Goal: Task Accomplishment & Management: Manage account settings

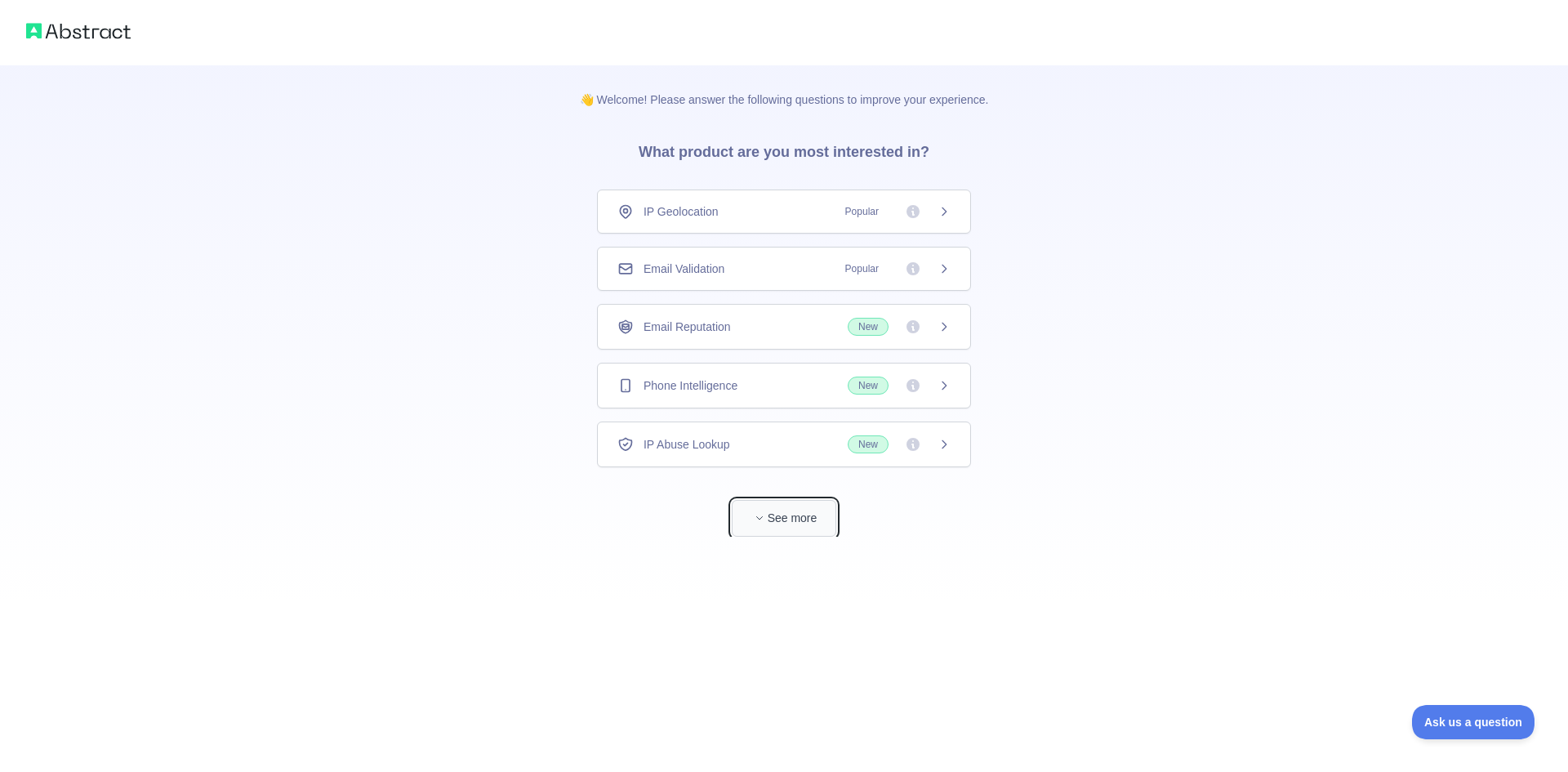
click at [800, 531] on button "See more" at bounding box center [784, 518] width 105 height 37
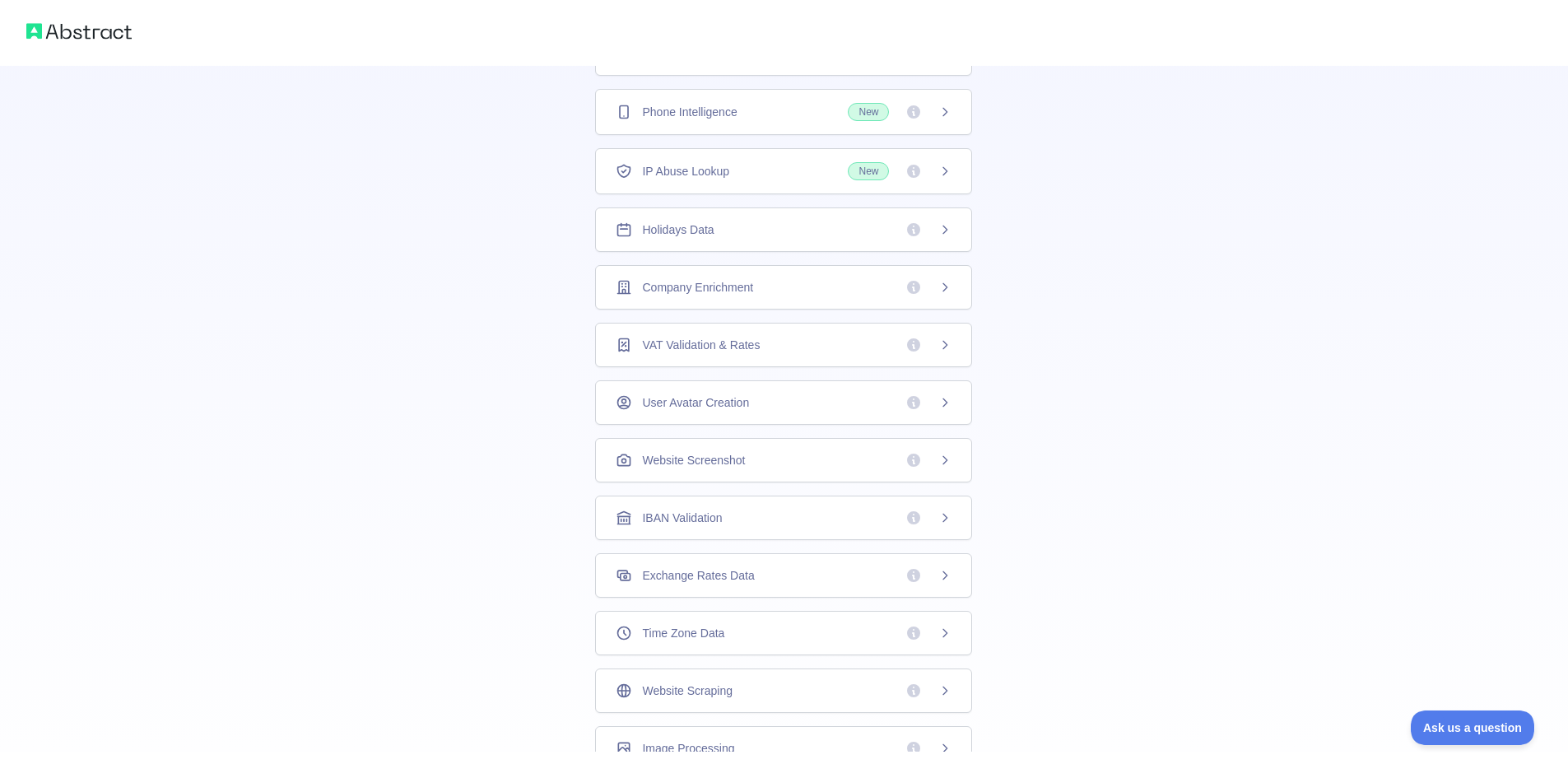
scroll to position [212, 0]
click at [929, 455] on span at bounding box center [928, 459] width 46 height 17
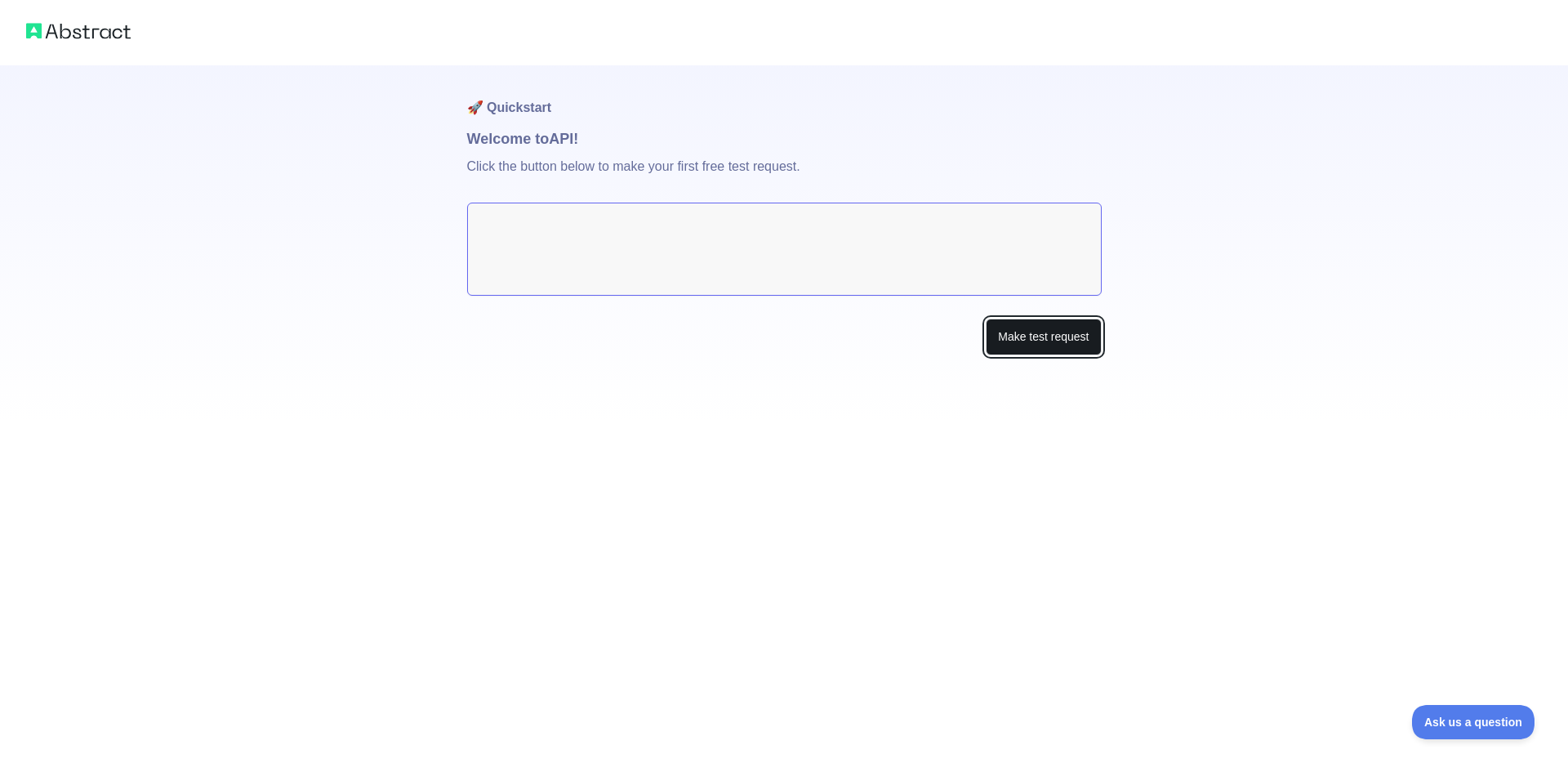
click at [1042, 338] on button "Make test request" at bounding box center [1043, 337] width 115 height 37
click at [101, 34] on img at bounding box center [78, 31] width 105 height 23
click at [586, 228] on textarea at bounding box center [784, 249] width 634 height 93
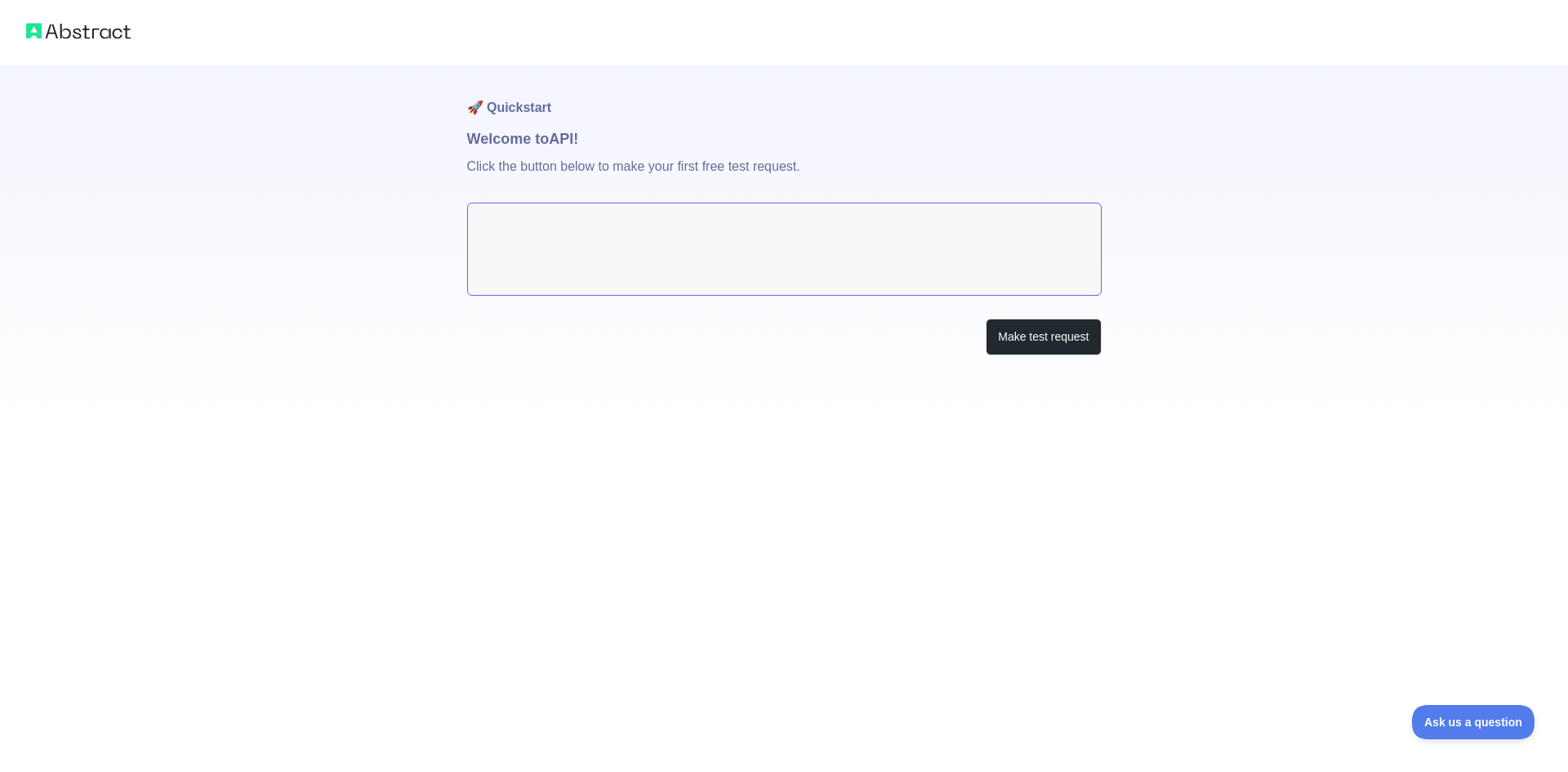
click at [586, 228] on textarea at bounding box center [784, 249] width 634 height 93
click at [1055, 333] on button "Make test request" at bounding box center [1043, 337] width 115 height 37
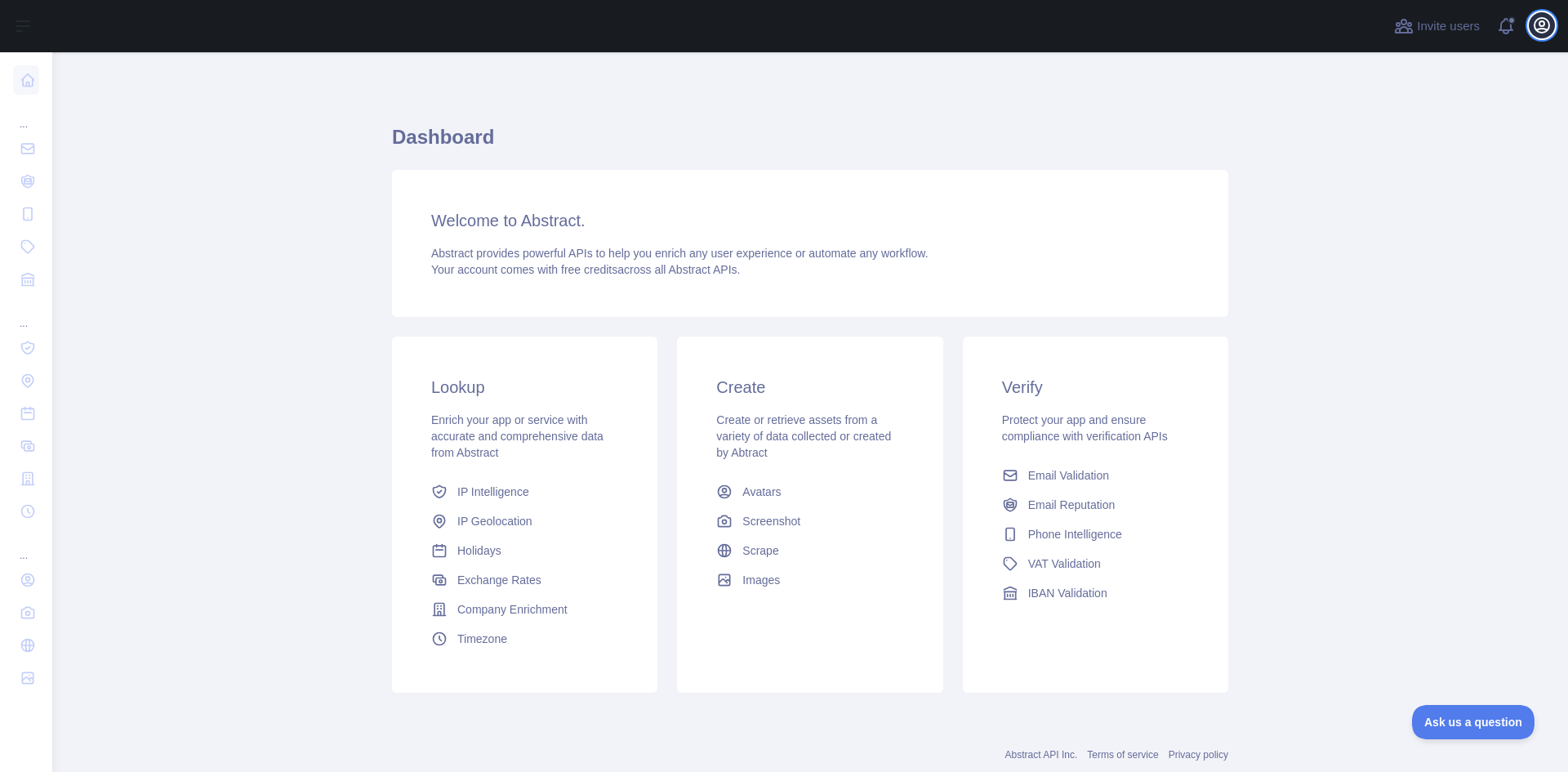
click at [1548, 27] on icon "button" at bounding box center [1542, 26] width 15 height 15
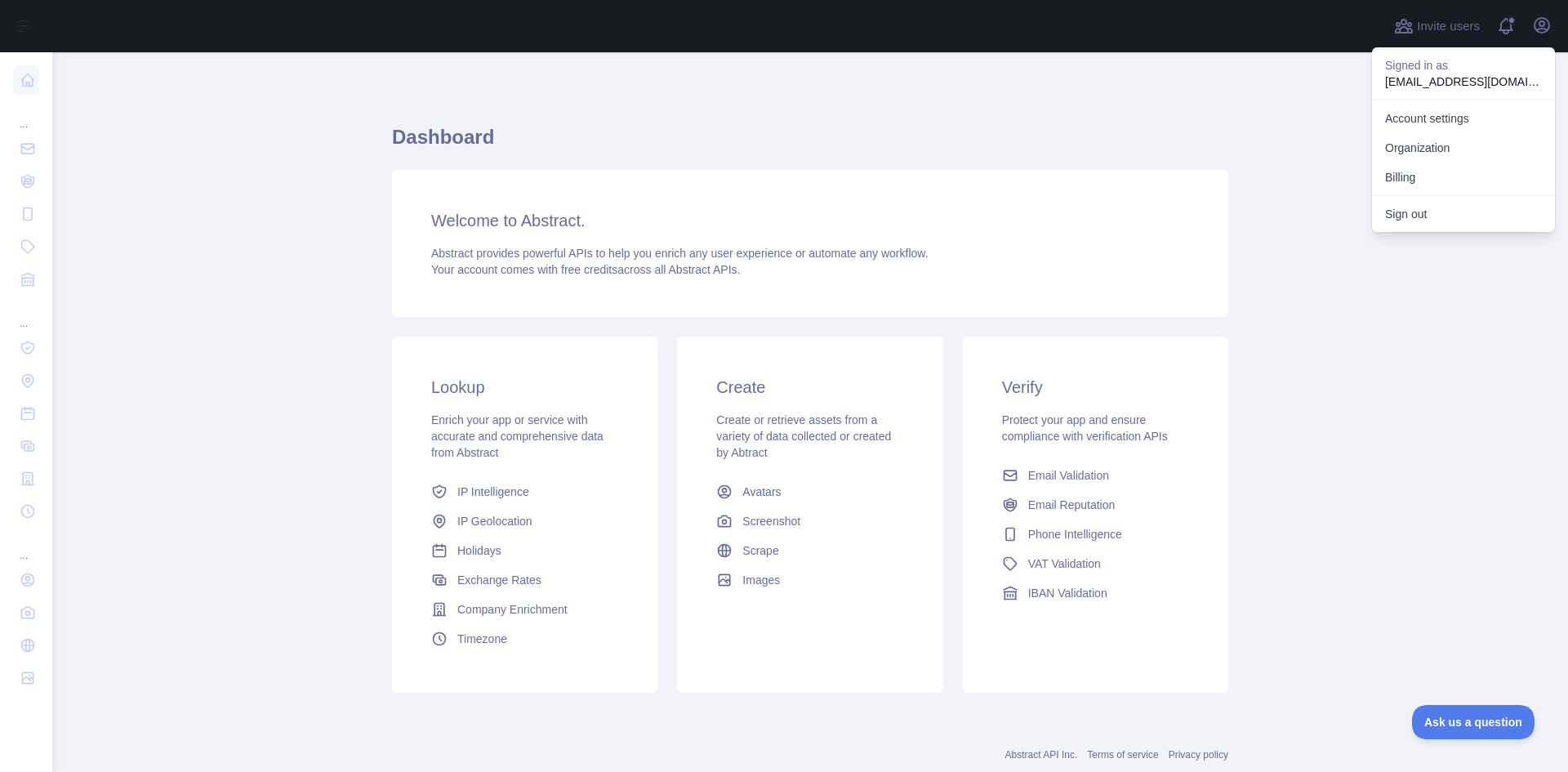
click at [1377, 392] on main "Dashboard Welcome to Abstract. Abstract provides powerful APIs to help you enri…" at bounding box center [810, 412] width 1516 height 719
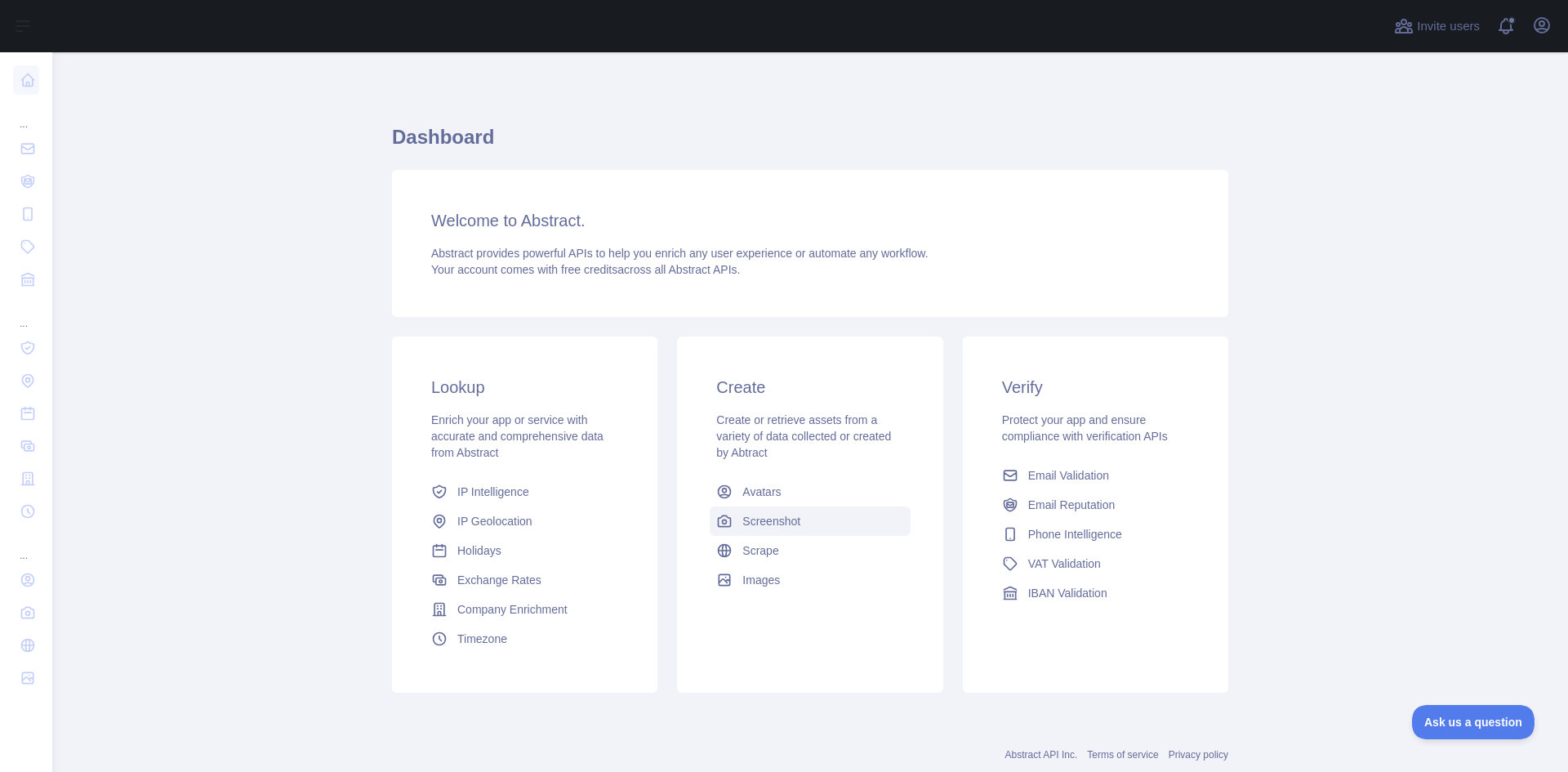
click at [764, 521] on span "Screenshot" at bounding box center [771, 521] width 58 height 16
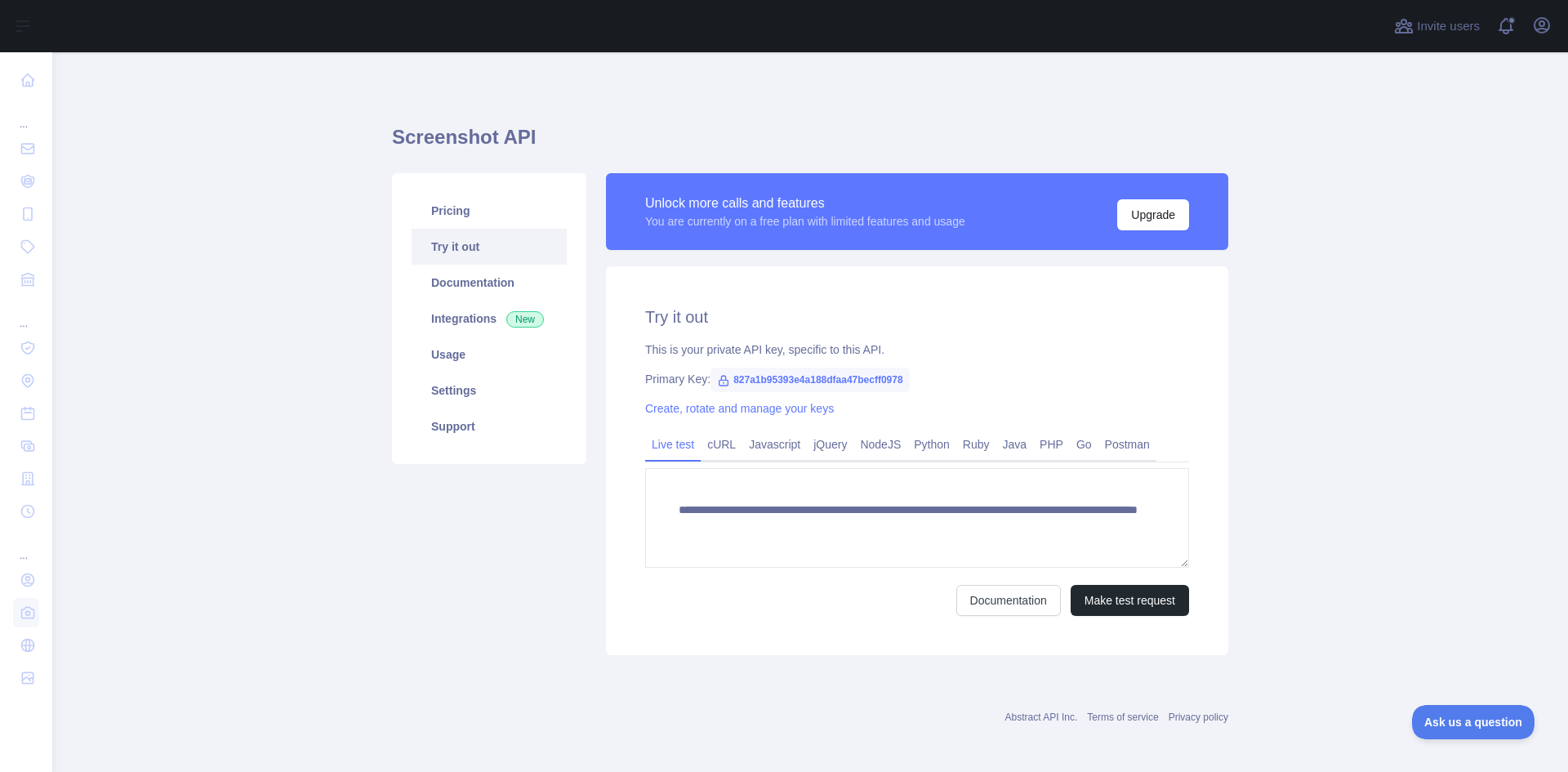
click at [845, 379] on span "827a1b95393e4a188dfaa47becff0978" at bounding box center [810, 380] width 200 height 25
click at [717, 378] on icon at bounding box center [723, 380] width 13 height 13
copy span "827a1b95393e4a188dfaa47becff0978"
click at [770, 448] on link "Javascript" at bounding box center [775, 445] width 64 height 26
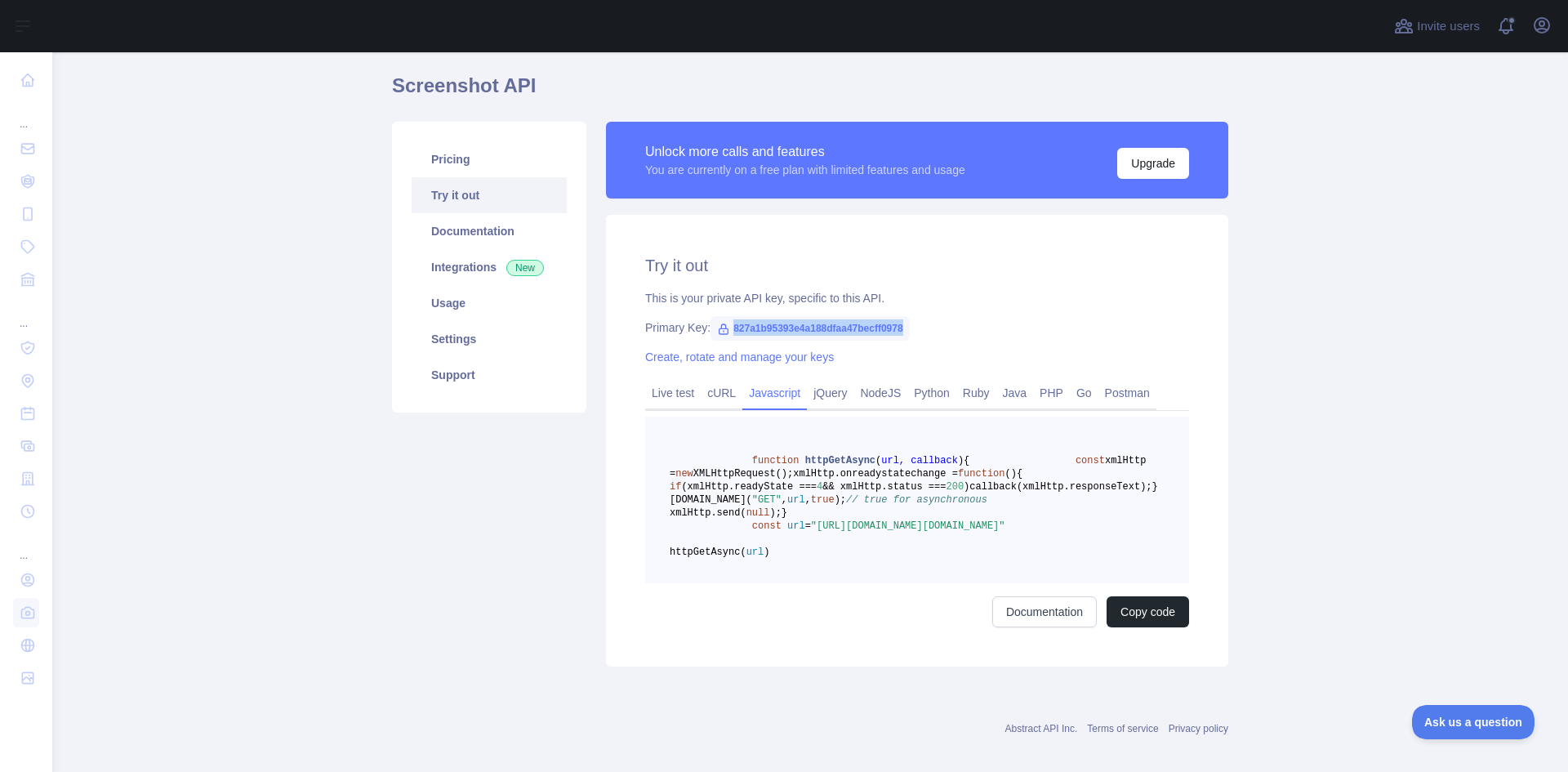
scroll to position [48, 0]
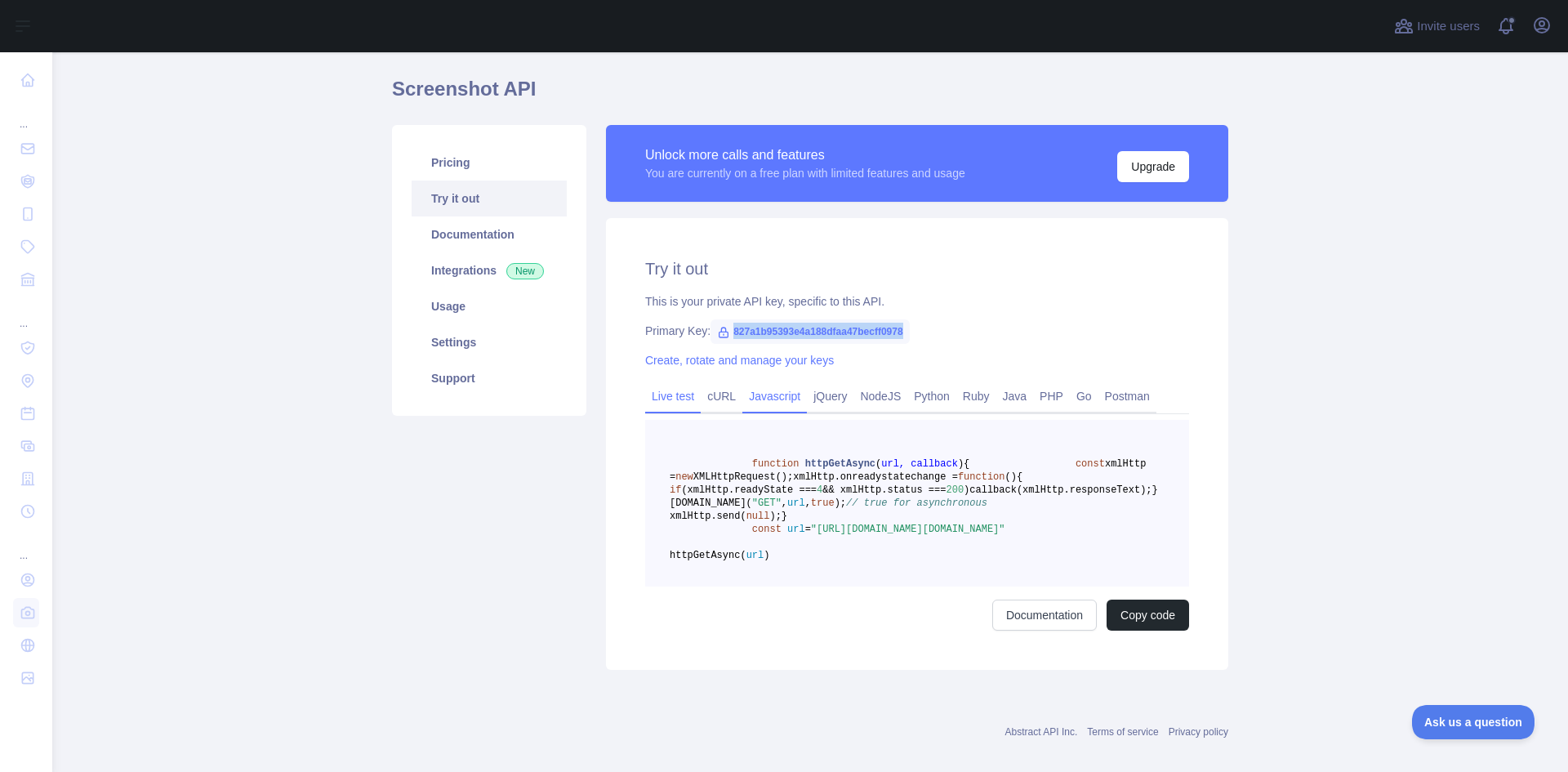
click at [681, 389] on link "Live test" at bounding box center [672, 396] width 55 height 26
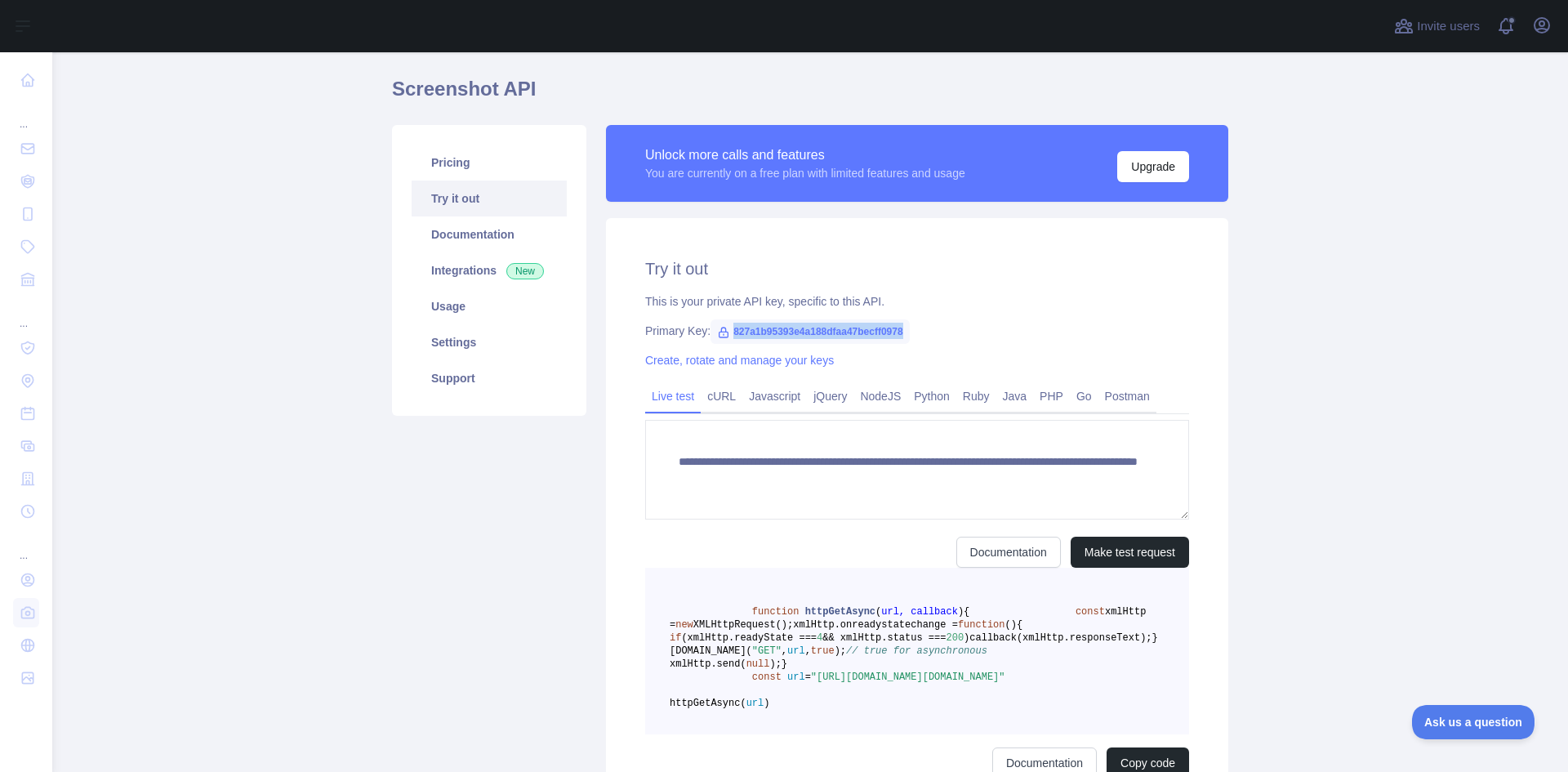
scroll to position [4, 0]
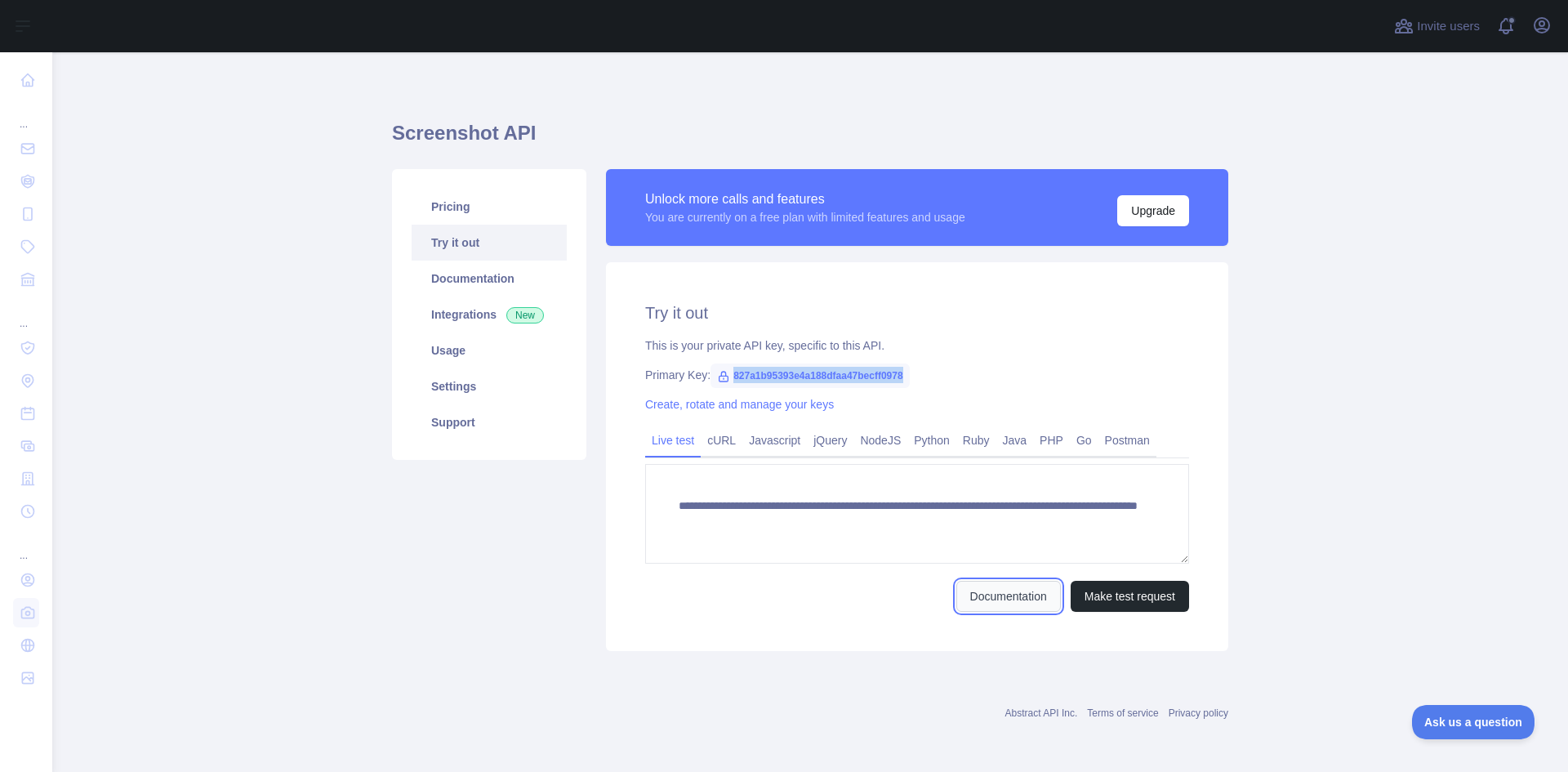
click at [987, 600] on link "Documentation" at bounding box center [1008, 596] width 105 height 31
click at [887, 370] on span "827a1b95393e4a188dfaa47becff0978" at bounding box center [810, 376] width 200 height 25
click at [786, 406] on link "Create, rotate and manage your keys" at bounding box center [739, 404] width 189 height 13
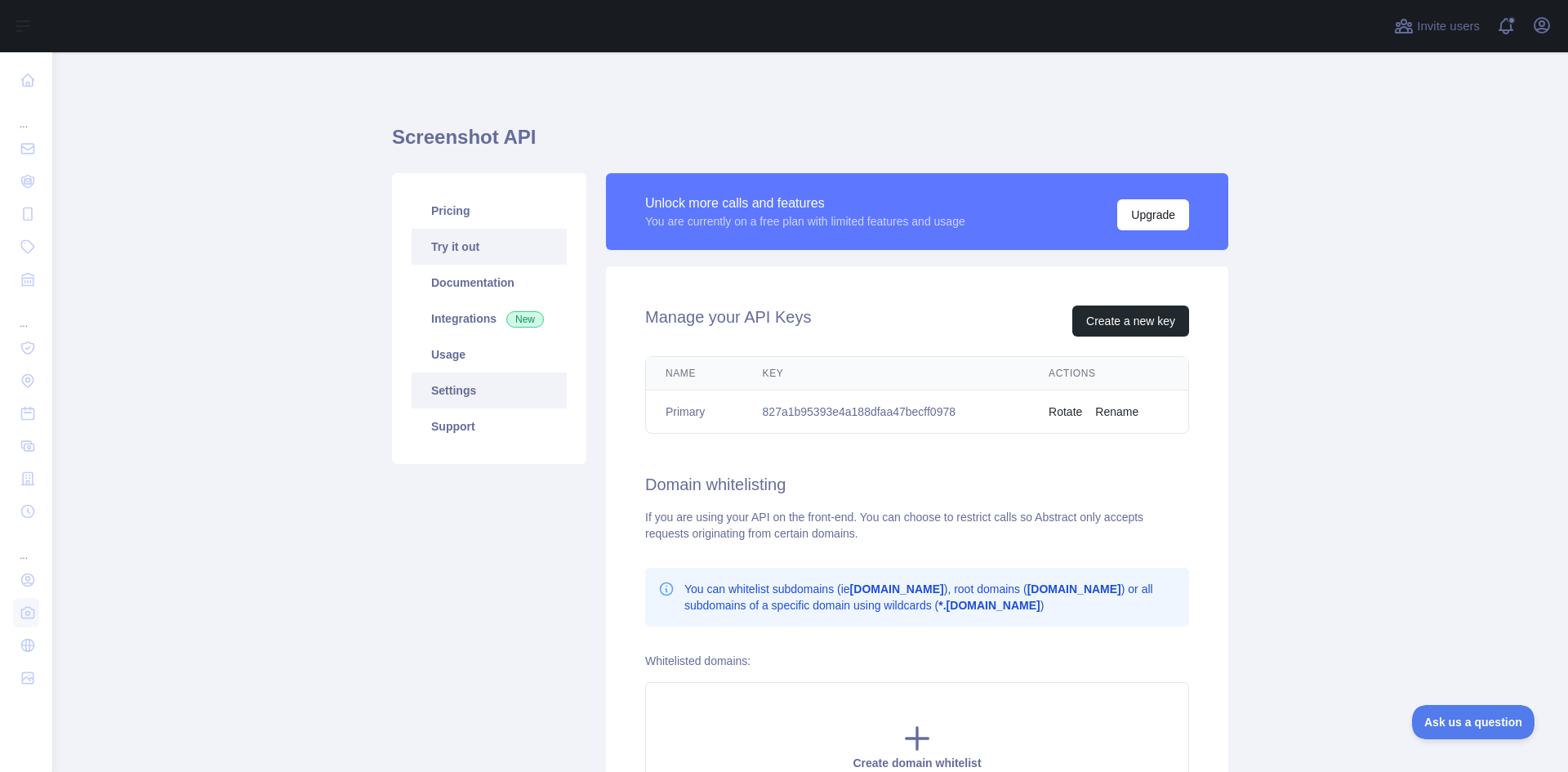
click at [455, 248] on link "Try it out" at bounding box center [489, 247] width 155 height 36
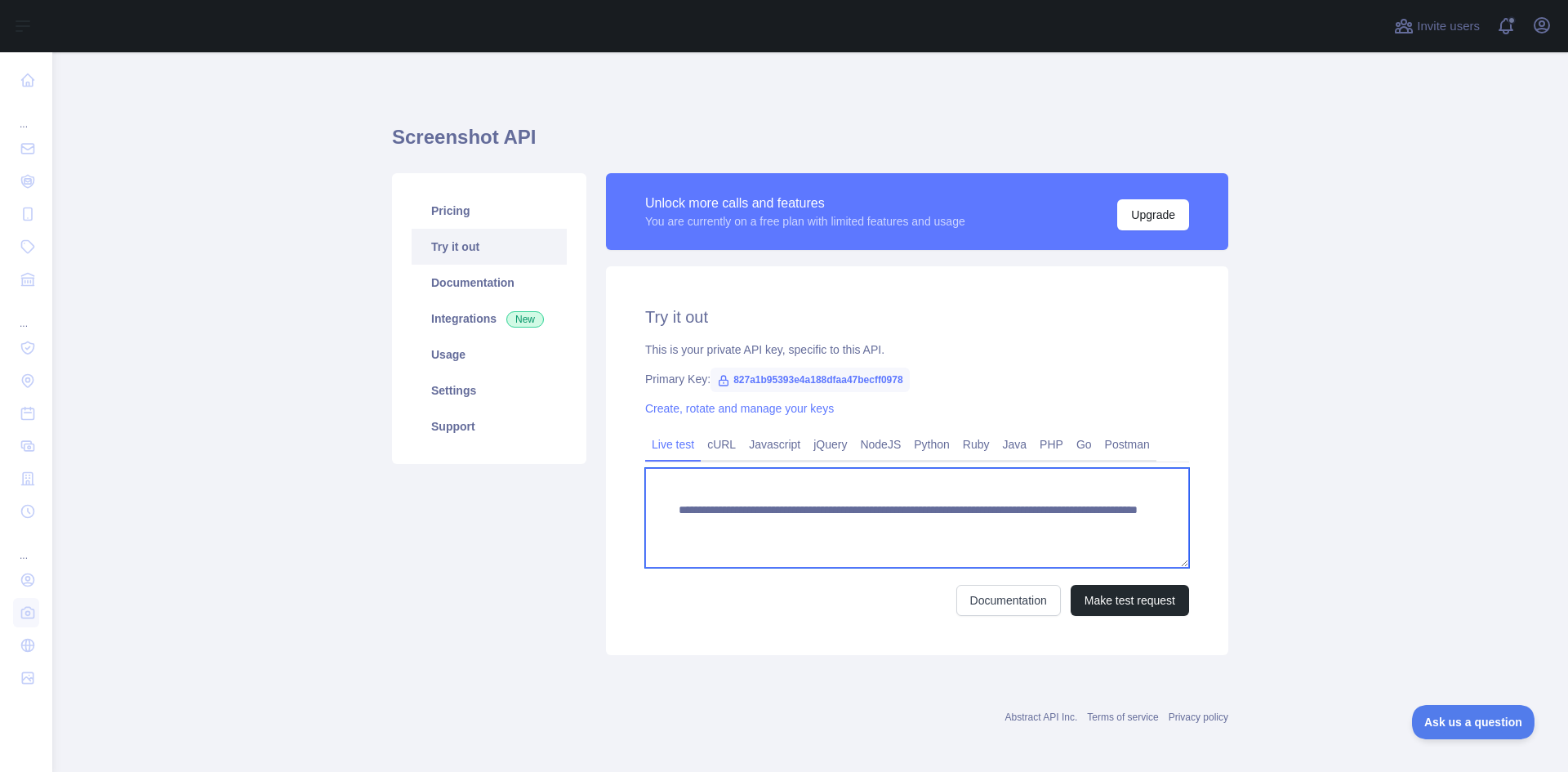
click at [734, 493] on textarea "**********" at bounding box center [916, 517] width 544 height 100
paste textarea "**********"
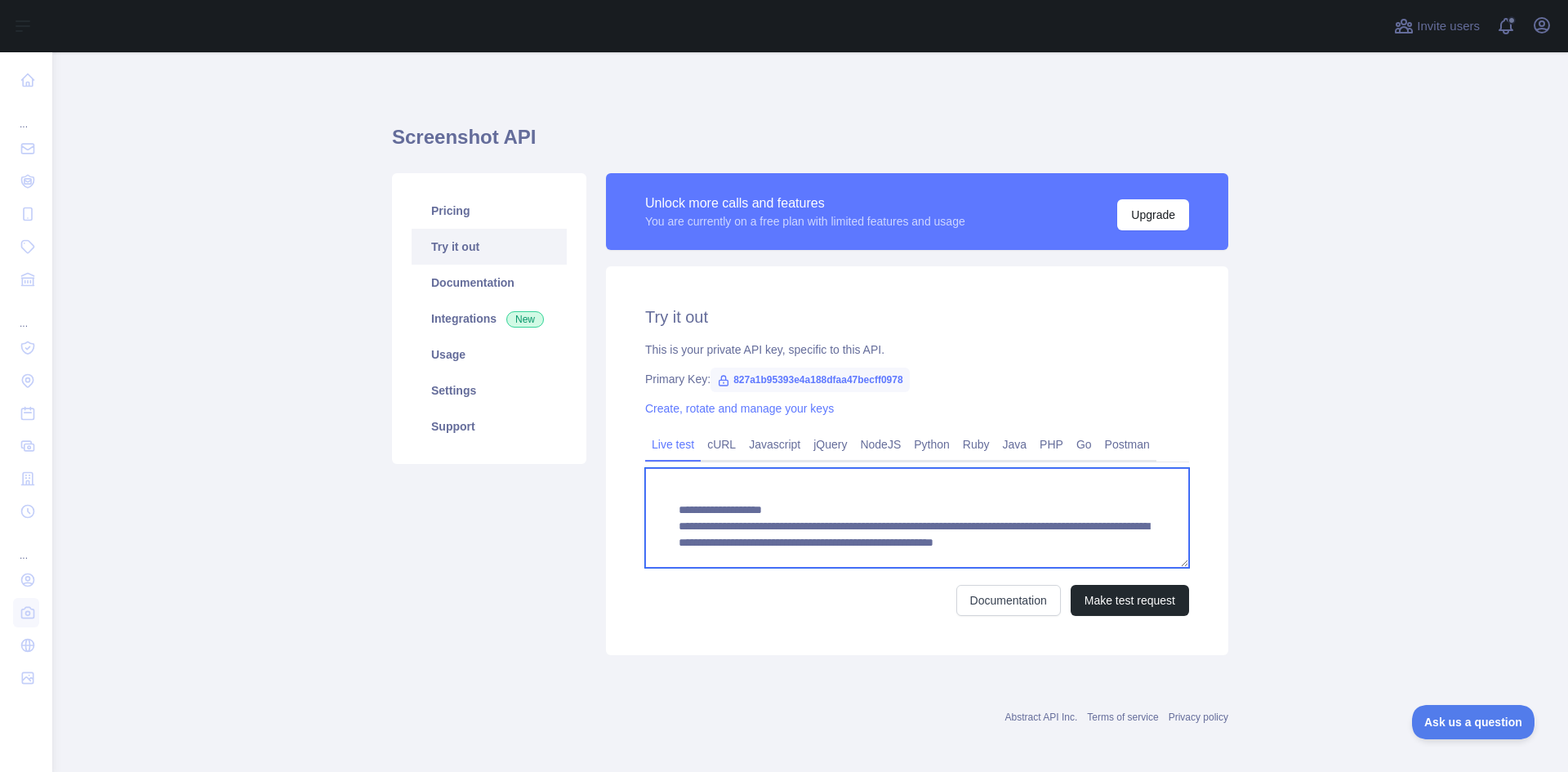
type textarea "**********"
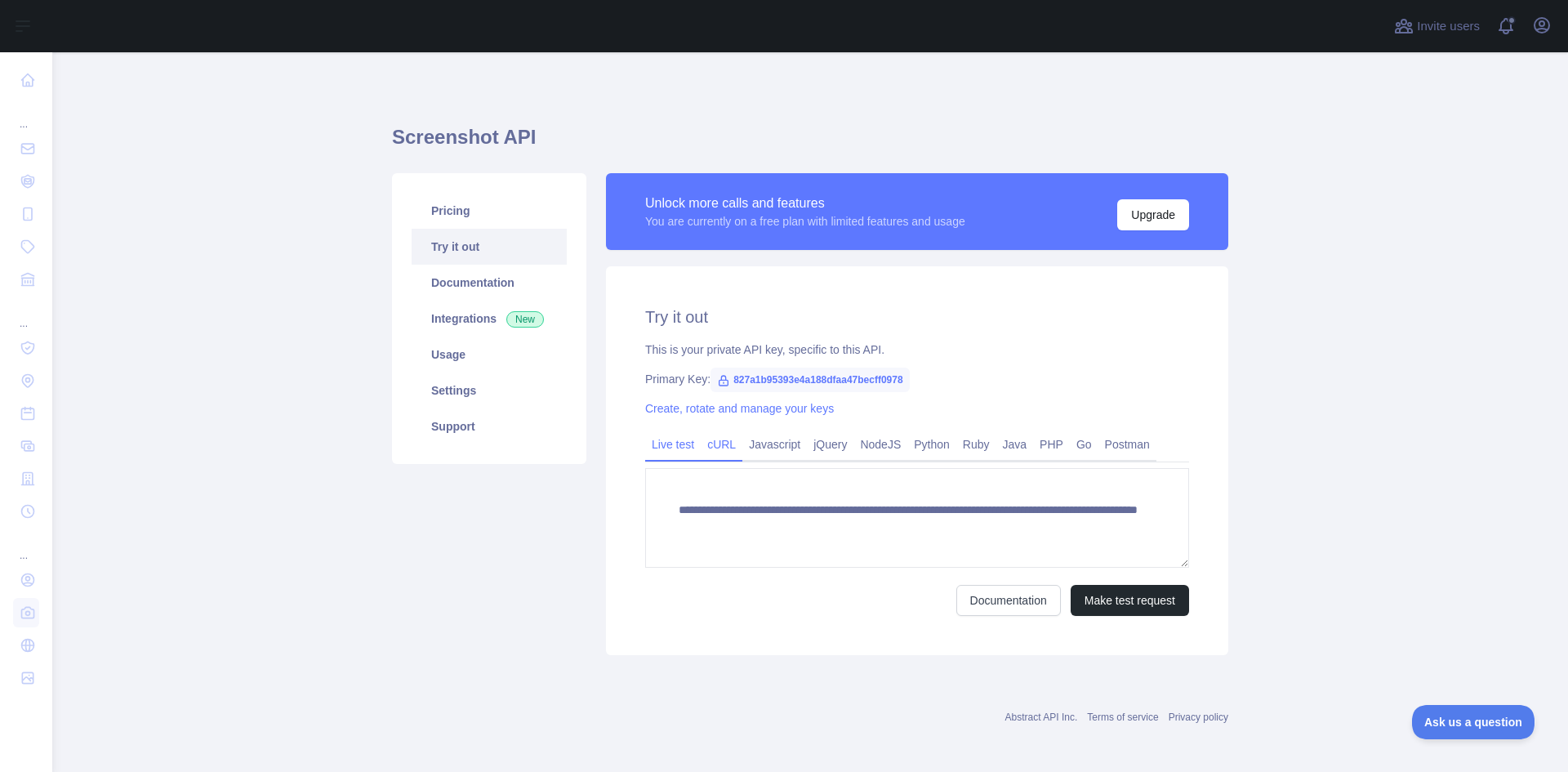
click at [707, 449] on link "cURL" at bounding box center [721, 445] width 41 height 26
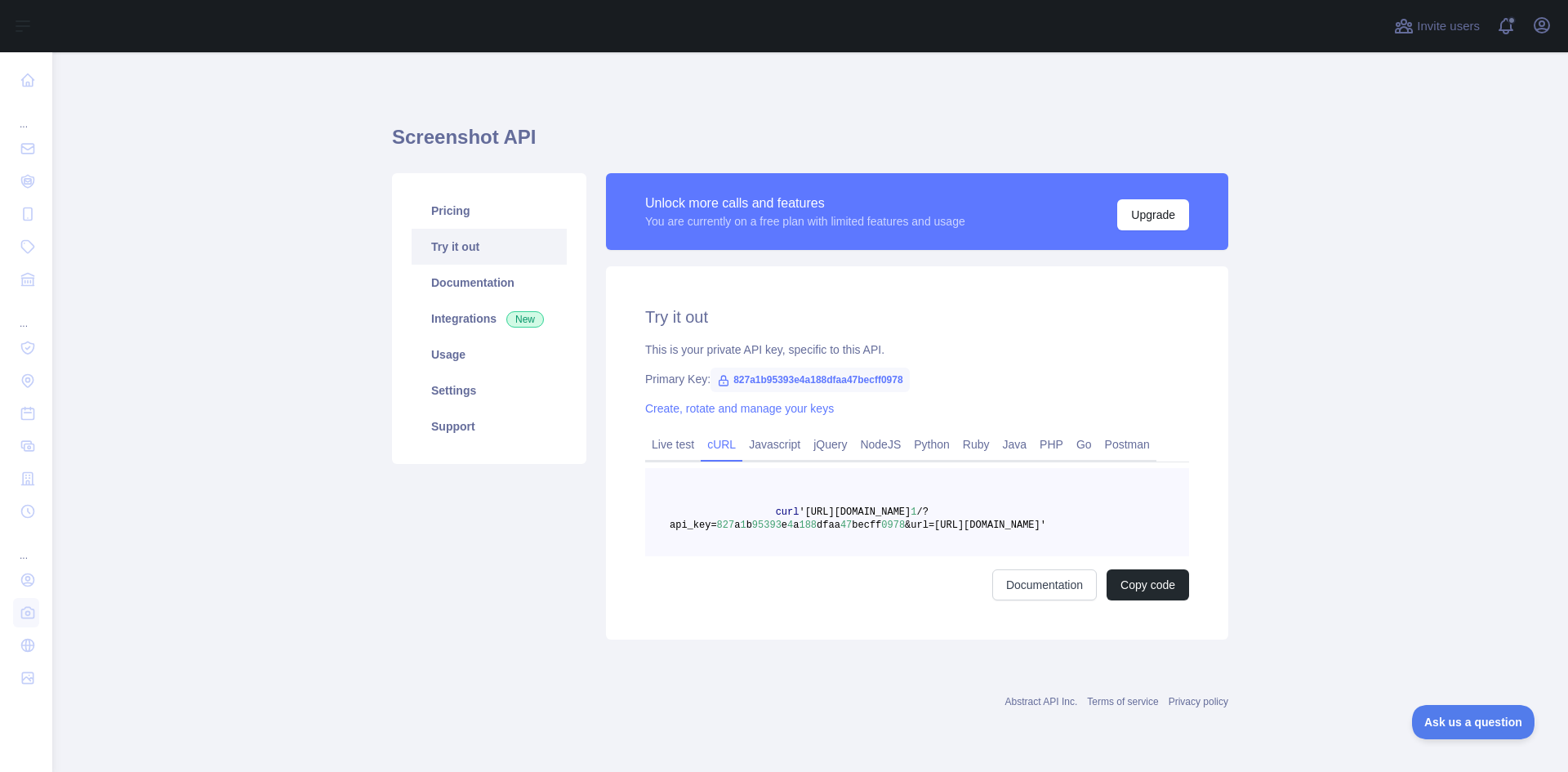
click at [806, 497] on pre "curl 'https://screenshot.abstractapi.com/v 1 /?api_key= 827 a 1 b 95393 e 4 a 1…" at bounding box center [916, 511] width 544 height 88
click at [682, 445] on link "Live test" at bounding box center [672, 445] width 55 height 26
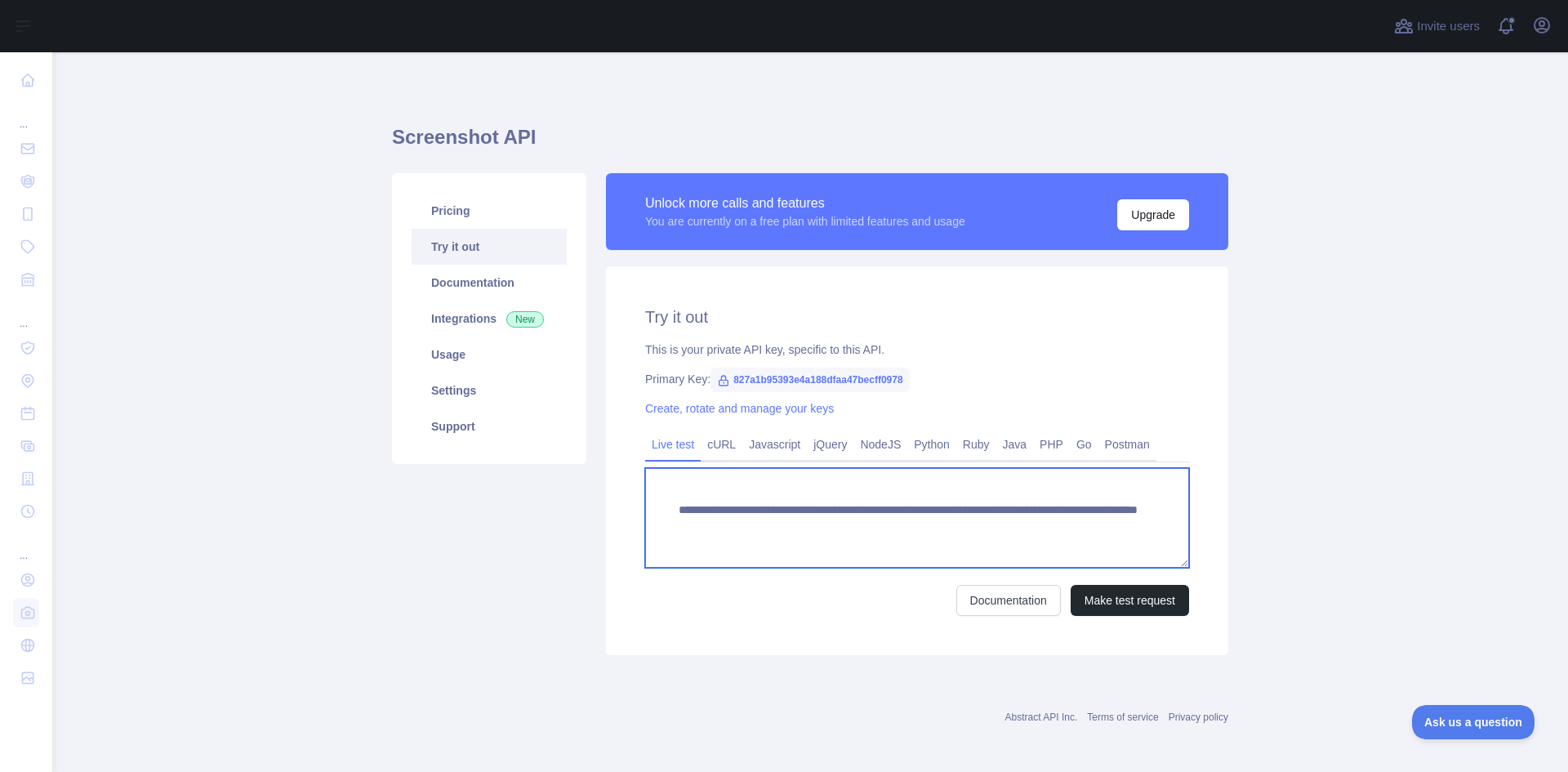
click at [702, 492] on textarea "**********" at bounding box center [916, 517] width 544 height 100
paste textarea "**********"
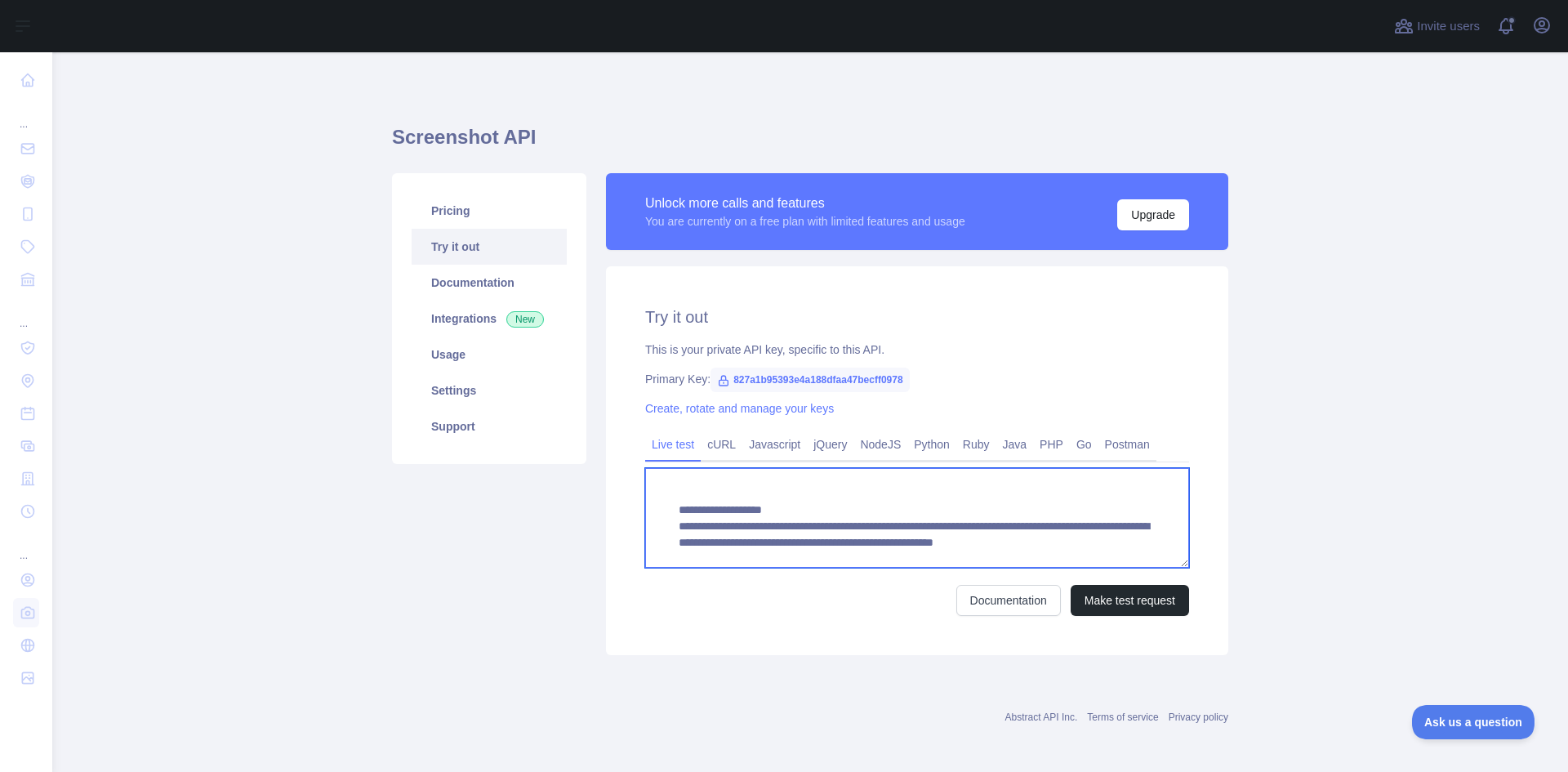
scroll to position [33, 0]
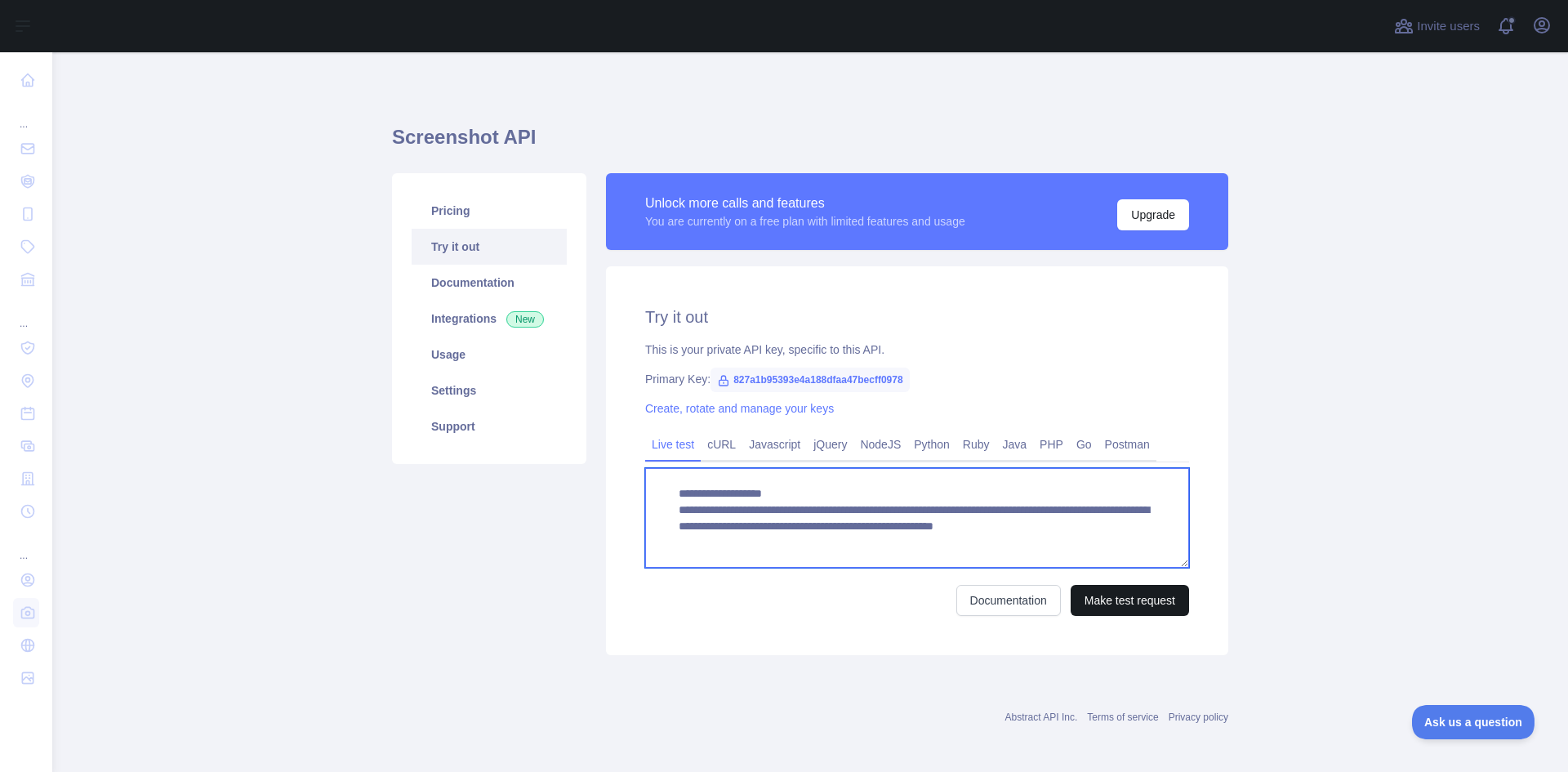
type textarea "**********"
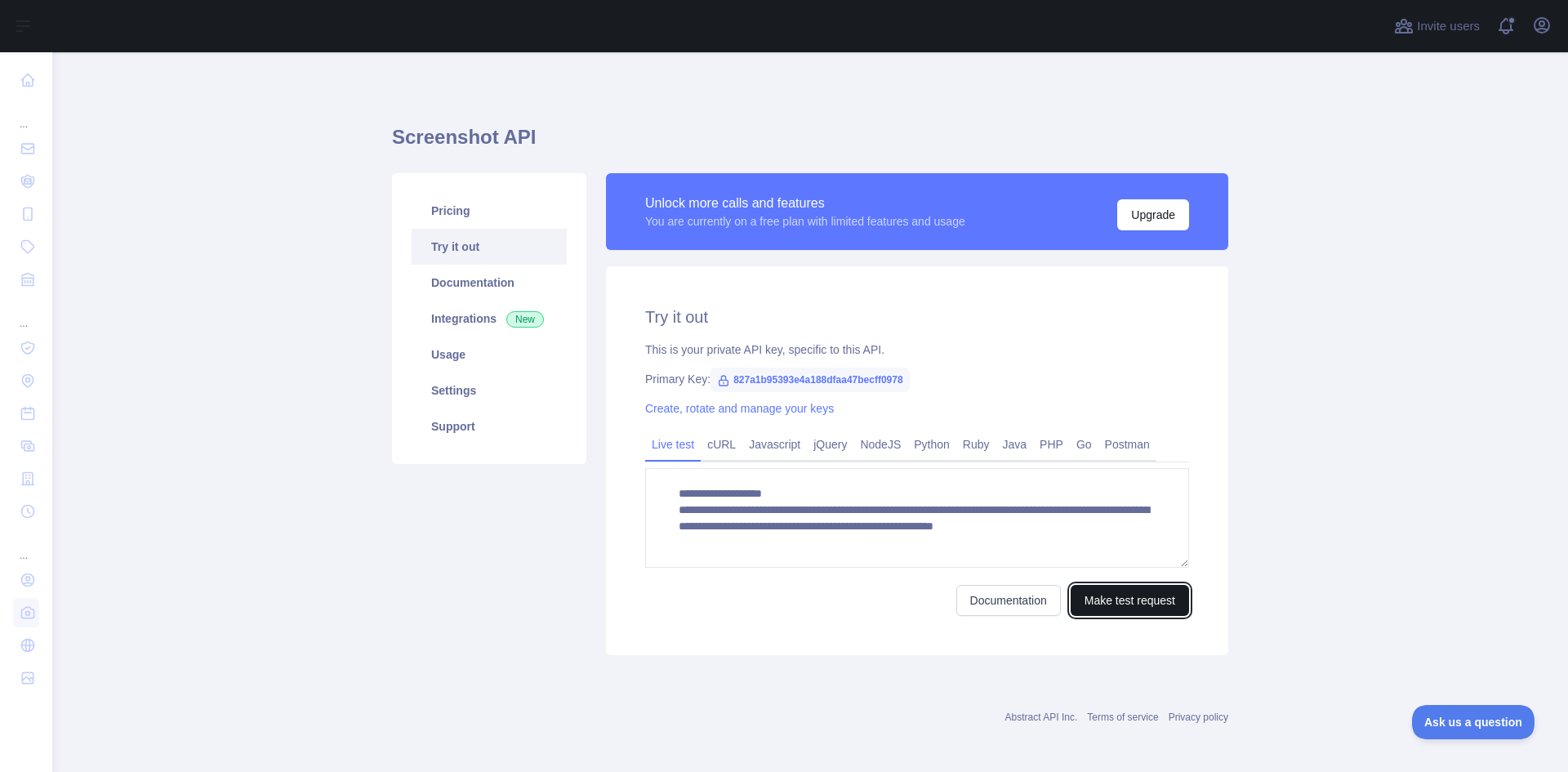
click at [1119, 604] on button "Make test request" at bounding box center [1130, 600] width 119 height 31
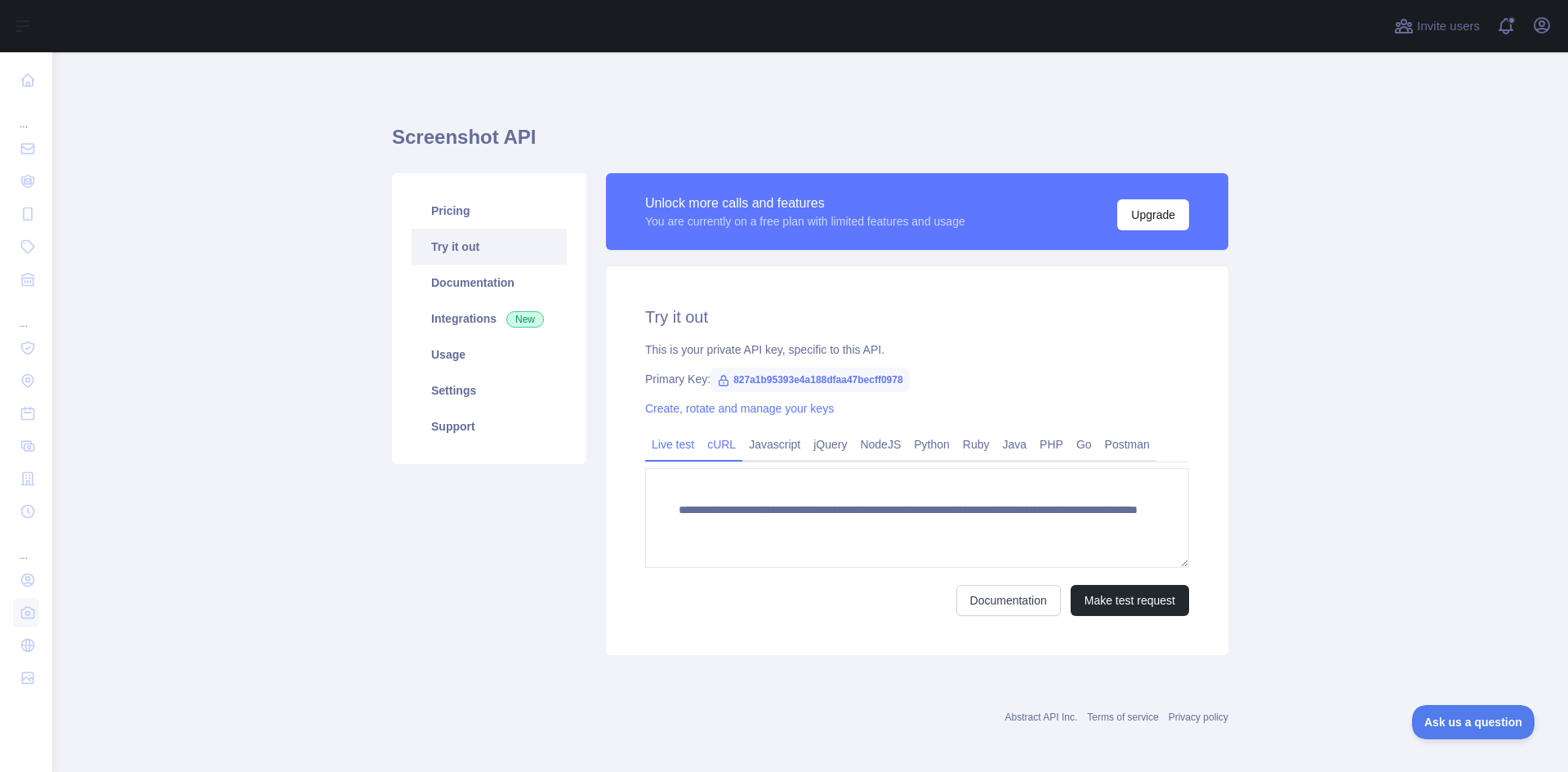
click at [723, 446] on link "cURL" at bounding box center [721, 445] width 41 height 26
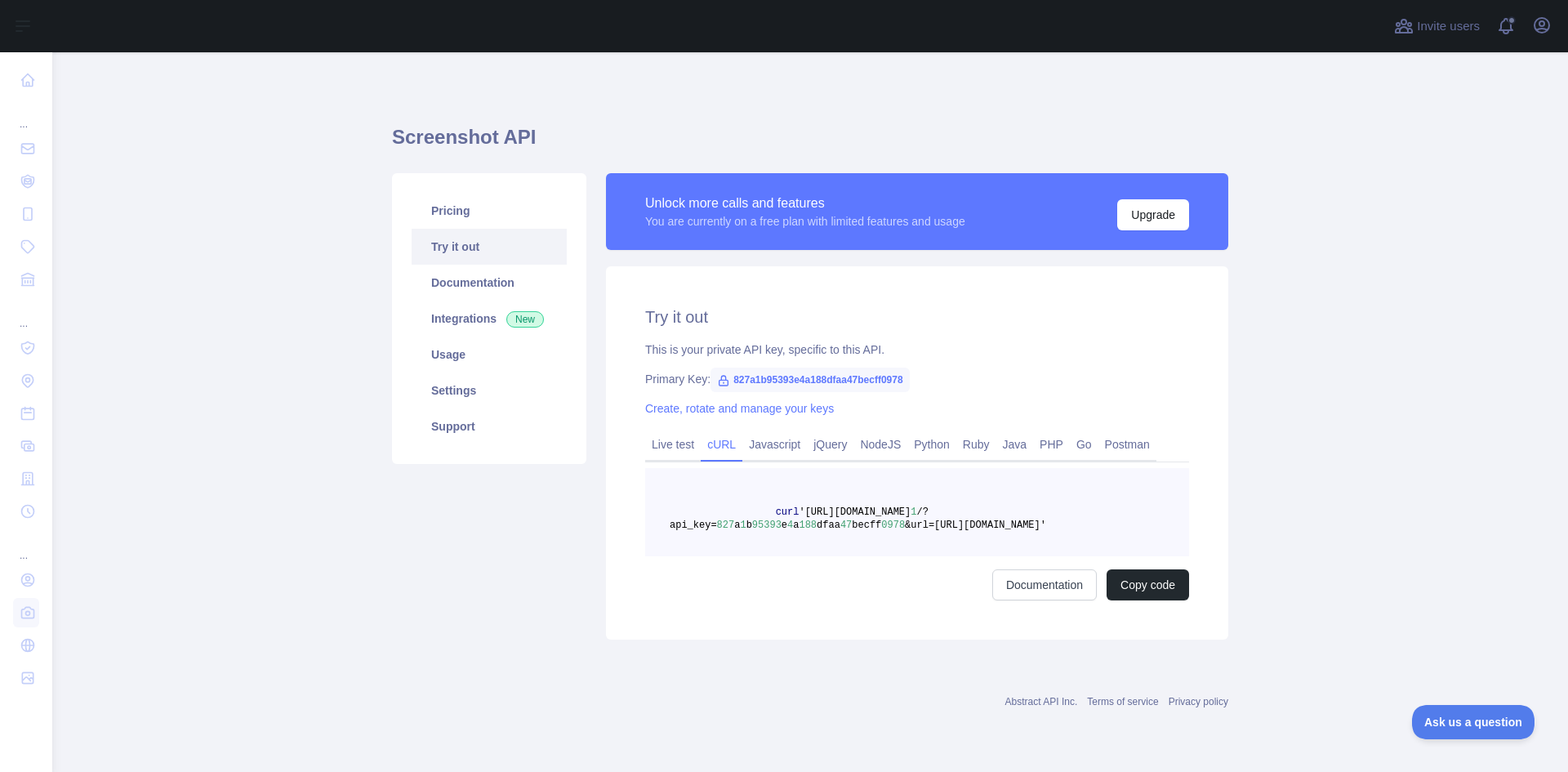
click at [719, 378] on icon at bounding box center [723, 380] width 9 height 10
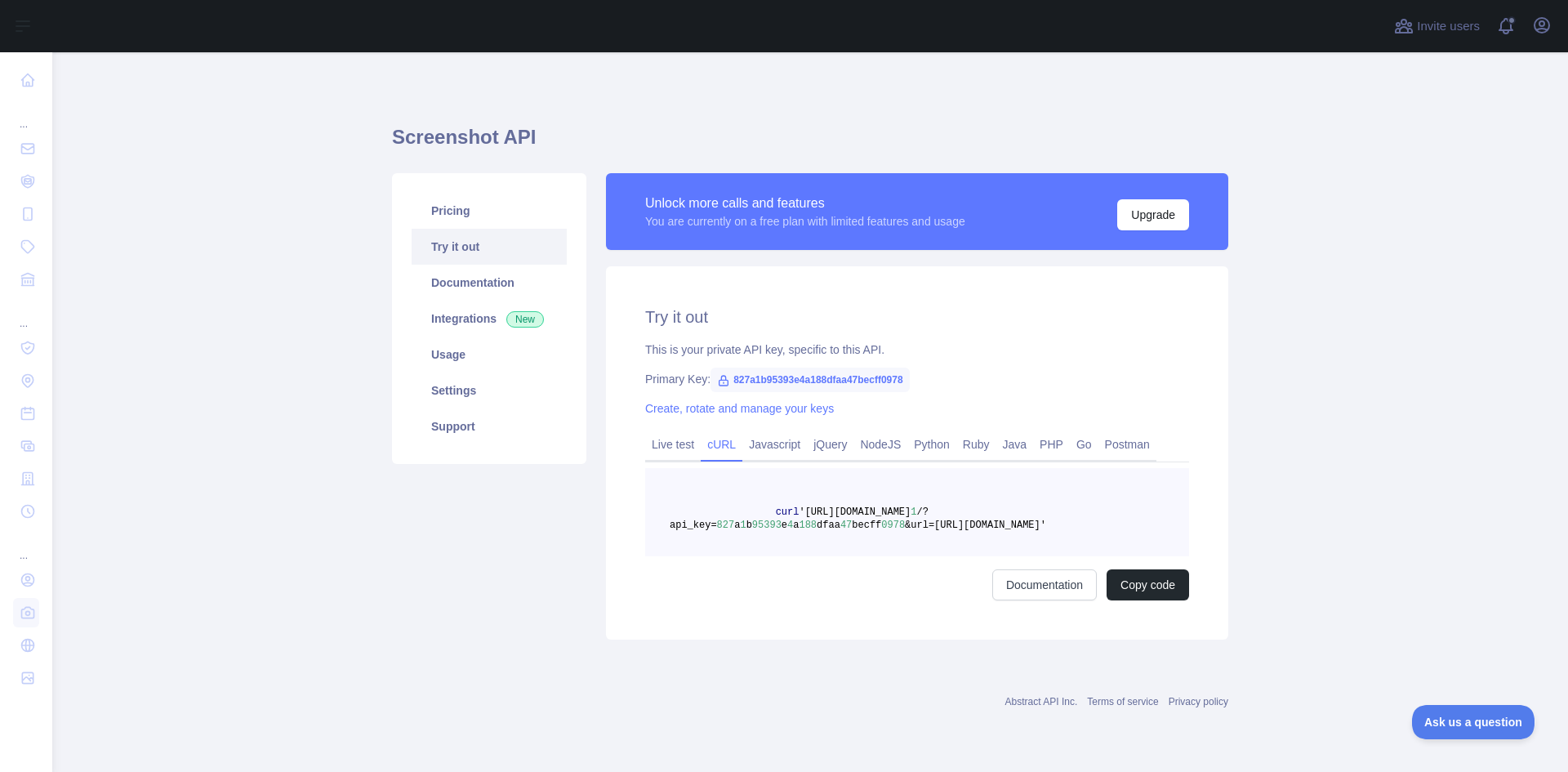
click at [780, 379] on span "827a1b95393e4a188dfaa47becff0978" at bounding box center [810, 380] width 200 height 25
copy span "827a1b95393e4a188dfaa47becff0978"
click at [897, 292] on div "Try it out This is your private API key, specific to this API. Primary Key: 827…" at bounding box center [917, 453] width 622 height 373
click at [696, 445] on link "Live test" at bounding box center [672, 445] width 55 height 26
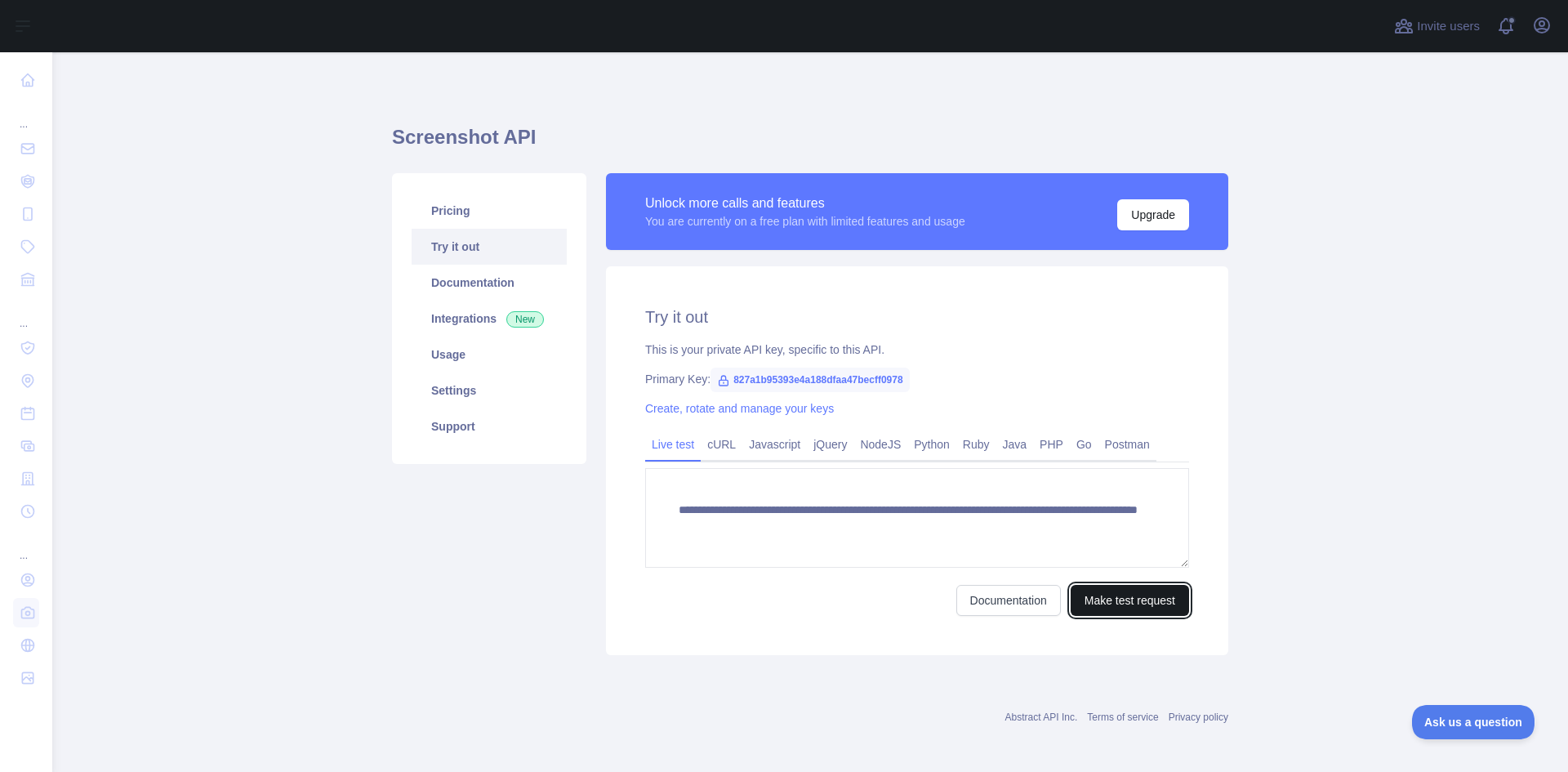
click at [1141, 598] on button "Make test request" at bounding box center [1130, 600] width 119 height 31
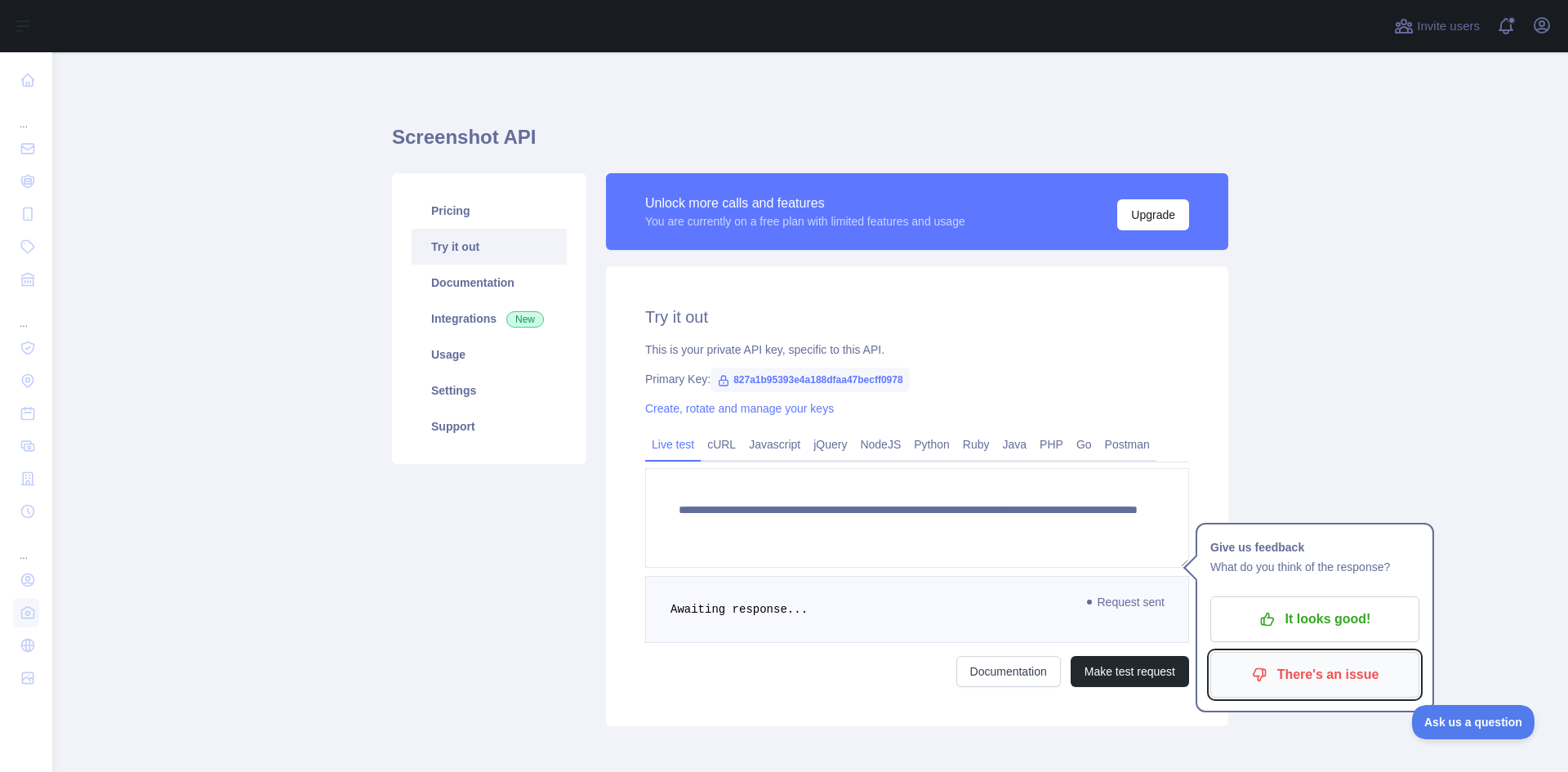
click at [1330, 674] on p "There's an issue" at bounding box center [1315, 675] width 185 height 28
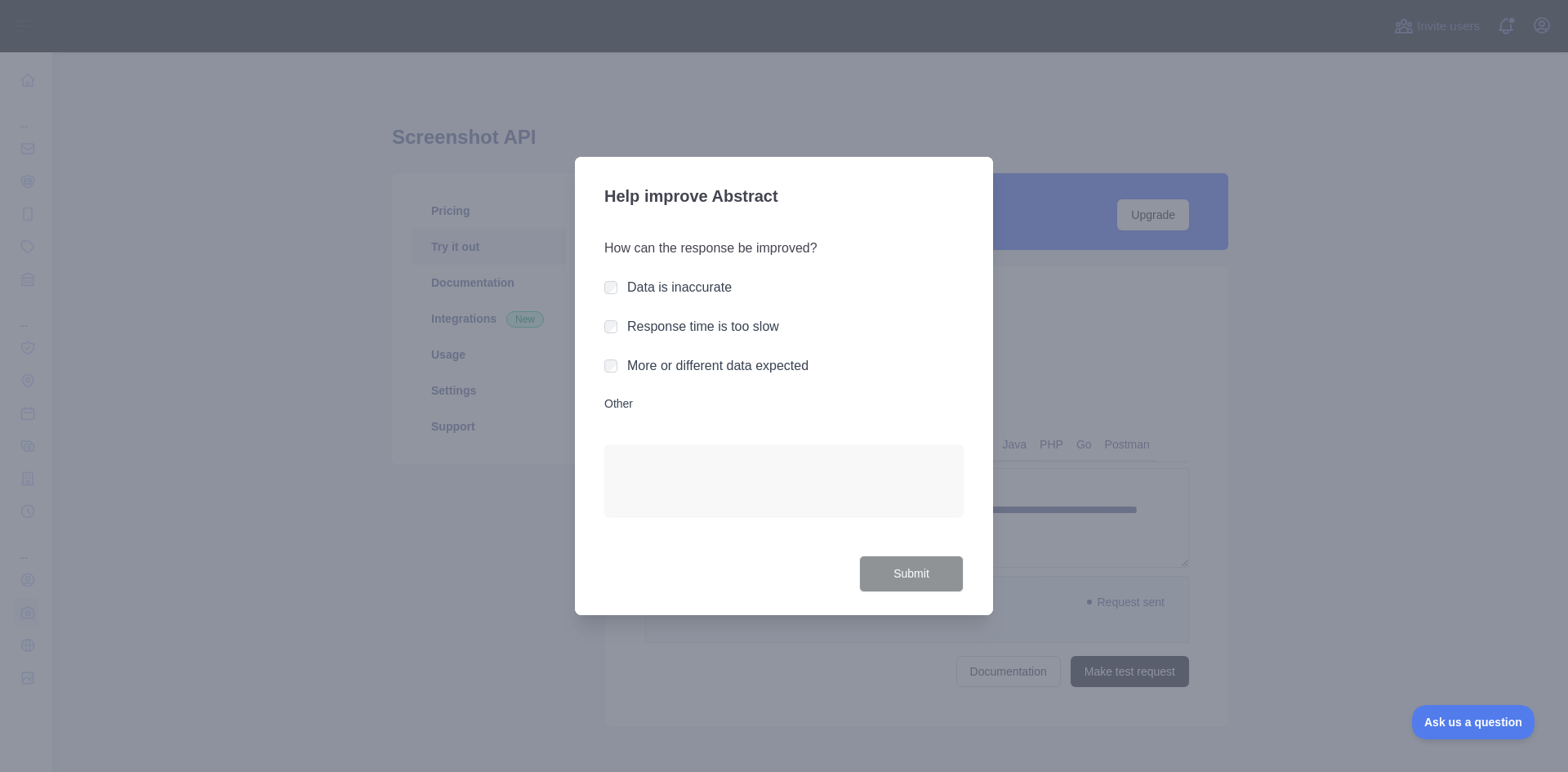
click at [626, 403] on label "Other" at bounding box center [784, 403] width 360 height 16
click at [626, 445] on textarea "Other" at bounding box center [784, 480] width 360 height 72
click at [660, 487] on textarea "Other" at bounding box center [784, 480] width 360 height 72
type textarea "**********"
click at [889, 564] on button "Submit" at bounding box center [911, 573] width 105 height 37
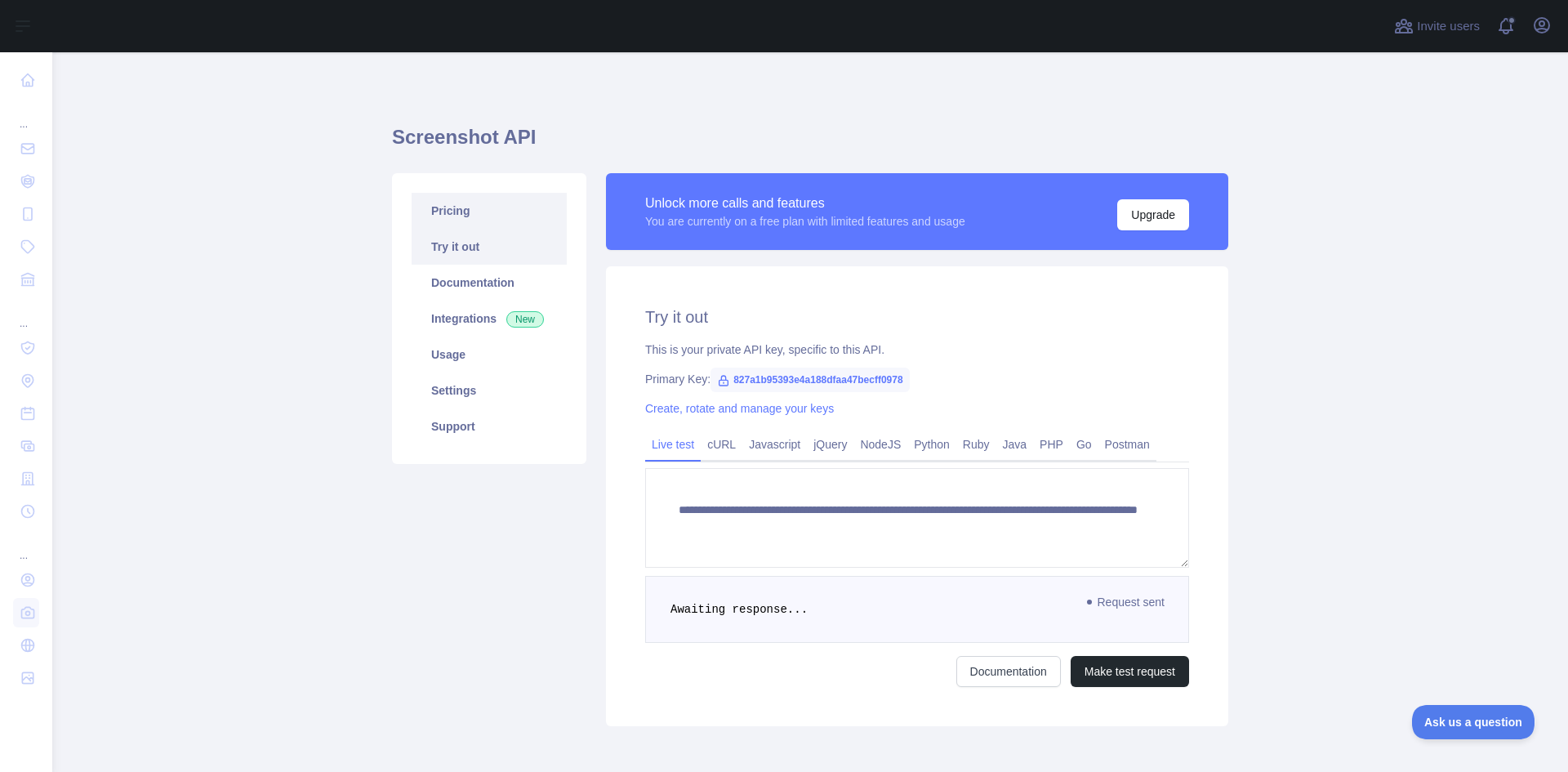
click at [459, 207] on link "Pricing" at bounding box center [489, 211] width 155 height 36
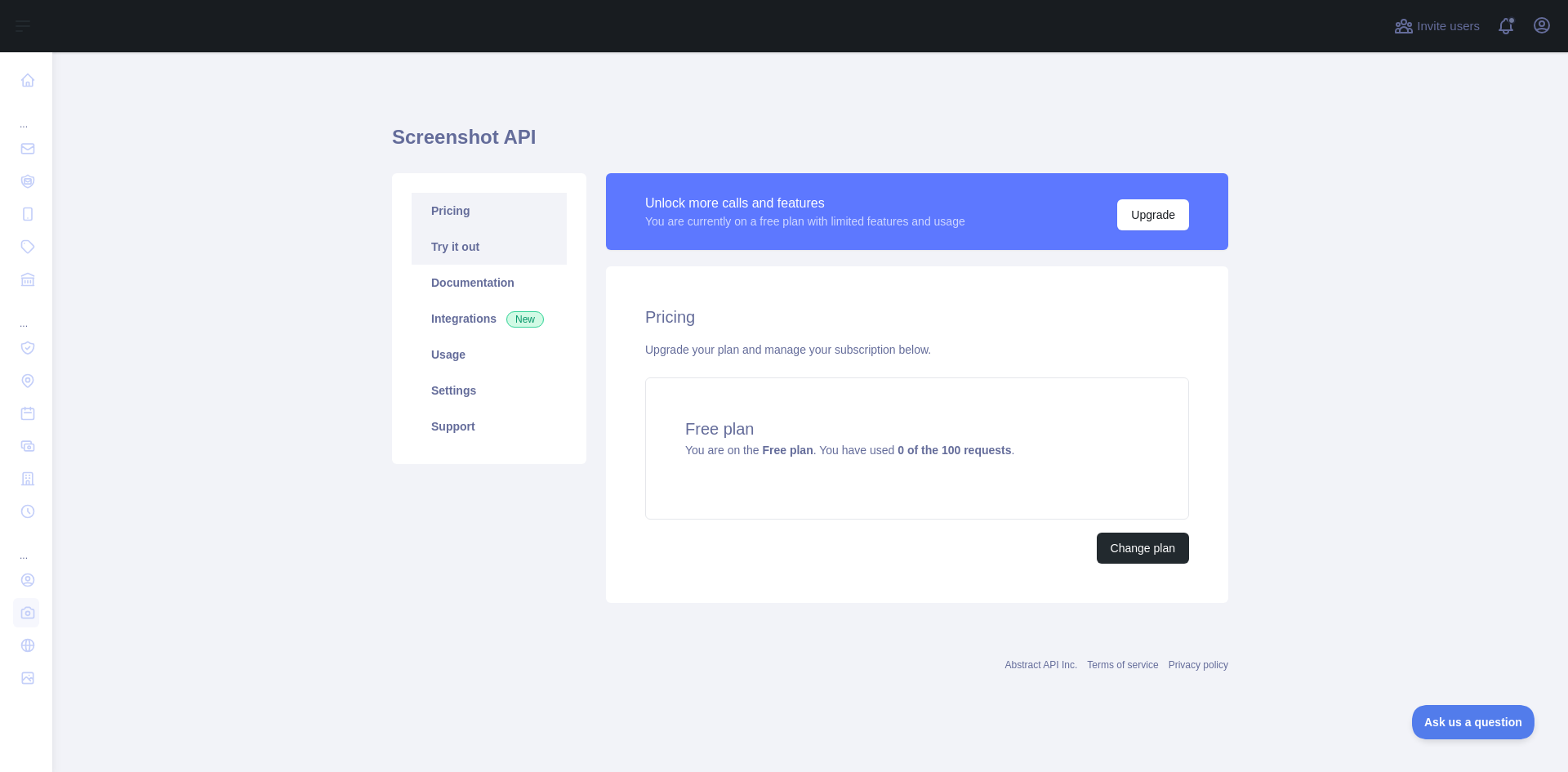
click at [459, 244] on link "Try it out" at bounding box center [489, 247] width 155 height 36
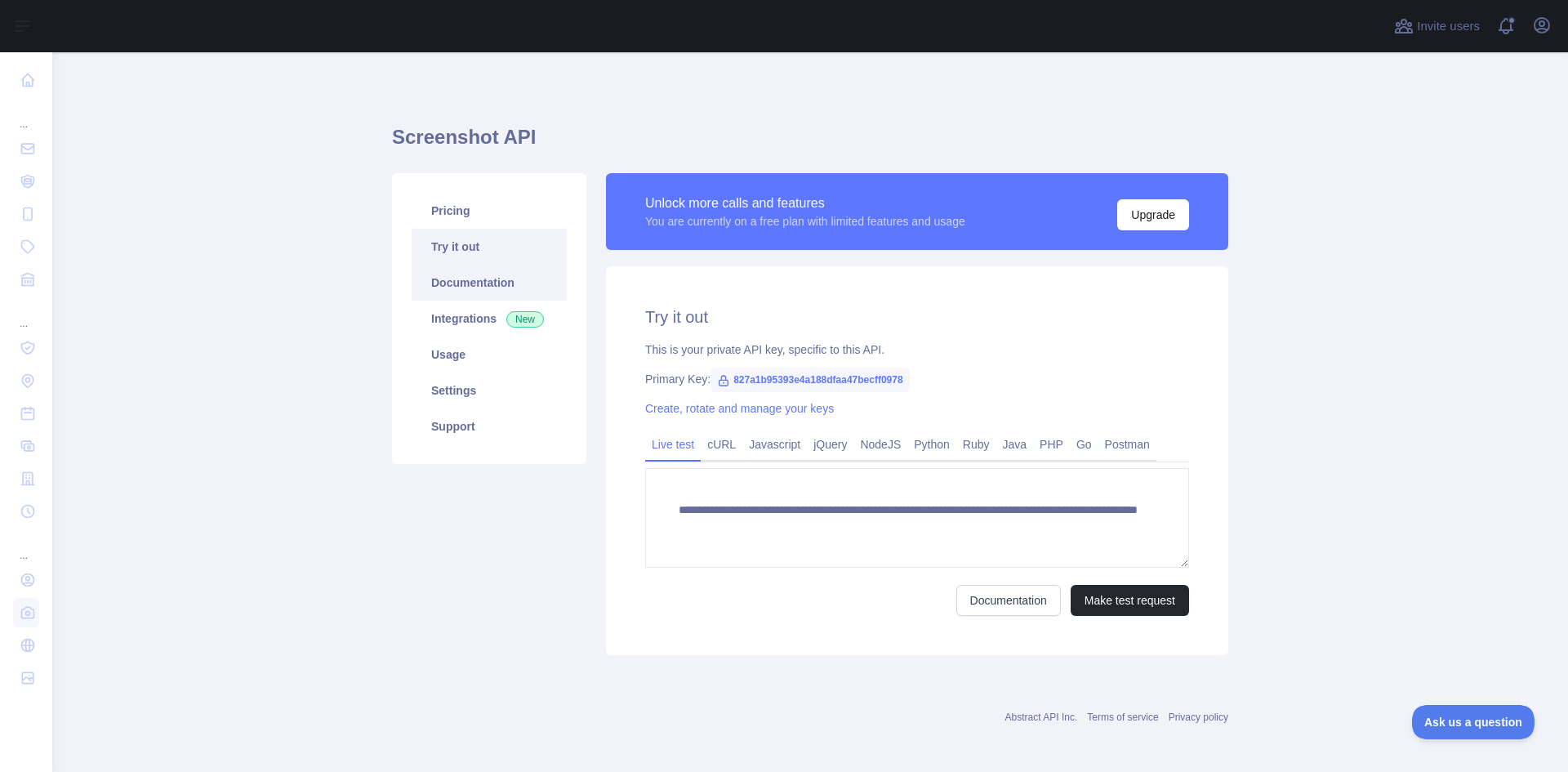
click at [458, 280] on link "Documentation" at bounding box center [489, 283] width 155 height 36
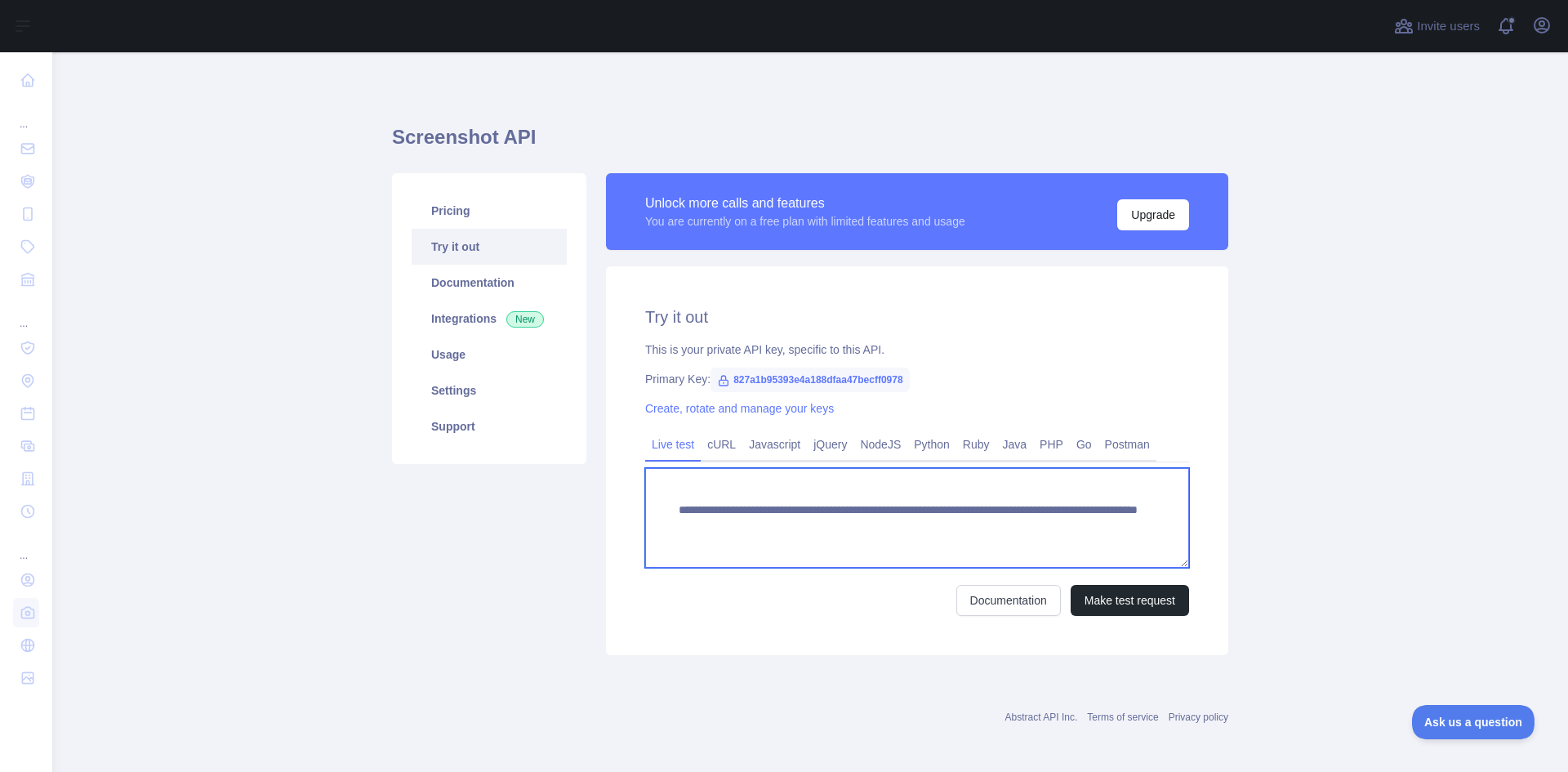
drag, startPoint x: 1102, startPoint y: 528, endPoint x: 972, endPoint y: 536, distance: 130.2
click at [972, 536] on textarea "**********" at bounding box center [916, 517] width 544 height 100
click at [992, 529] on textarea "**********" at bounding box center [916, 517] width 544 height 100
paste textarea "**********"
type textarea "**********"
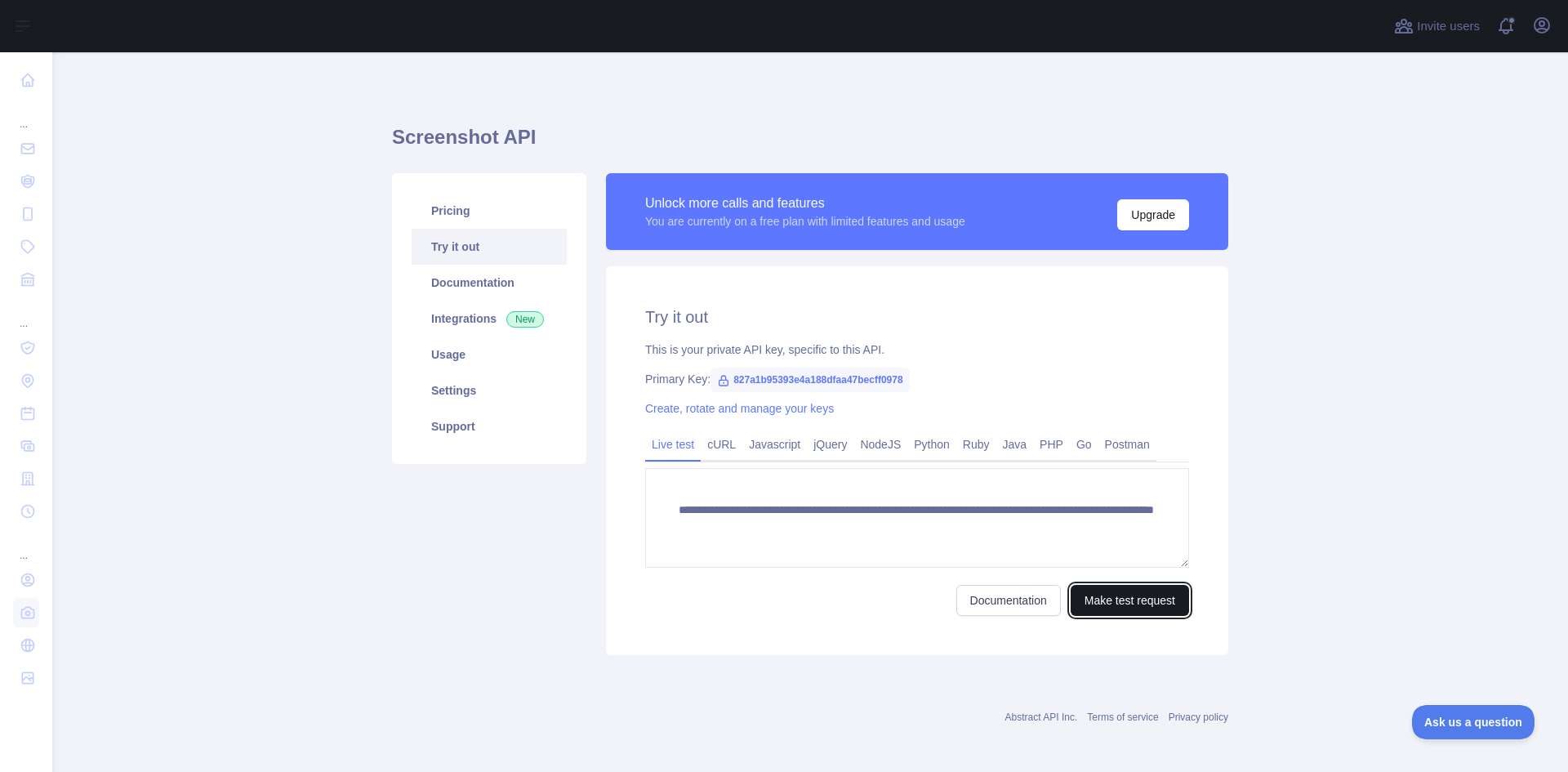
click at [1147, 609] on button "Make test request" at bounding box center [1130, 600] width 119 height 31
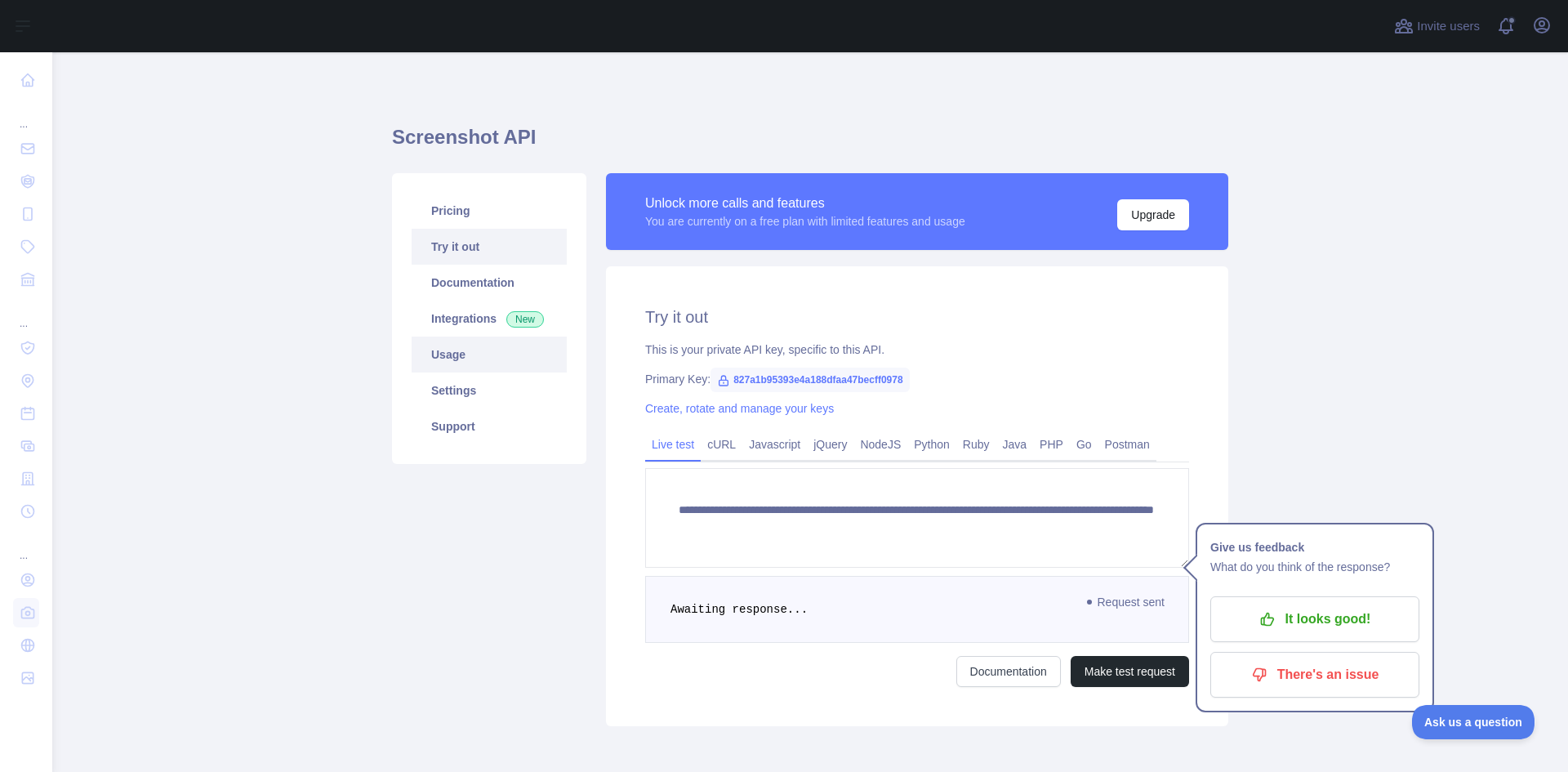
click at [538, 359] on link "Usage" at bounding box center [489, 355] width 155 height 36
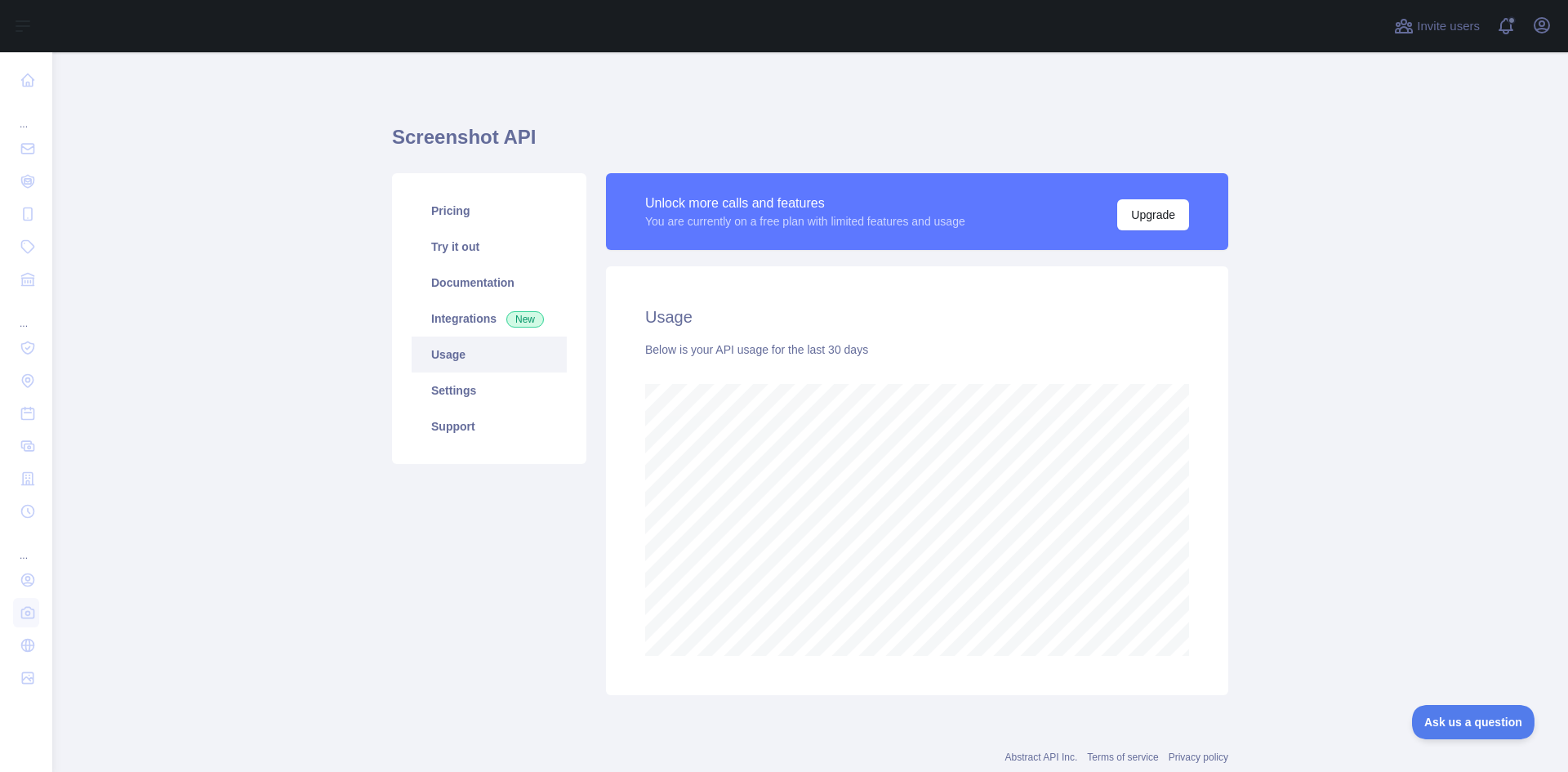
scroll to position [719, 1504]
click at [483, 393] on link "Settings" at bounding box center [489, 390] width 155 height 36
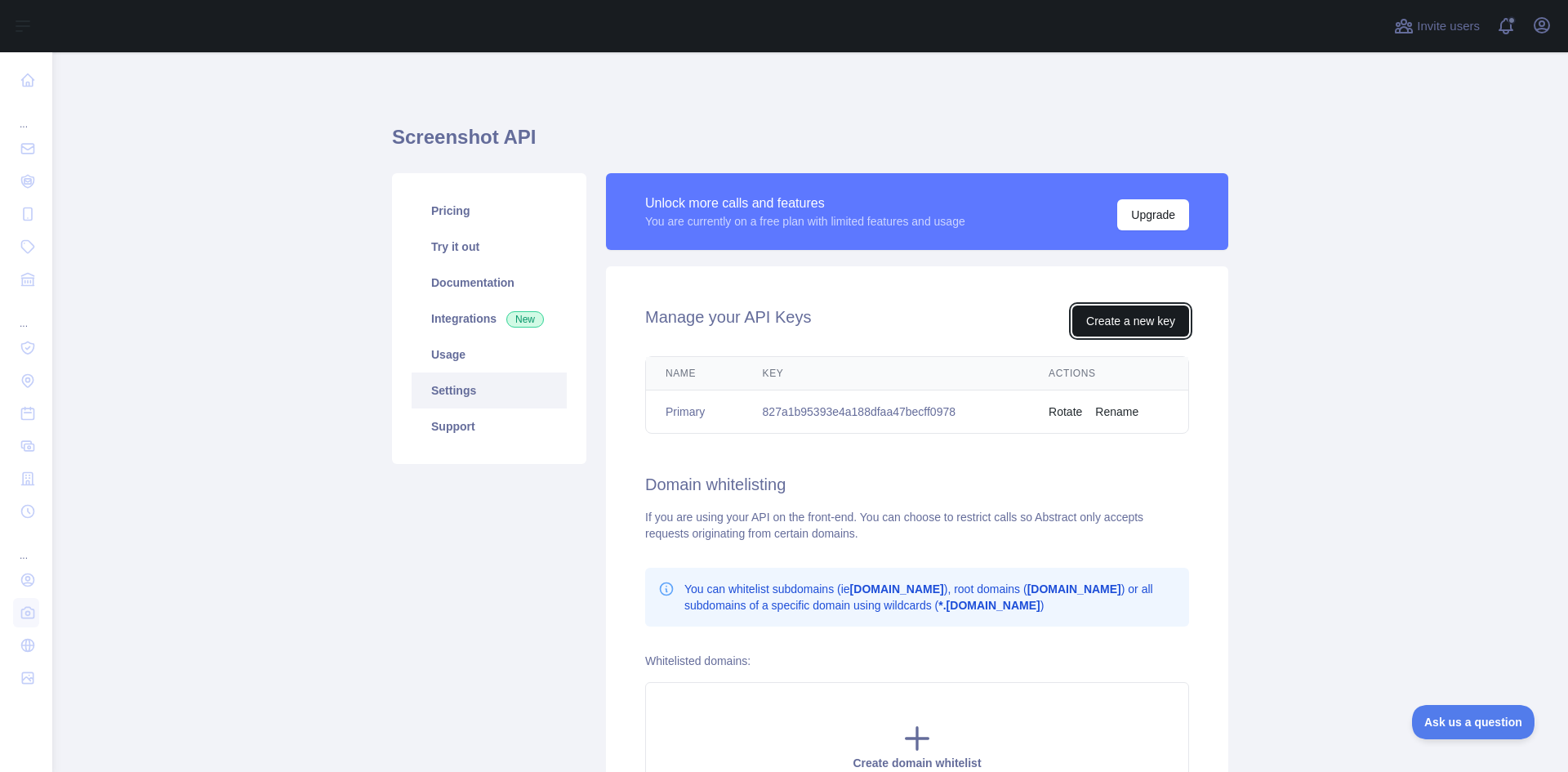
click at [1107, 328] on button "Create a new key" at bounding box center [1131, 321] width 117 height 31
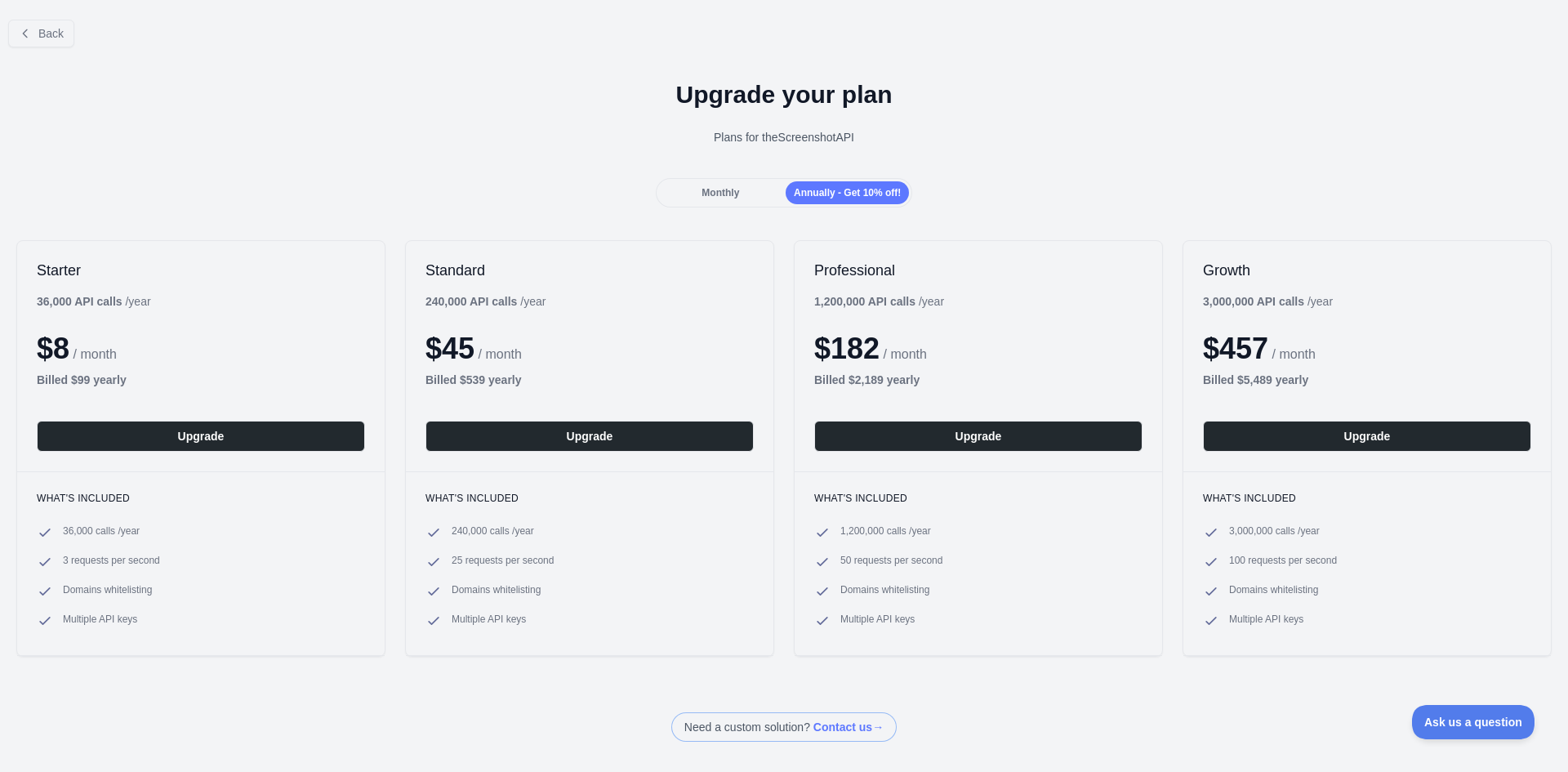
click at [725, 195] on span "Monthly" at bounding box center [720, 193] width 38 height 12
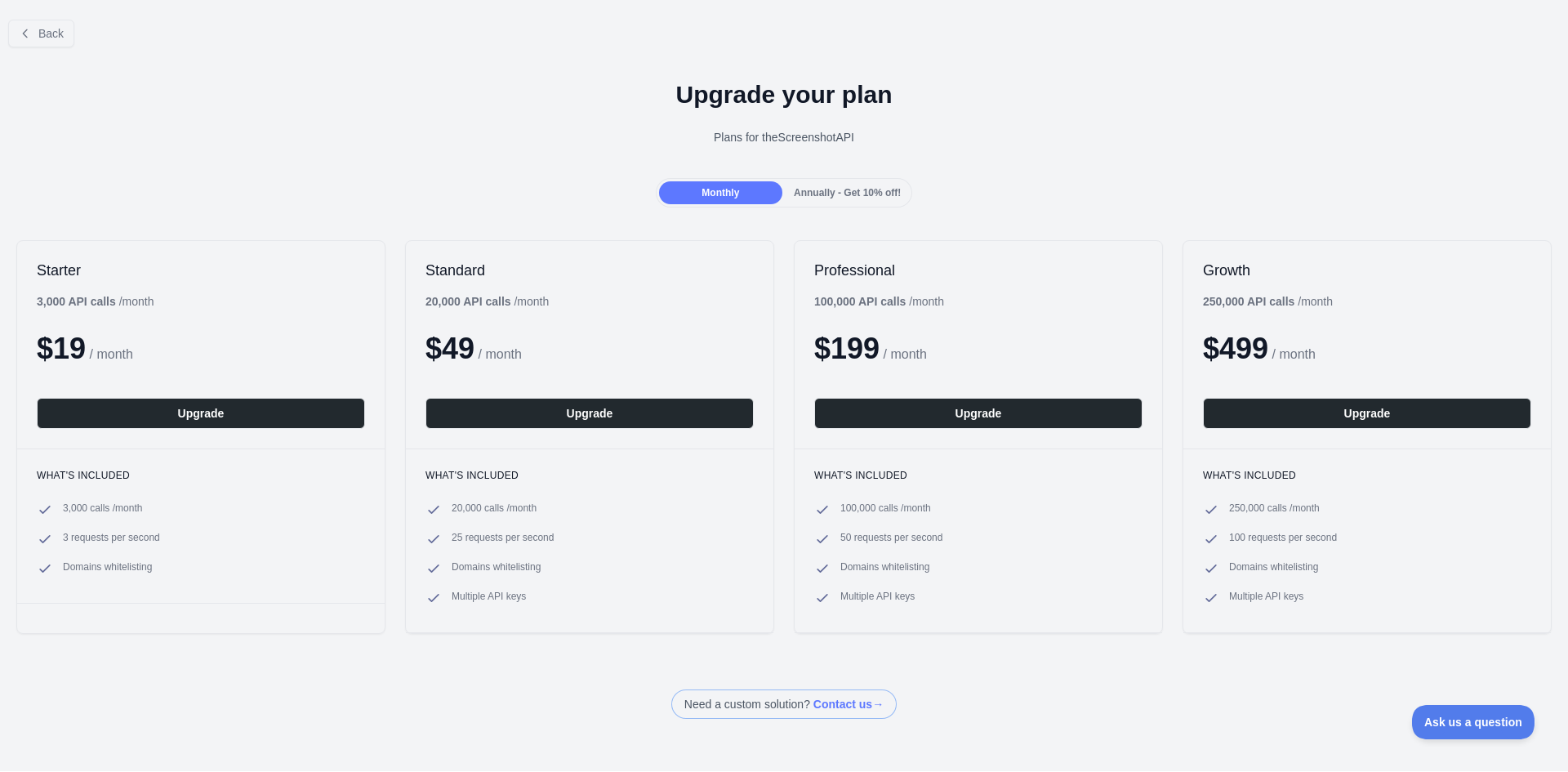
click at [816, 194] on span "Annually - Get 10% off!" at bounding box center [847, 193] width 107 height 12
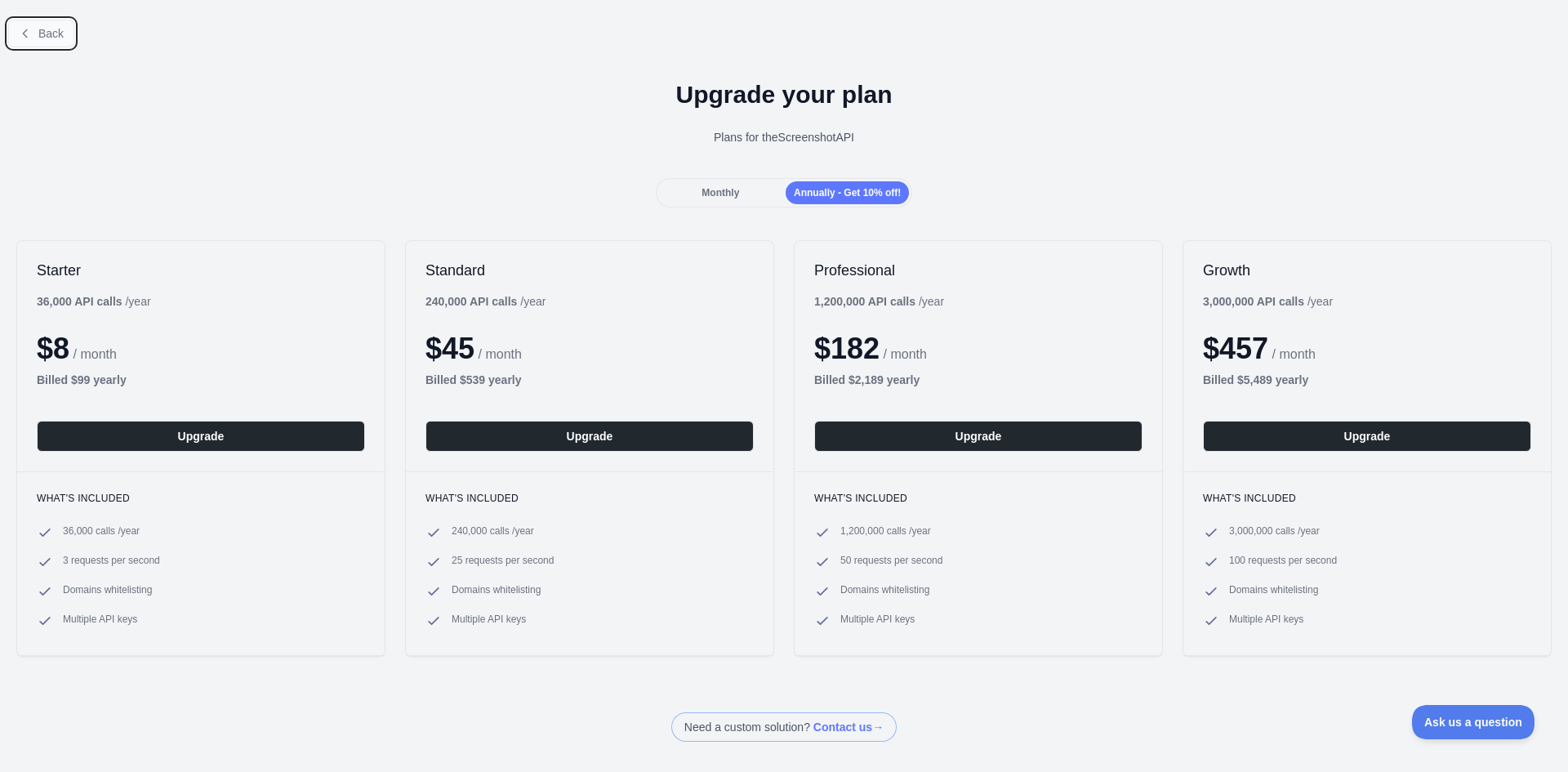
click at [58, 31] on span "Back" at bounding box center [51, 34] width 26 height 13
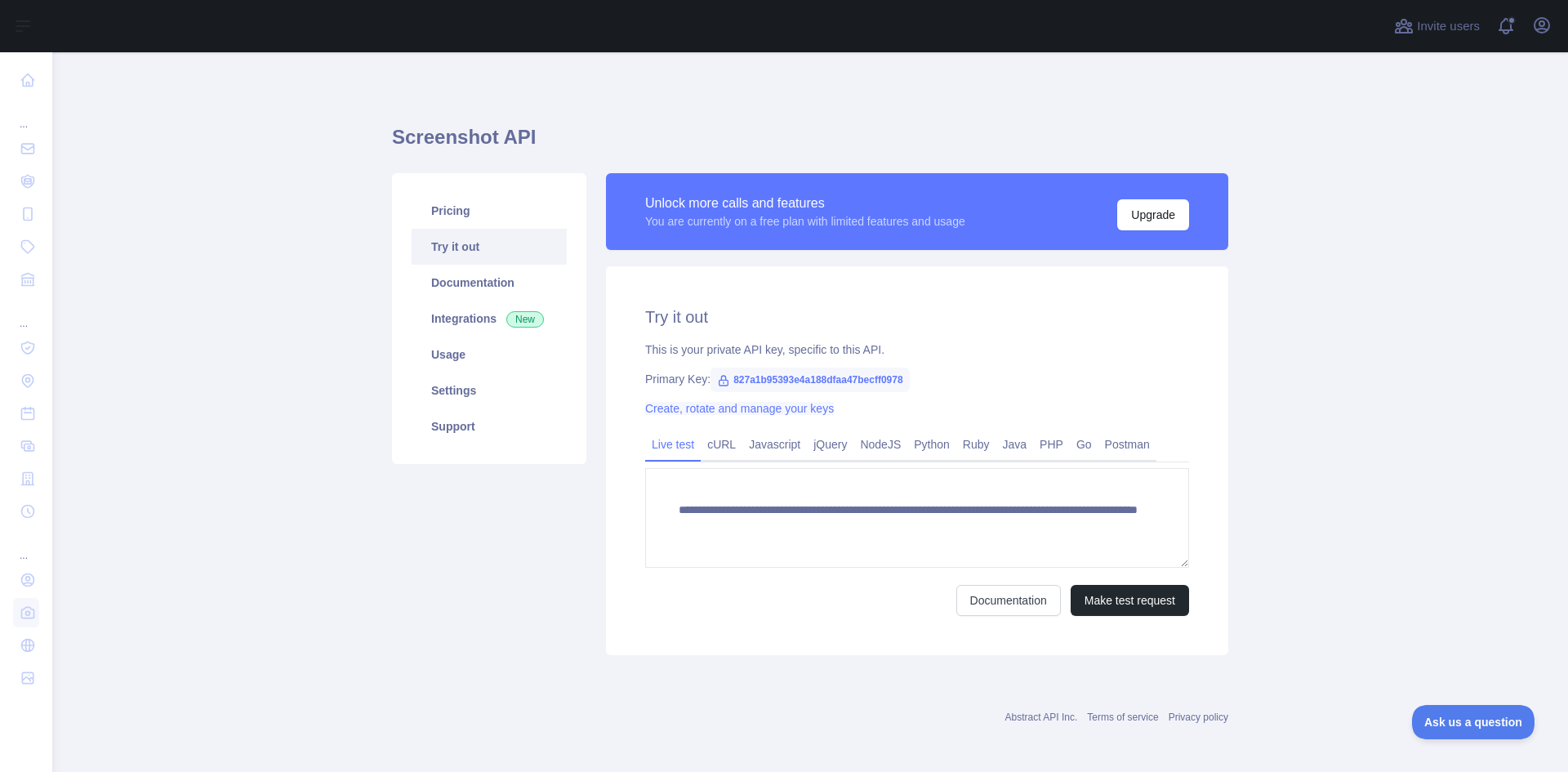
click at [794, 409] on link "Create, rotate and manage your keys" at bounding box center [739, 408] width 189 height 13
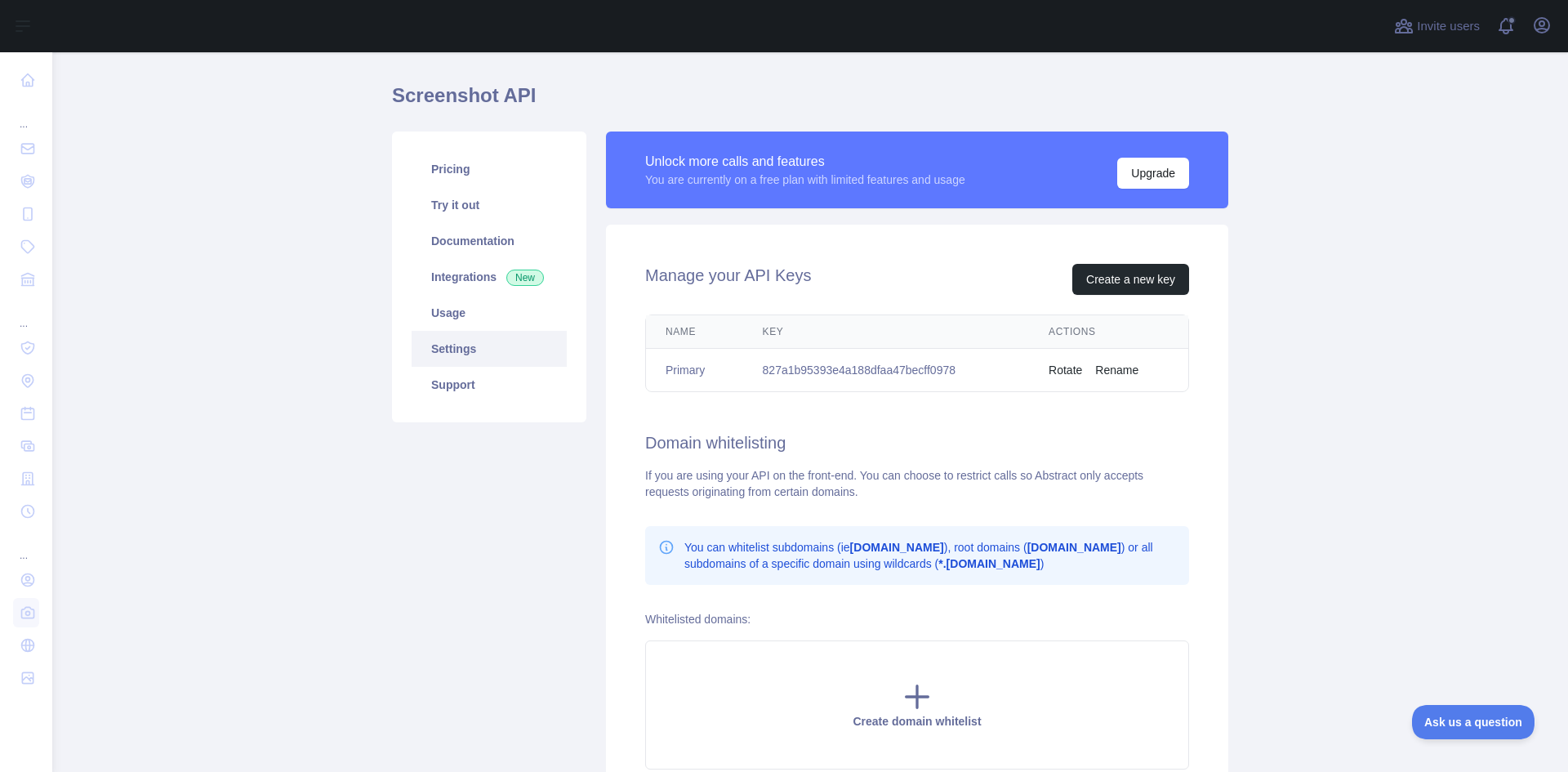
scroll to position [41, 0]
click at [873, 370] on td "827a1b95393e4a188dfaa47becff0978" at bounding box center [887, 371] width 287 height 43
click at [497, 163] on link "Pricing" at bounding box center [489, 170] width 155 height 36
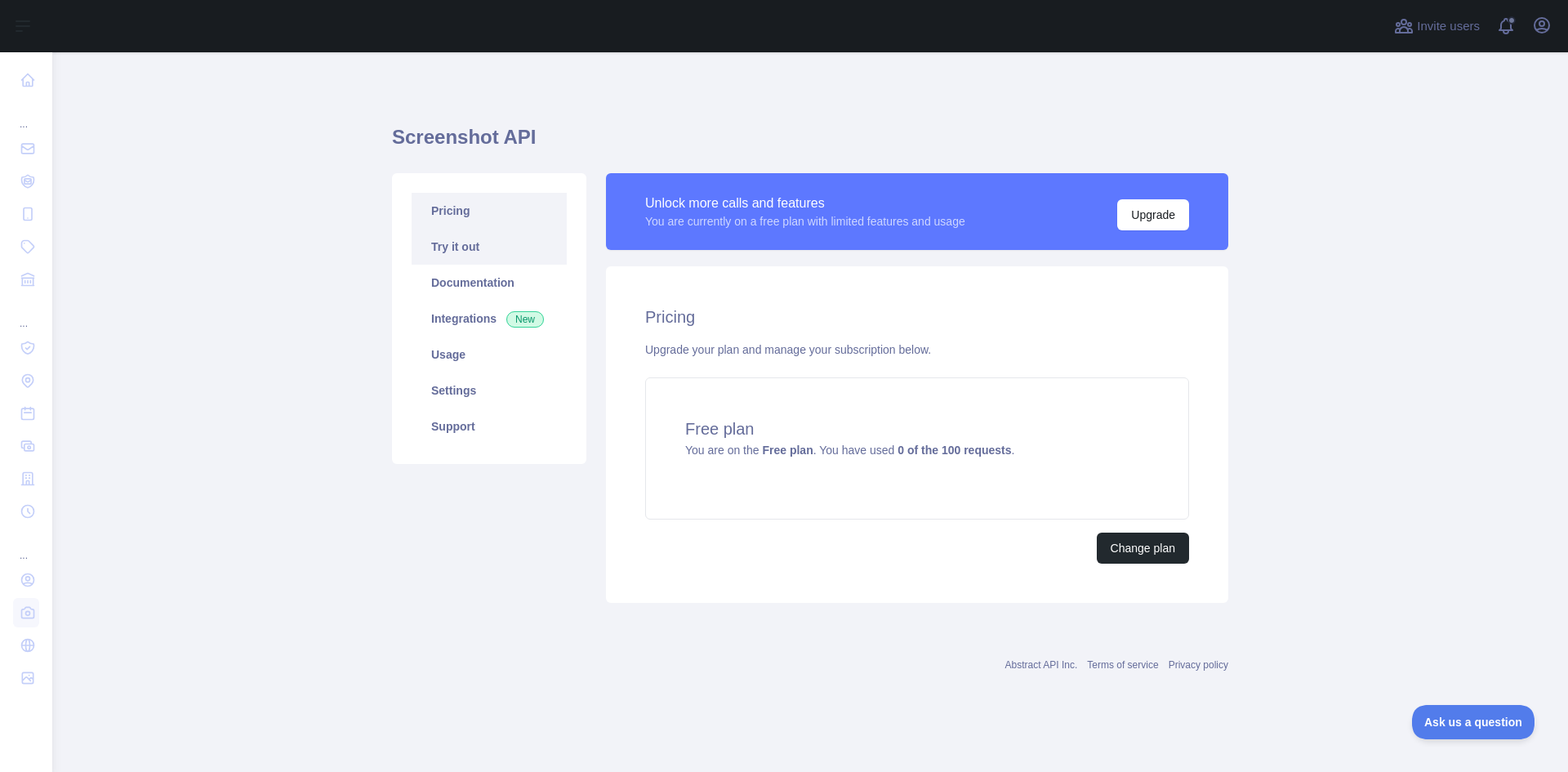
click at [475, 239] on link "Try it out" at bounding box center [489, 247] width 155 height 36
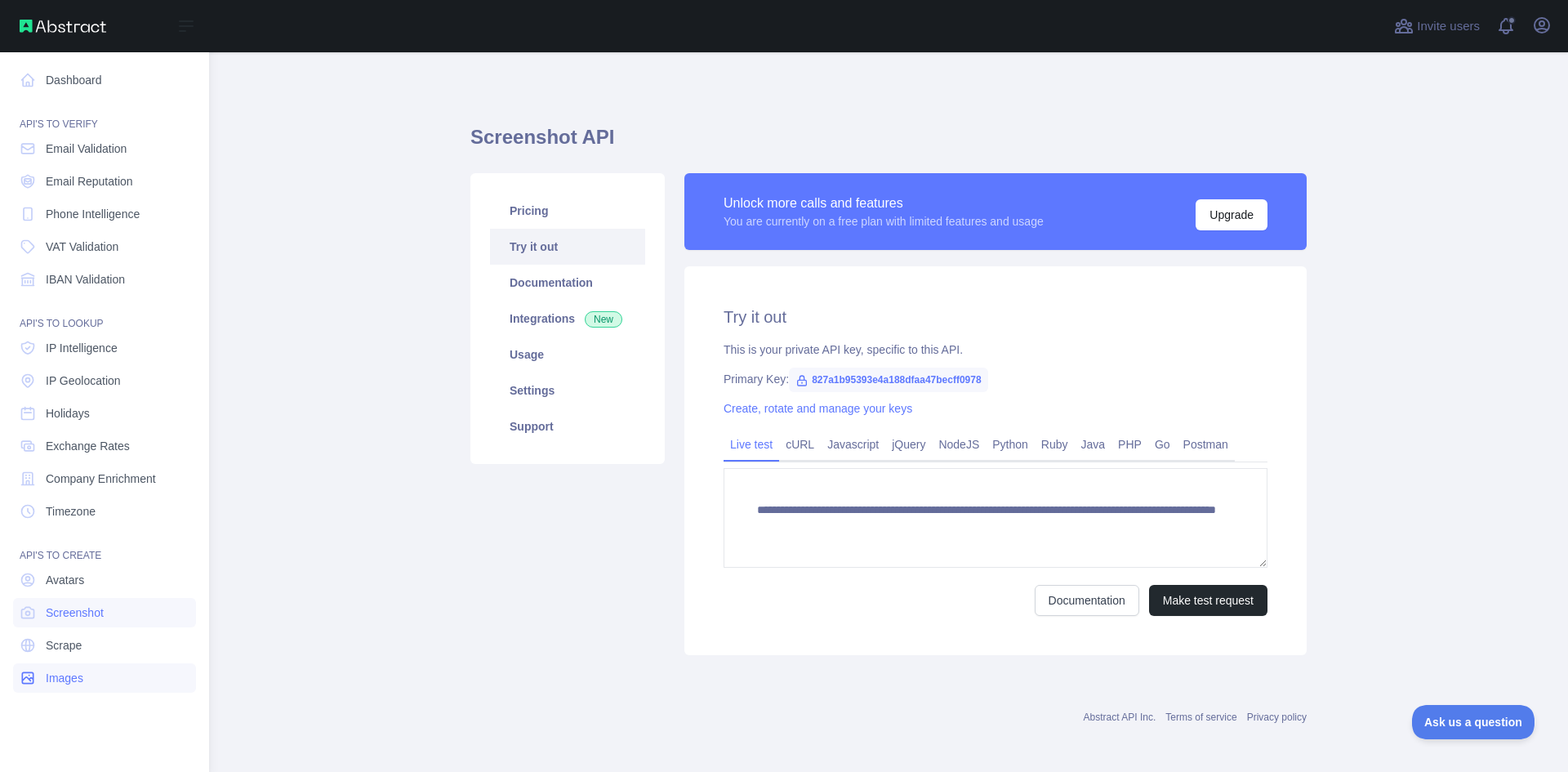
click at [97, 674] on link "Images" at bounding box center [105, 678] width 183 height 30
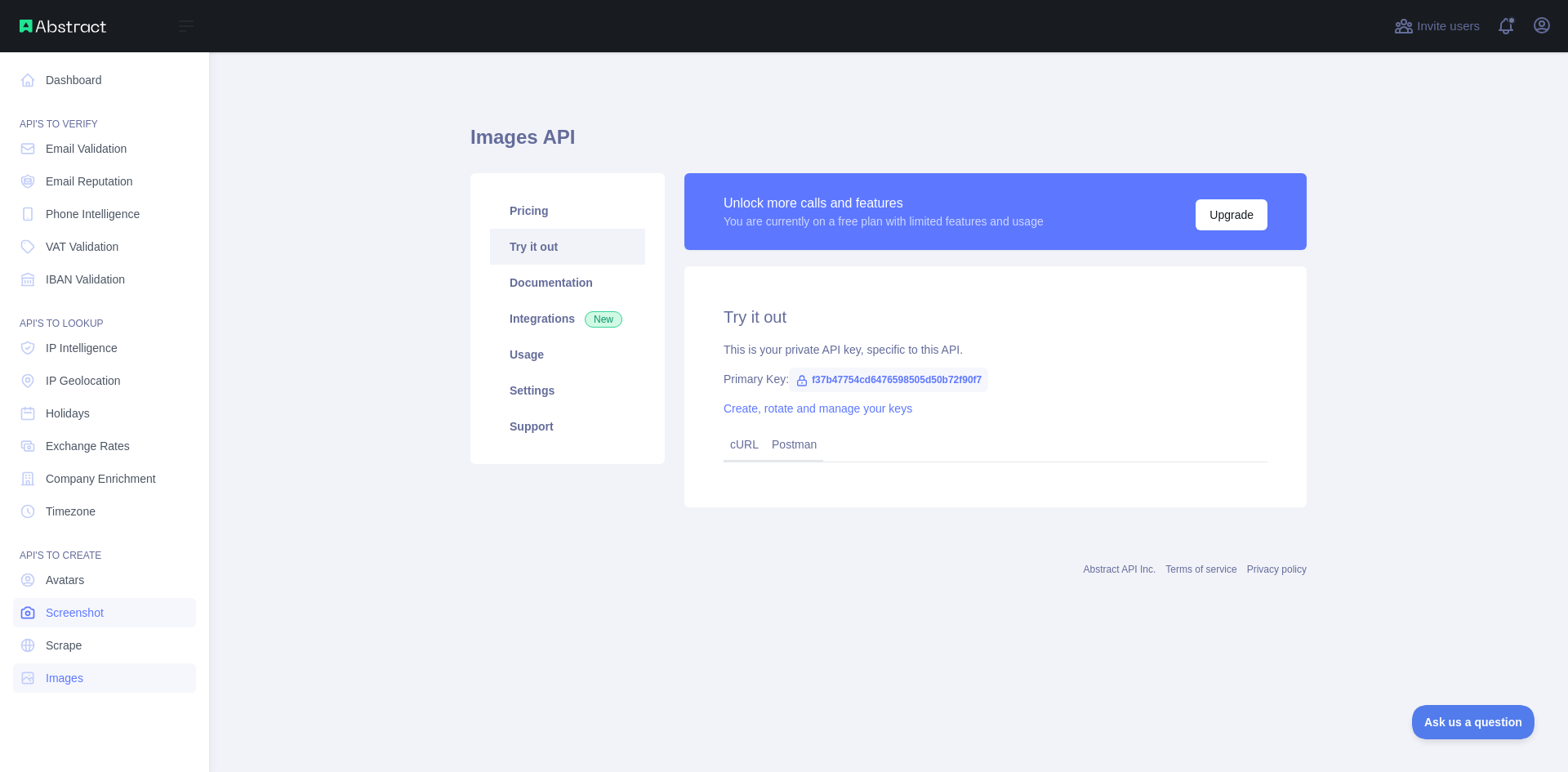
click at [96, 617] on span "Screenshot" at bounding box center [74, 613] width 58 height 16
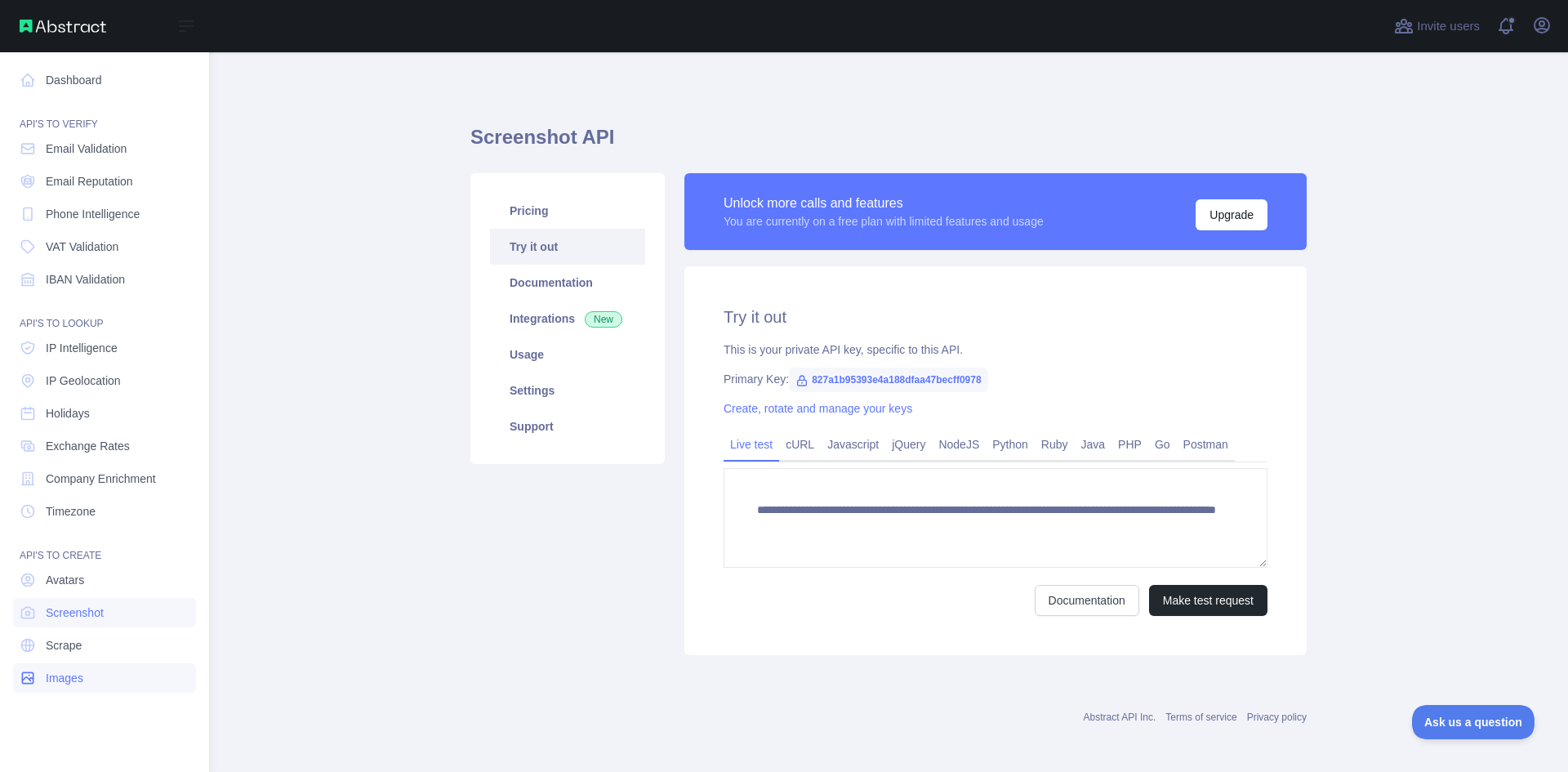
click at [87, 679] on link "Images" at bounding box center [105, 678] width 183 height 30
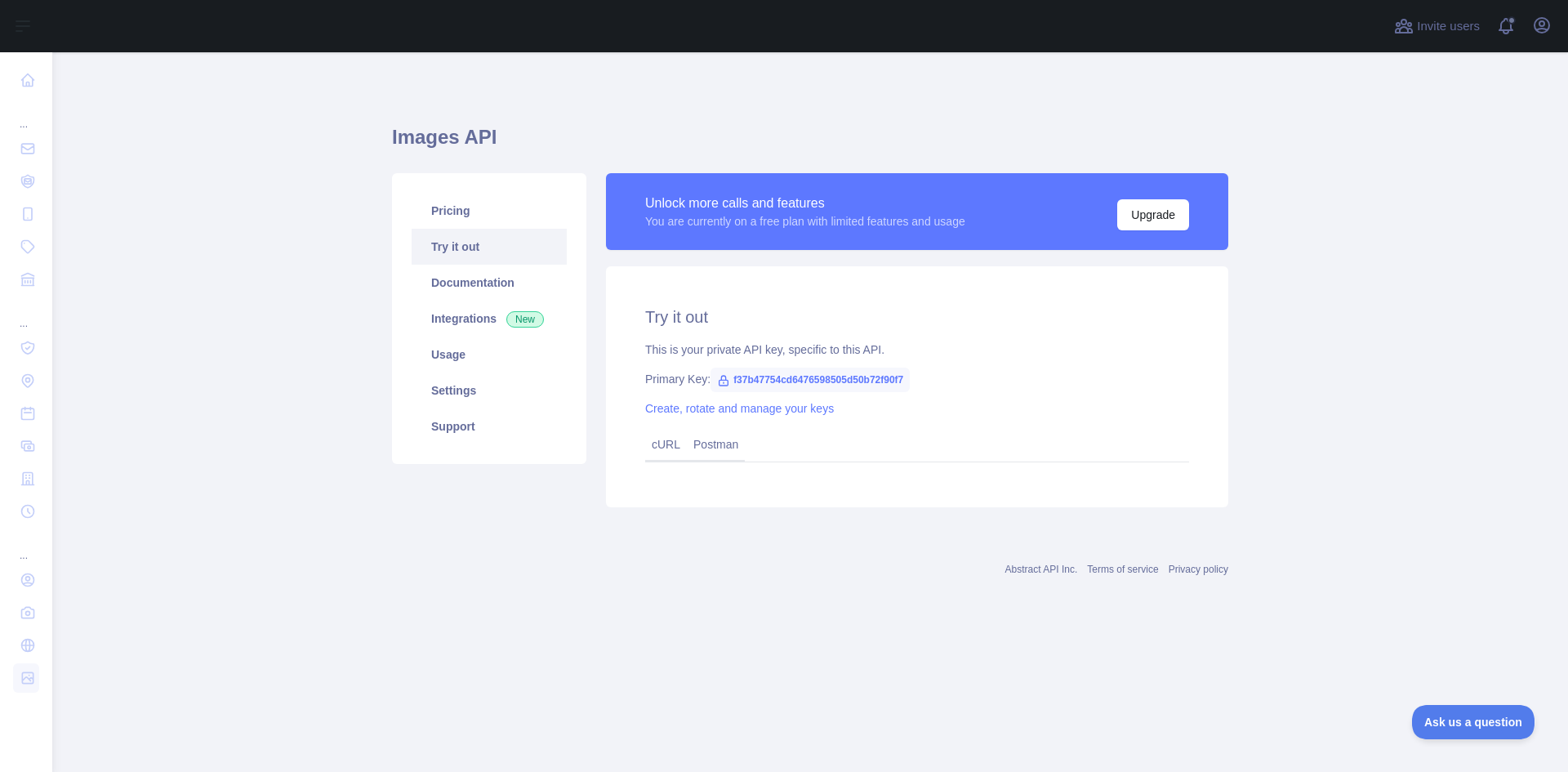
click at [485, 240] on link "Try it out" at bounding box center [489, 247] width 155 height 36
click at [668, 452] on div "cURL" at bounding box center [666, 445] width 41 height 32
click at [491, 307] on link "Integrations New" at bounding box center [489, 318] width 155 height 36
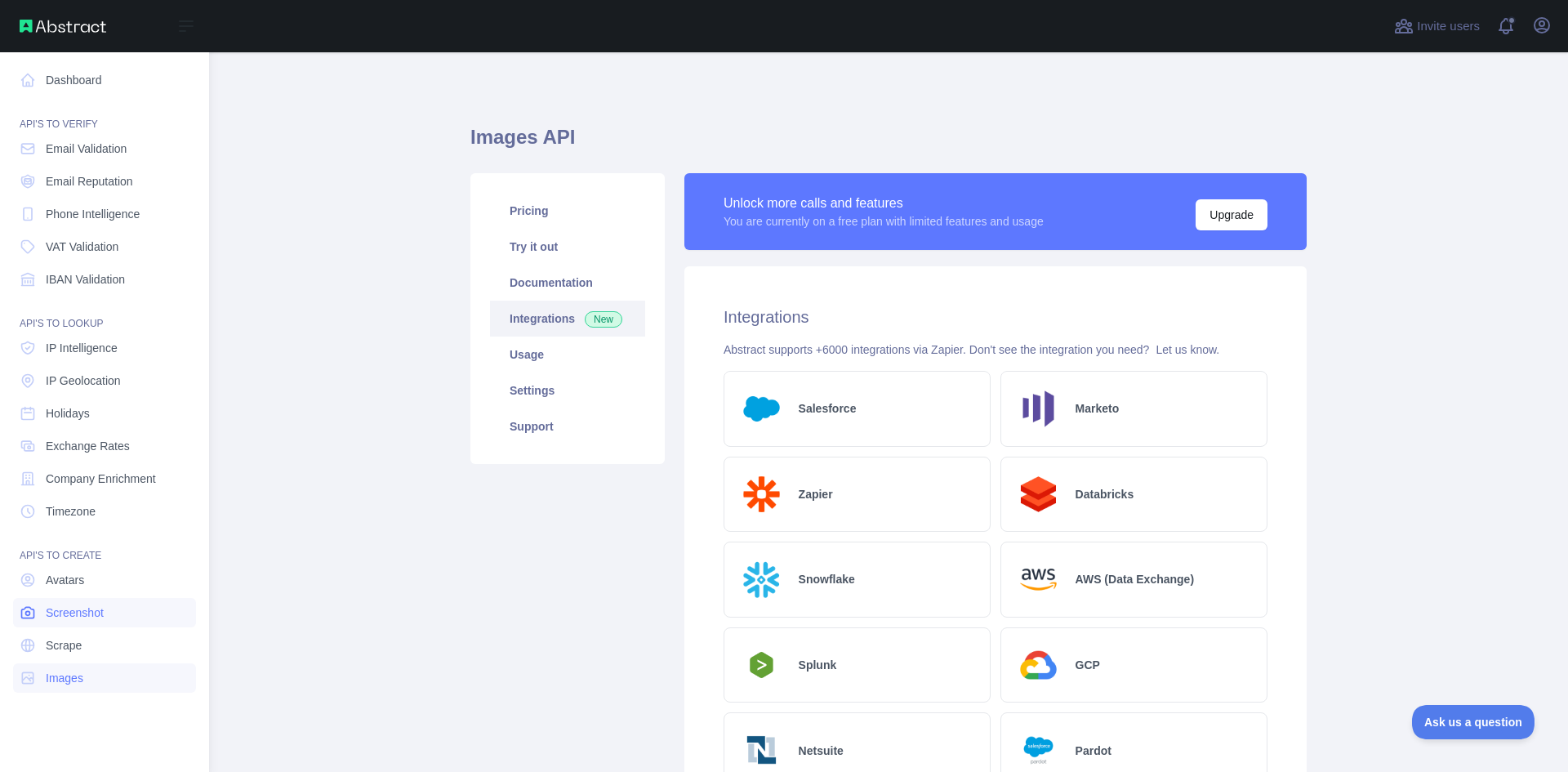
click at [59, 608] on span "Screenshot" at bounding box center [74, 613] width 58 height 16
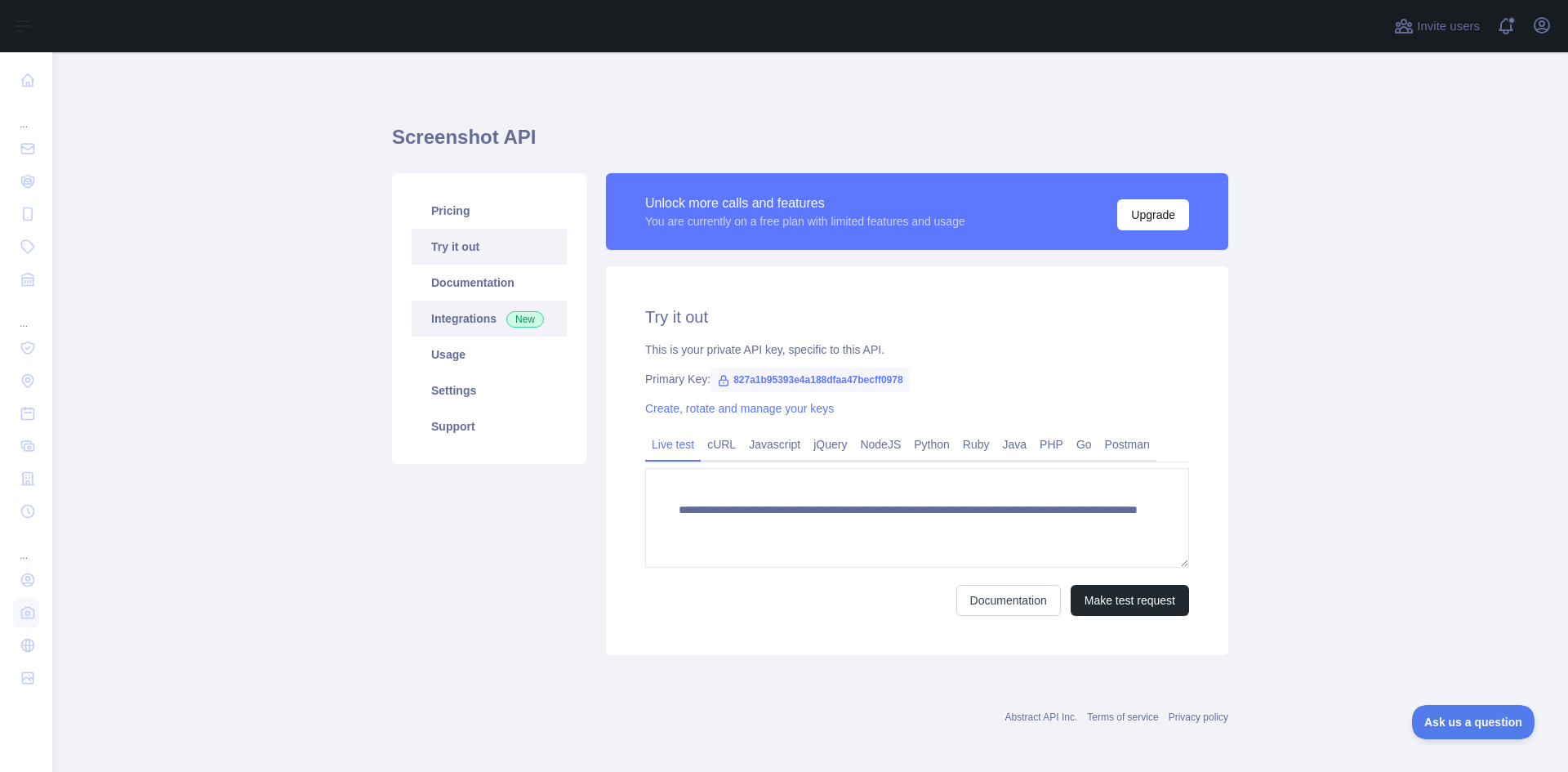
click at [483, 306] on link "Integrations New" at bounding box center [489, 318] width 155 height 36
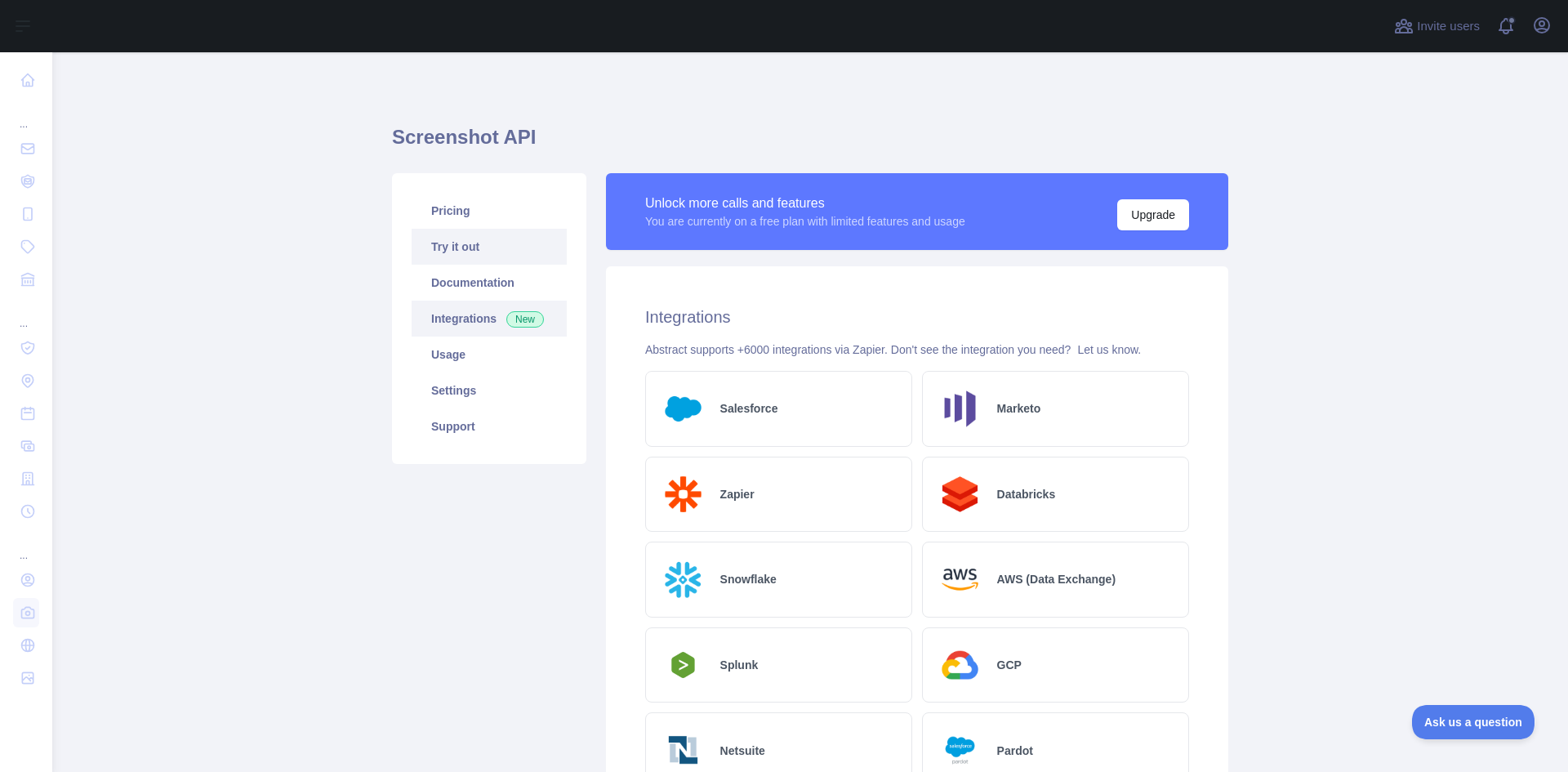
click at [484, 256] on link "Try it out" at bounding box center [489, 247] width 155 height 36
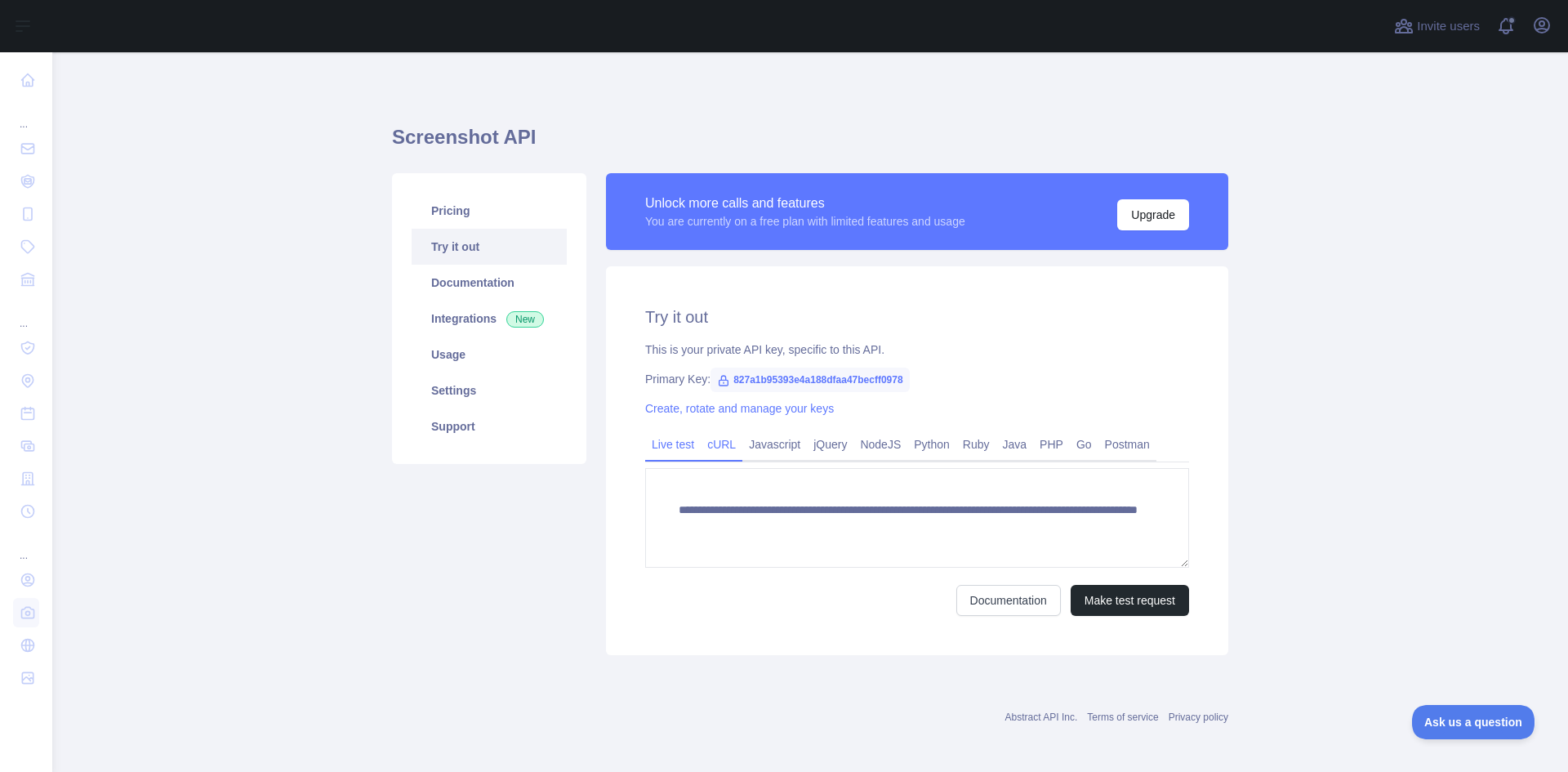
click at [720, 446] on link "cURL" at bounding box center [721, 445] width 41 height 26
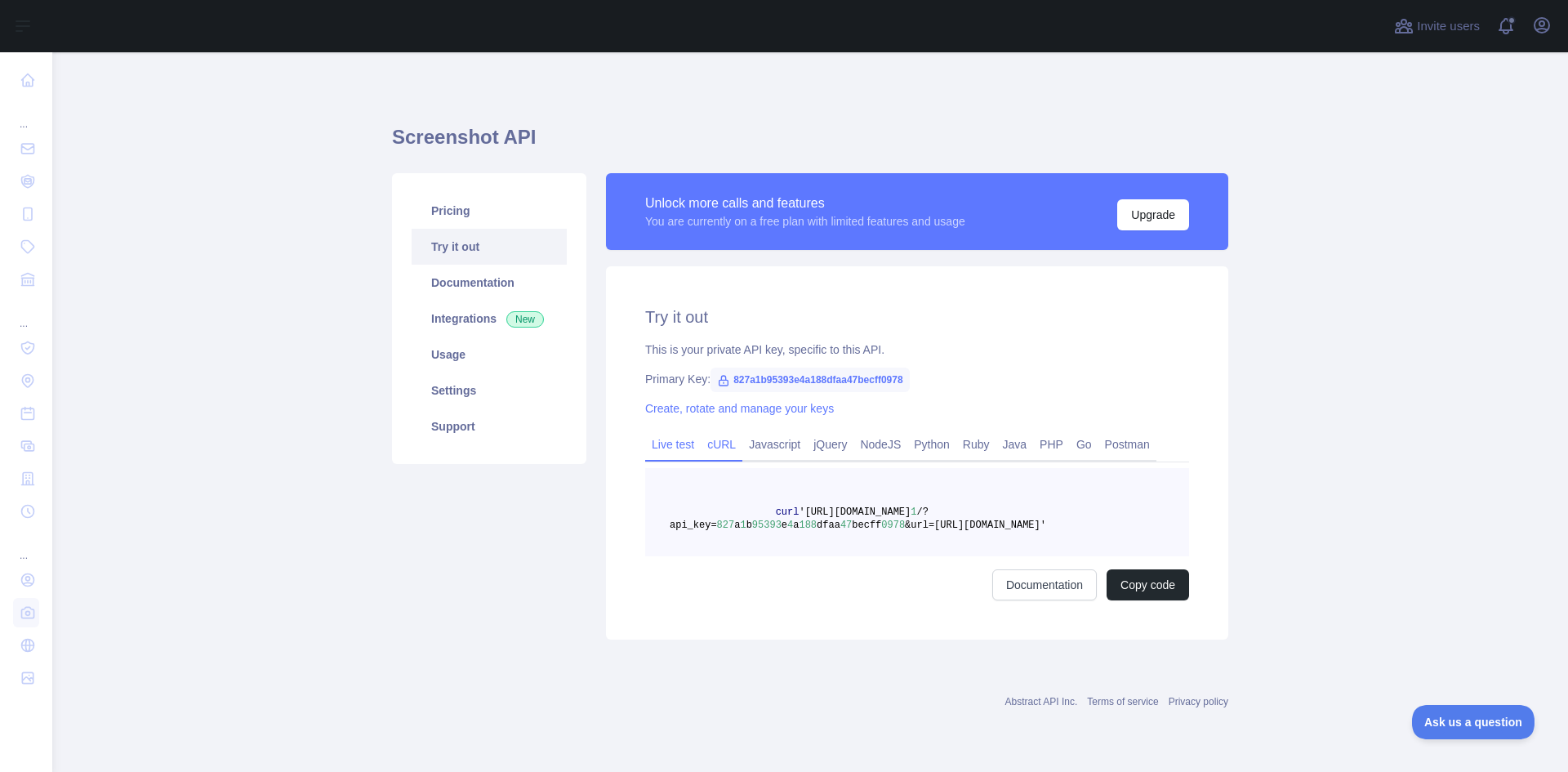
click at [691, 446] on link "Live test" at bounding box center [672, 445] width 55 height 26
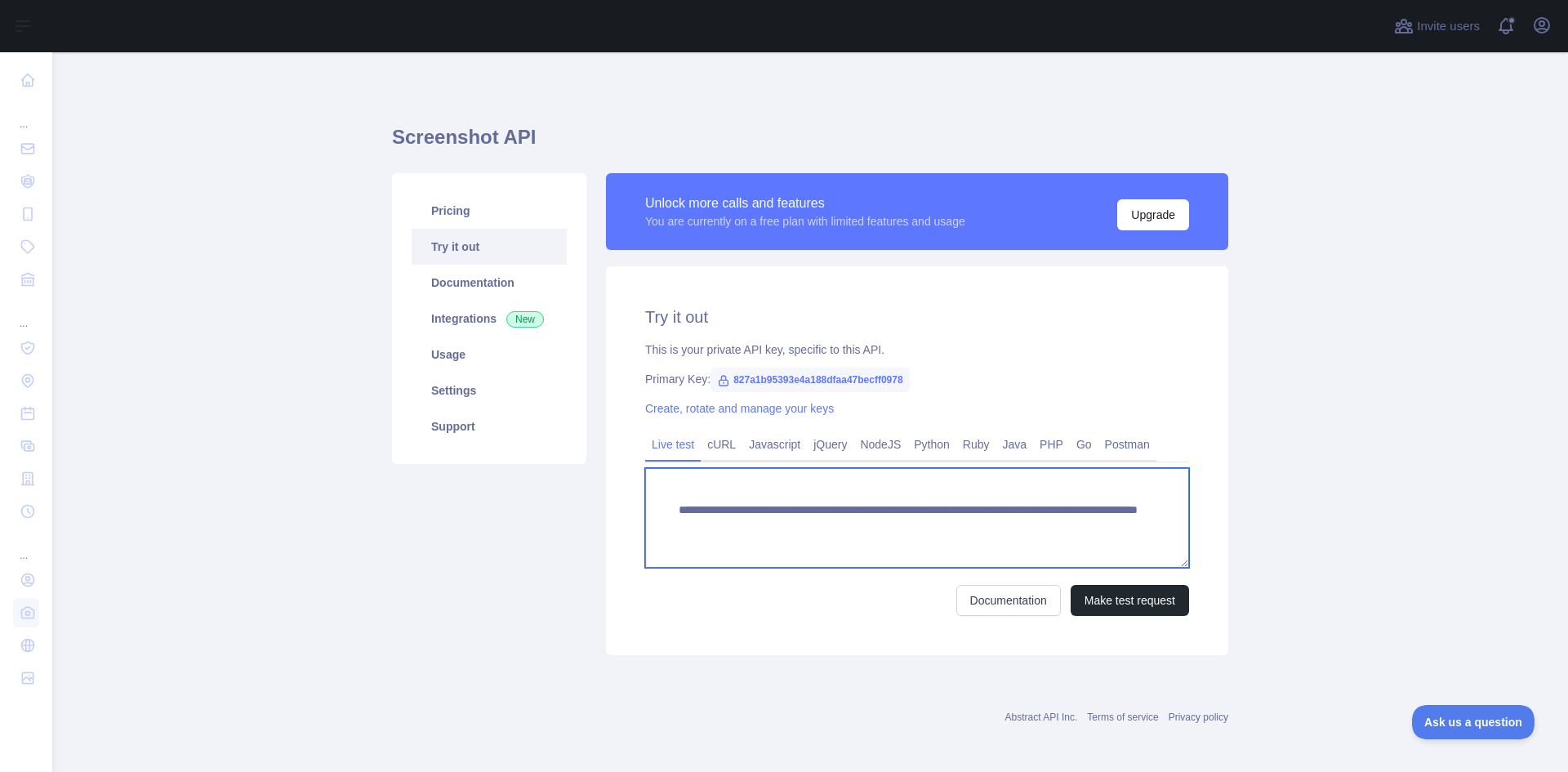
click at [1132, 544] on textarea "**********" at bounding box center [916, 517] width 544 height 100
paste textarea "**********"
type textarea "**********"
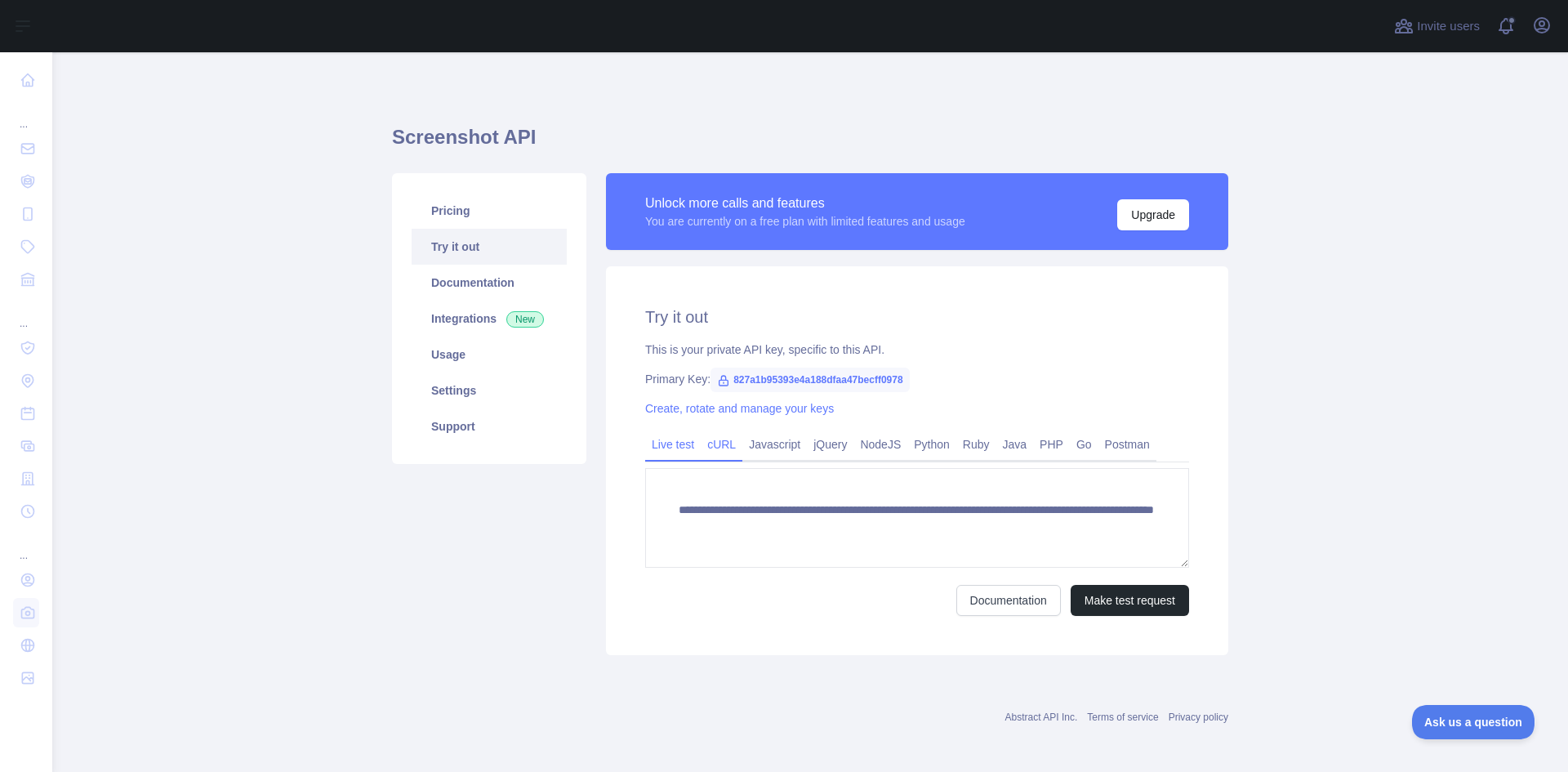
click at [723, 437] on link "cURL" at bounding box center [721, 445] width 41 height 26
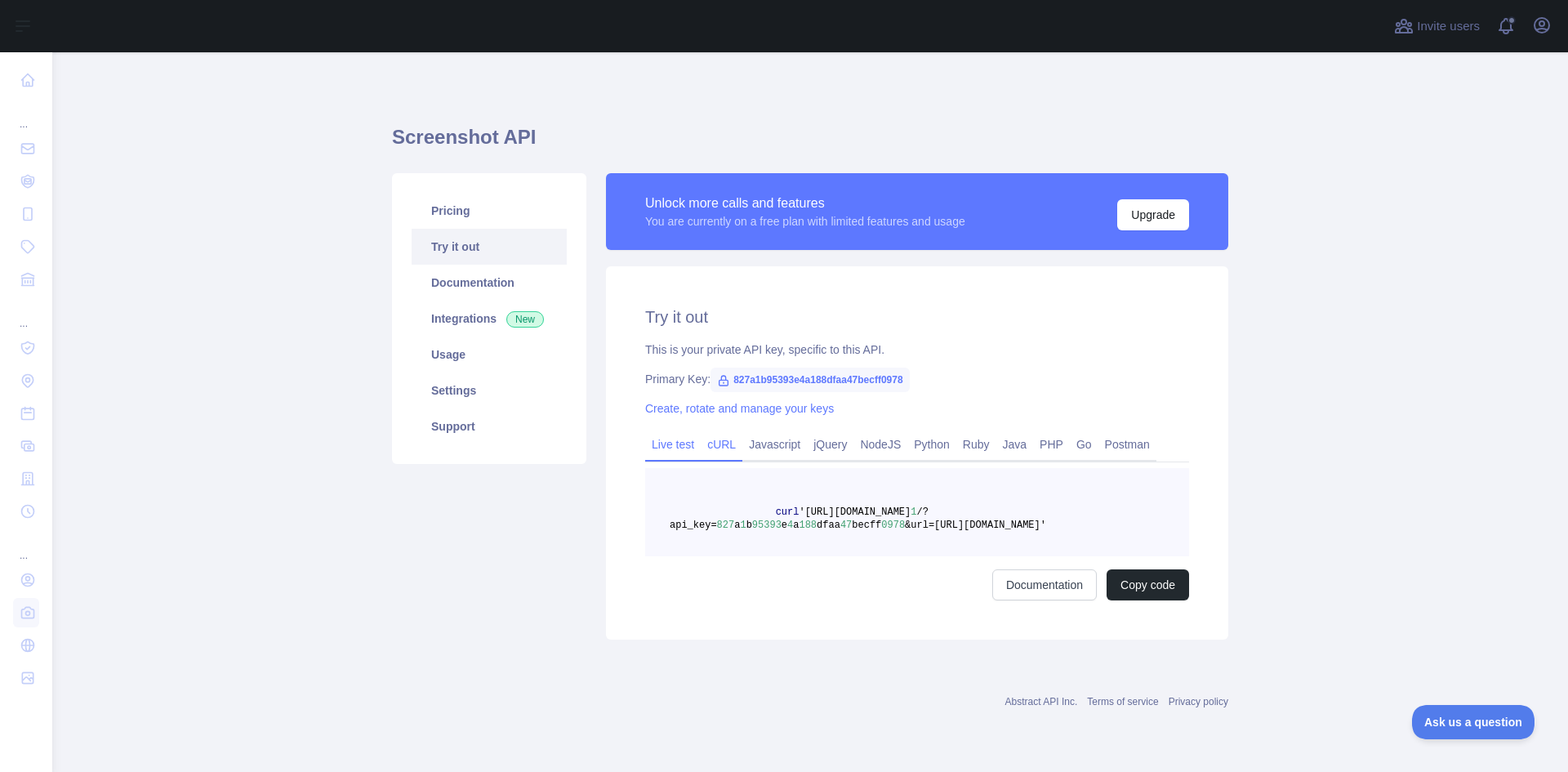
click at [657, 447] on link "Live test" at bounding box center [672, 445] width 55 height 26
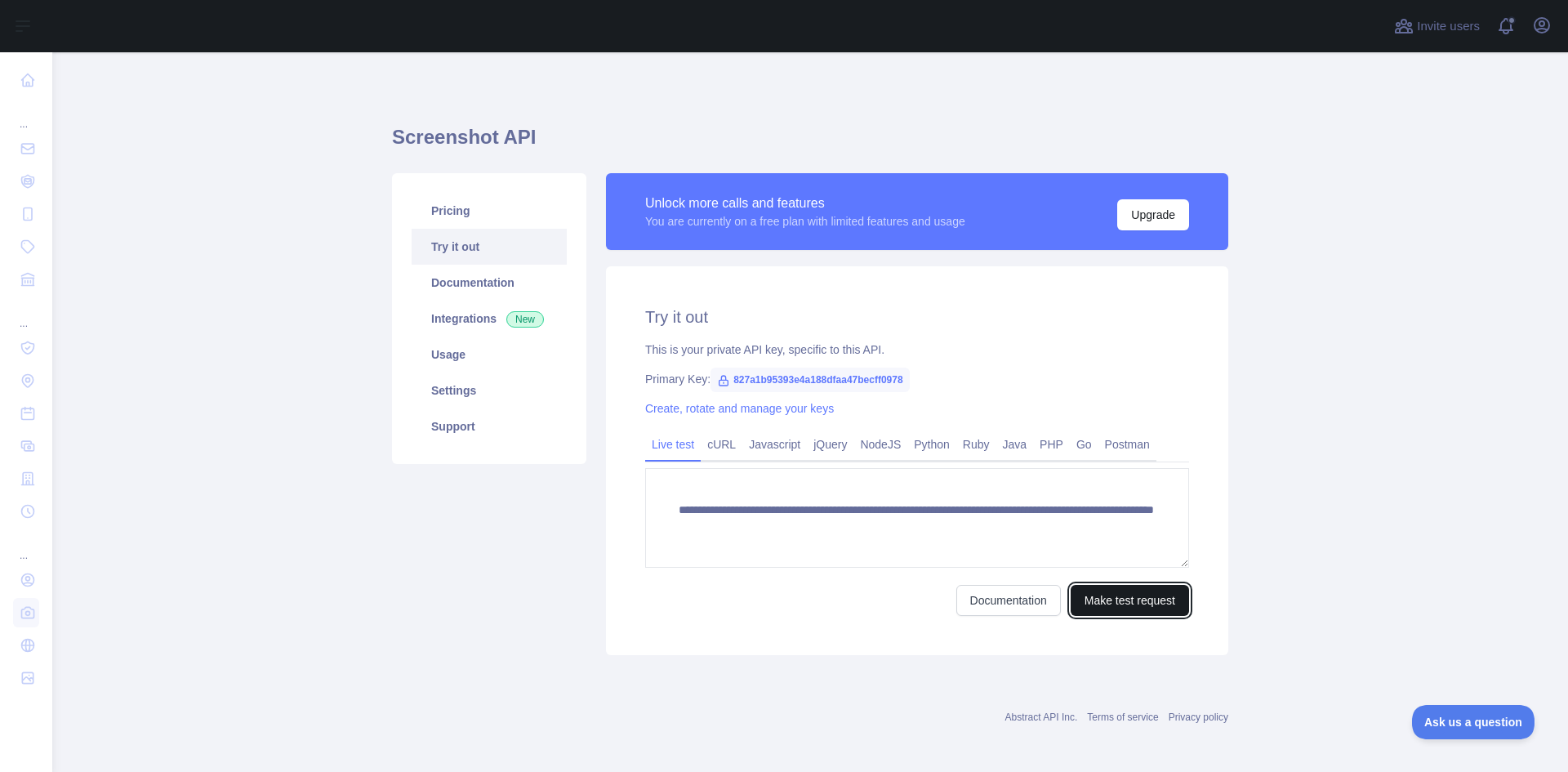
click at [1109, 597] on button "Make test request" at bounding box center [1130, 600] width 119 height 31
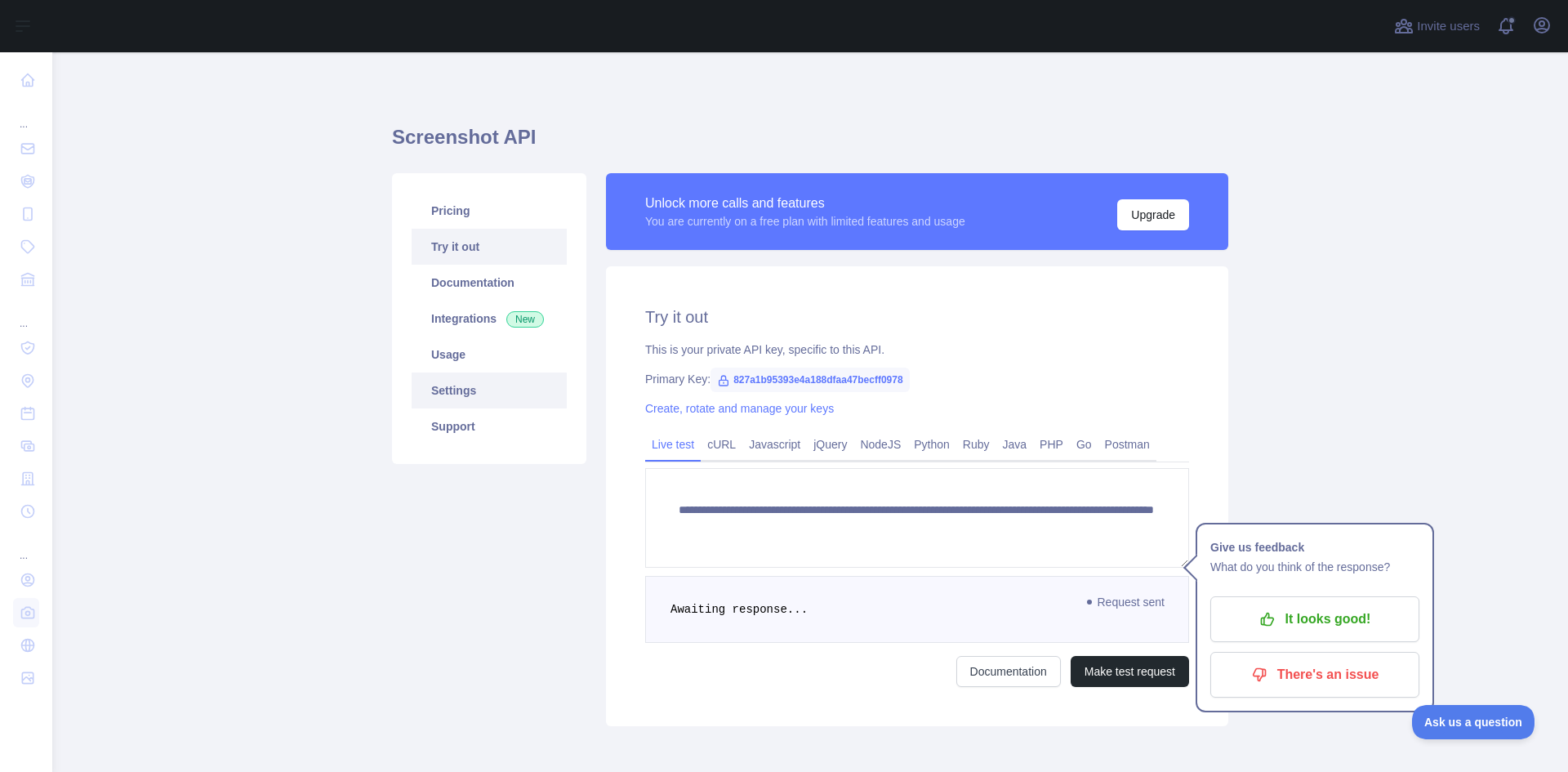
click at [485, 386] on link "Settings" at bounding box center [489, 390] width 155 height 36
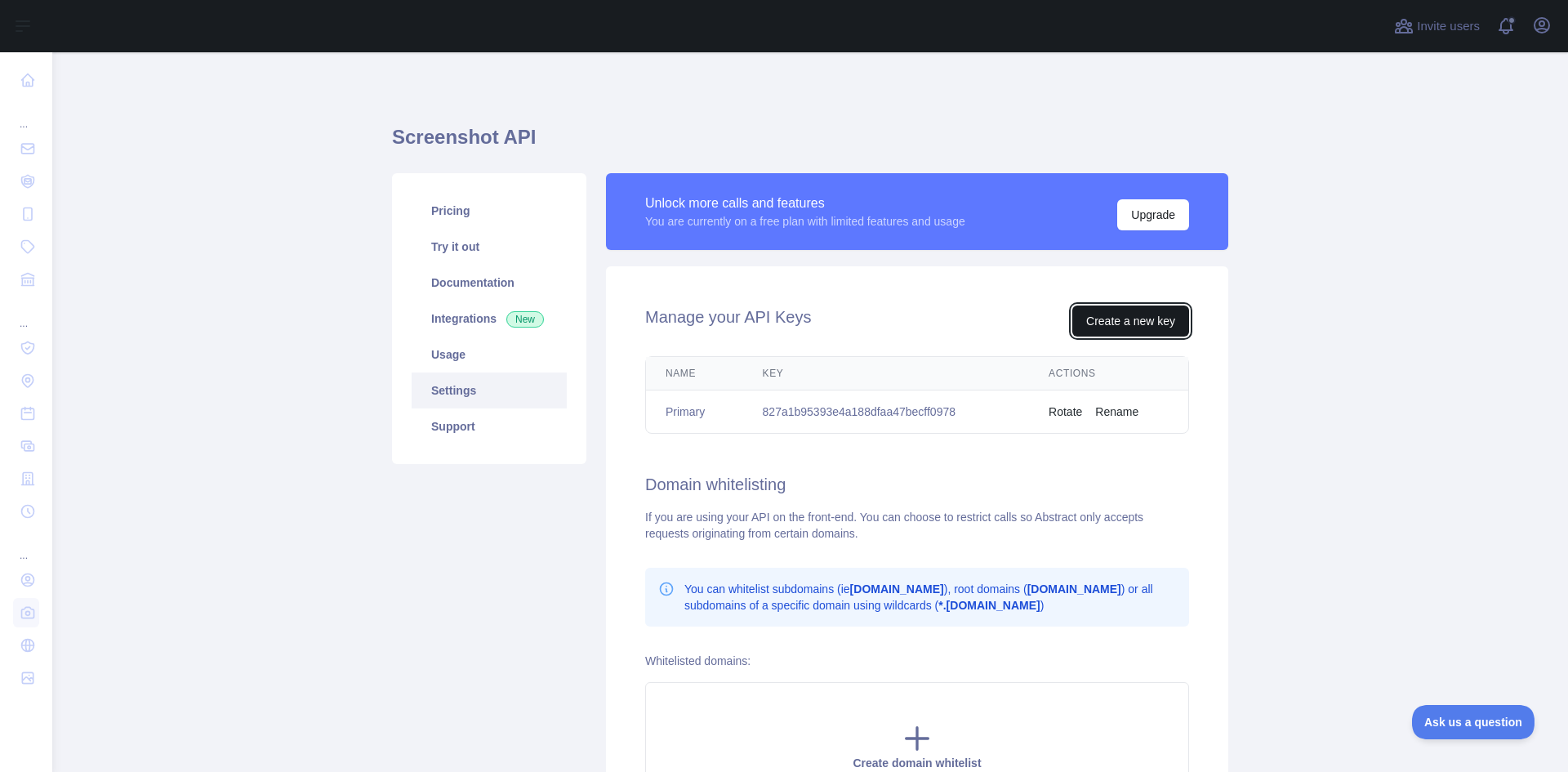
click at [1082, 327] on button "Create a new key" at bounding box center [1131, 321] width 117 height 31
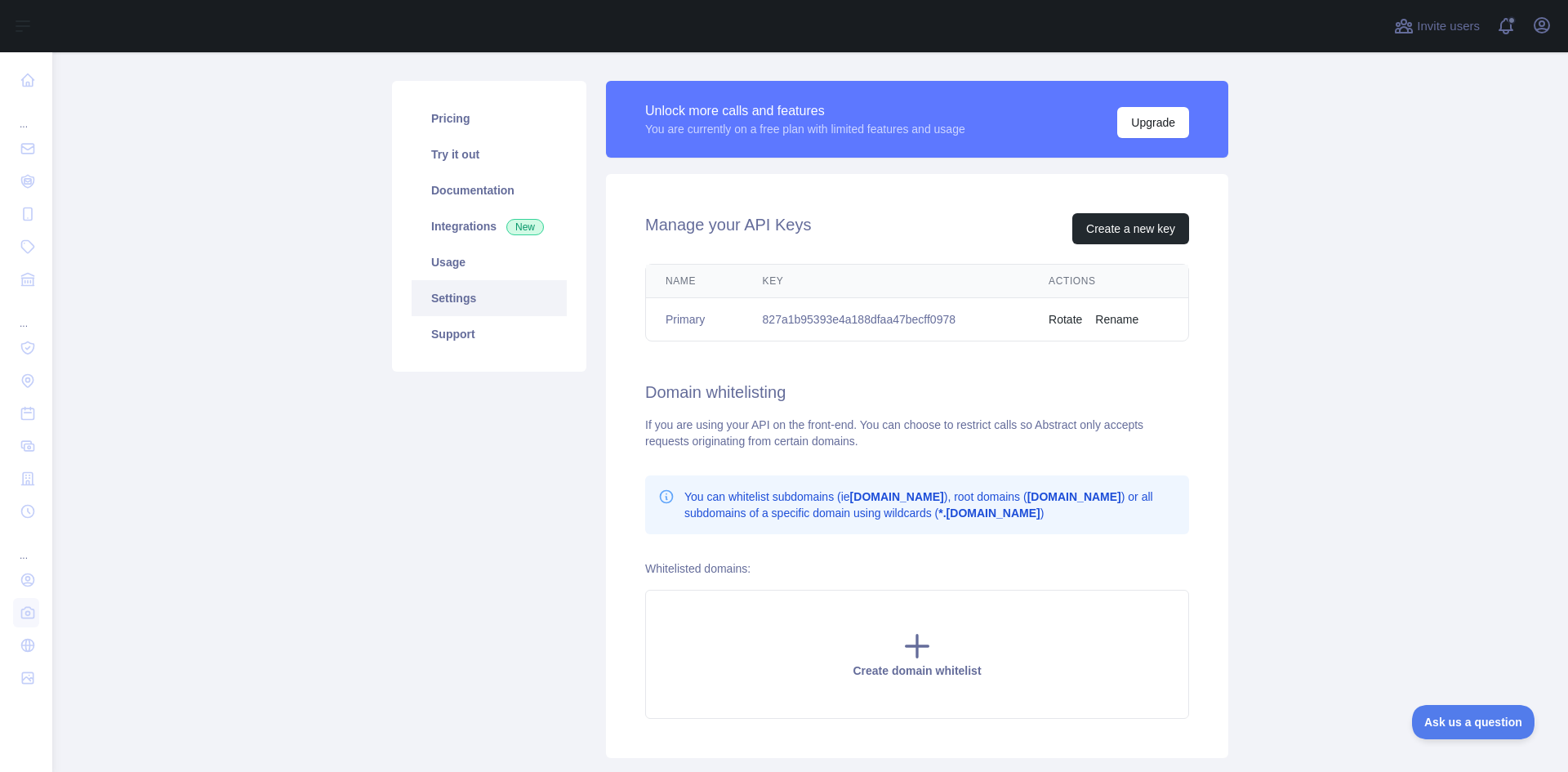
scroll to position [92, 0]
click at [1124, 318] on button "Rename" at bounding box center [1117, 320] width 43 height 16
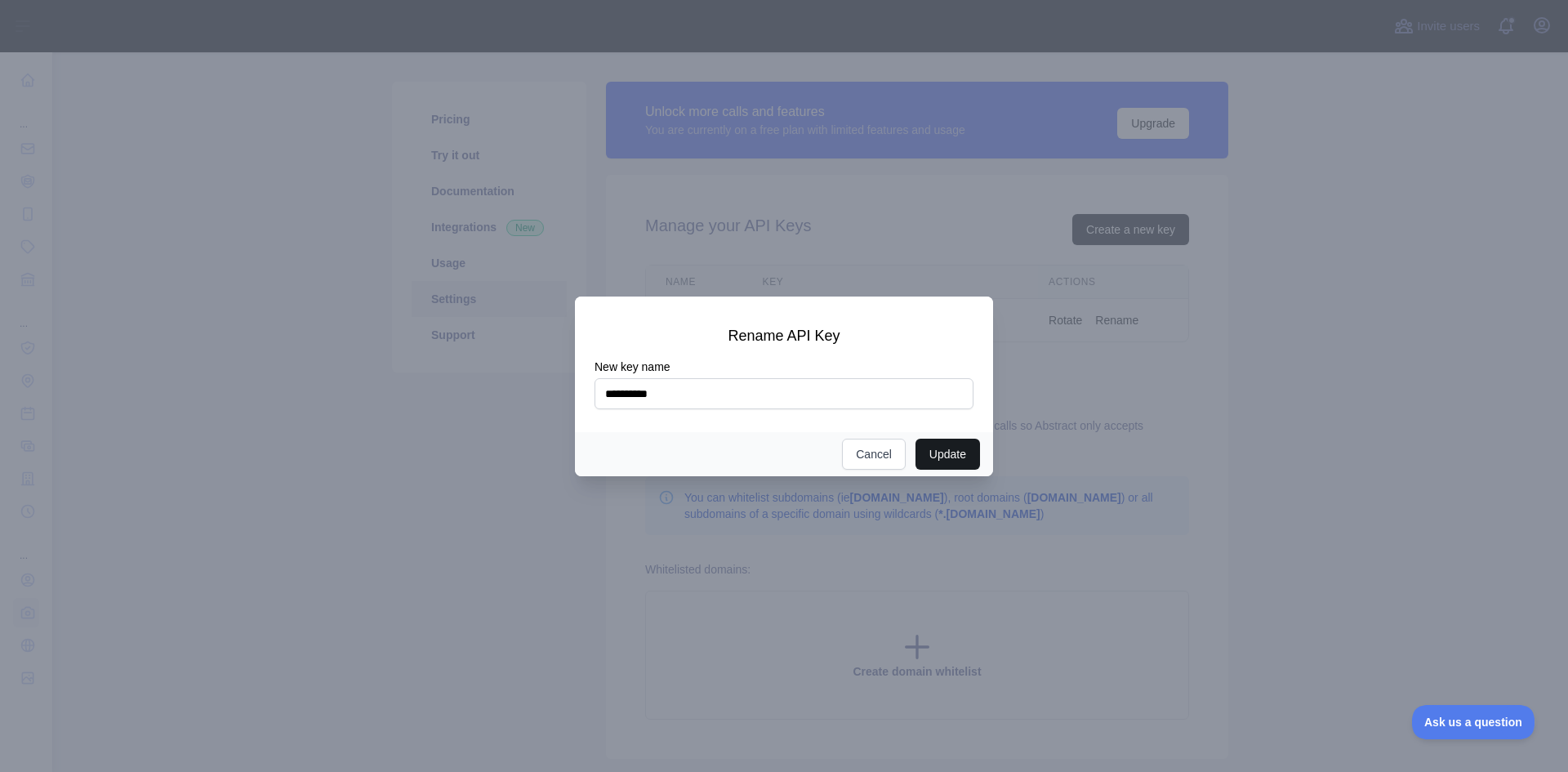
type input "**********"
click at [949, 458] on button "Update" at bounding box center [948, 454] width 64 height 31
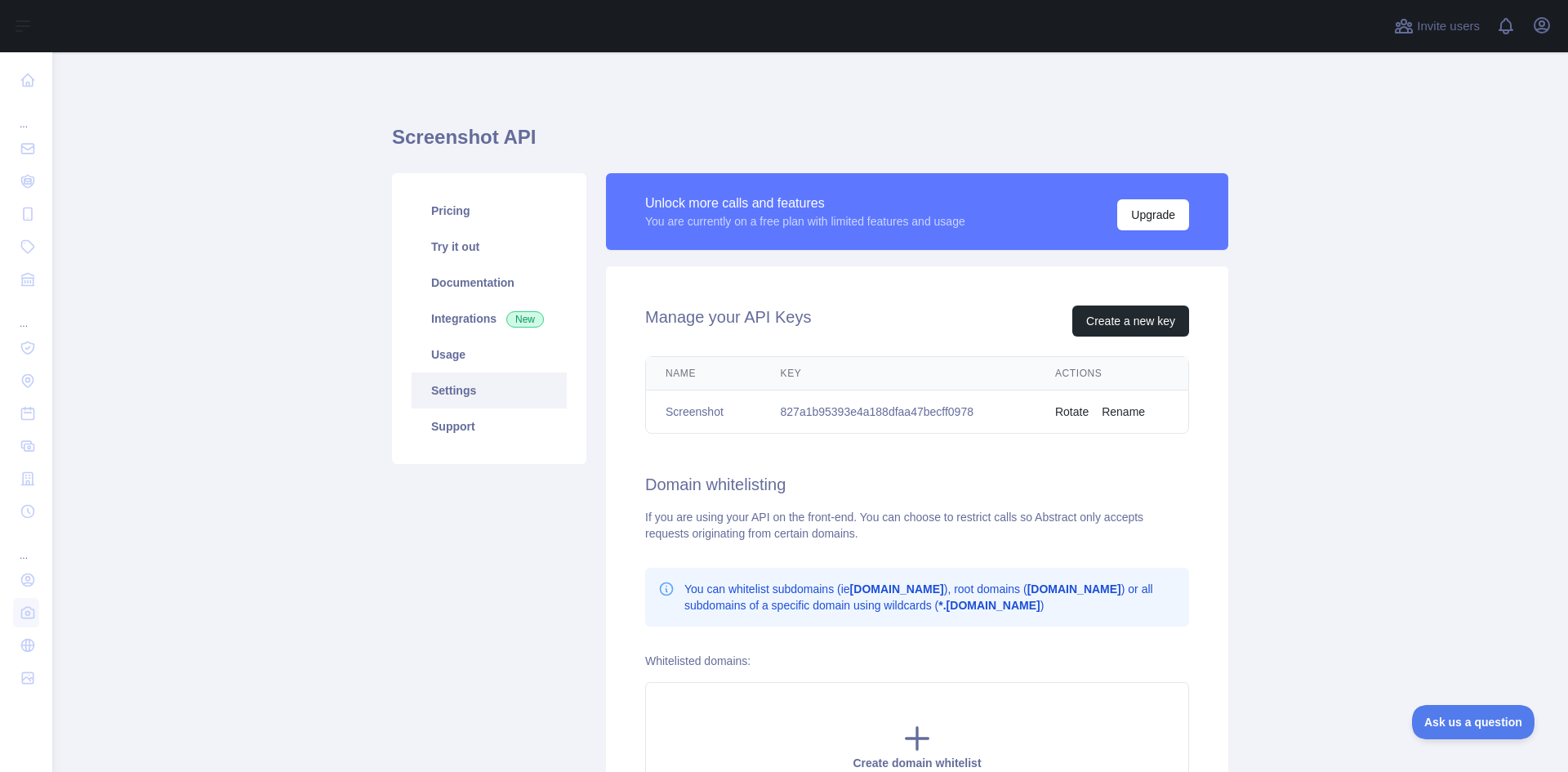
click at [918, 415] on td "827a1b95393e4a188dfaa47becff0978" at bounding box center [898, 412] width 275 height 43
copy td "827a1b95393e4a188dfaa47becff0978"
click at [455, 234] on link "Try it out" at bounding box center [489, 247] width 155 height 36
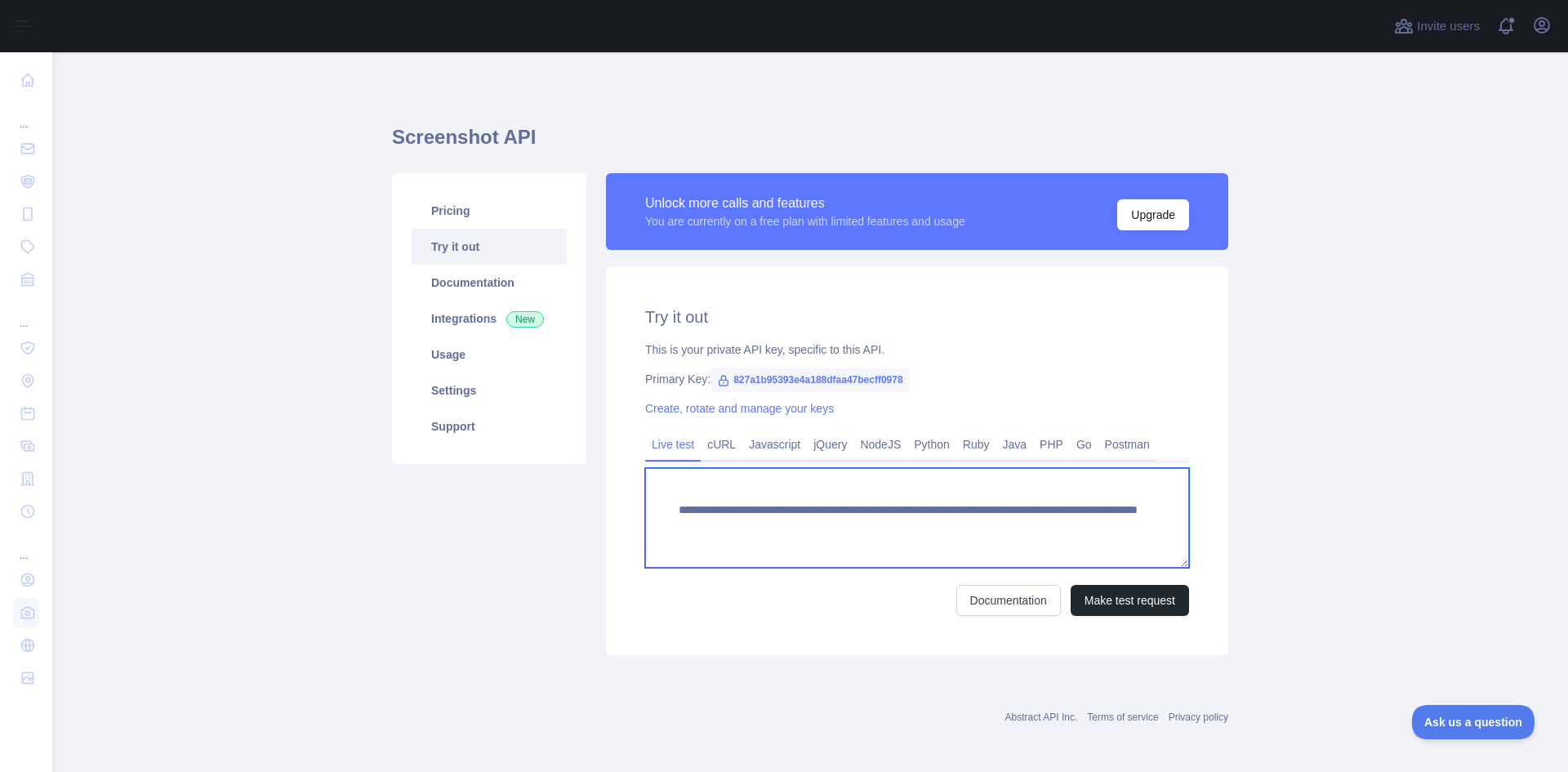
click at [809, 532] on textarea "**********" at bounding box center [916, 517] width 544 height 100
paste textarea "*"
type textarea "**********"
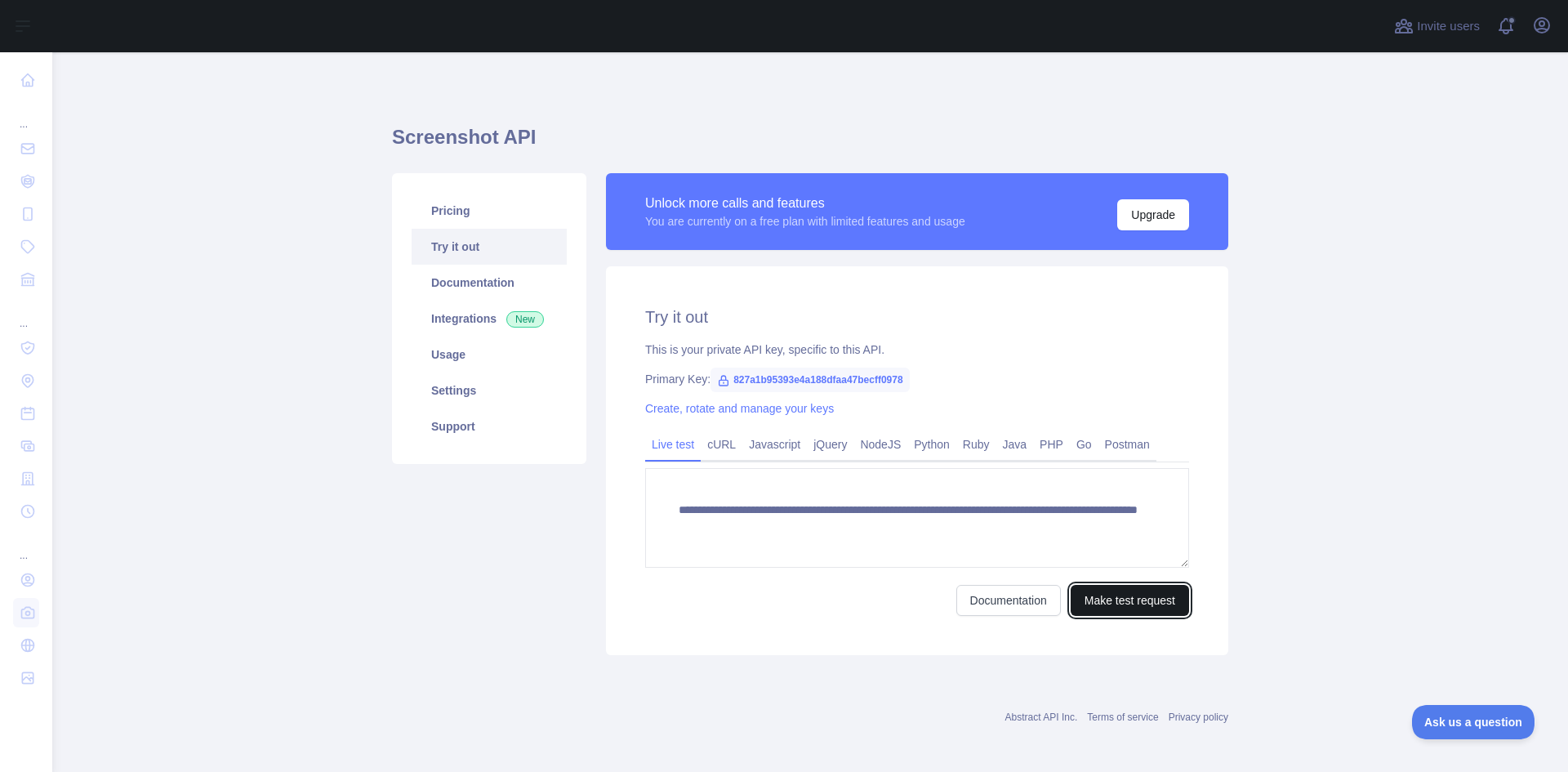
click at [1111, 595] on button "Make test request" at bounding box center [1130, 600] width 119 height 31
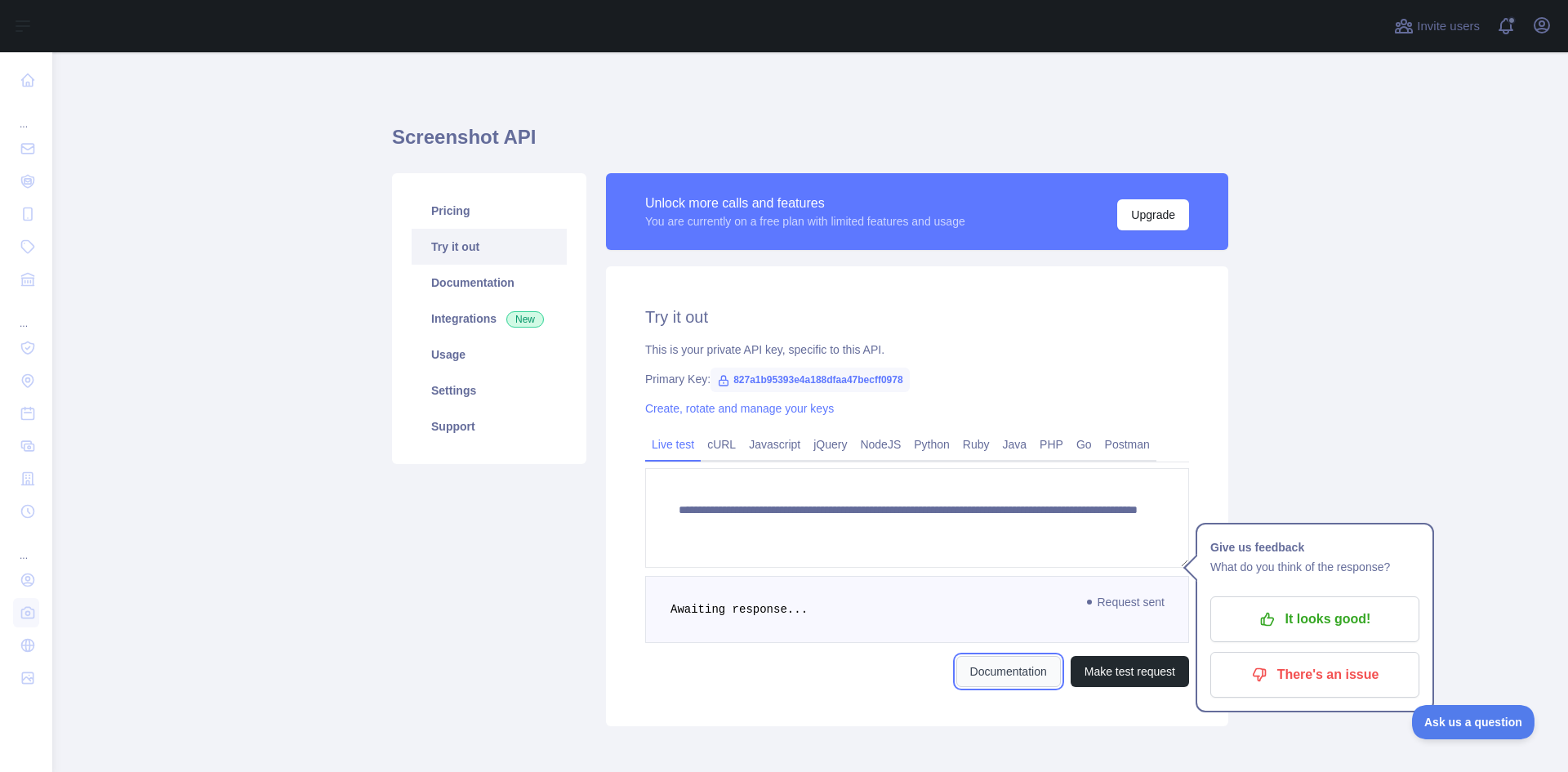
click at [1012, 672] on link "Documentation" at bounding box center [1008, 671] width 105 height 31
click at [800, 370] on span "827a1b95393e4a188dfaa47becff0978" at bounding box center [810, 380] width 200 height 25
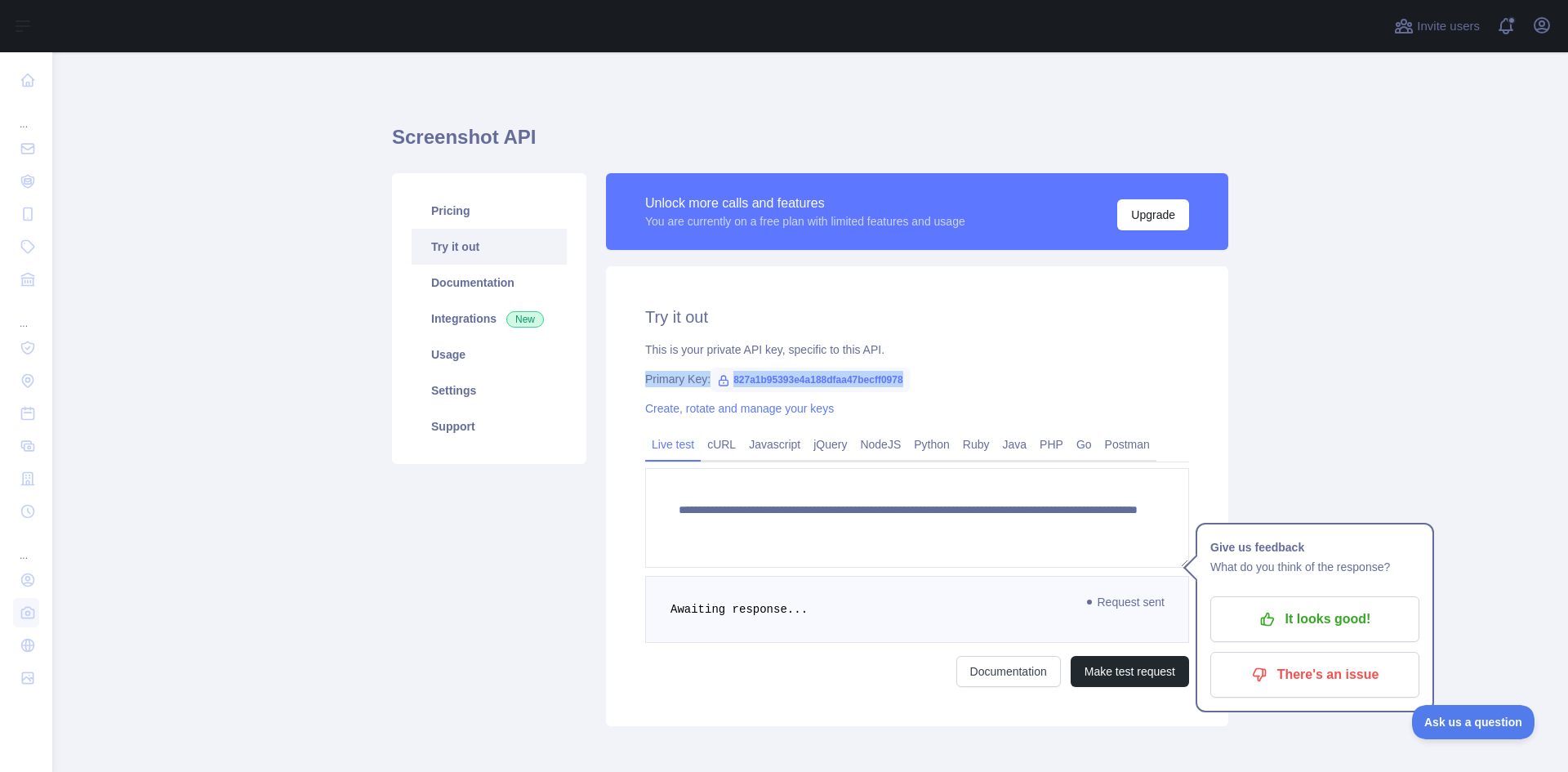
click at [859, 384] on span "827a1b95393e4a188dfaa47becff0978" at bounding box center [810, 380] width 200 height 25
click at [812, 402] on link "Create, rotate and manage your keys" at bounding box center [739, 408] width 189 height 13
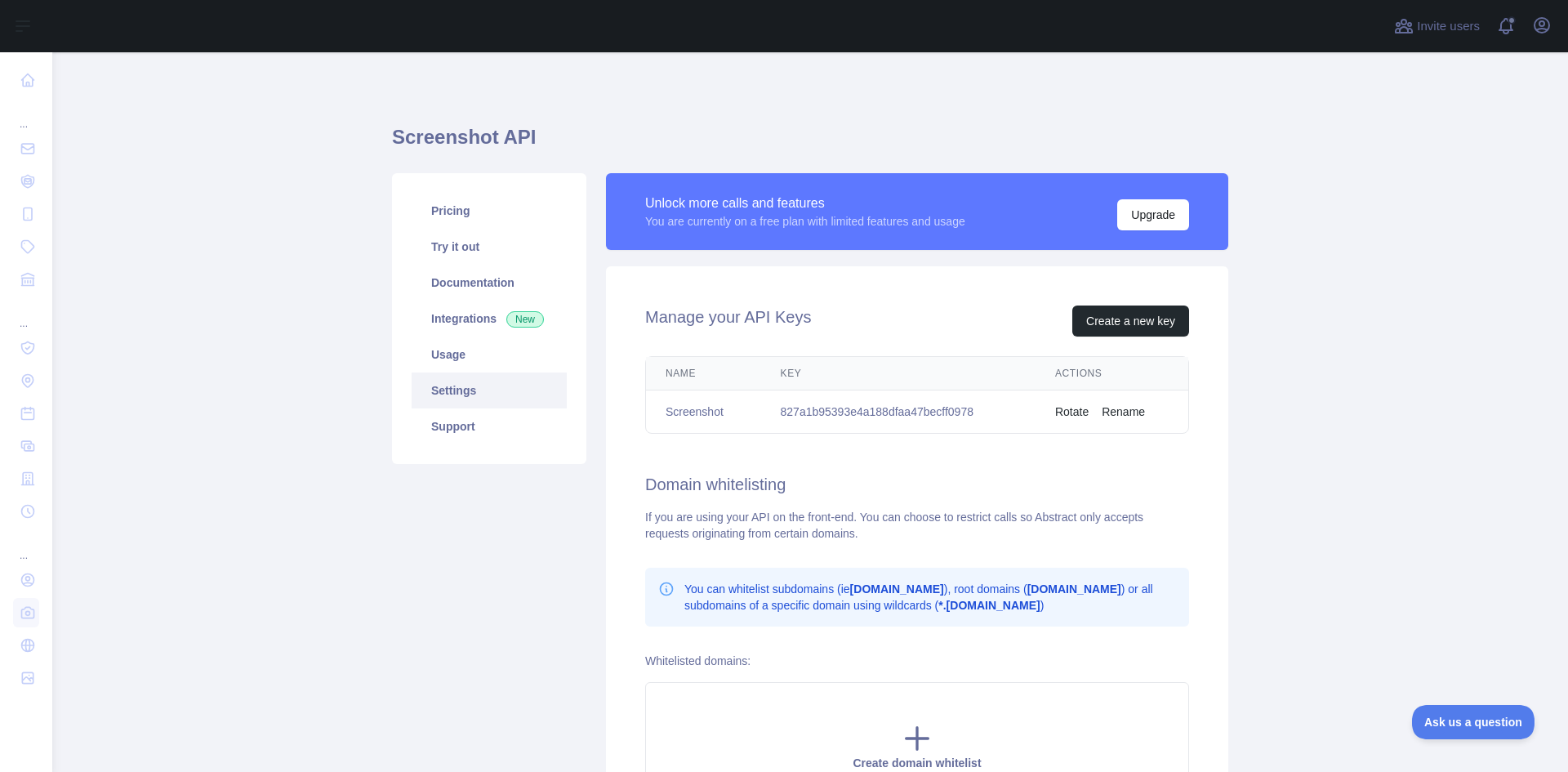
scroll to position [7, 0]
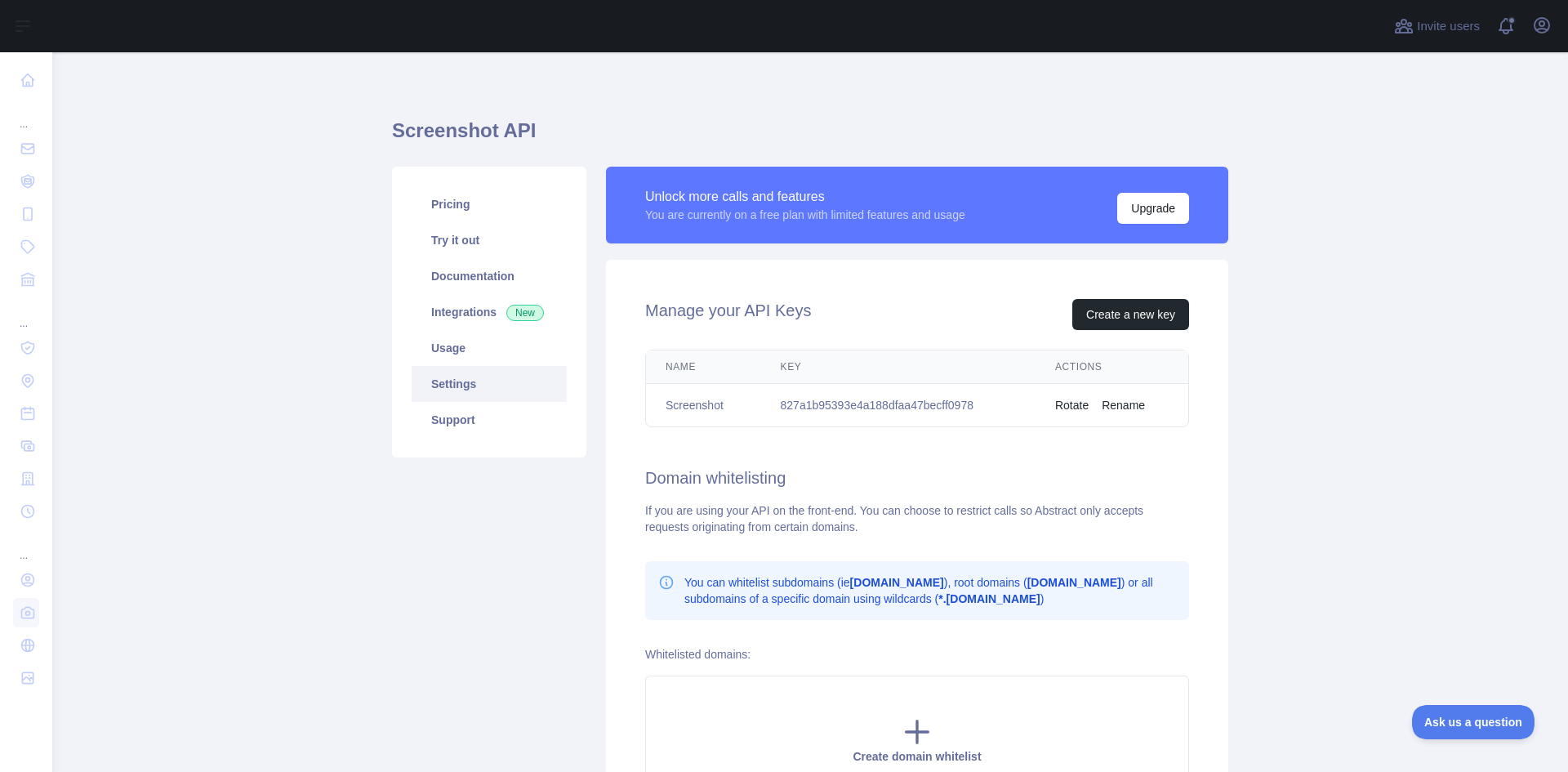
click at [916, 402] on td "827a1b95393e4a188dfaa47becff0978" at bounding box center [898, 405] width 275 height 43
copy td "827a1b95393e4a188dfaa47becff0978"
click at [1448, 719] on span "Ask us a question" at bounding box center [1465, 719] width 123 height 12
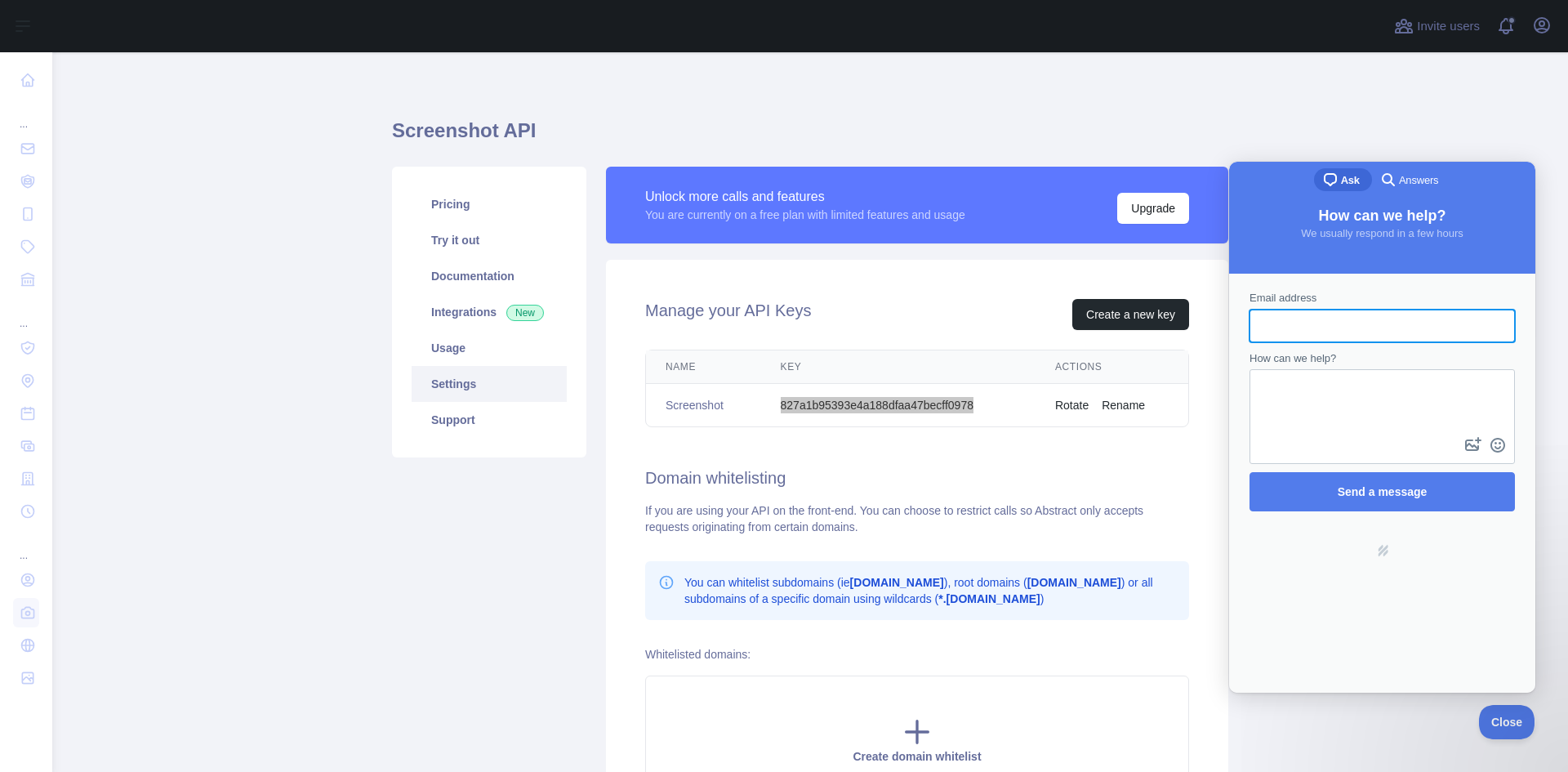
scroll to position [0, 0]
type input "**********"
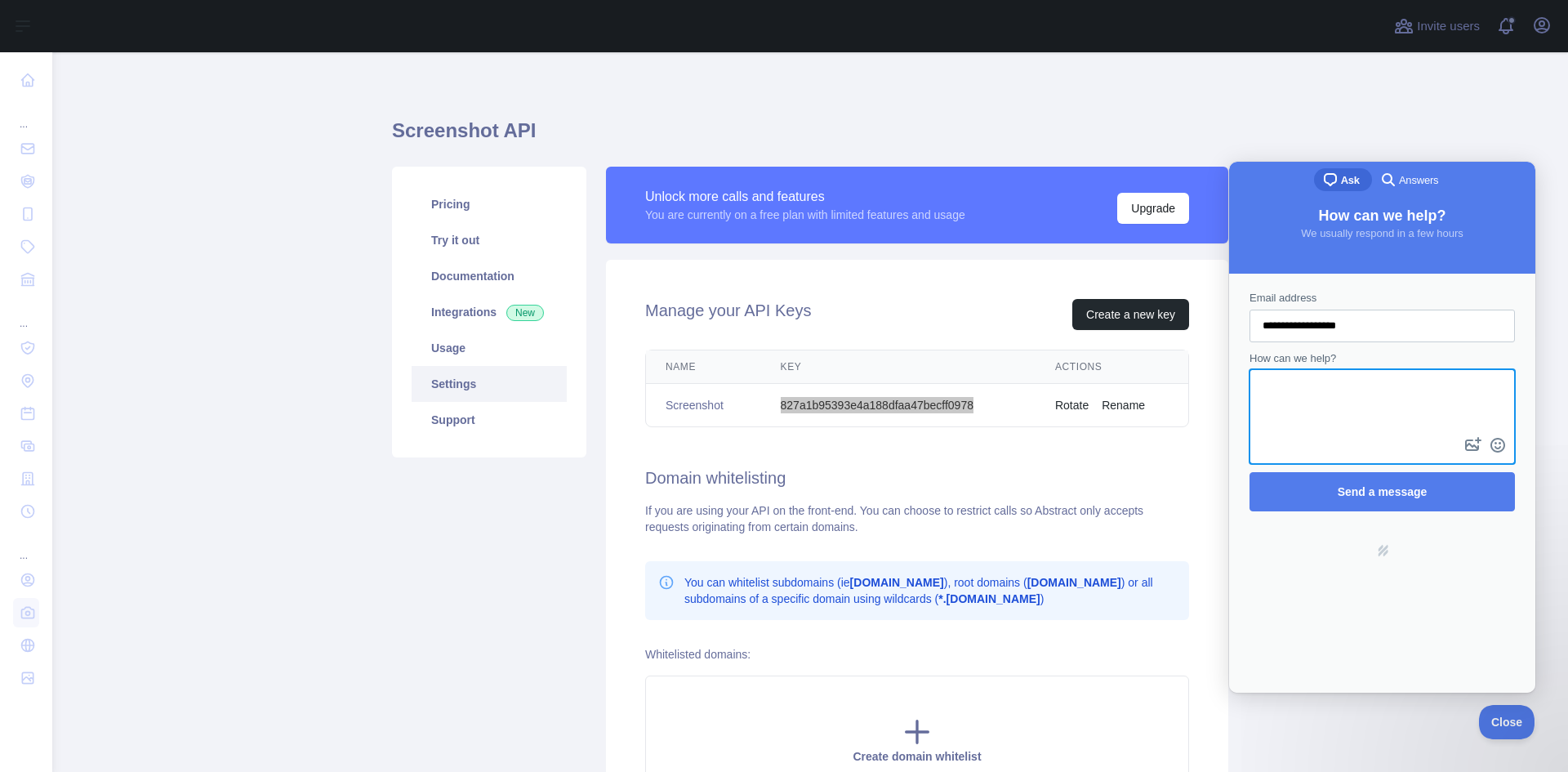
click at [1414, 387] on textarea "How can we help?" at bounding box center [1382, 402] width 262 height 63
type textarea "**********"
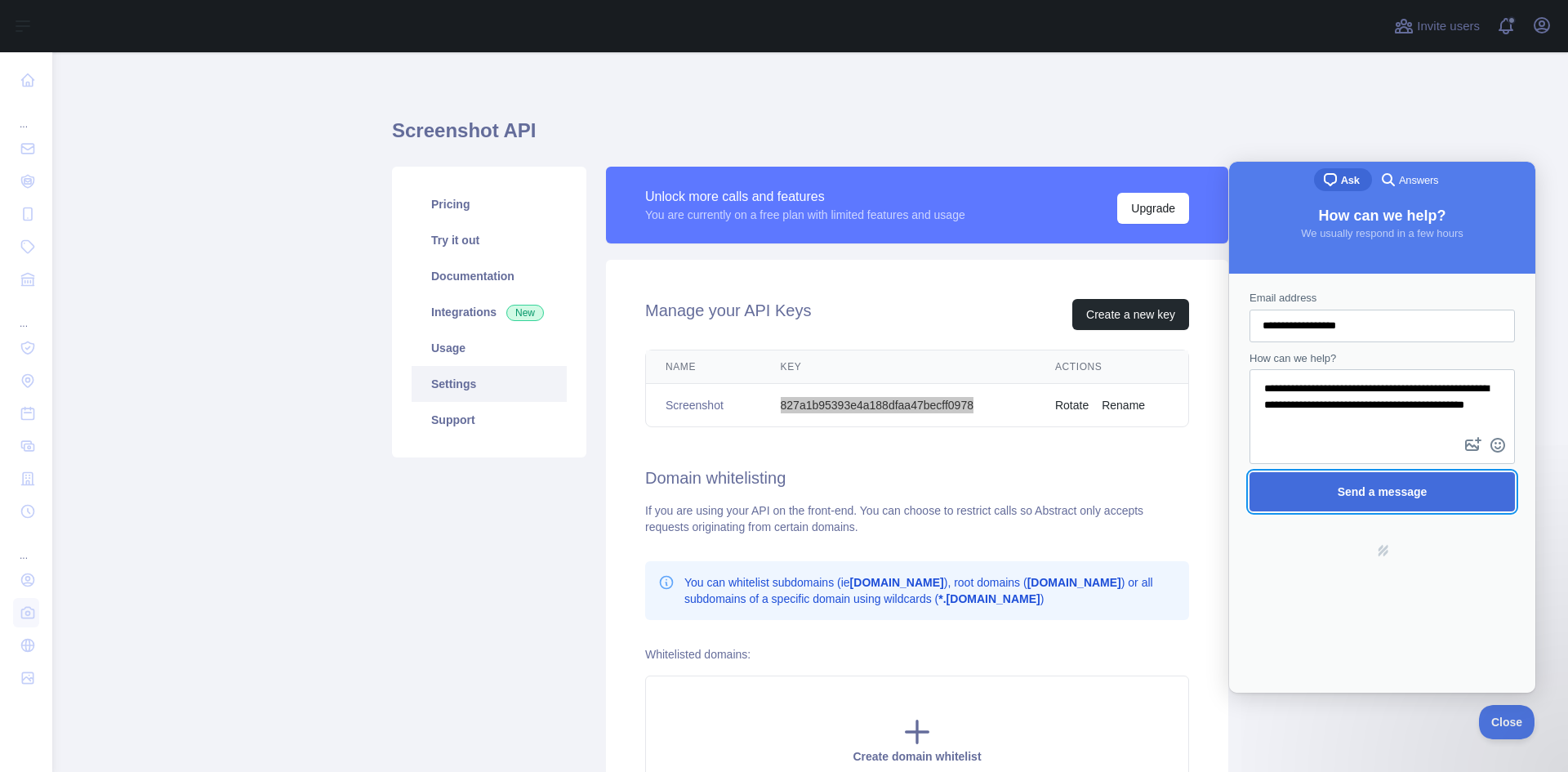
click at [1338, 497] on span "Send a message" at bounding box center [1382, 492] width 229 height 38
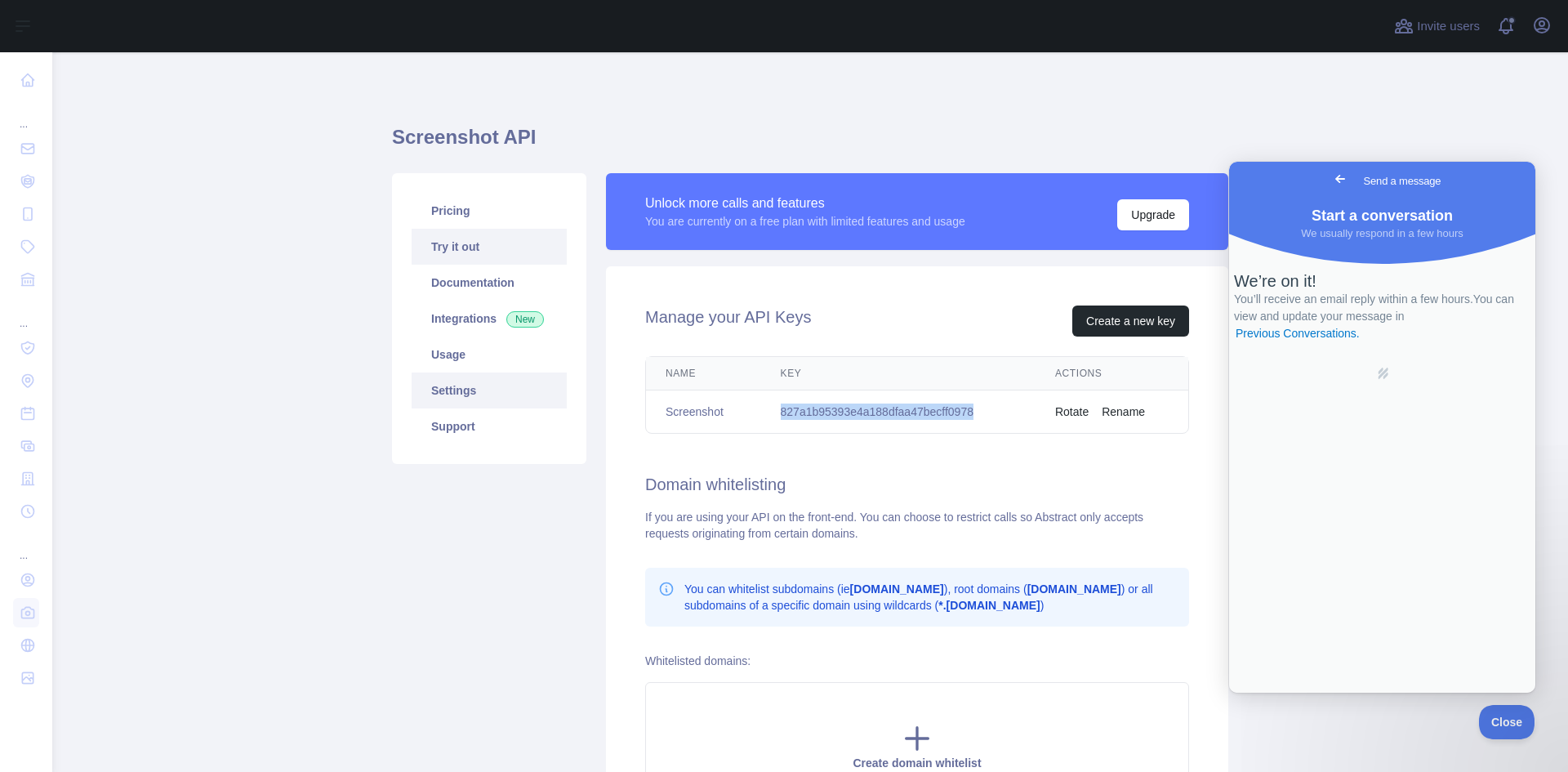
click at [470, 250] on link "Try it out" at bounding box center [489, 247] width 155 height 36
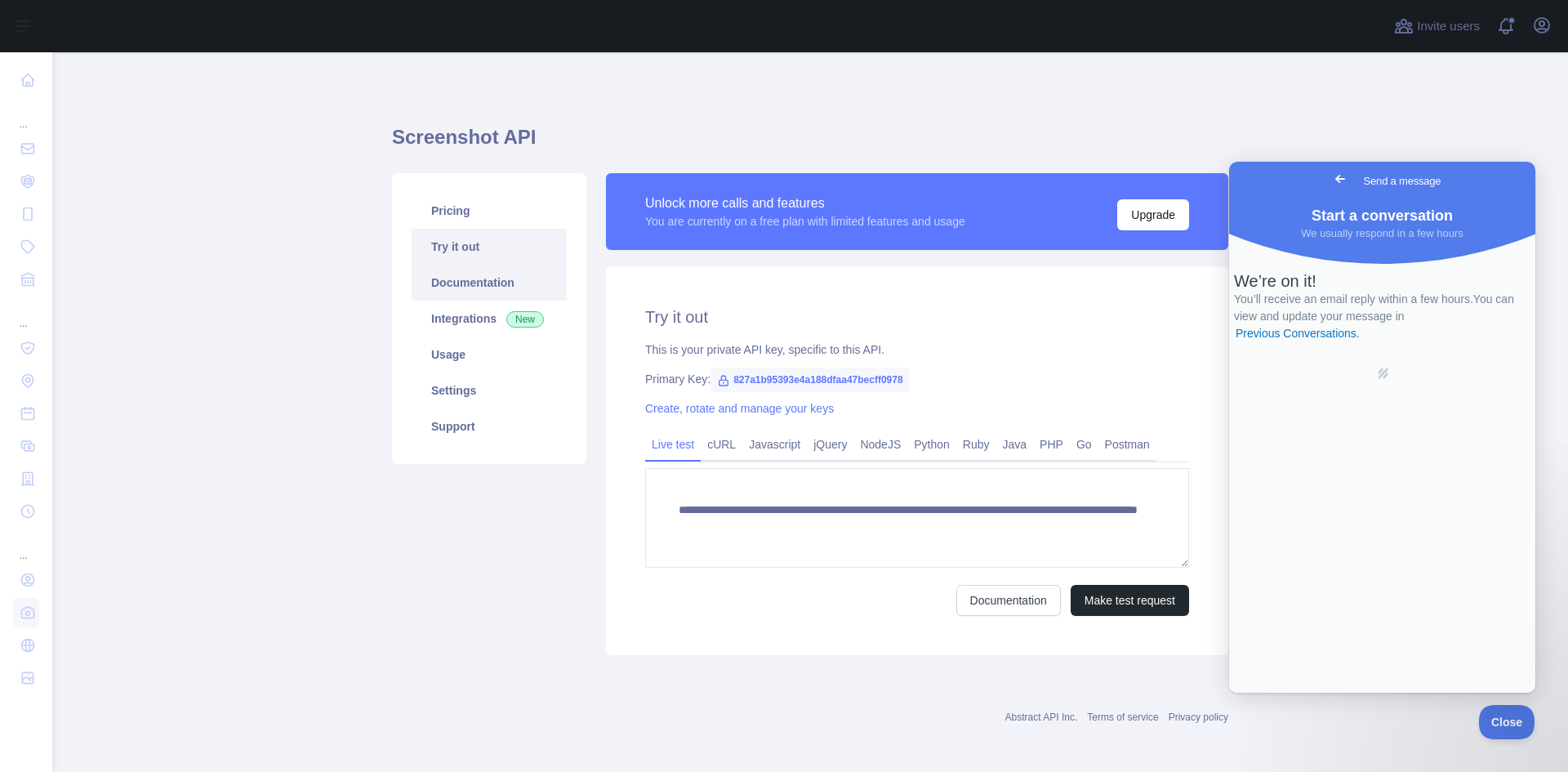
click at [463, 288] on link "Documentation" at bounding box center [489, 283] width 155 height 36
click at [456, 344] on link "Usage" at bounding box center [489, 355] width 155 height 36
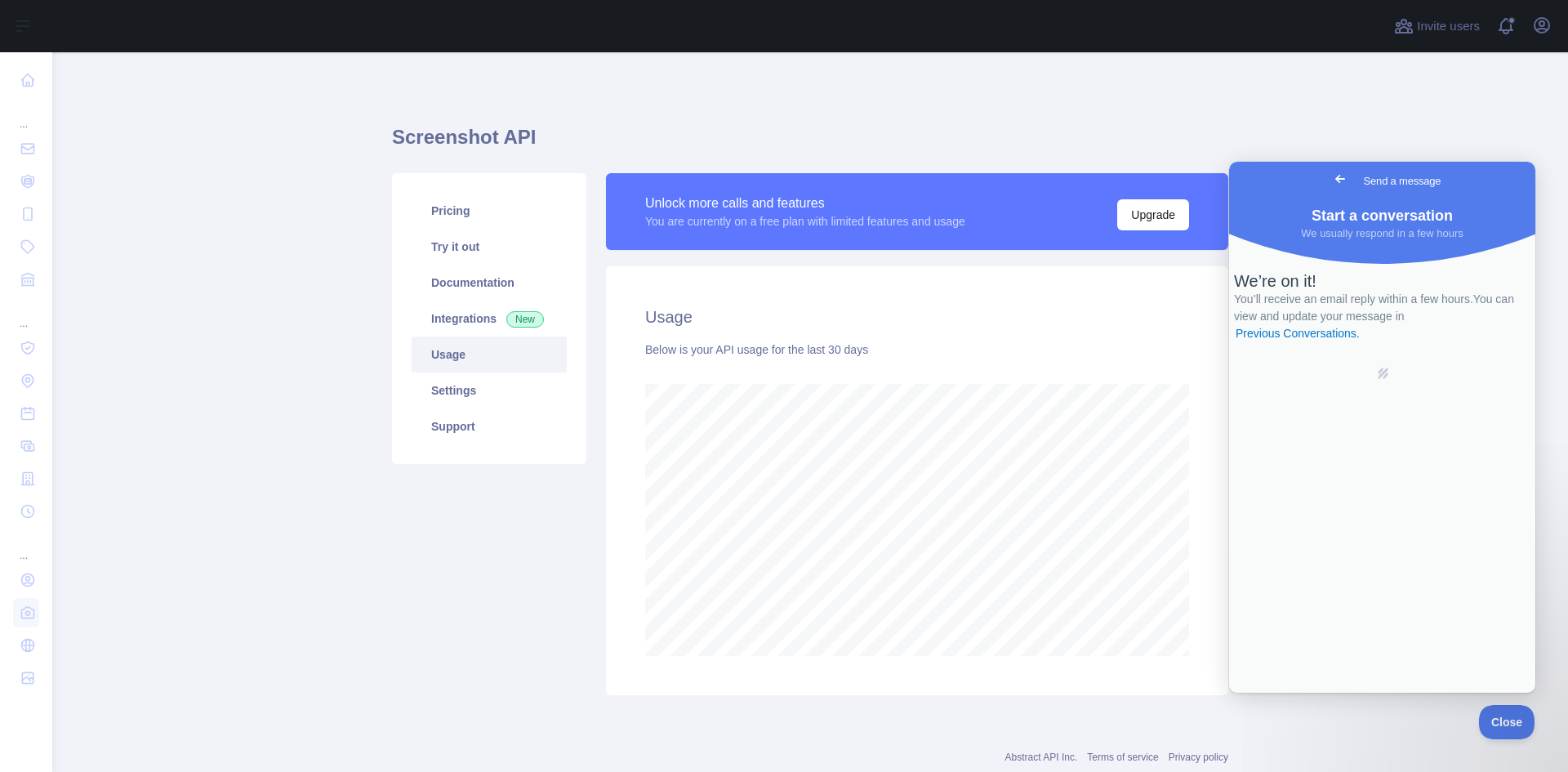
scroll to position [1, 0]
click at [475, 386] on link "Settings" at bounding box center [489, 389] width 155 height 36
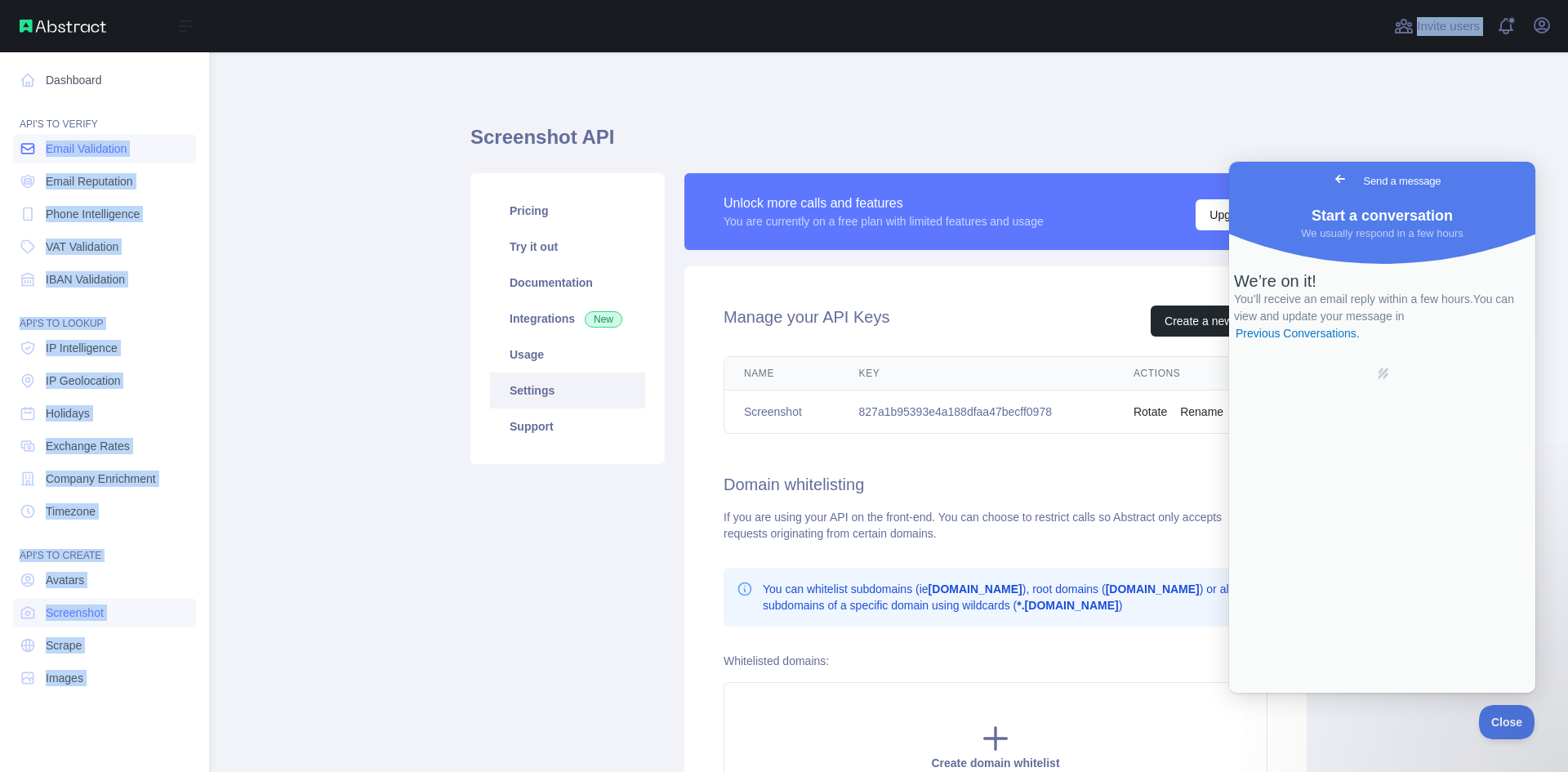
drag, startPoint x: 105, startPoint y: 126, endPoint x: 38, endPoint y: 151, distance: 71.5
click at [38, 151] on div "Open sidebar Open sidebar Dashboard API'S TO VERIFY Email Validation Email Repu…" at bounding box center [784, 386] width 1568 height 772
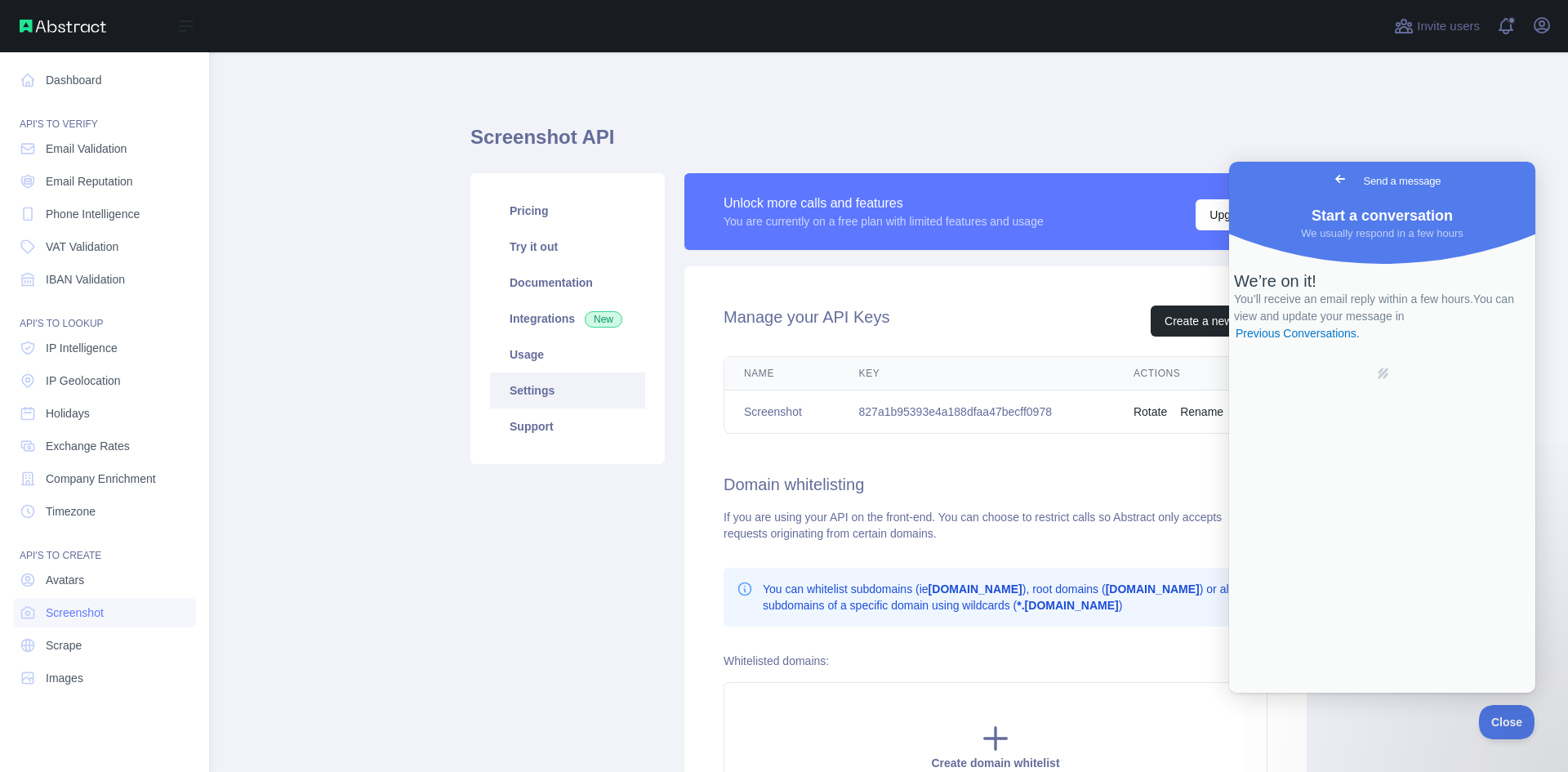
click at [162, 105] on div "API'S TO VERIFY" at bounding box center [105, 115] width 183 height 33
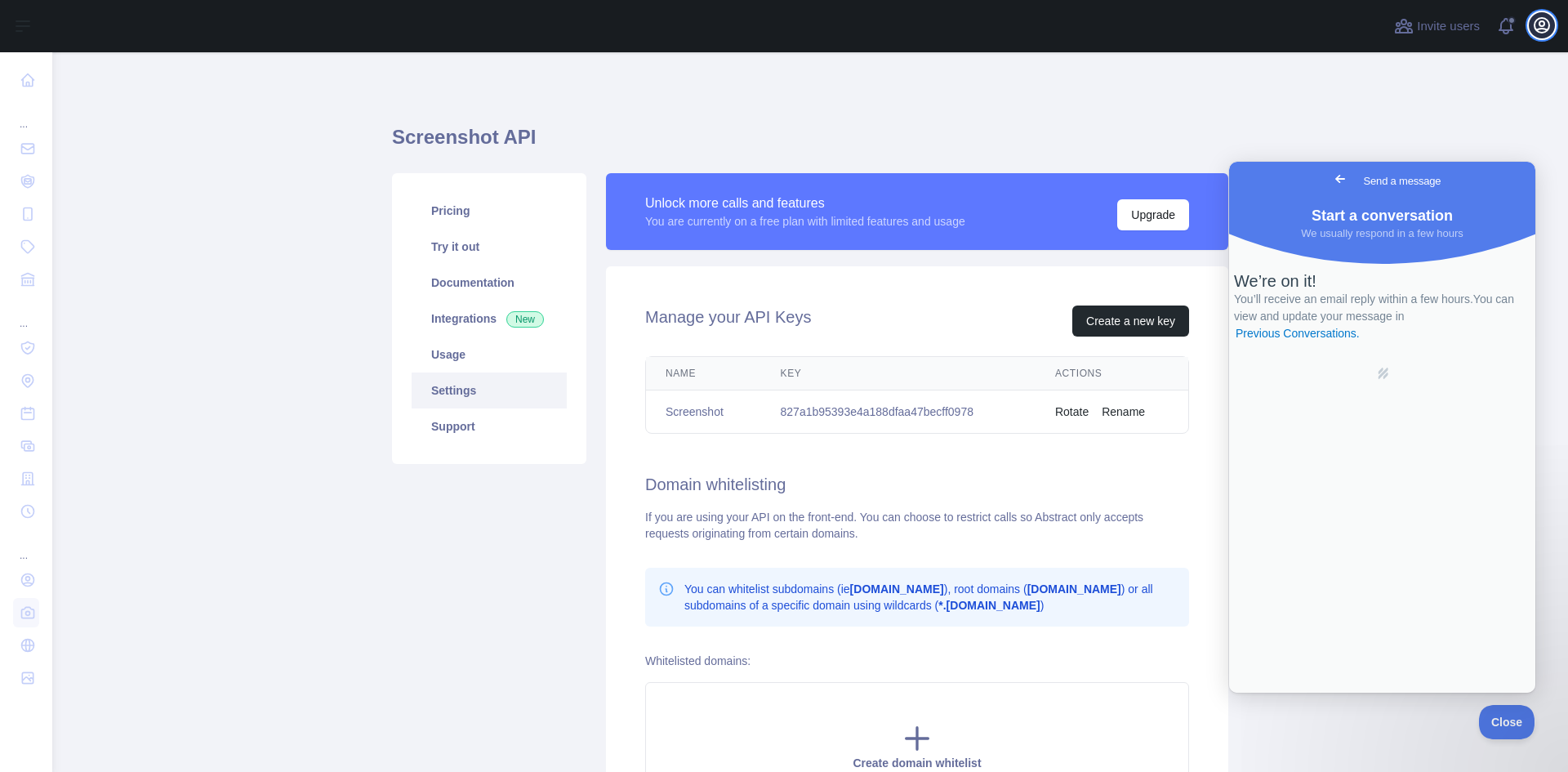
click at [1546, 27] on icon "button" at bounding box center [1542, 26] width 20 height 20
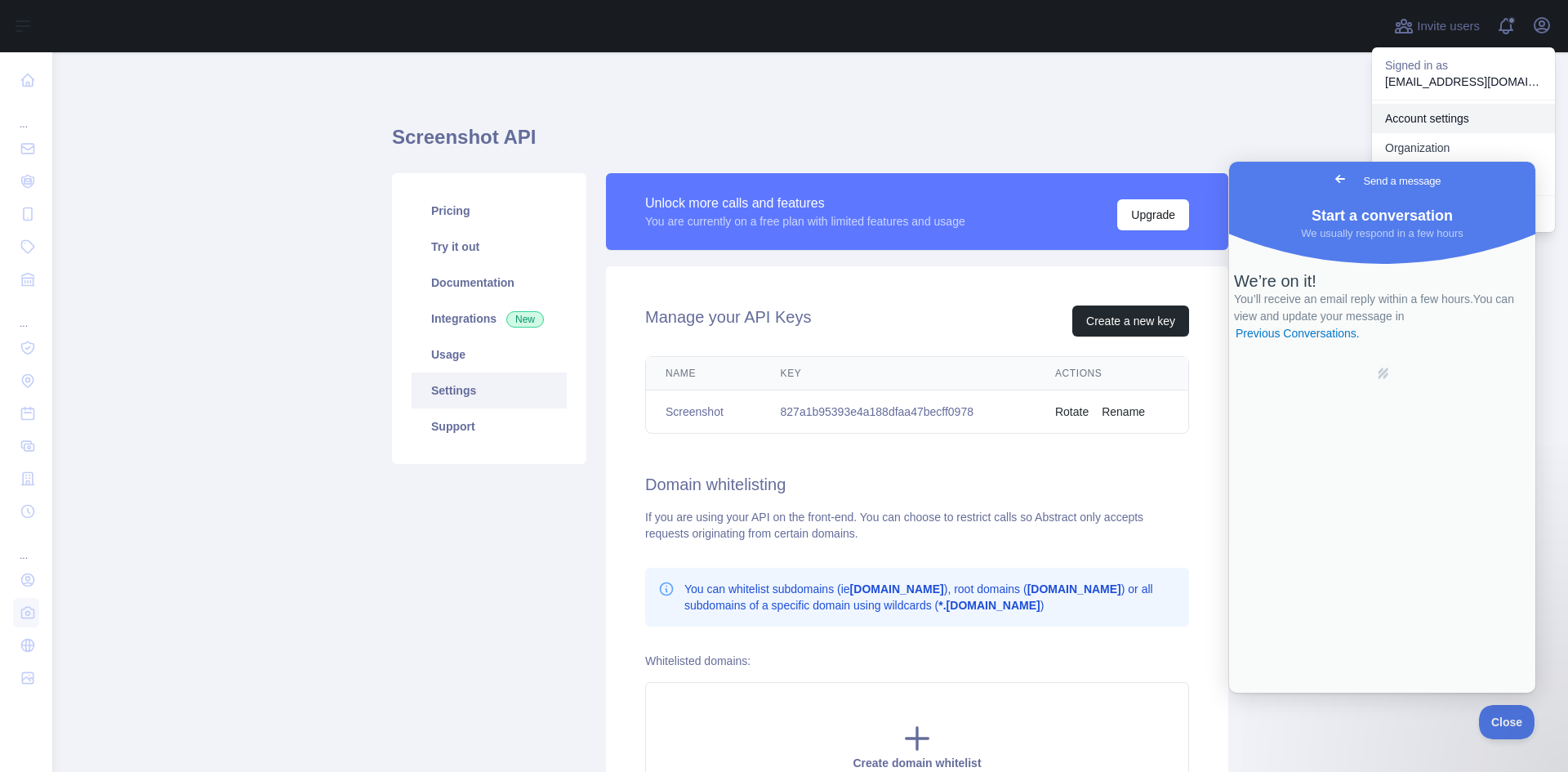
click at [1473, 119] on link "Account settings" at bounding box center [1463, 119] width 183 height 30
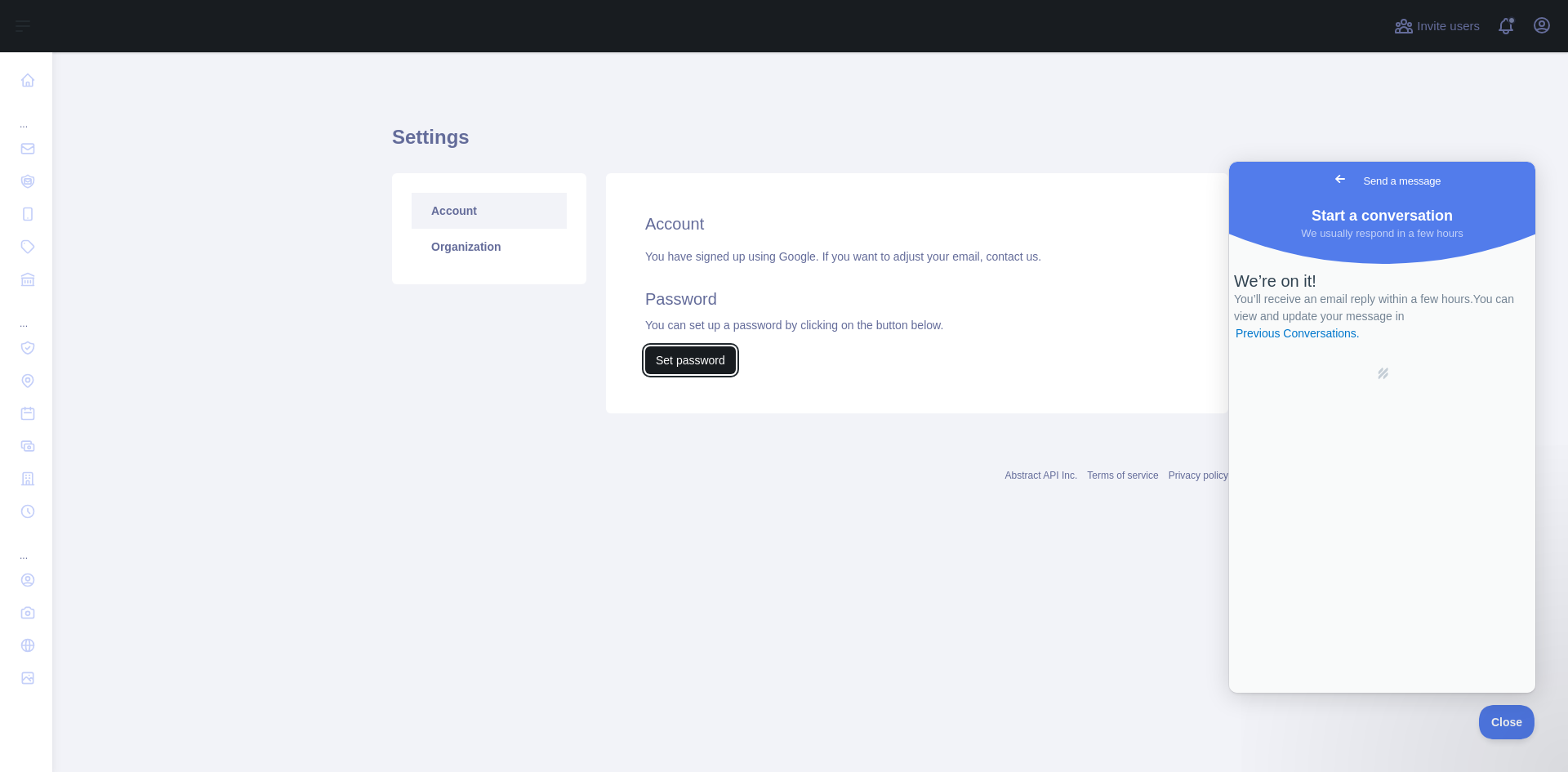
click at [707, 365] on button "Set password" at bounding box center [690, 360] width 91 height 28
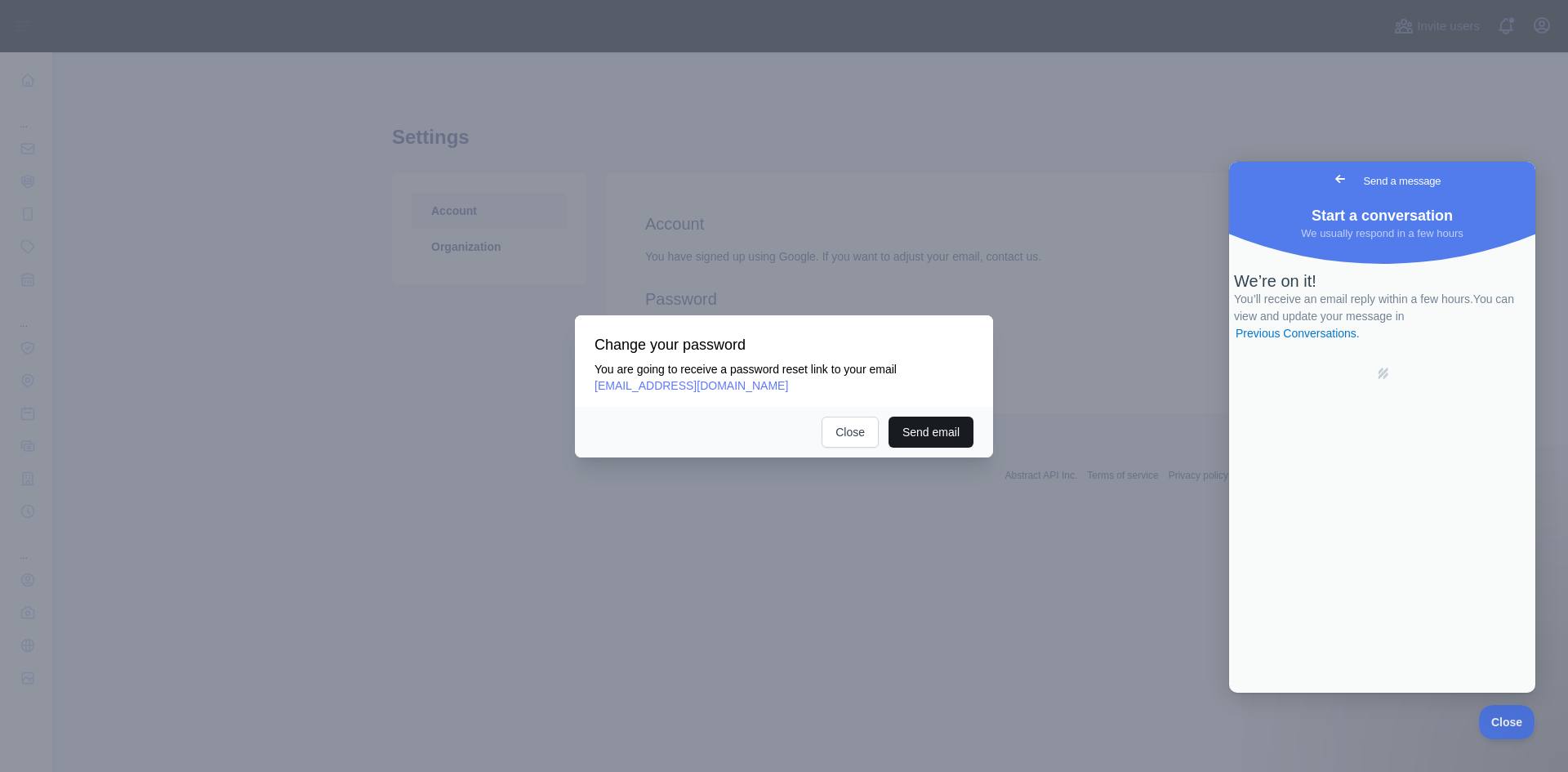
click at [907, 431] on button "Send email" at bounding box center [930, 432] width 85 height 31
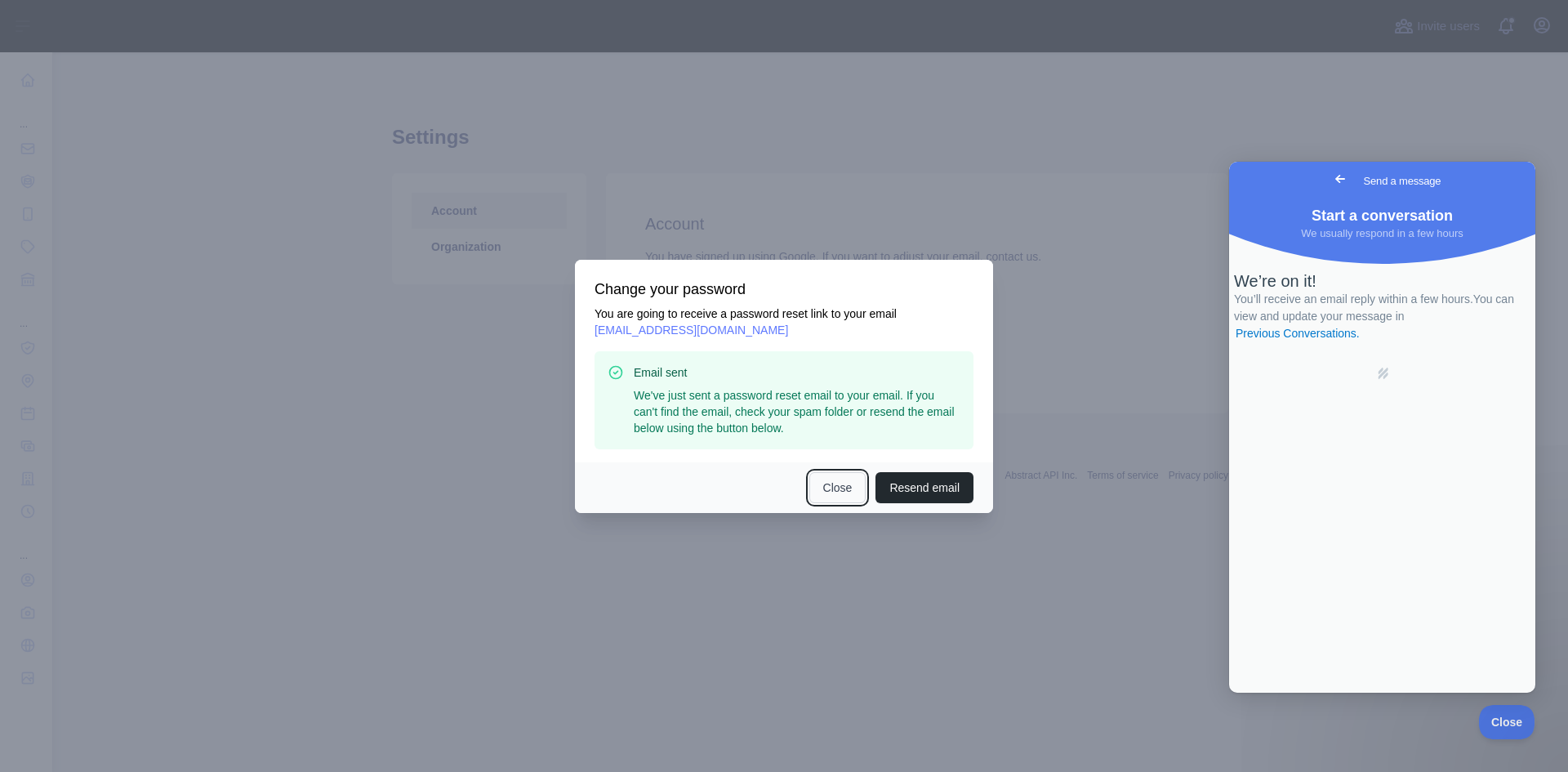
click at [833, 480] on button "Close" at bounding box center [837, 487] width 57 height 31
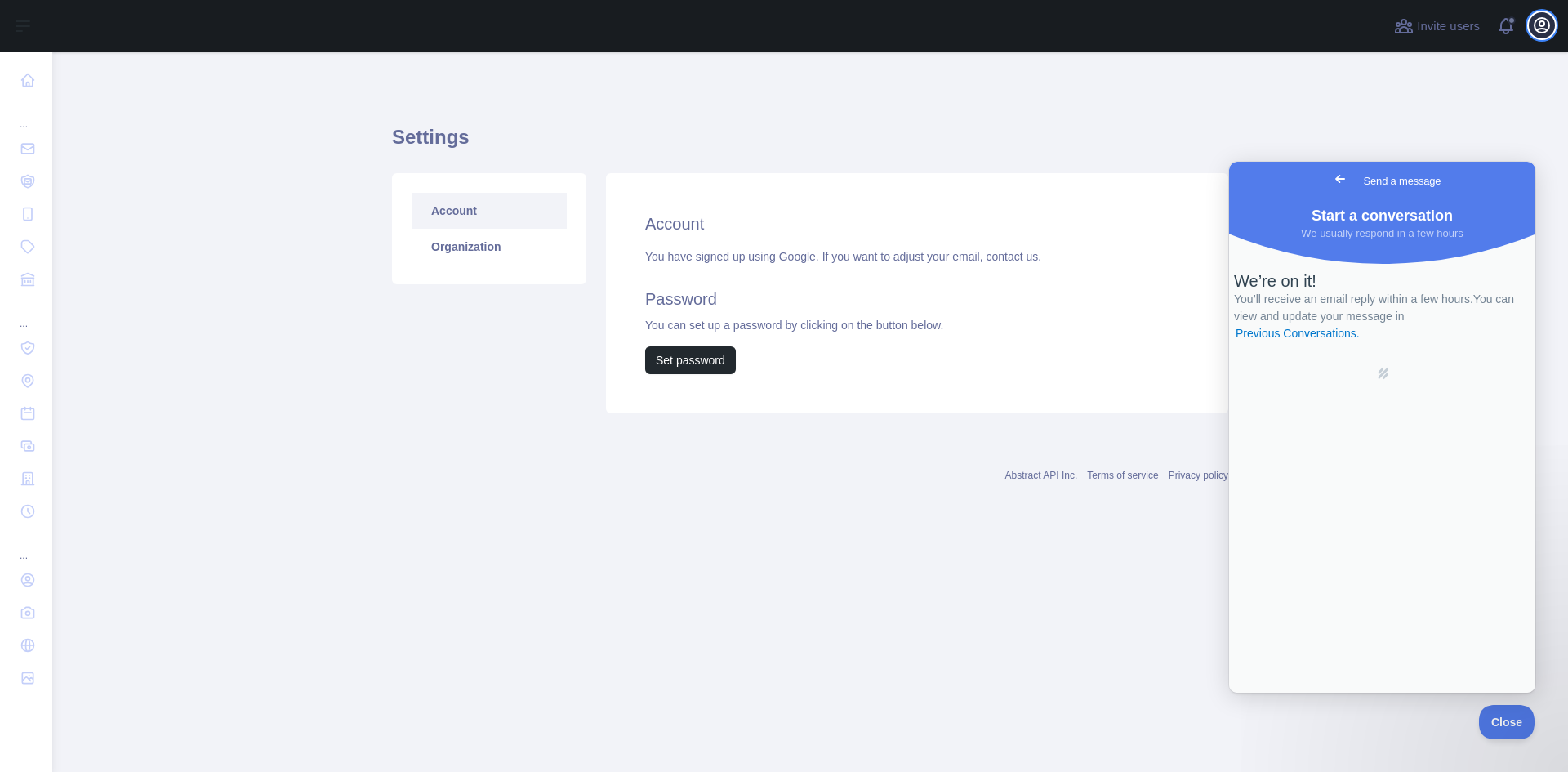
click at [1540, 26] on icon "button" at bounding box center [1542, 26] width 15 height 15
click at [1330, 178] on span "Go back" at bounding box center [1340, 179] width 20 height 20
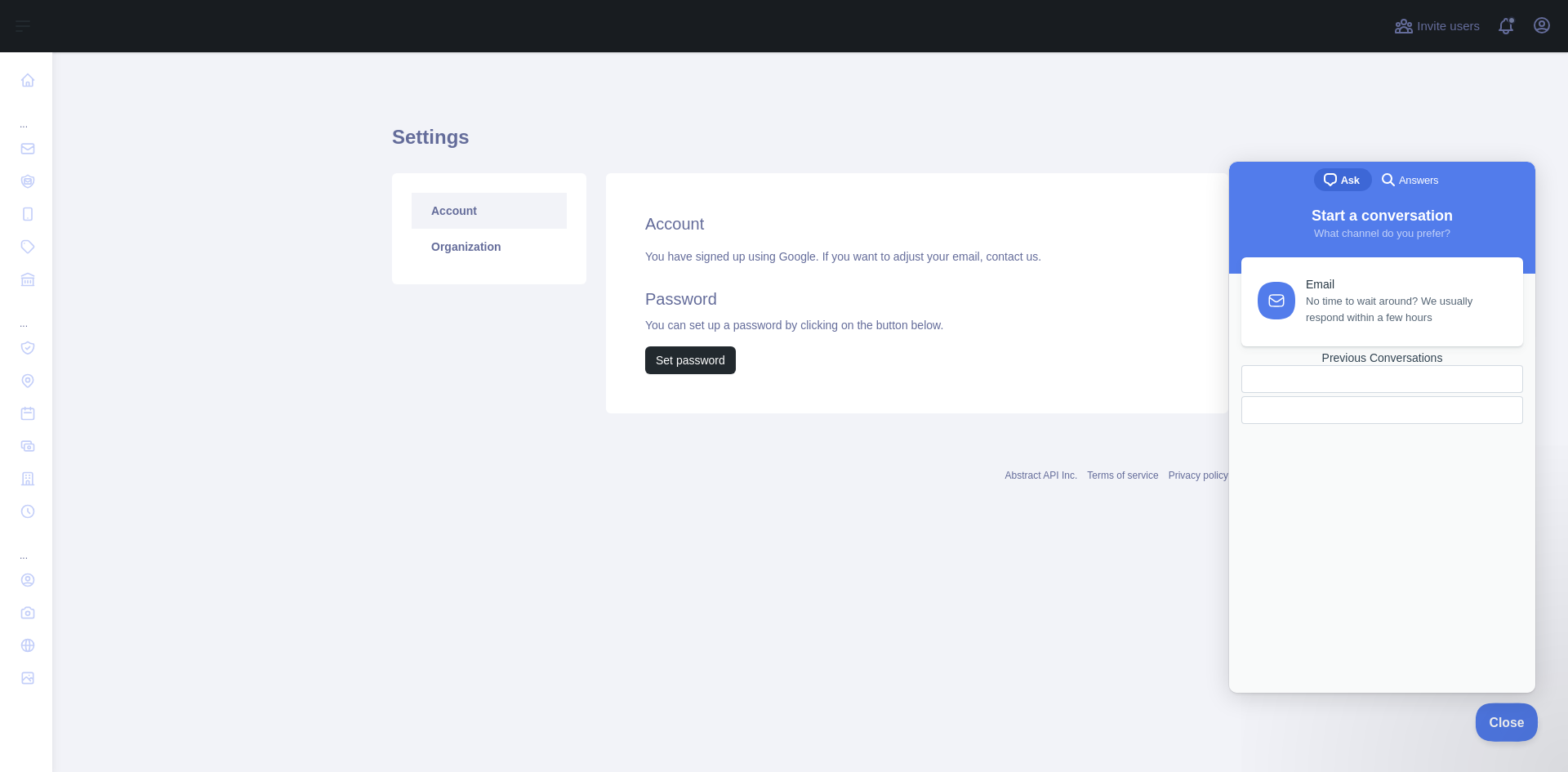
click at [1513, 726] on button "Close" at bounding box center [1502, 719] width 55 height 35
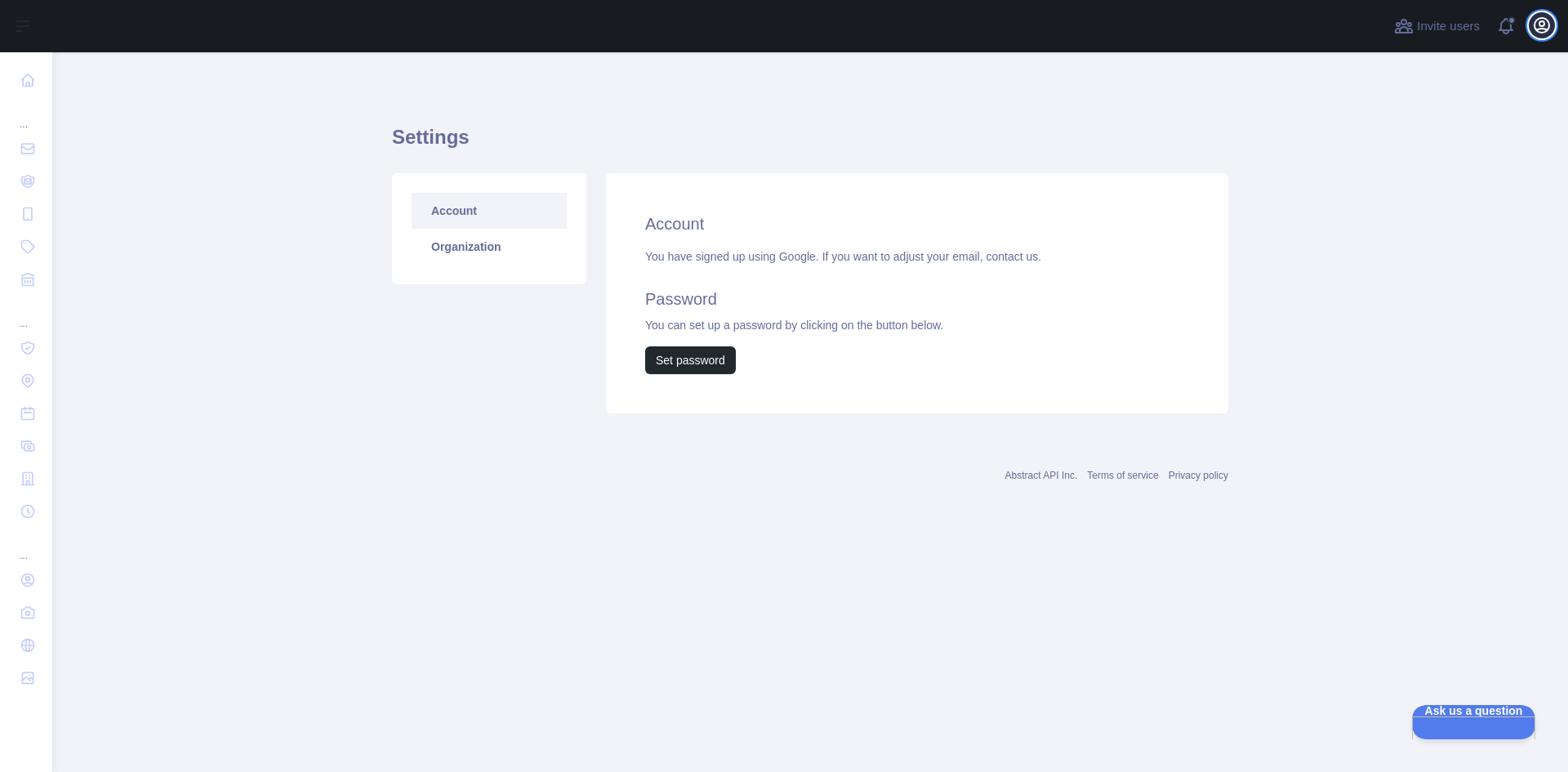
click at [1546, 13] on button "Open user menu" at bounding box center [1542, 26] width 26 height 26
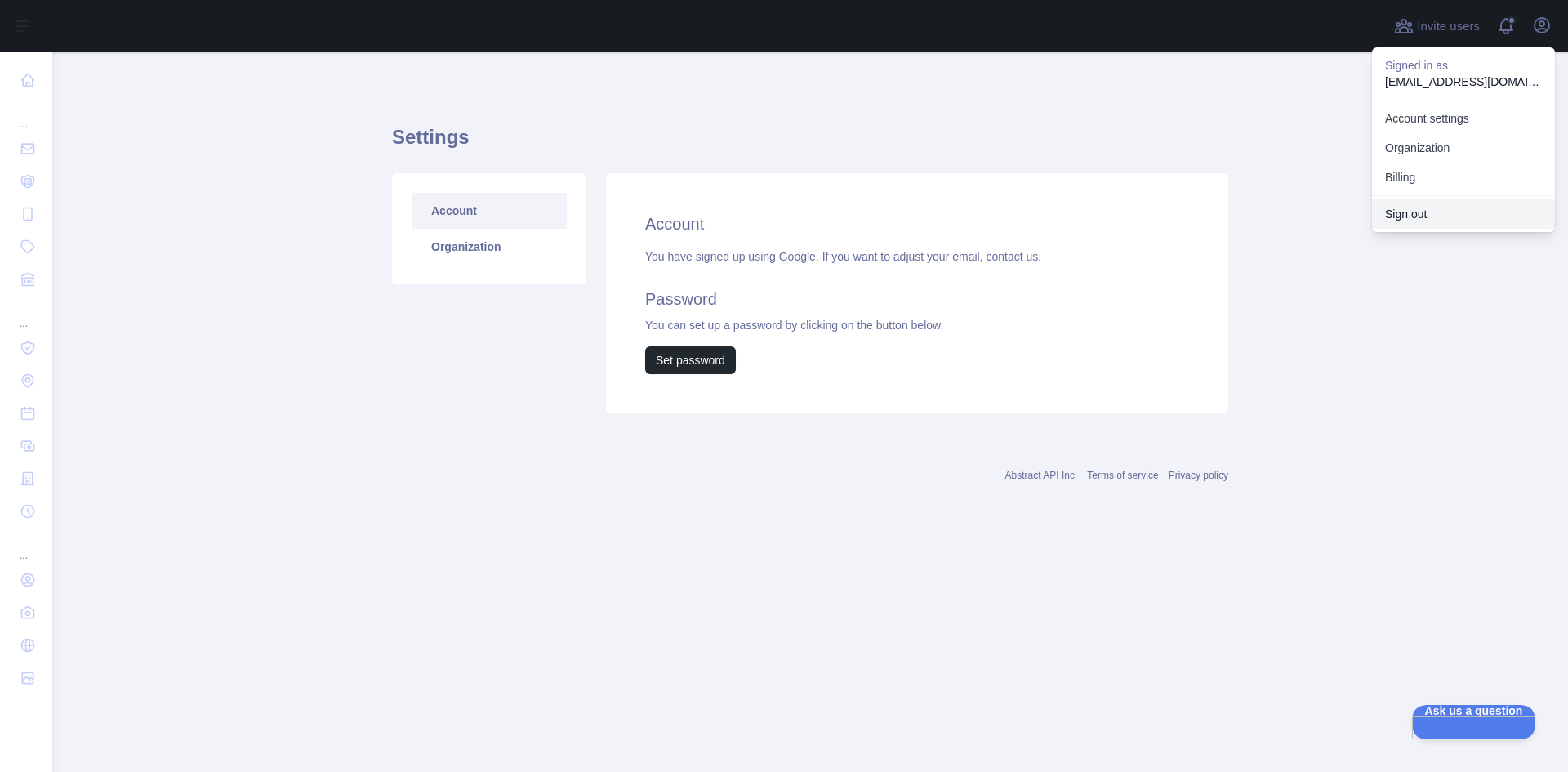
click at [1434, 214] on button "Sign out" at bounding box center [1463, 214] width 183 height 30
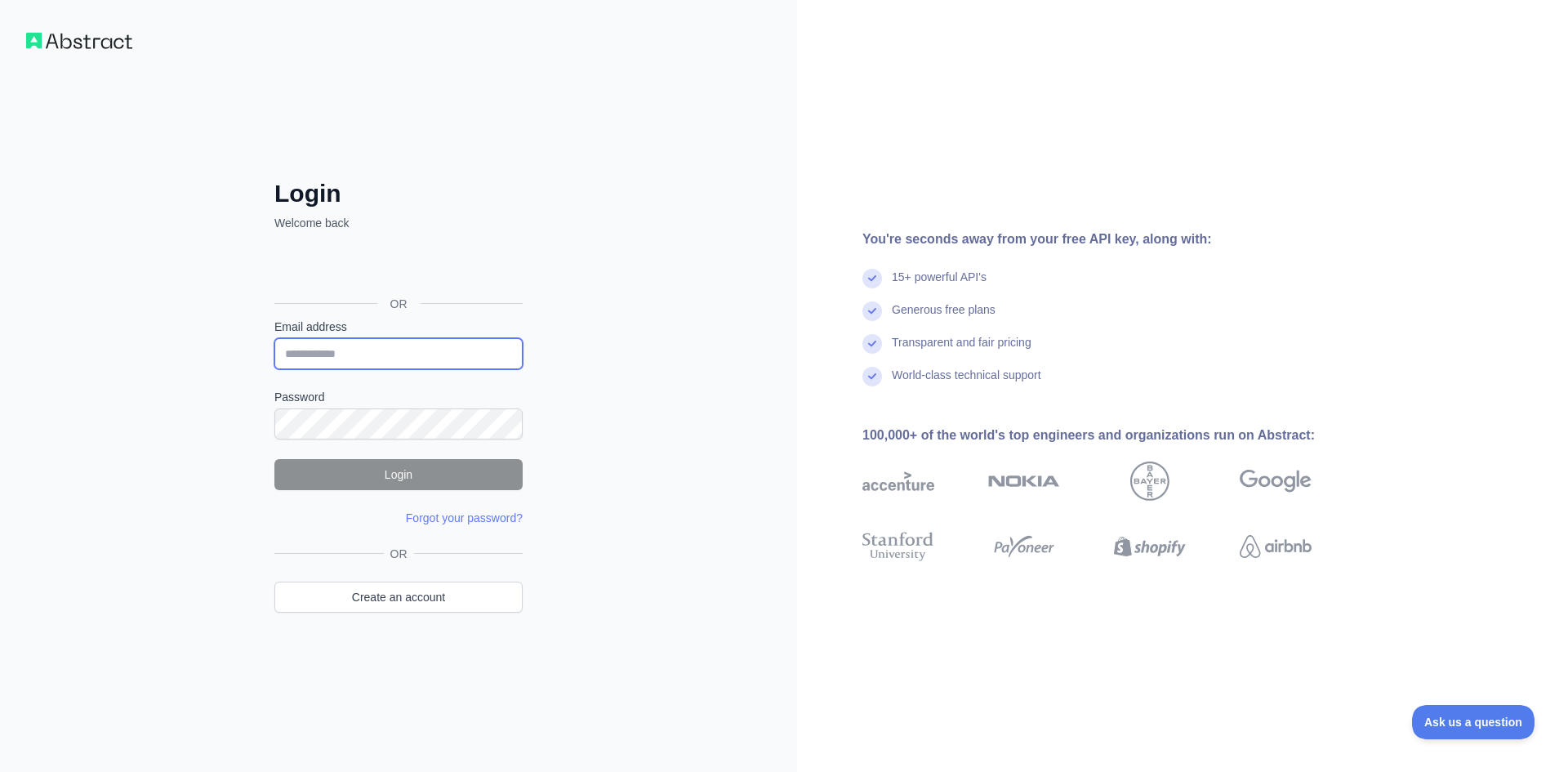
click at [391, 353] on input "Email address" at bounding box center [398, 354] width 248 height 31
type input "**********"
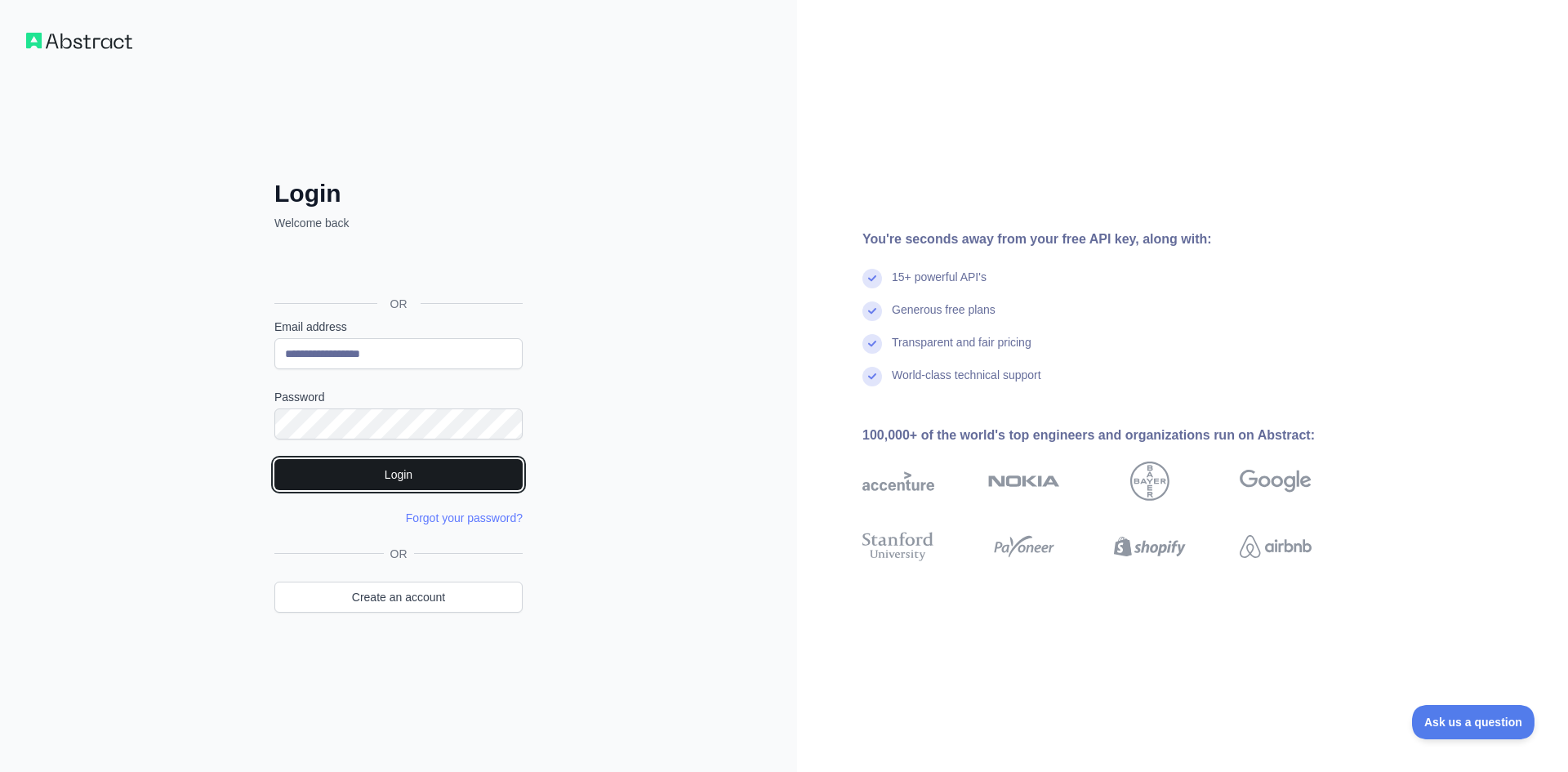
click at [351, 463] on button "Login" at bounding box center [398, 474] width 248 height 31
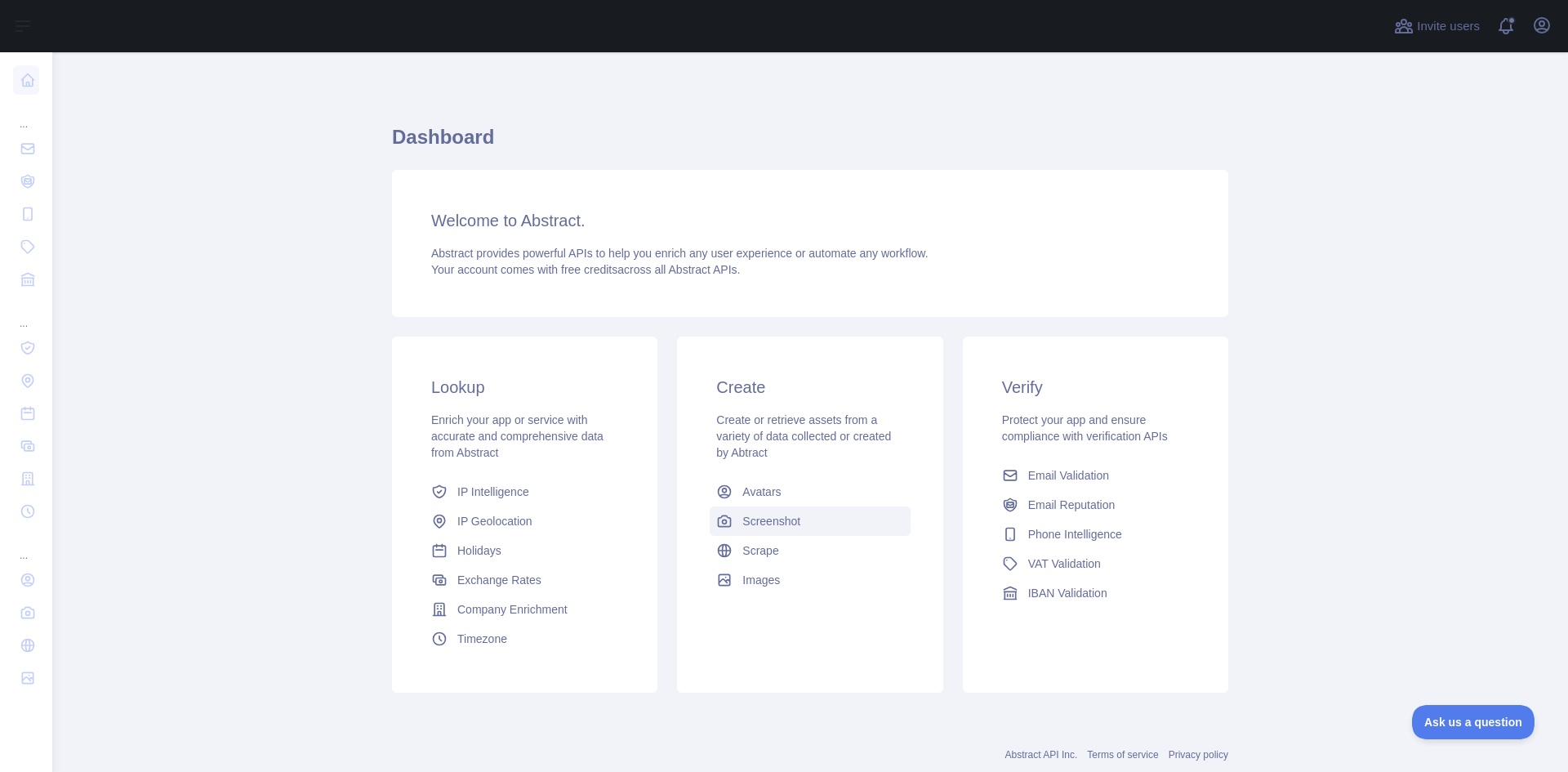
click at [773, 513] on span "Screenshot" at bounding box center [771, 521] width 58 height 16
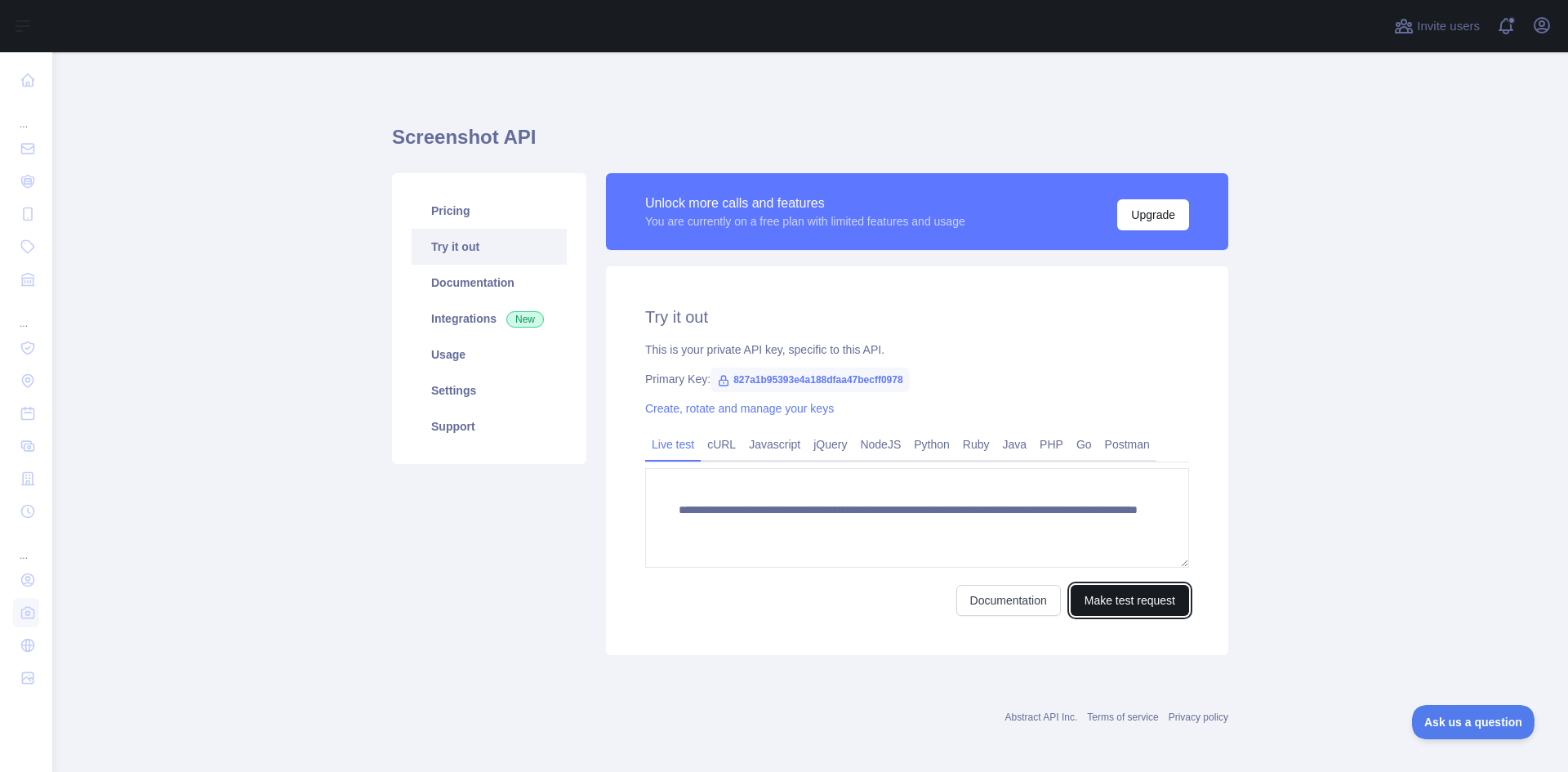
click at [1132, 605] on button "Make test request" at bounding box center [1130, 600] width 119 height 31
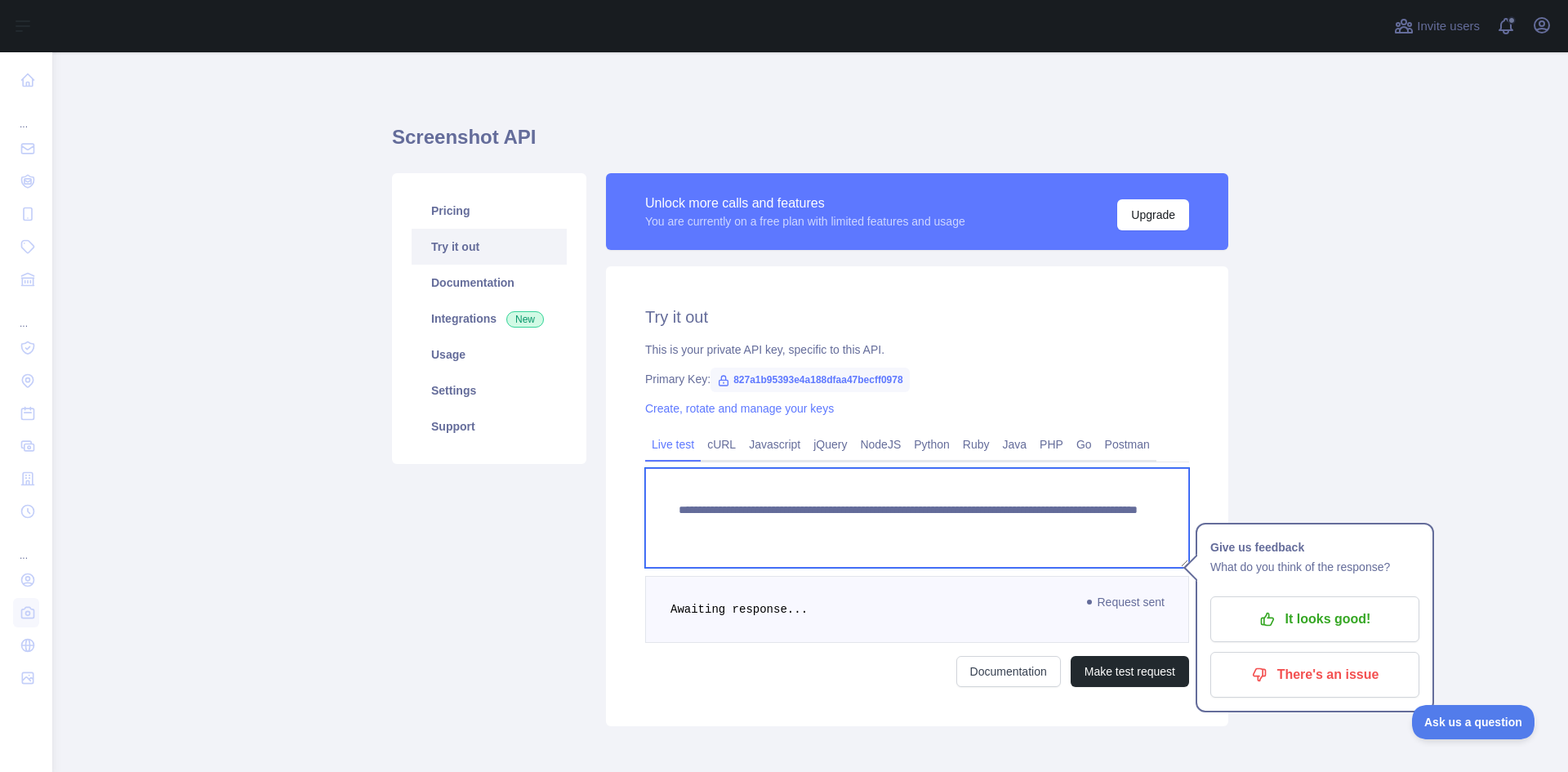
click at [1131, 530] on textarea "**********" at bounding box center [916, 517] width 544 height 100
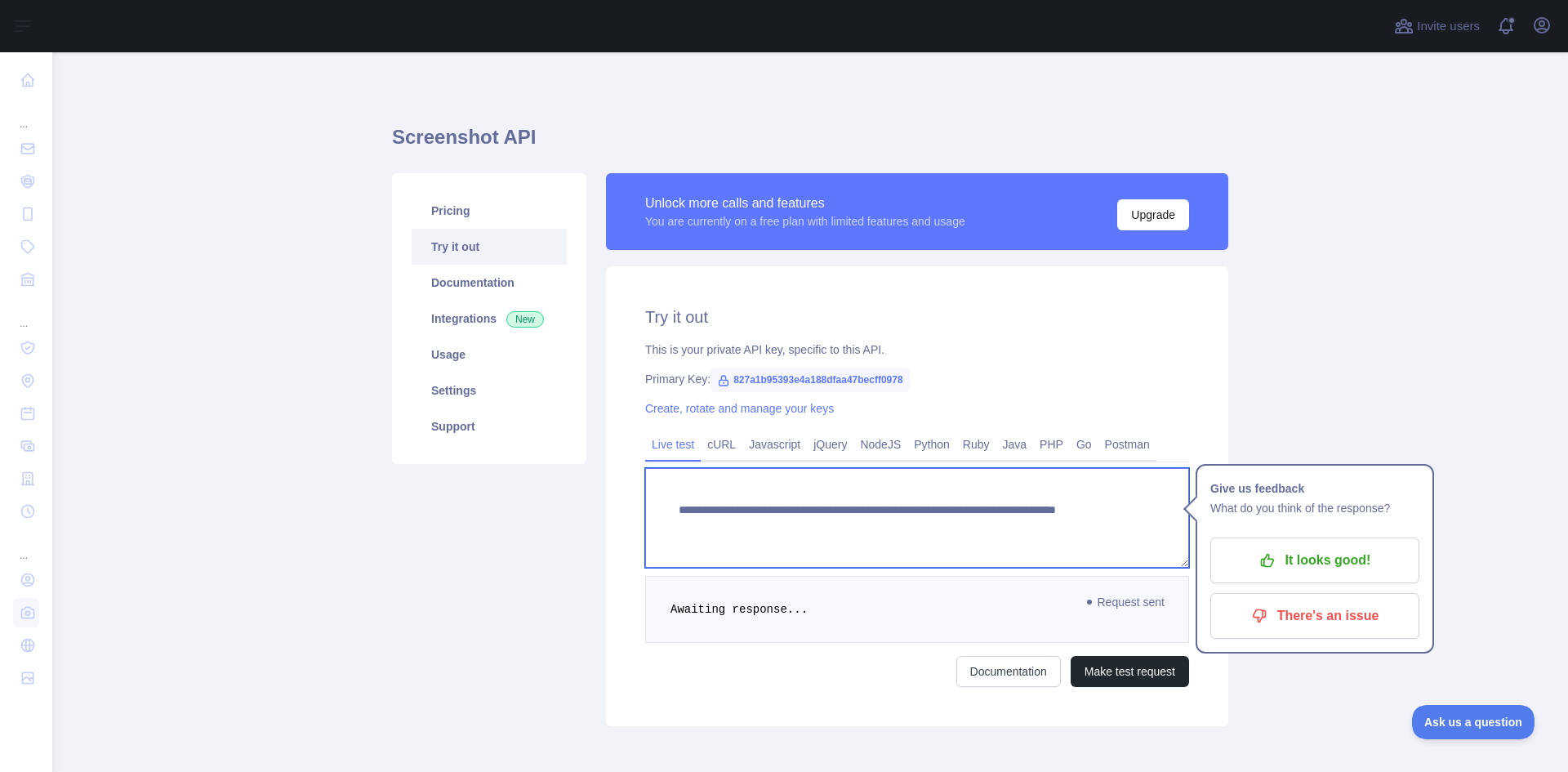
paste textarea "**********"
type textarea "**********"
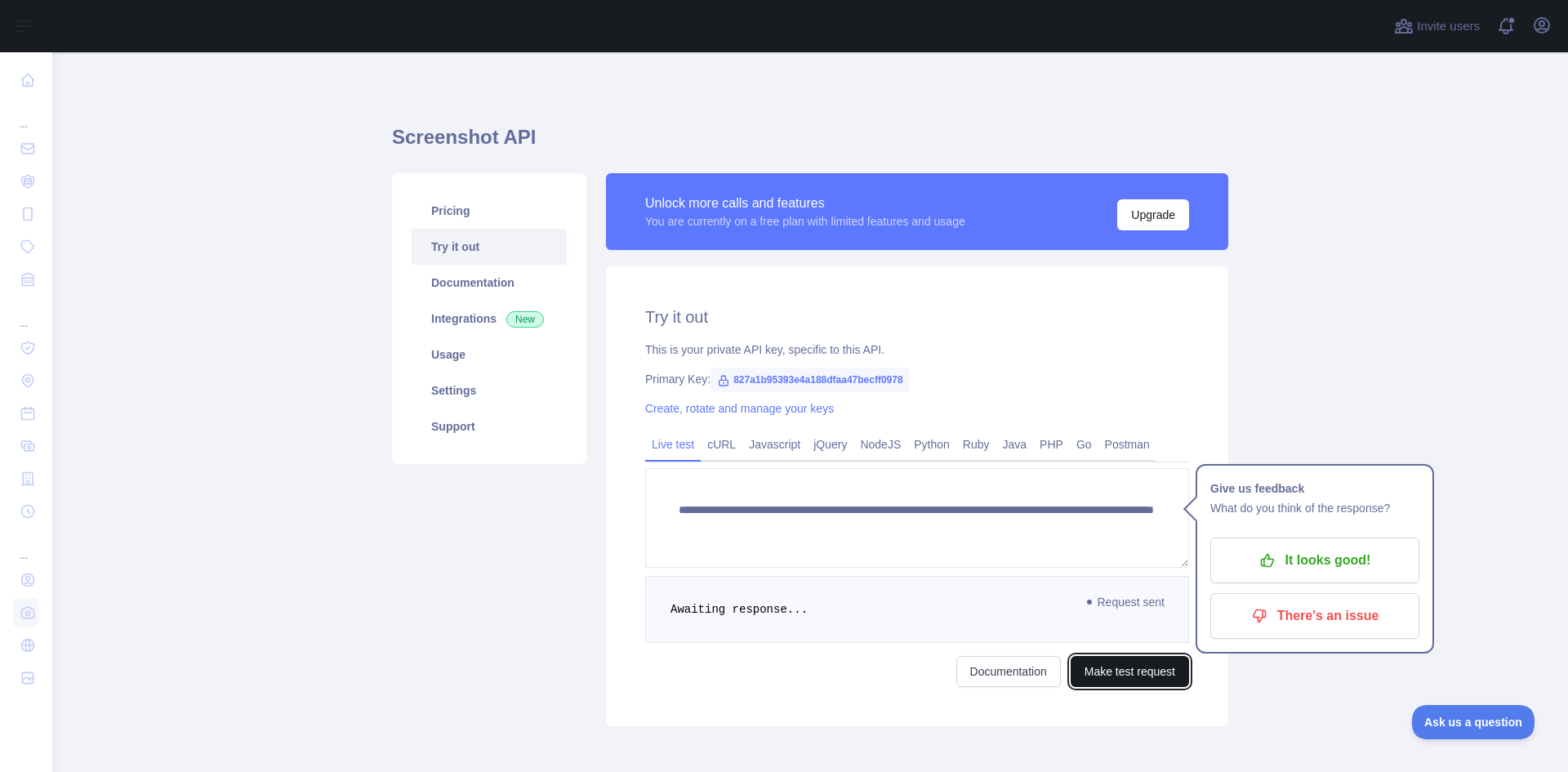
click at [1132, 677] on button "Make test request" at bounding box center [1130, 671] width 119 height 31
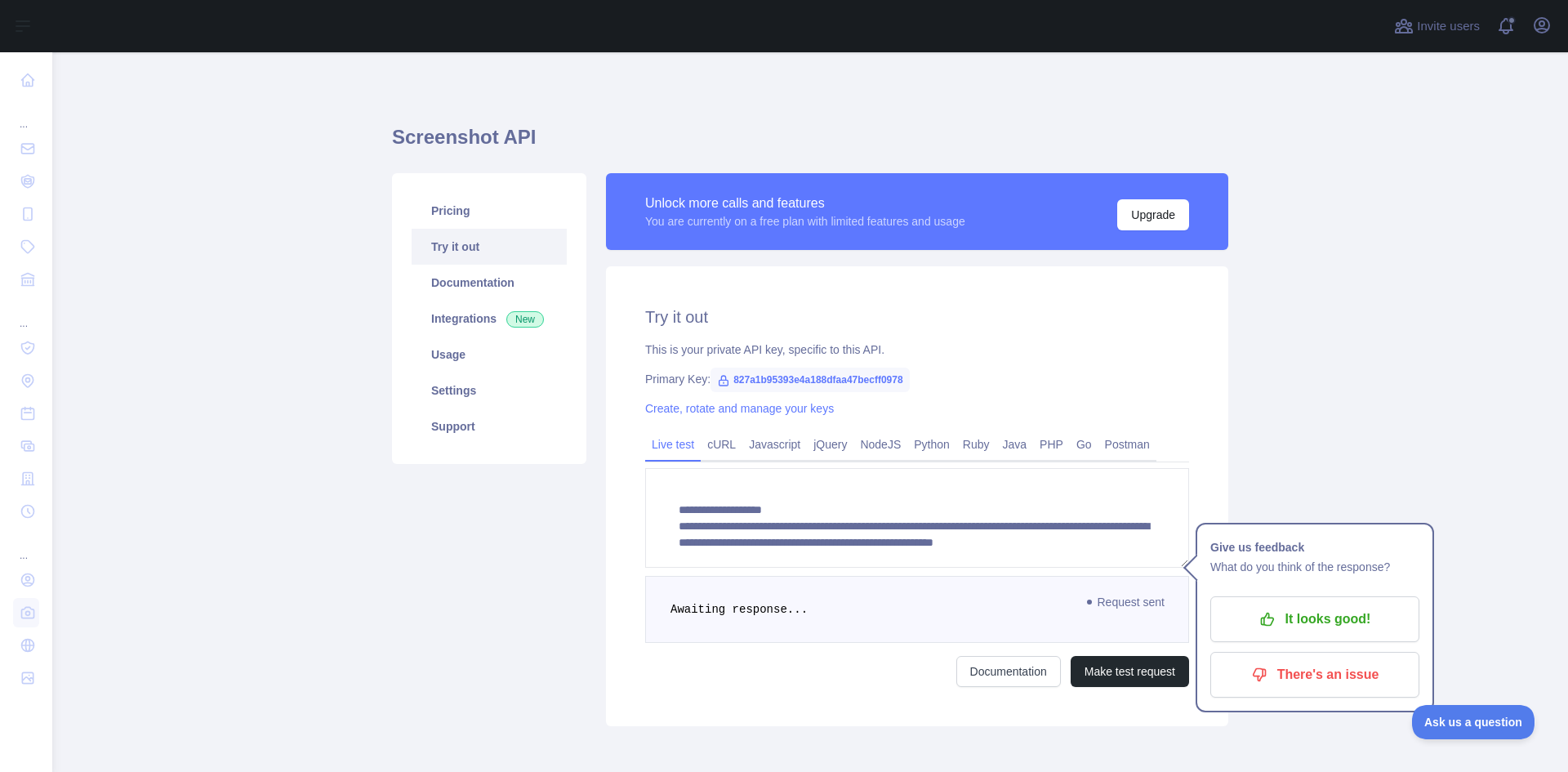
scroll to position [33, 0]
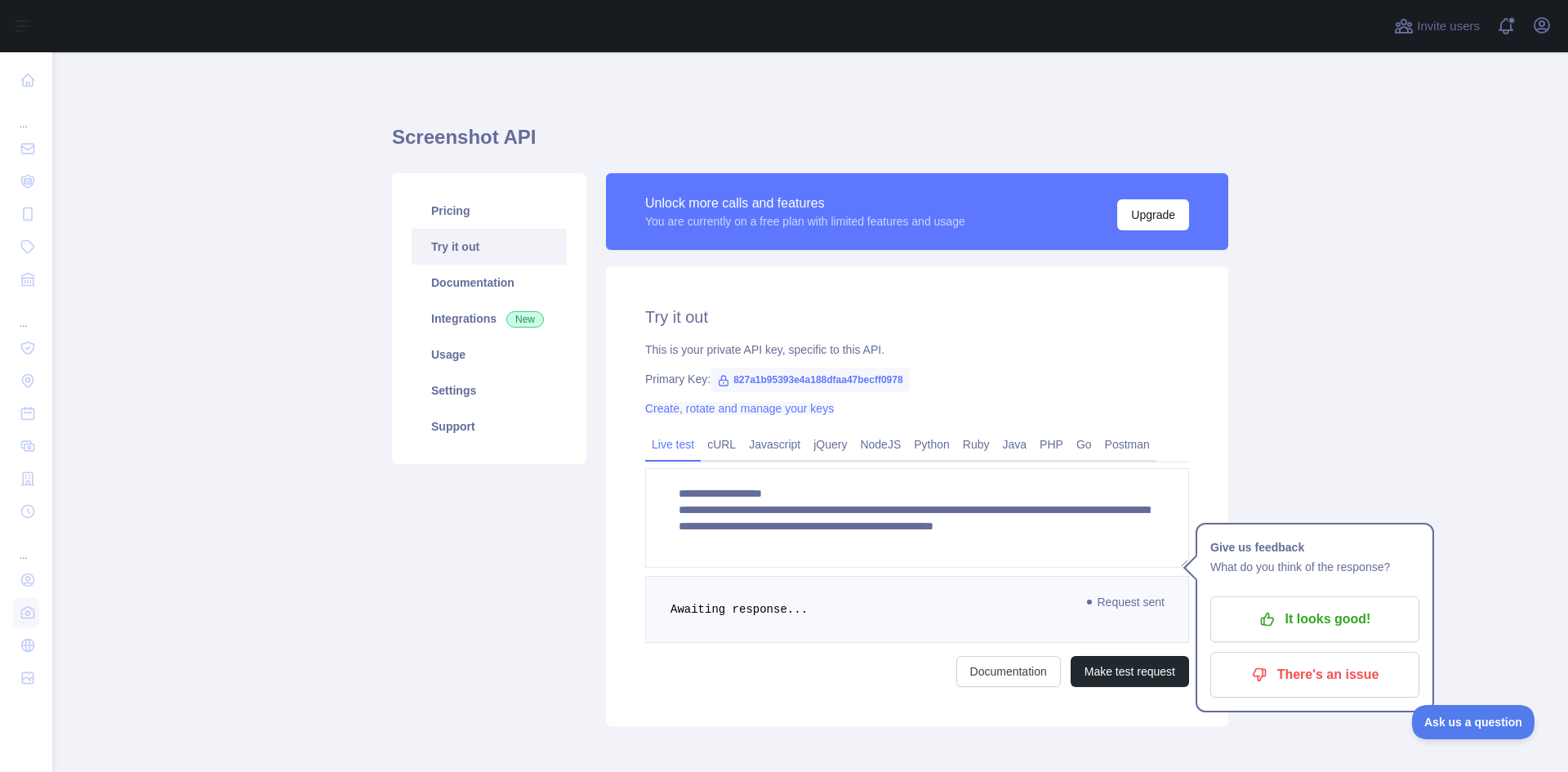
click at [770, 407] on link "Create, rotate and manage your keys" at bounding box center [739, 408] width 189 height 13
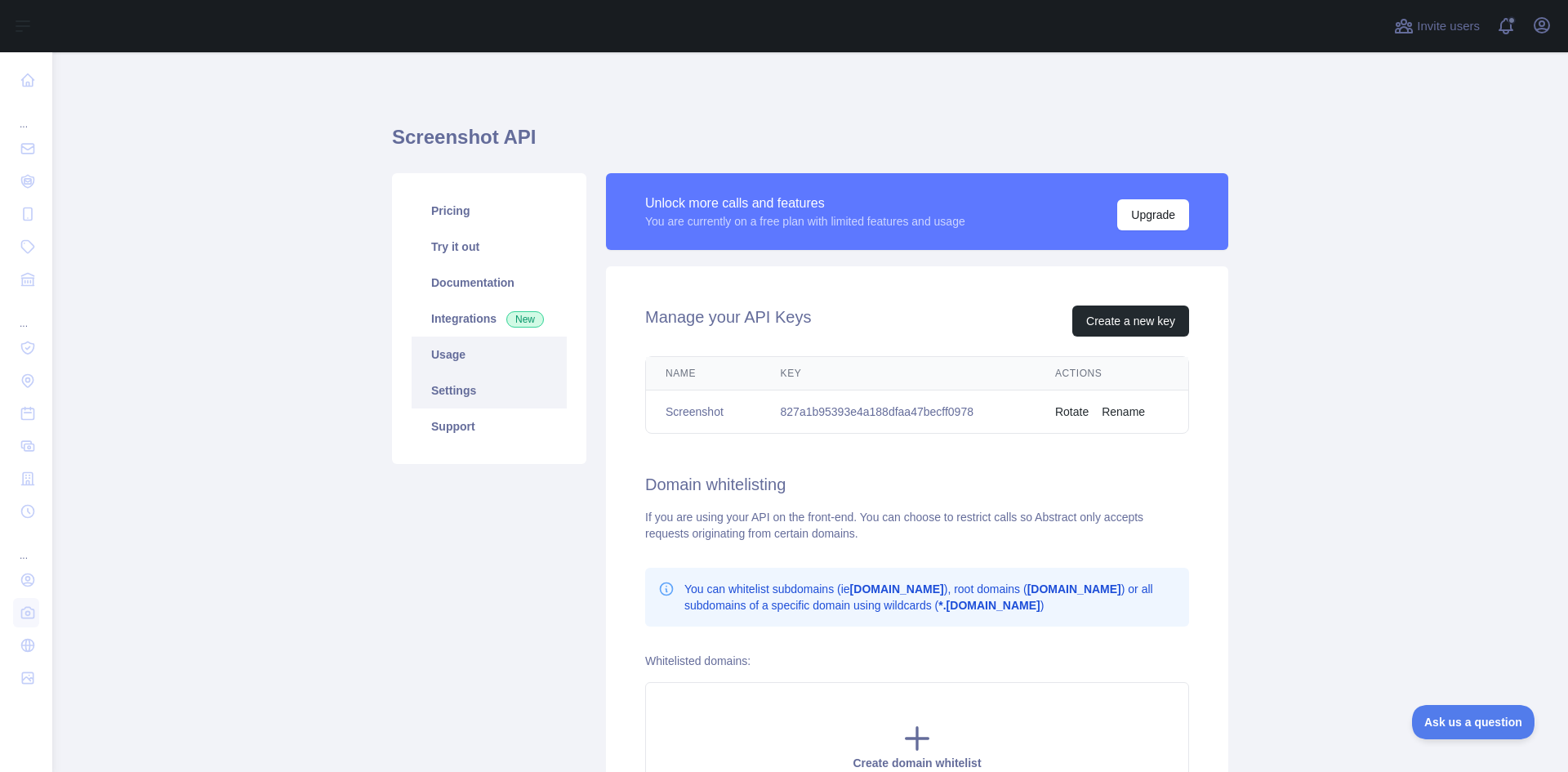
click at [454, 360] on link "Usage" at bounding box center [489, 355] width 155 height 36
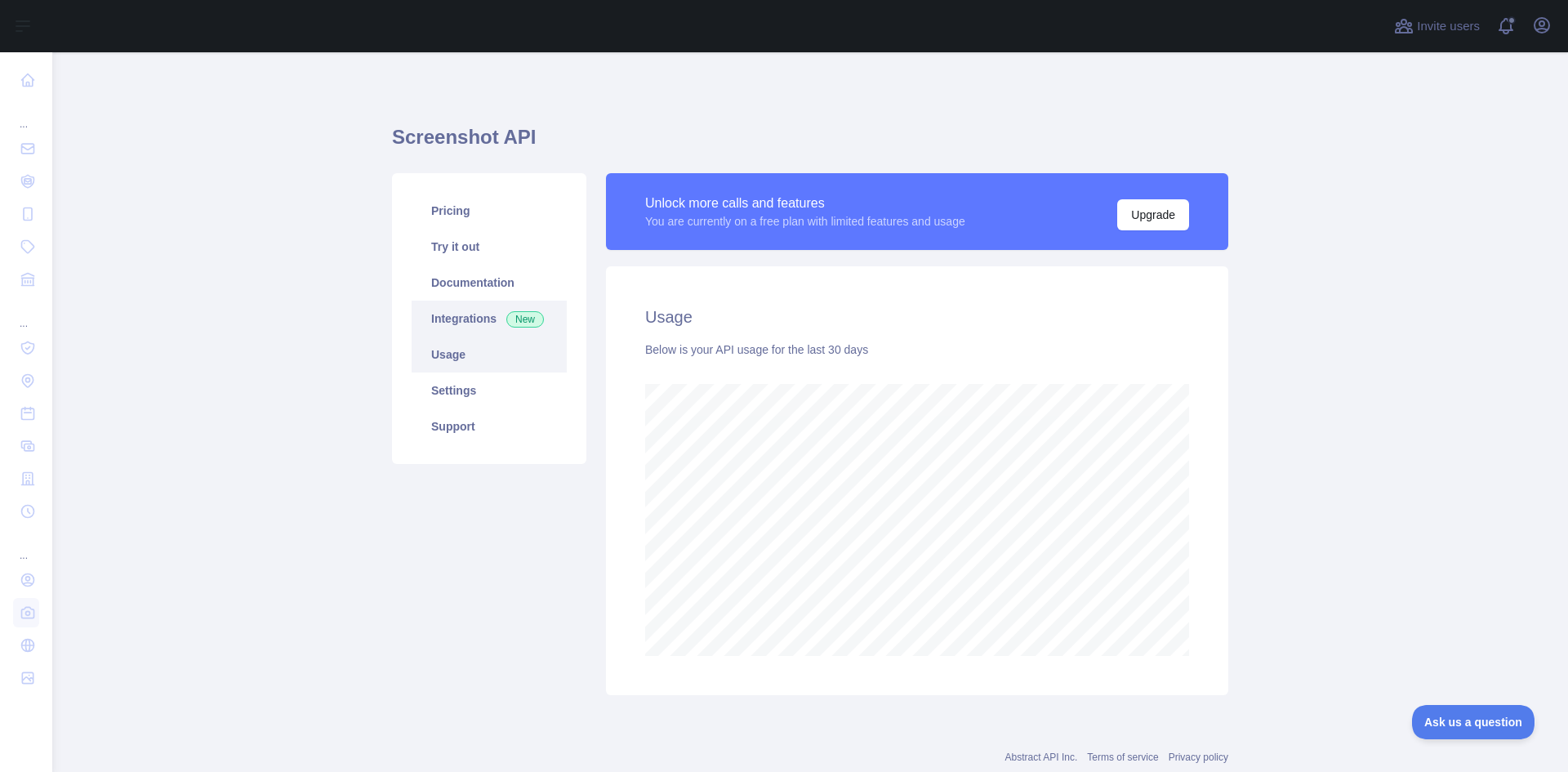
click at [470, 313] on link "Integrations New" at bounding box center [489, 318] width 155 height 36
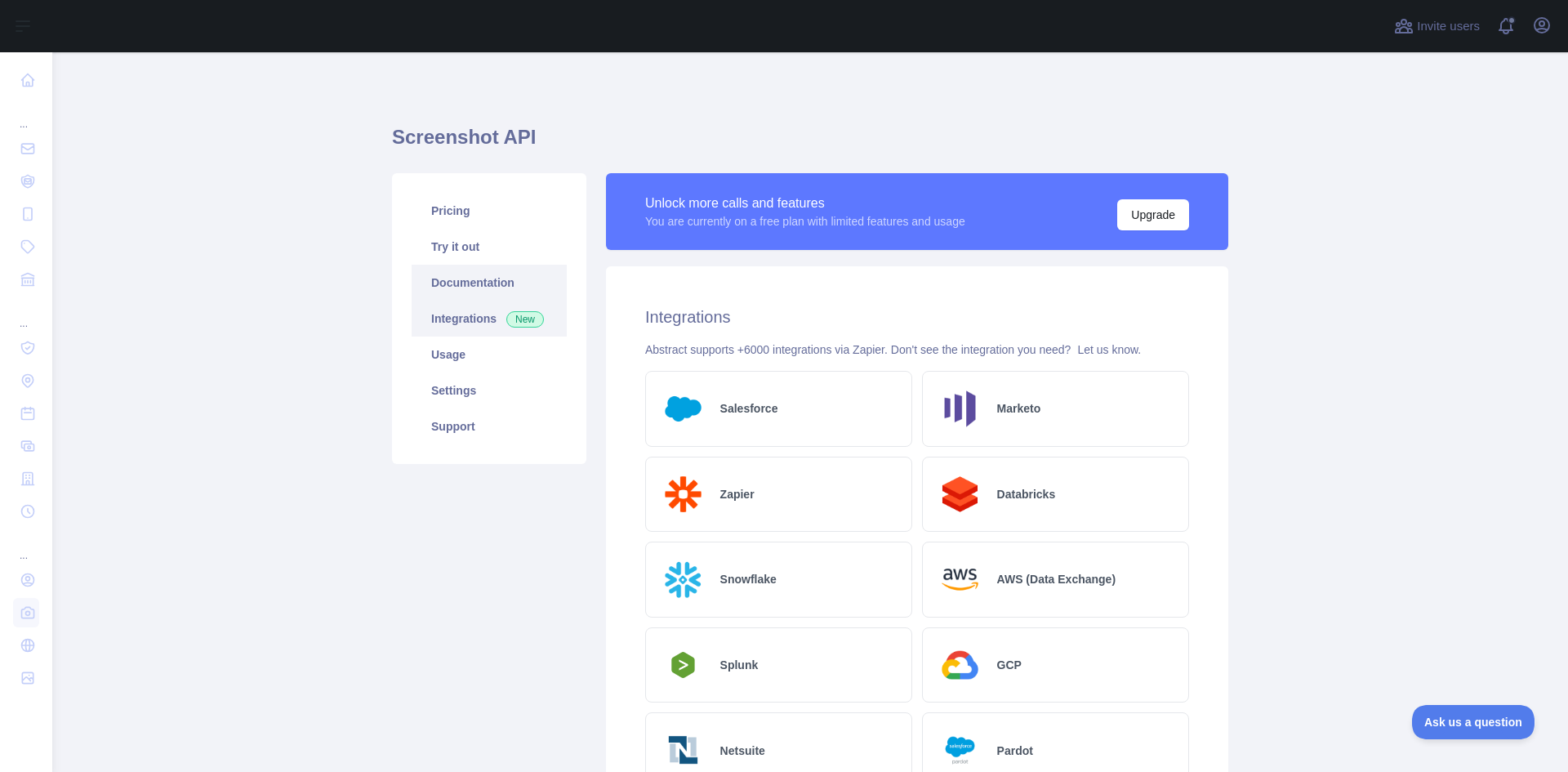
click at [454, 280] on link "Documentation" at bounding box center [489, 283] width 155 height 36
click at [472, 276] on link "Documentation" at bounding box center [489, 283] width 155 height 36
click at [481, 253] on link "Try it out" at bounding box center [489, 247] width 155 height 36
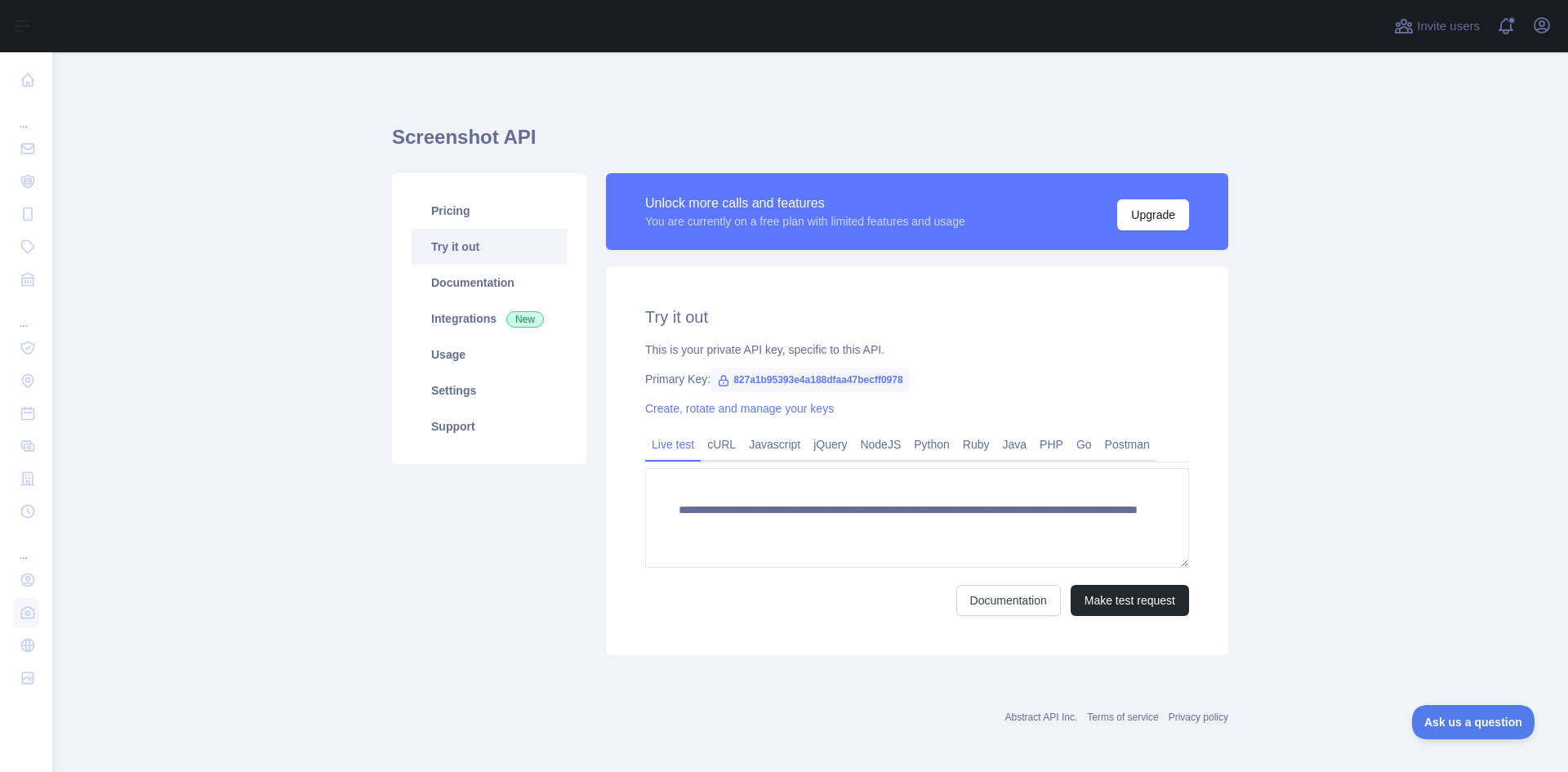
click at [803, 372] on span "827a1b95393e4a188dfaa47becff0978" at bounding box center [810, 380] width 200 height 25
click at [791, 407] on link "Create, rotate and manage your keys" at bounding box center [739, 408] width 189 height 13
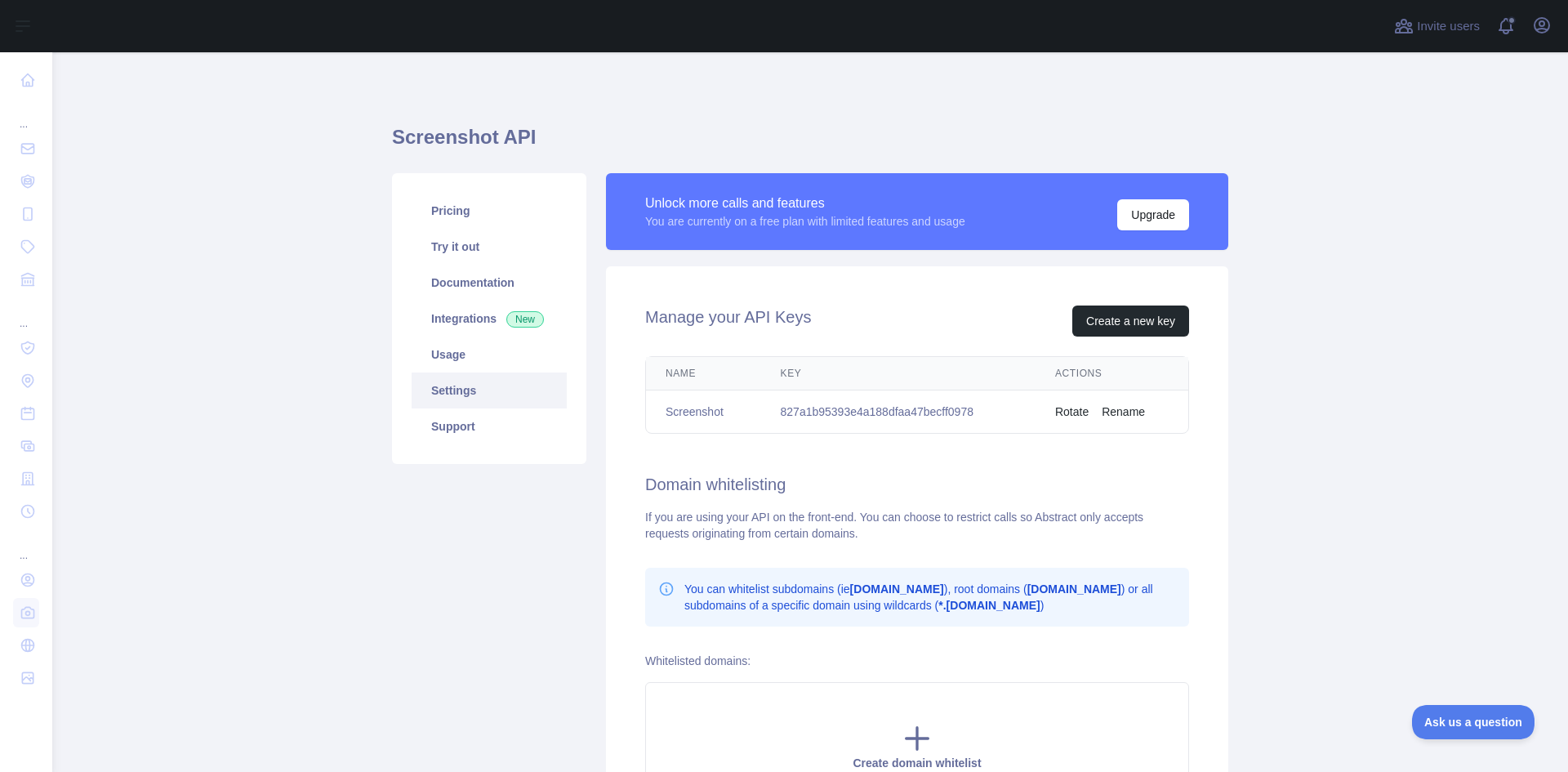
click at [791, 407] on td "827a1b95393e4a188dfaa47becff0978" at bounding box center [898, 412] width 275 height 43
copy td "827a1b95393e4a188dfaa47becff0978"
click at [1055, 410] on button "Rotate" at bounding box center [1071, 412] width 34 height 16
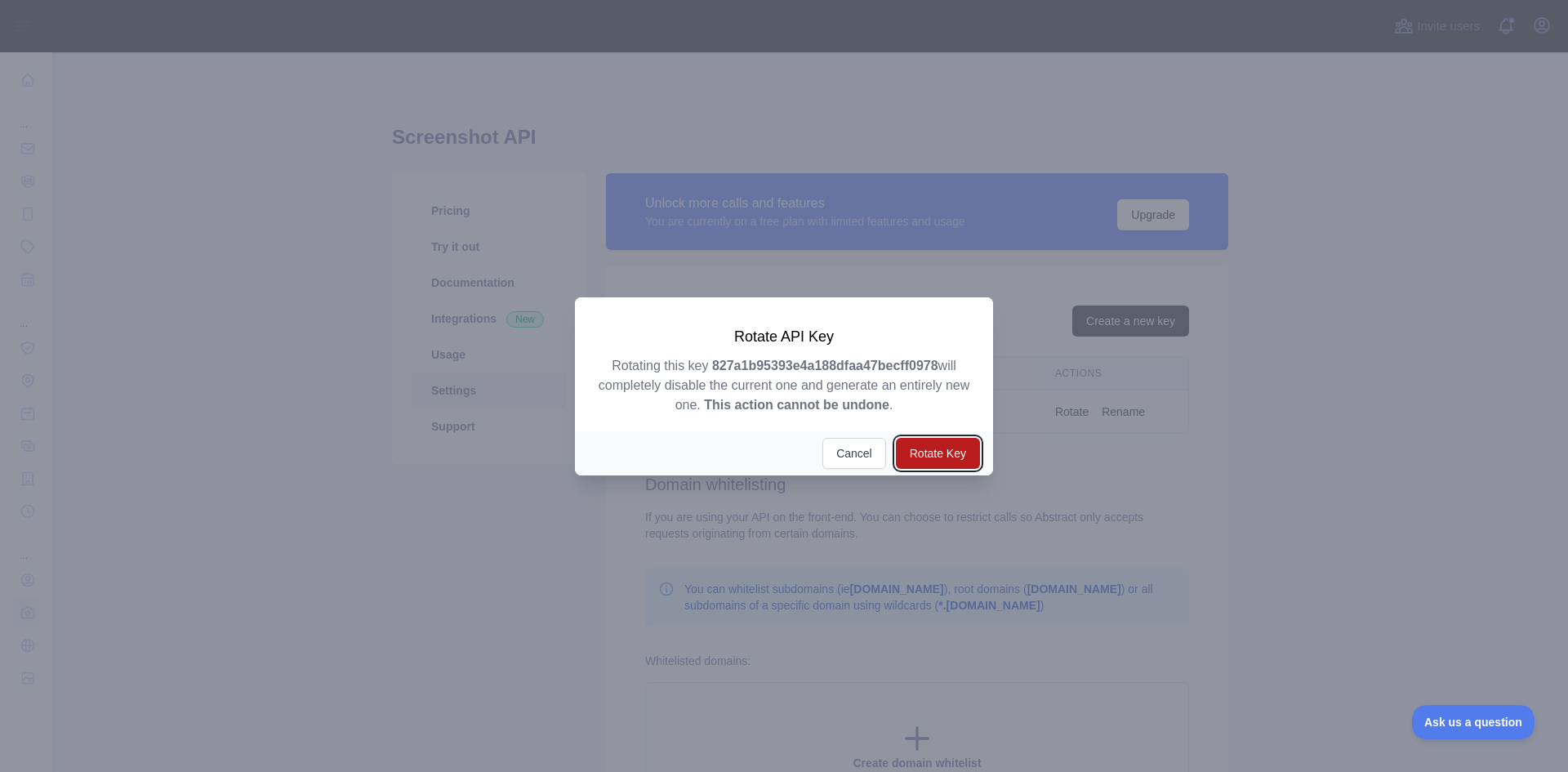
click at [944, 448] on button "Rotate Key" at bounding box center [938, 454] width 84 height 31
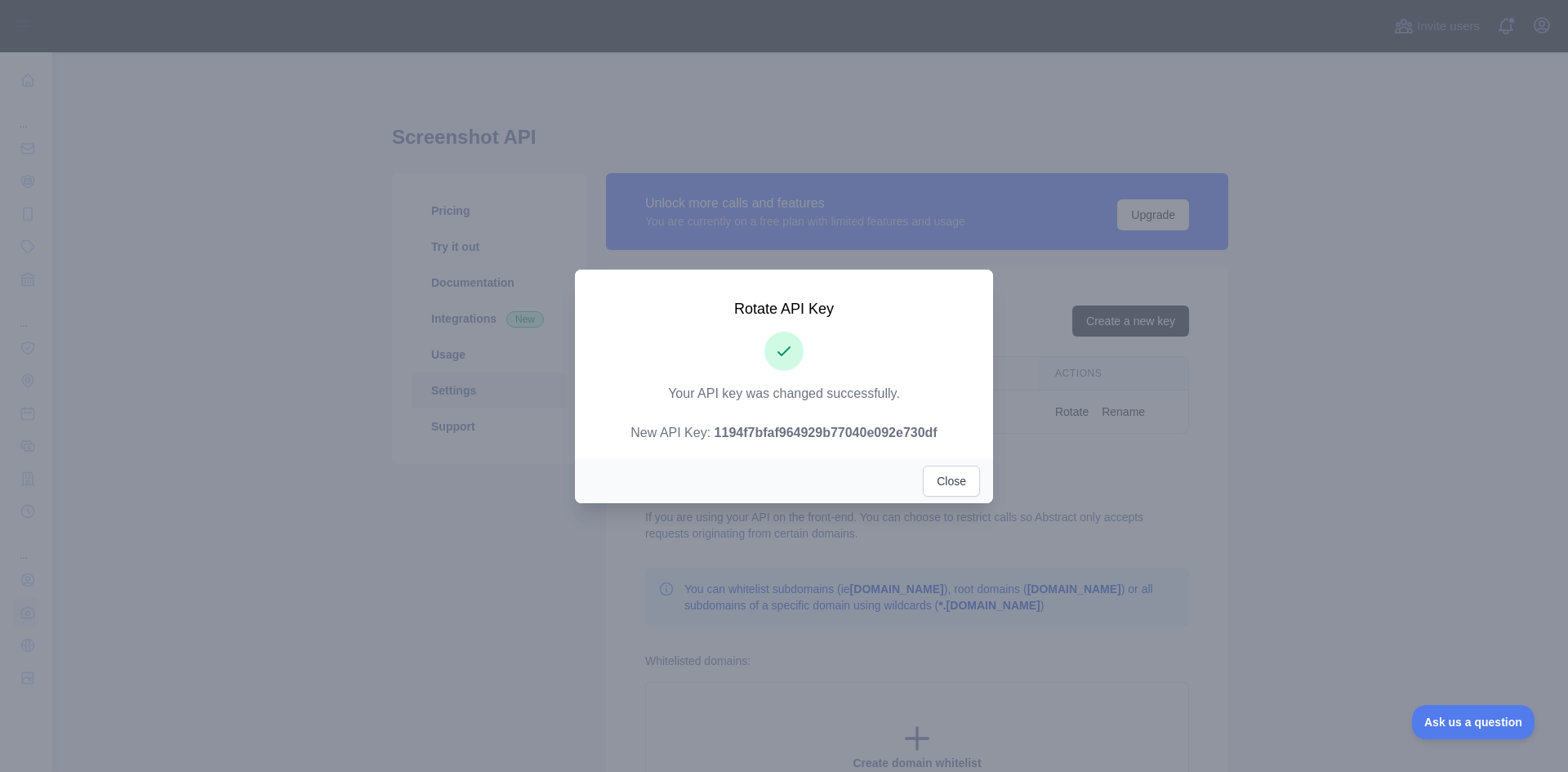
click at [893, 440] on strong "1194f7bfaf964929b77040e092e730df" at bounding box center [826, 432] width 223 height 14
copy strong "1194f7bfaf964929b77040e092e730df"
click at [954, 486] on button "Close" at bounding box center [951, 481] width 57 height 31
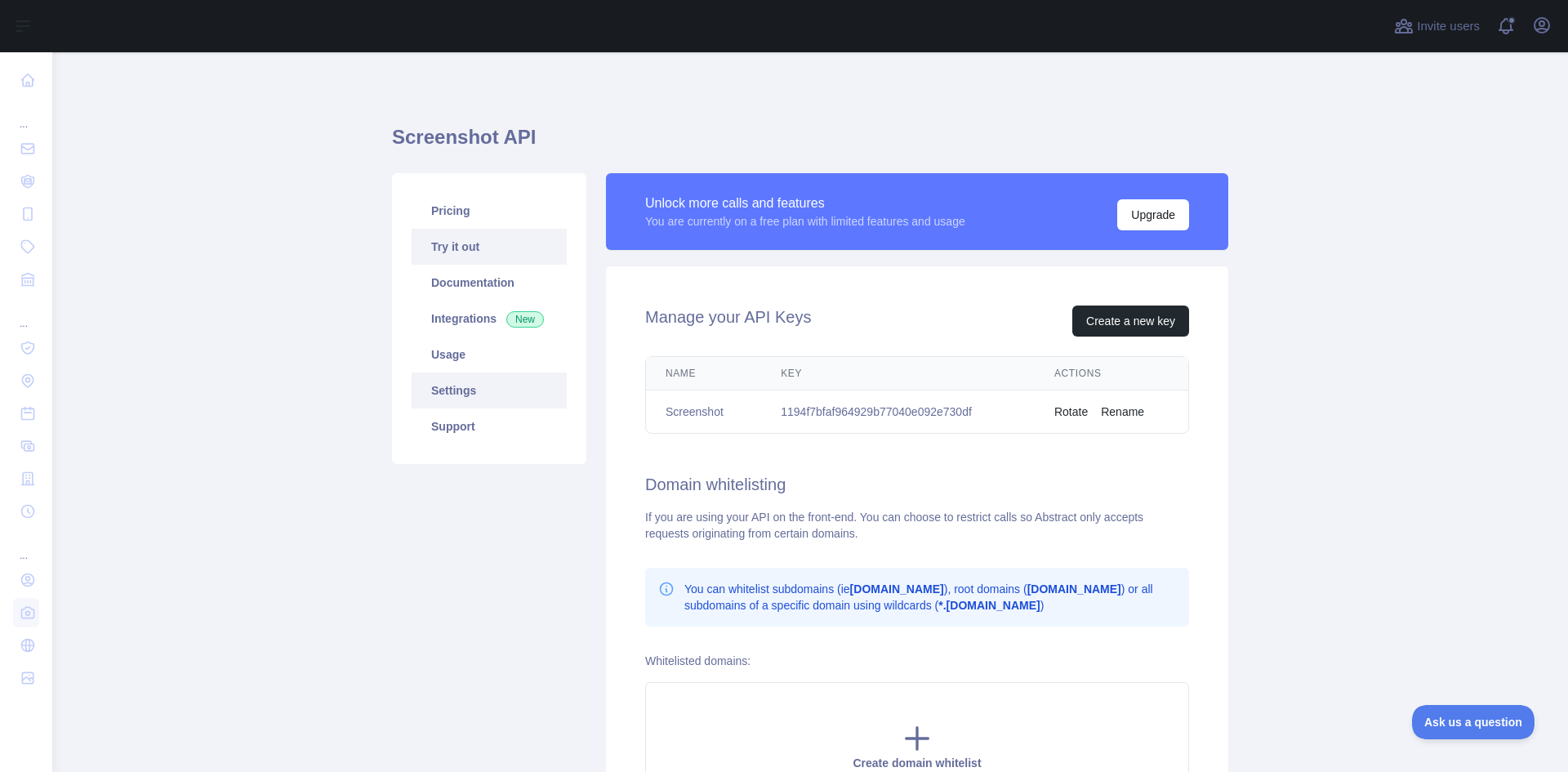
click at [509, 238] on link "Try it out" at bounding box center [489, 247] width 155 height 36
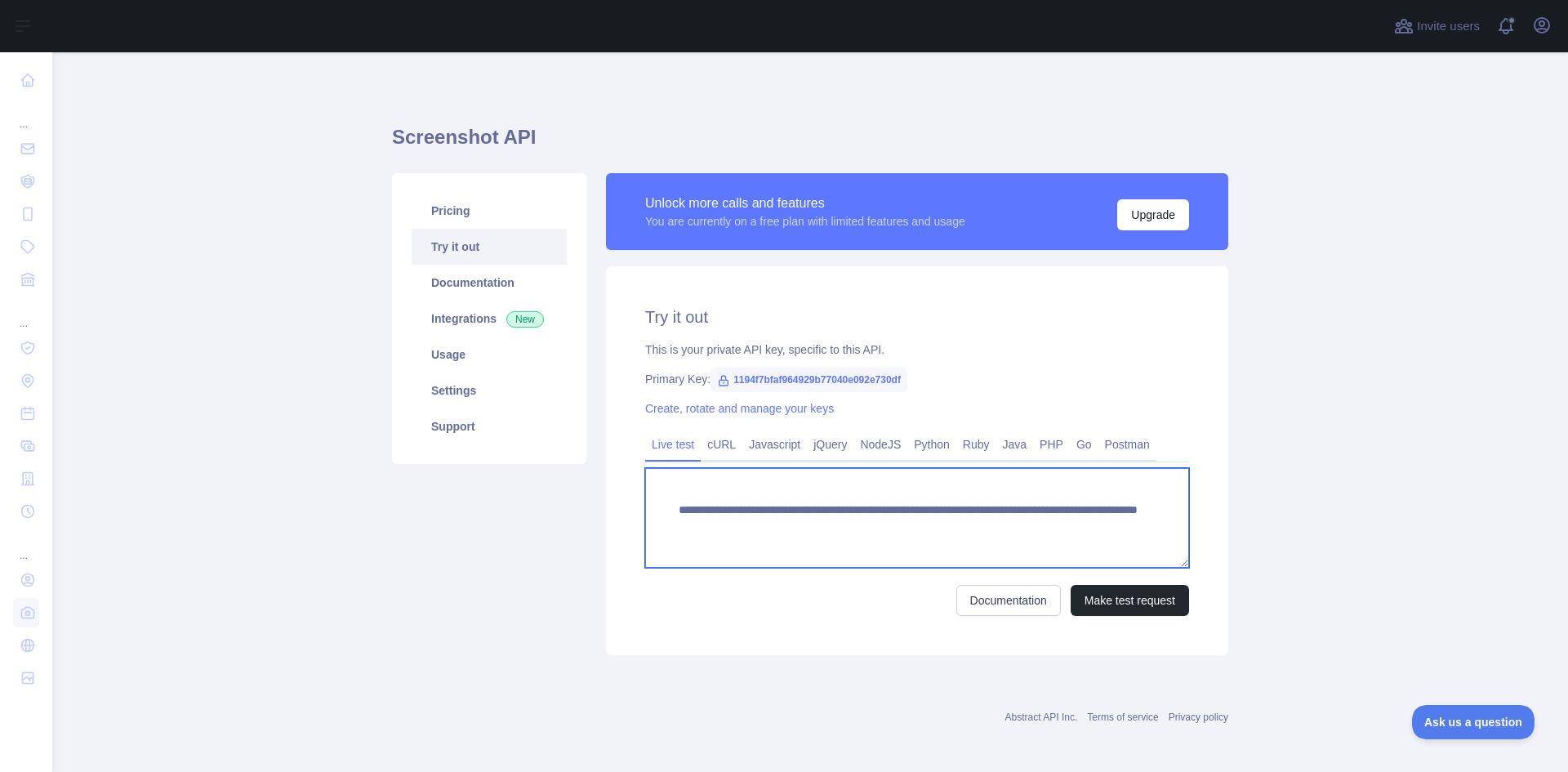
click at [1109, 527] on textarea "**********" at bounding box center [916, 517] width 544 height 100
paste textarea "**********"
click at [972, 521] on textarea "**********" at bounding box center [916, 517] width 544 height 100
type textarea "**********"
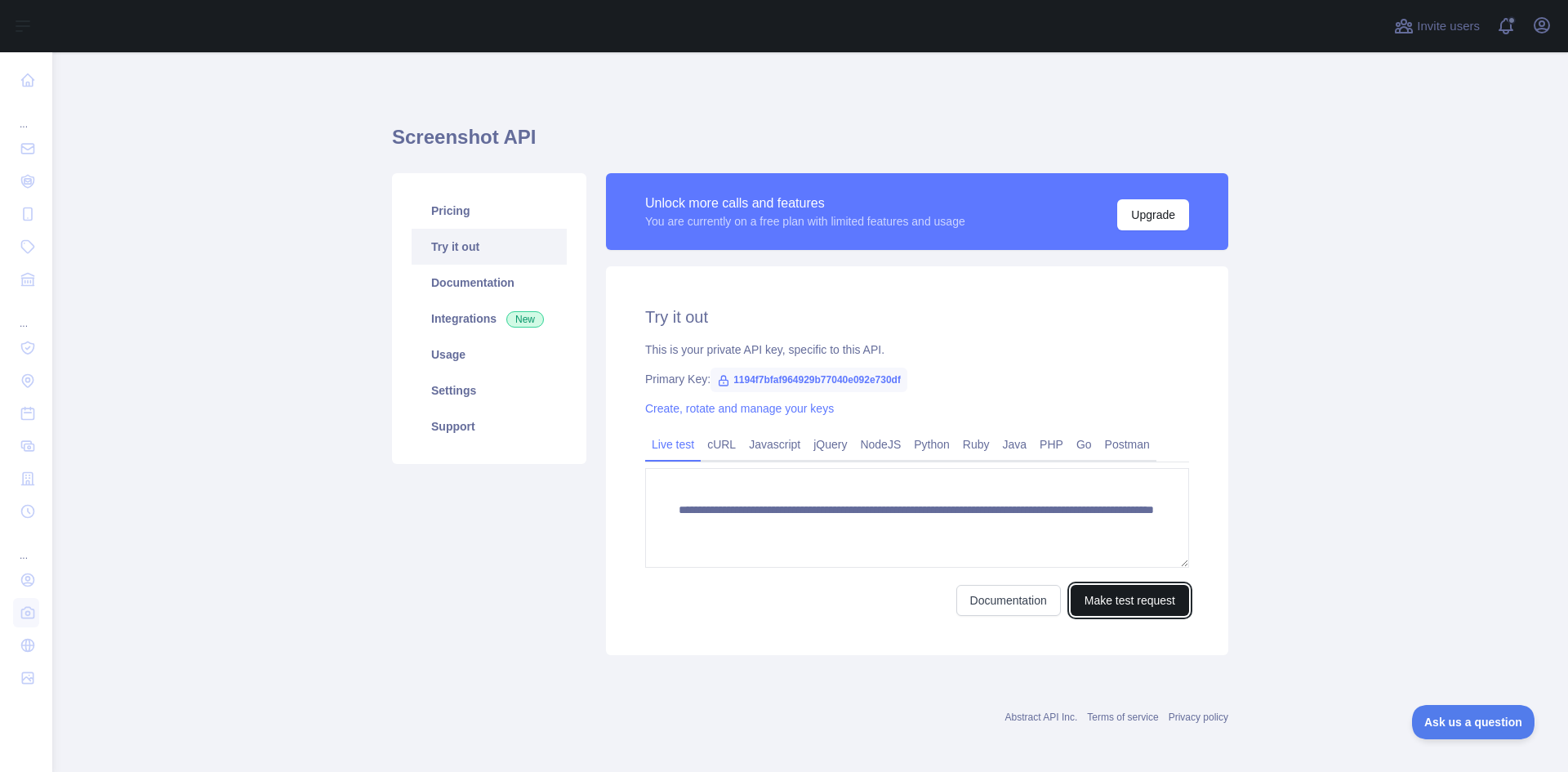
click at [1114, 601] on button "Make test request" at bounding box center [1130, 600] width 119 height 31
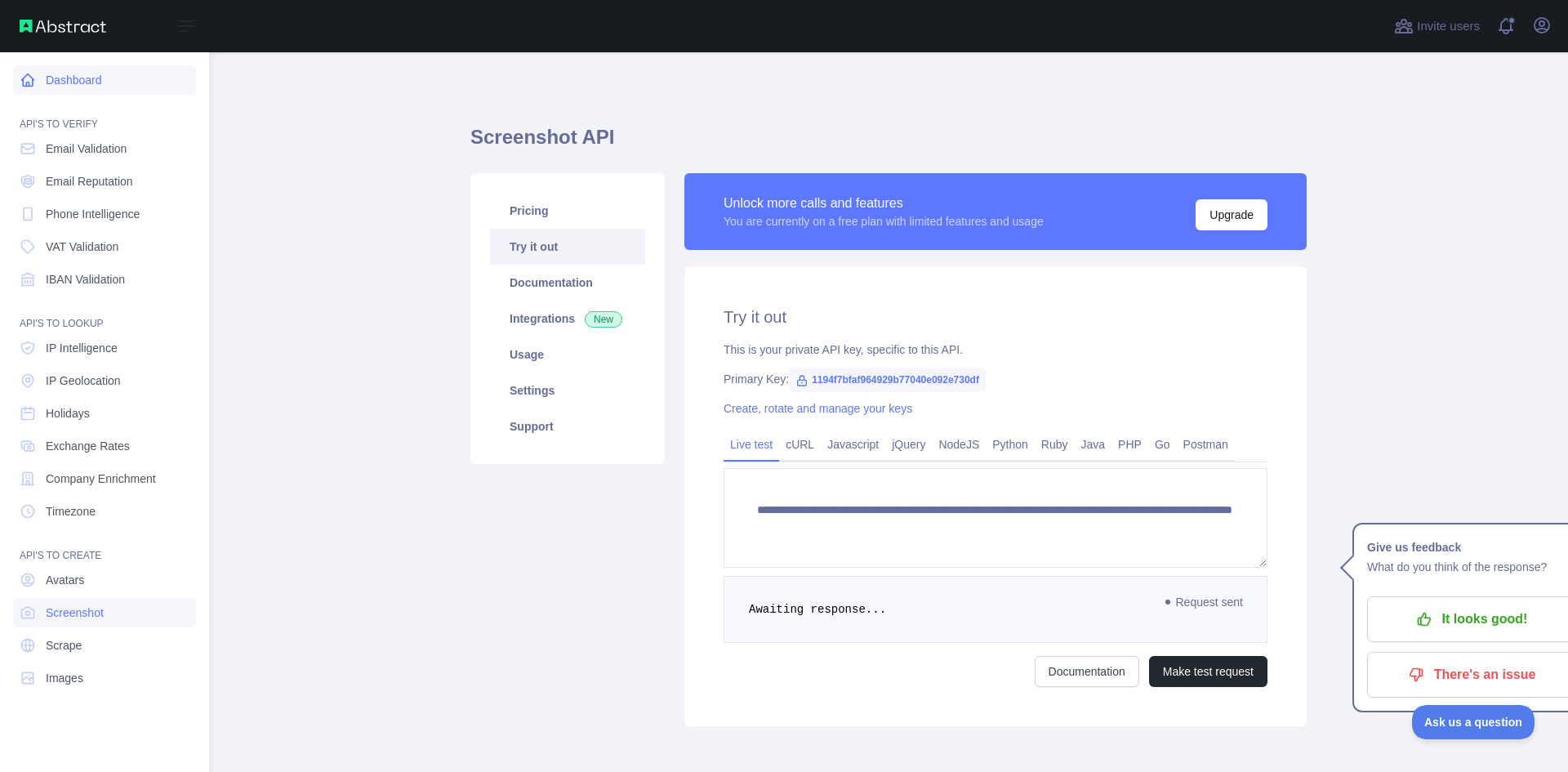
click at [53, 82] on link "Dashboard" at bounding box center [105, 80] width 183 height 30
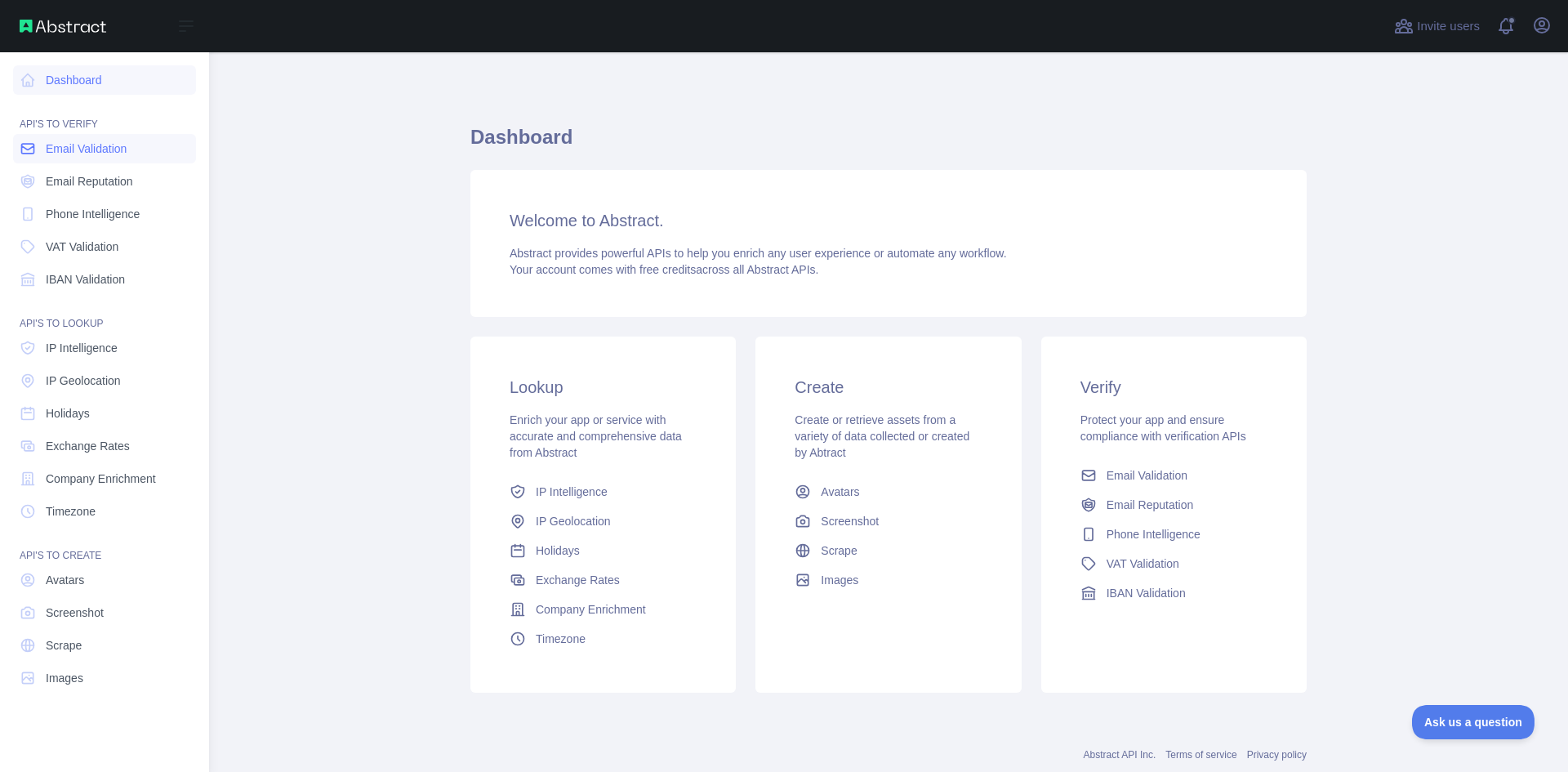
click at [97, 145] on span "Email Validation" at bounding box center [86, 148] width 81 height 16
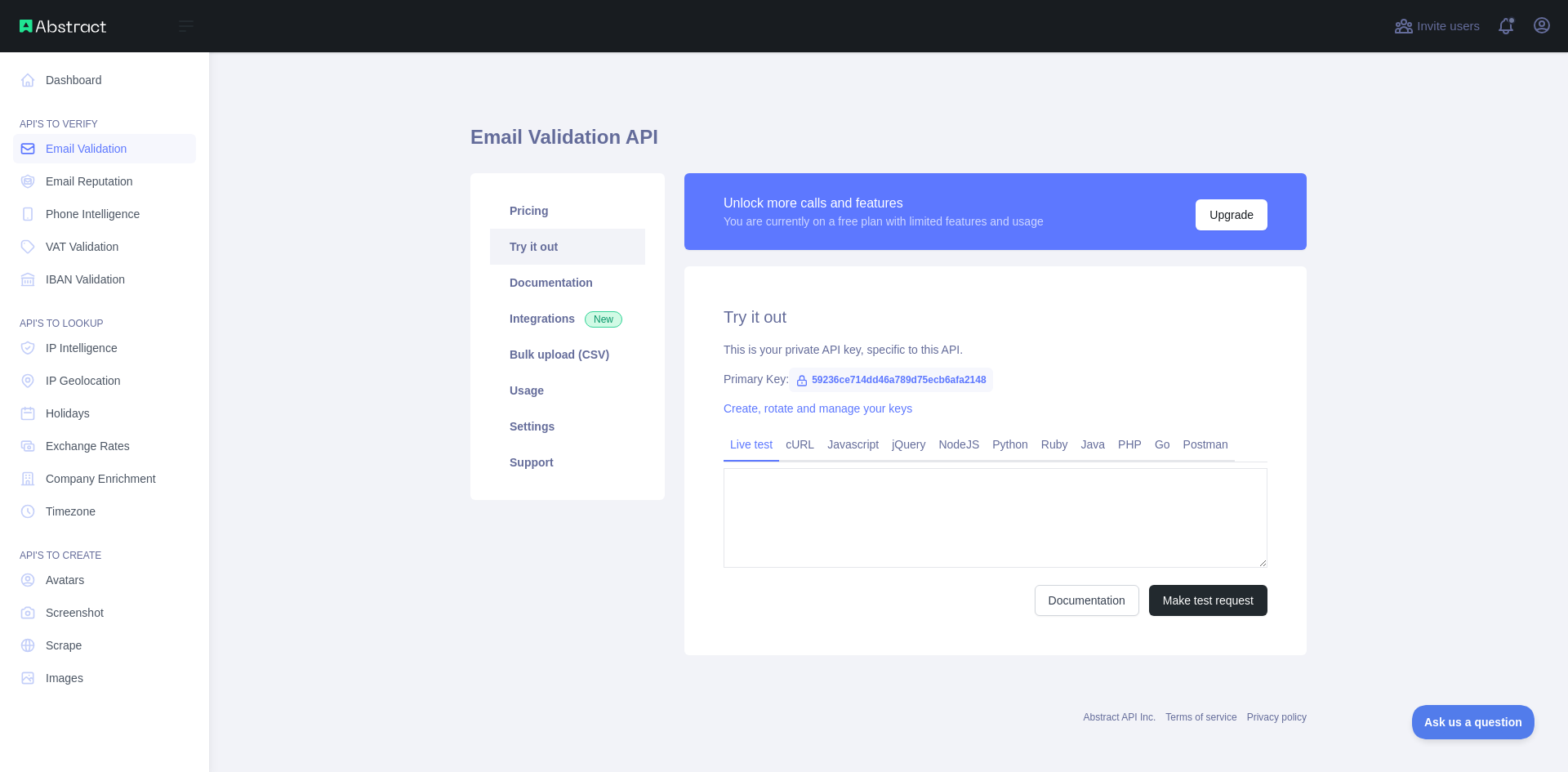
type textarea "**********"
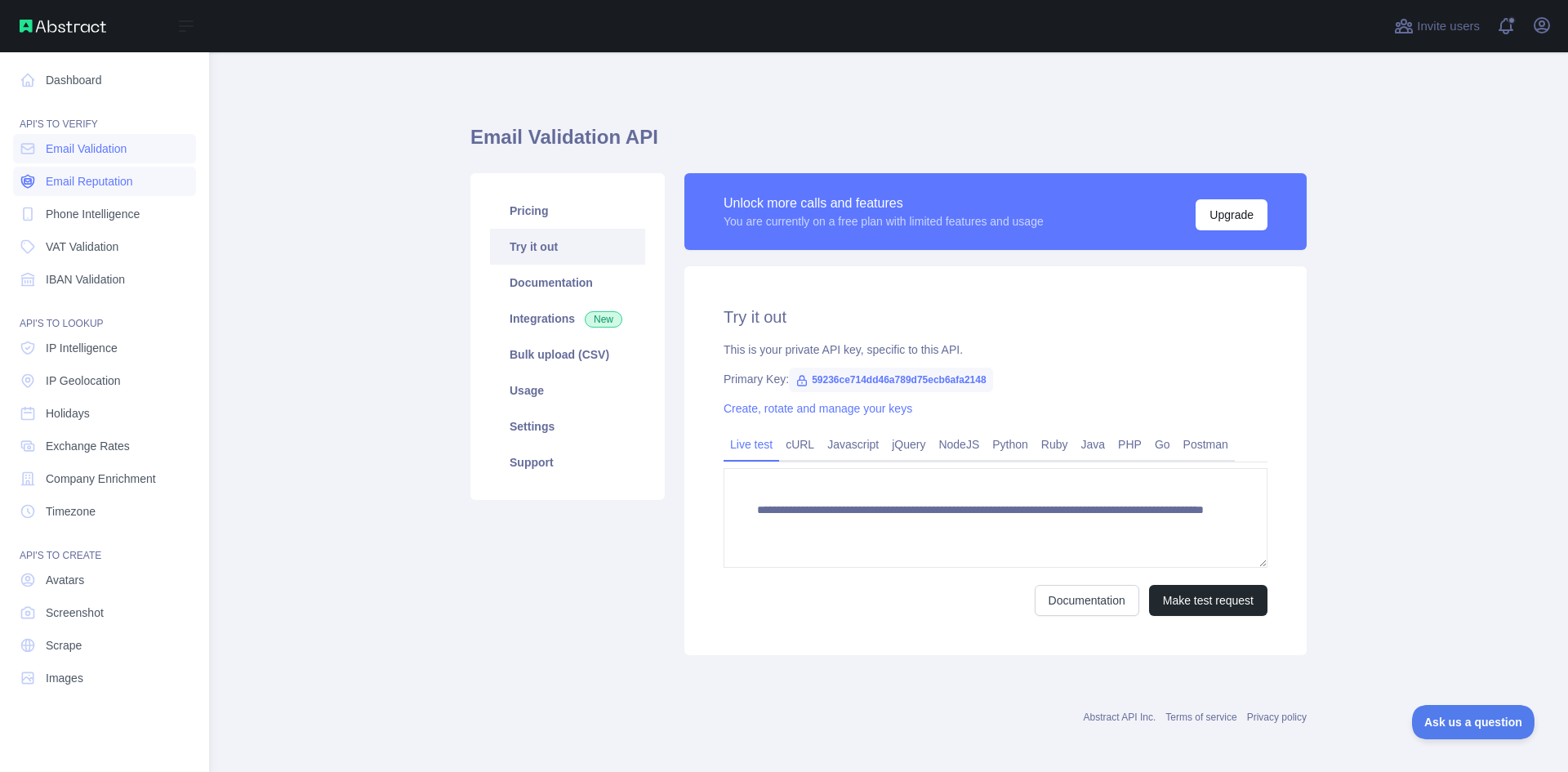
click at [78, 171] on link "Email Reputation" at bounding box center [105, 181] width 183 height 30
click at [106, 645] on link "Scrape" at bounding box center [105, 645] width 183 height 30
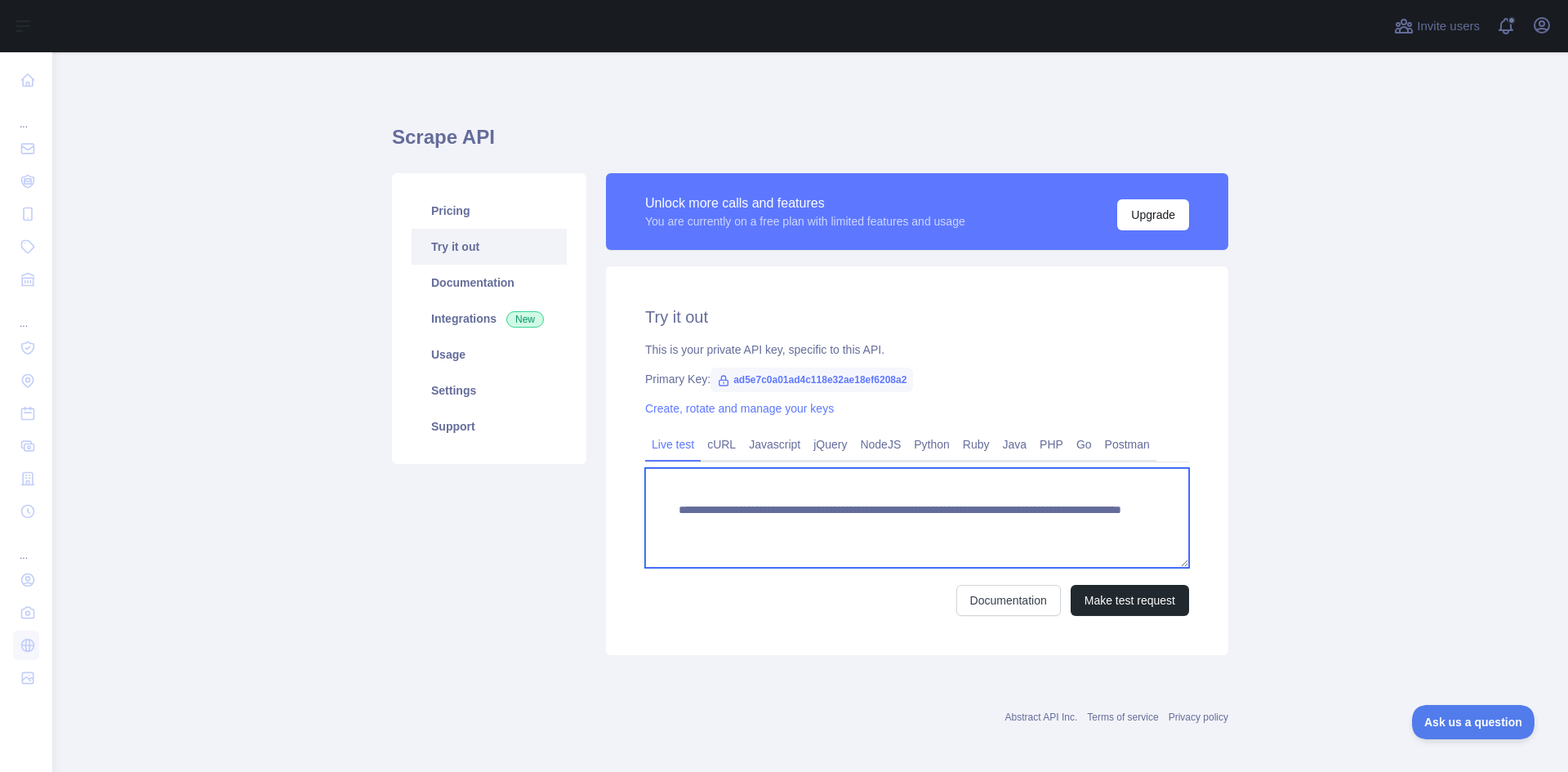
click at [1123, 530] on textarea "**********" at bounding box center [916, 517] width 544 height 100
paste textarea "**********"
click at [979, 531] on textarea "**********" at bounding box center [916, 517] width 544 height 100
type textarea "**********"
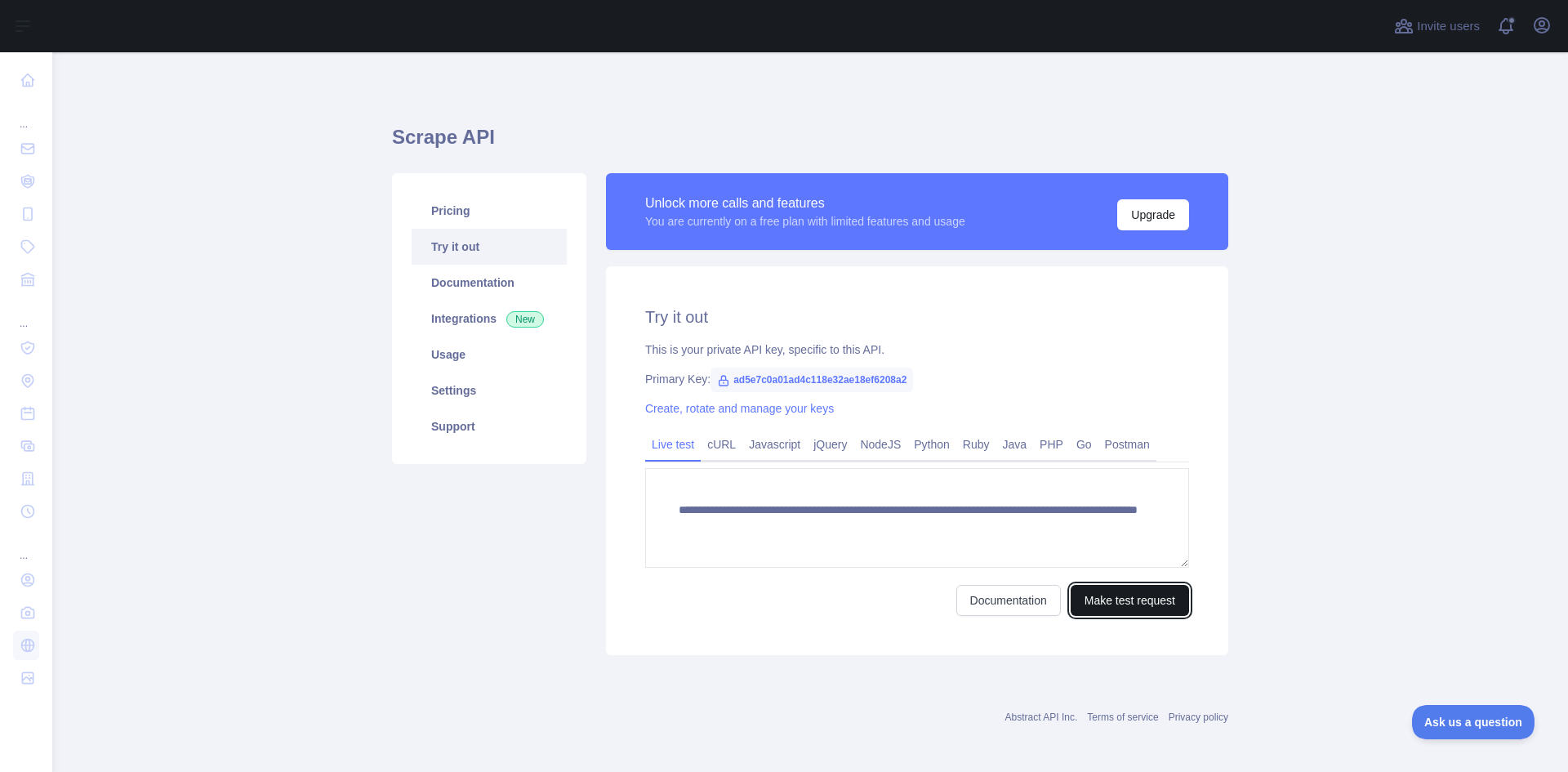
click at [1149, 614] on button "Make test request" at bounding box center [1130, 600] width 119 height 31
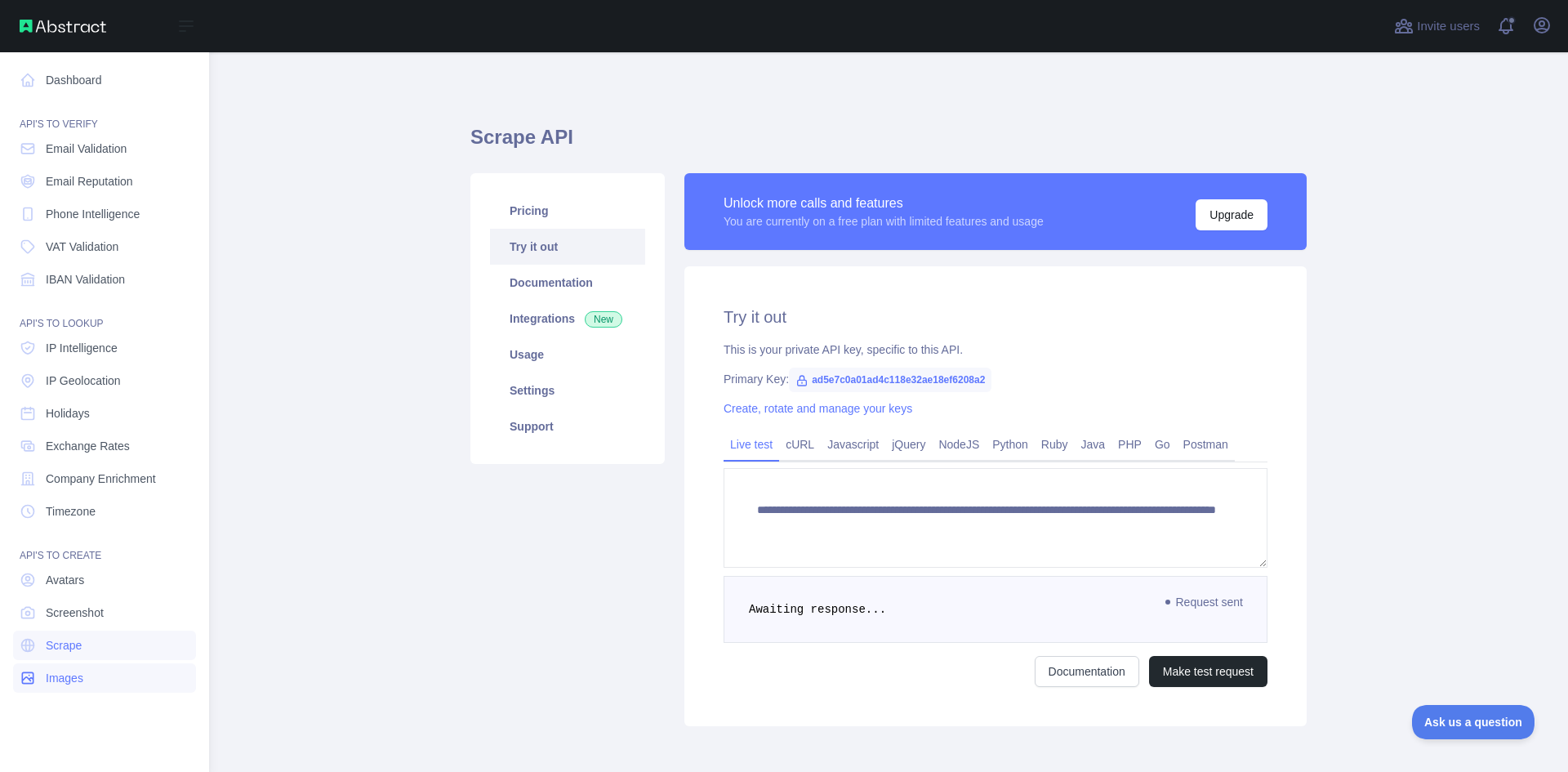
click at [53, 676] on span "Images" at bounding box center [64, 678] width 38 height 16
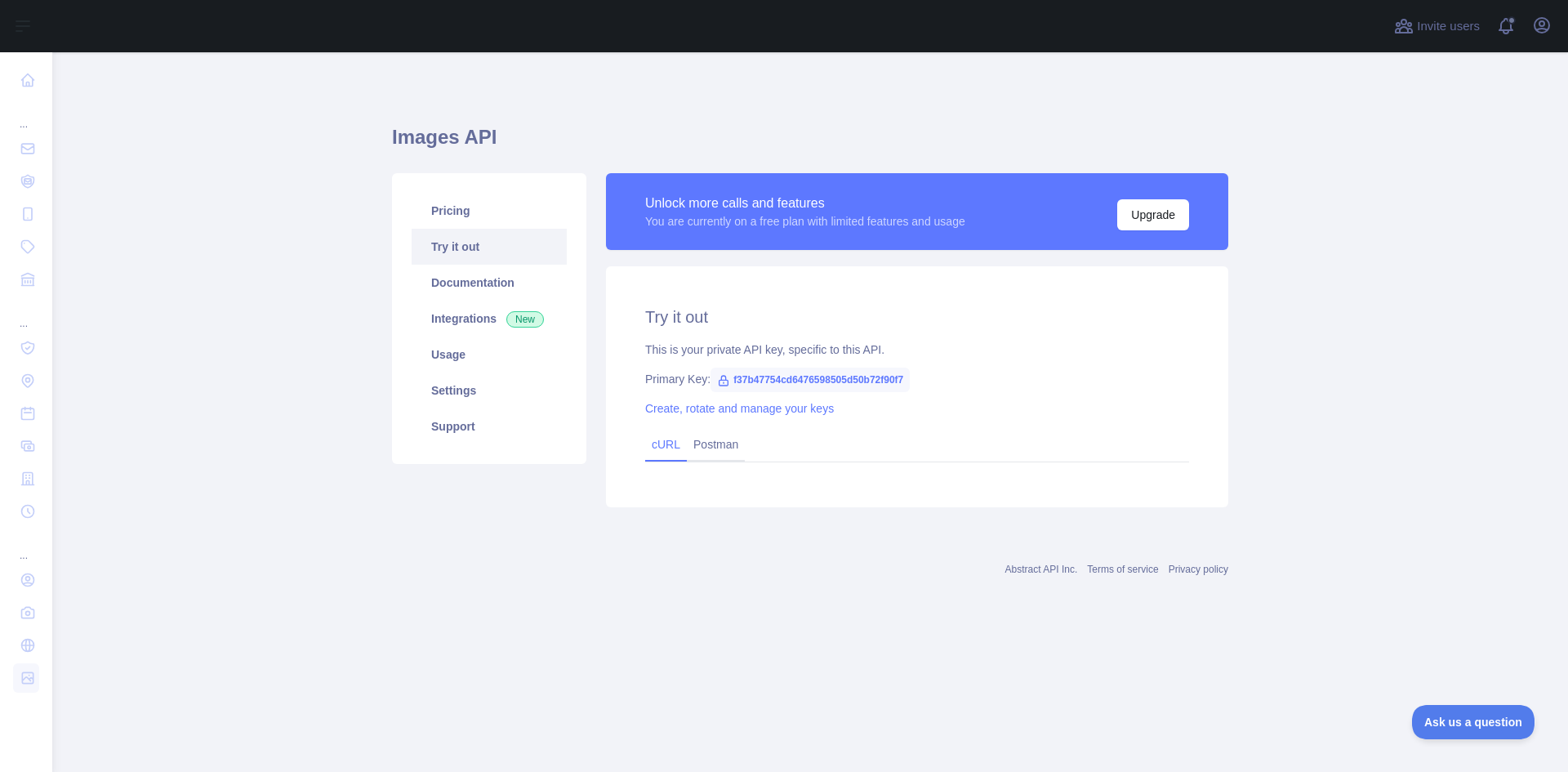
click at [666, 444] on link "cURL" at bounding box center [666, 445] width 29 height 13
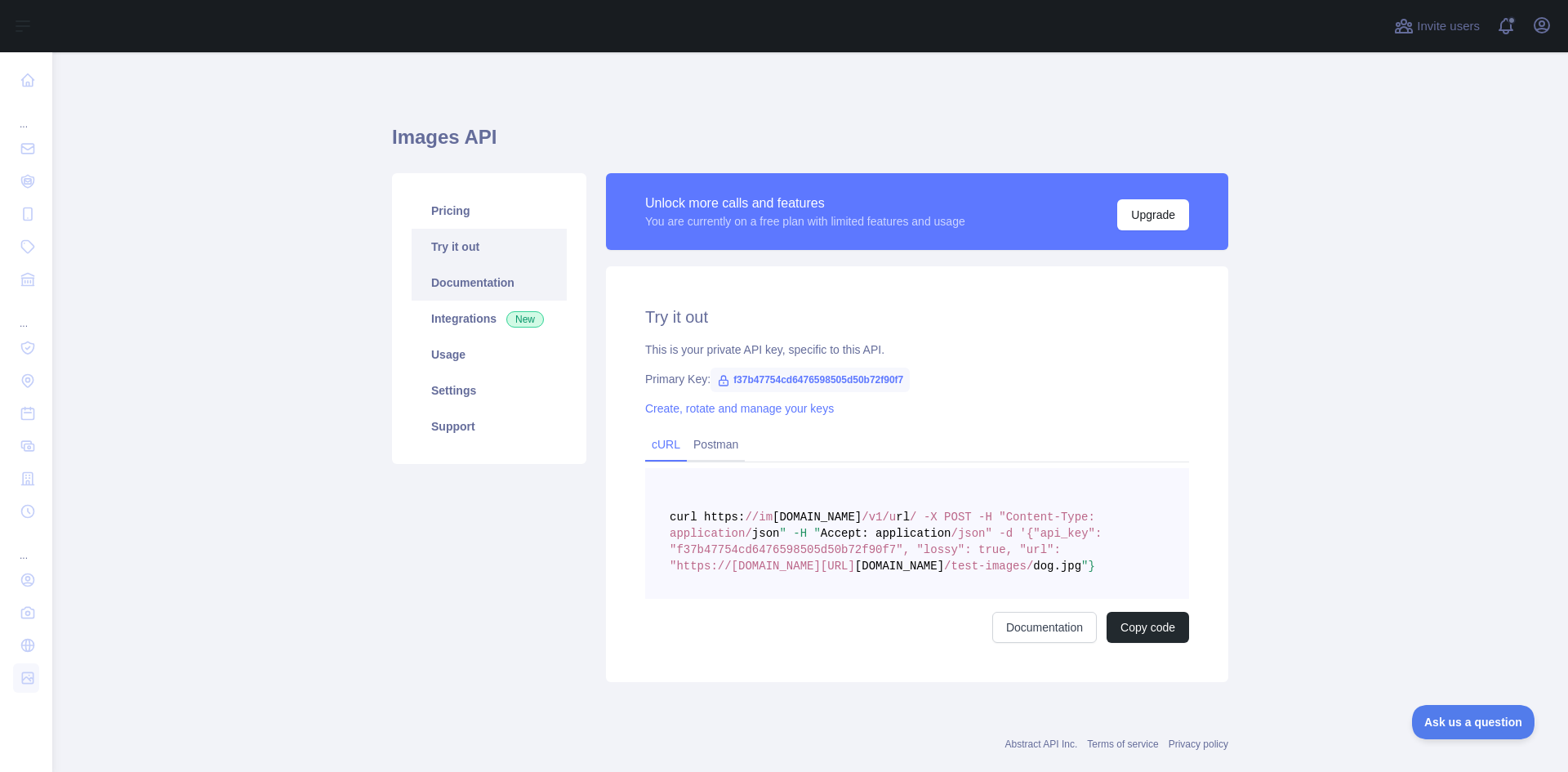
click at [474, 292] on link "Documentation" at bounding box center [489, 283] width 155 height 36
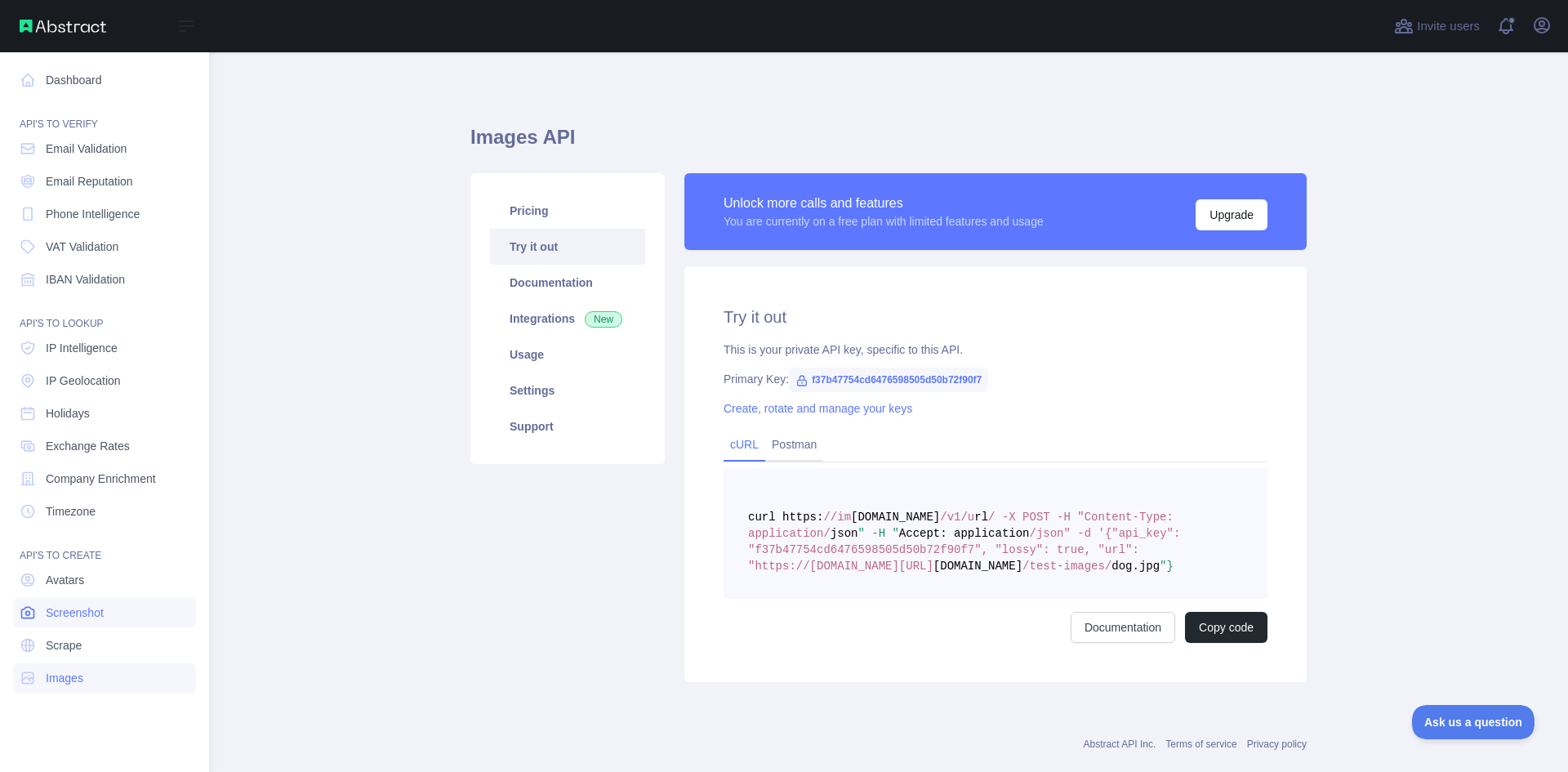
click at [75, 619] on span "Screenshot" at bounding box center [74, 613] width 58 height 16
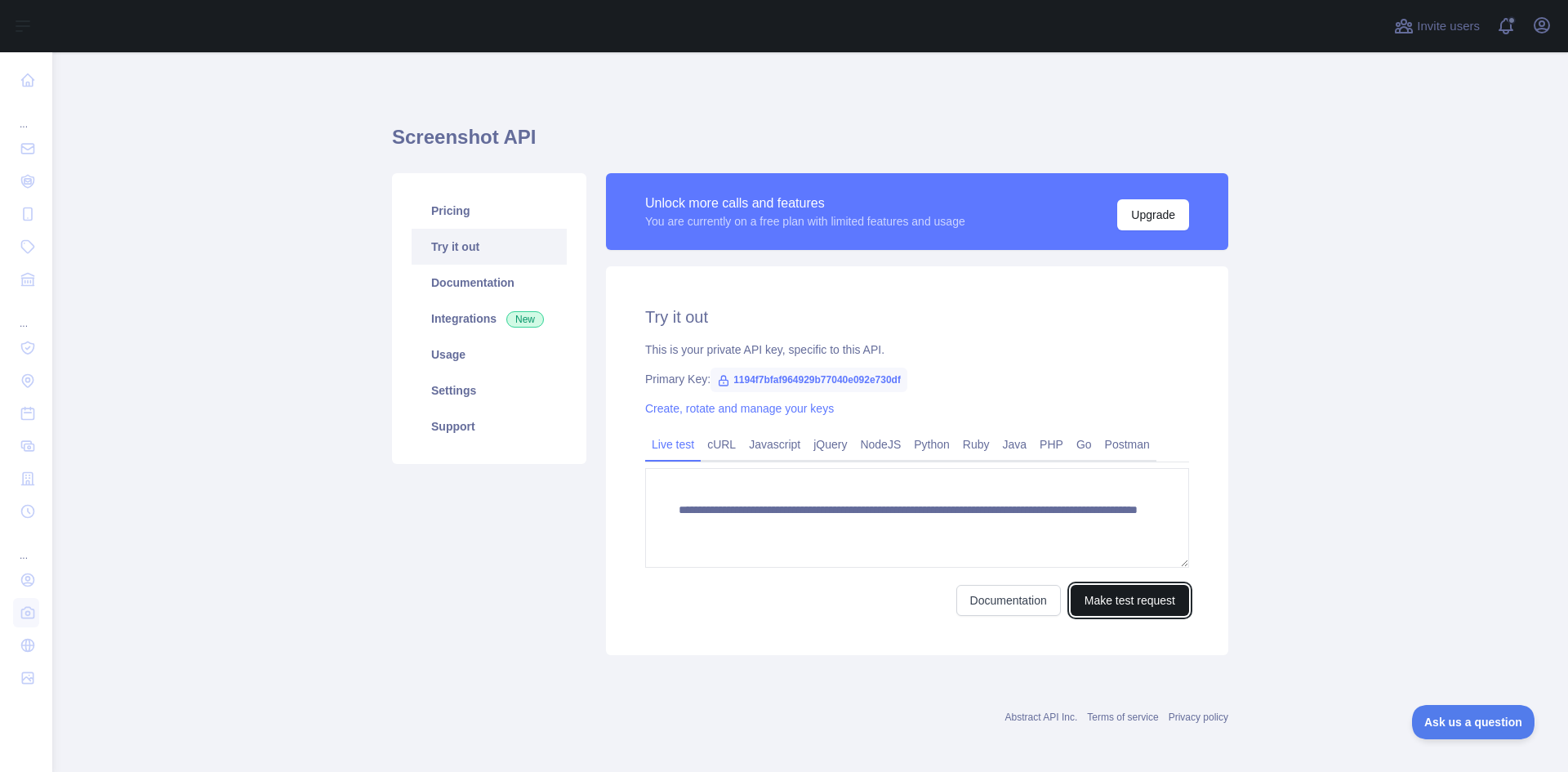
click at [1128, 599] on button "Make test request" at bounding box center [1130, 600] width 119 height 31
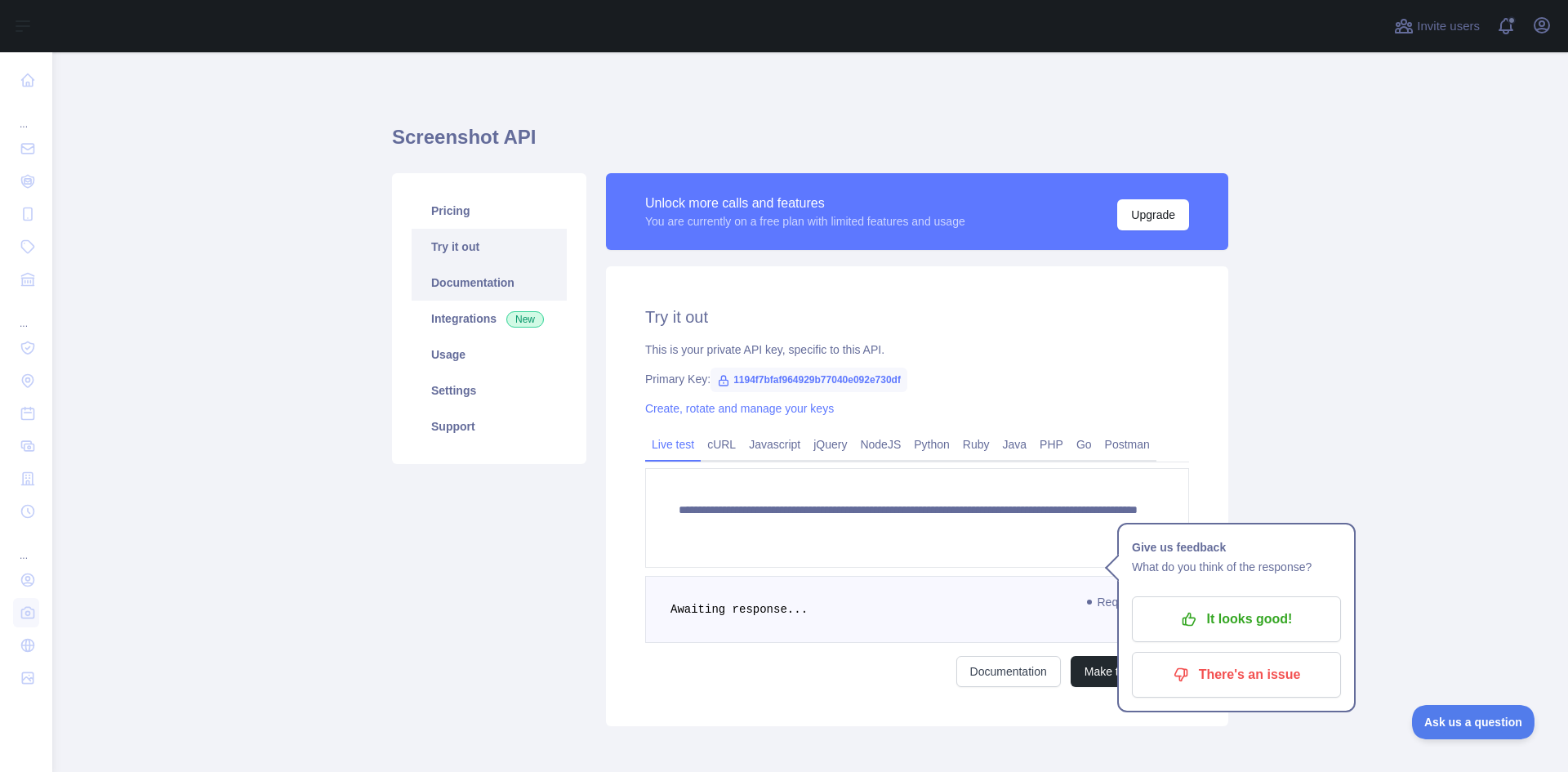
click at [454, 287] on link "Documentation" at bounding box center [489, 283] width 155 height 36
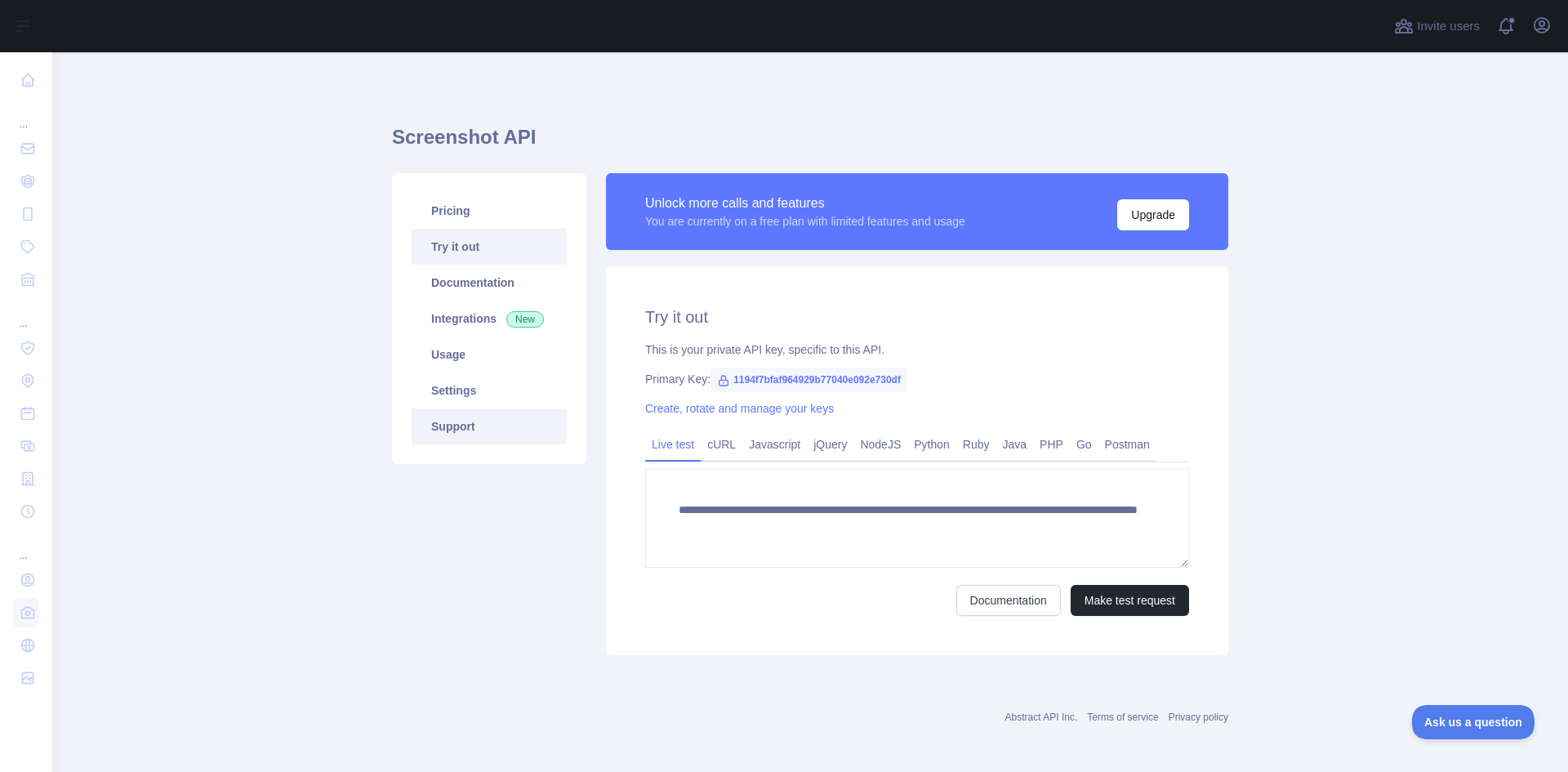
click at [470, 425] on link "Support" at bounding box center [489, 426] width 155 height 36
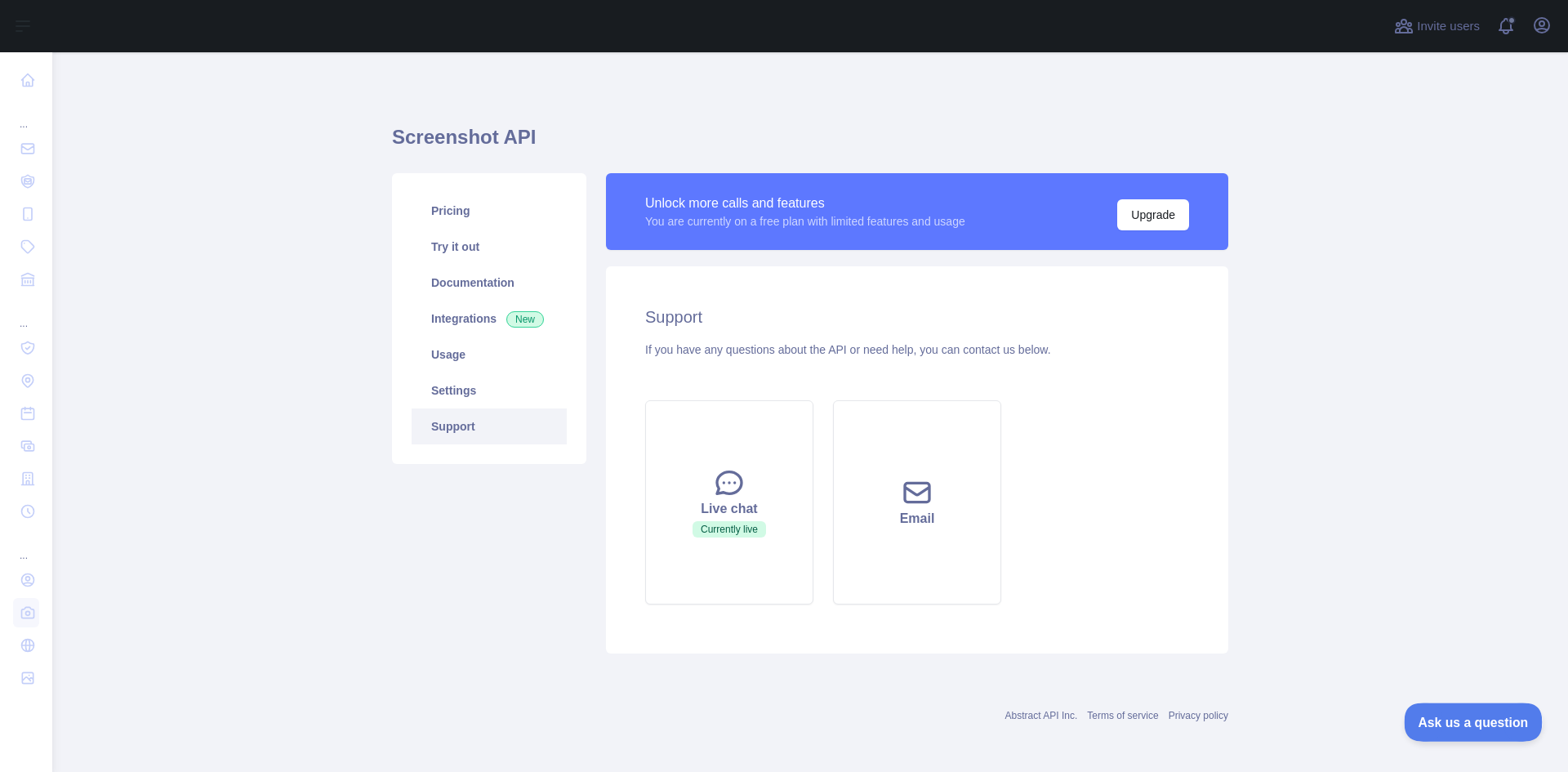
click at [1464, 713] on span "Ask us a question" at bounding box center [1465, 719] width 123 height 12
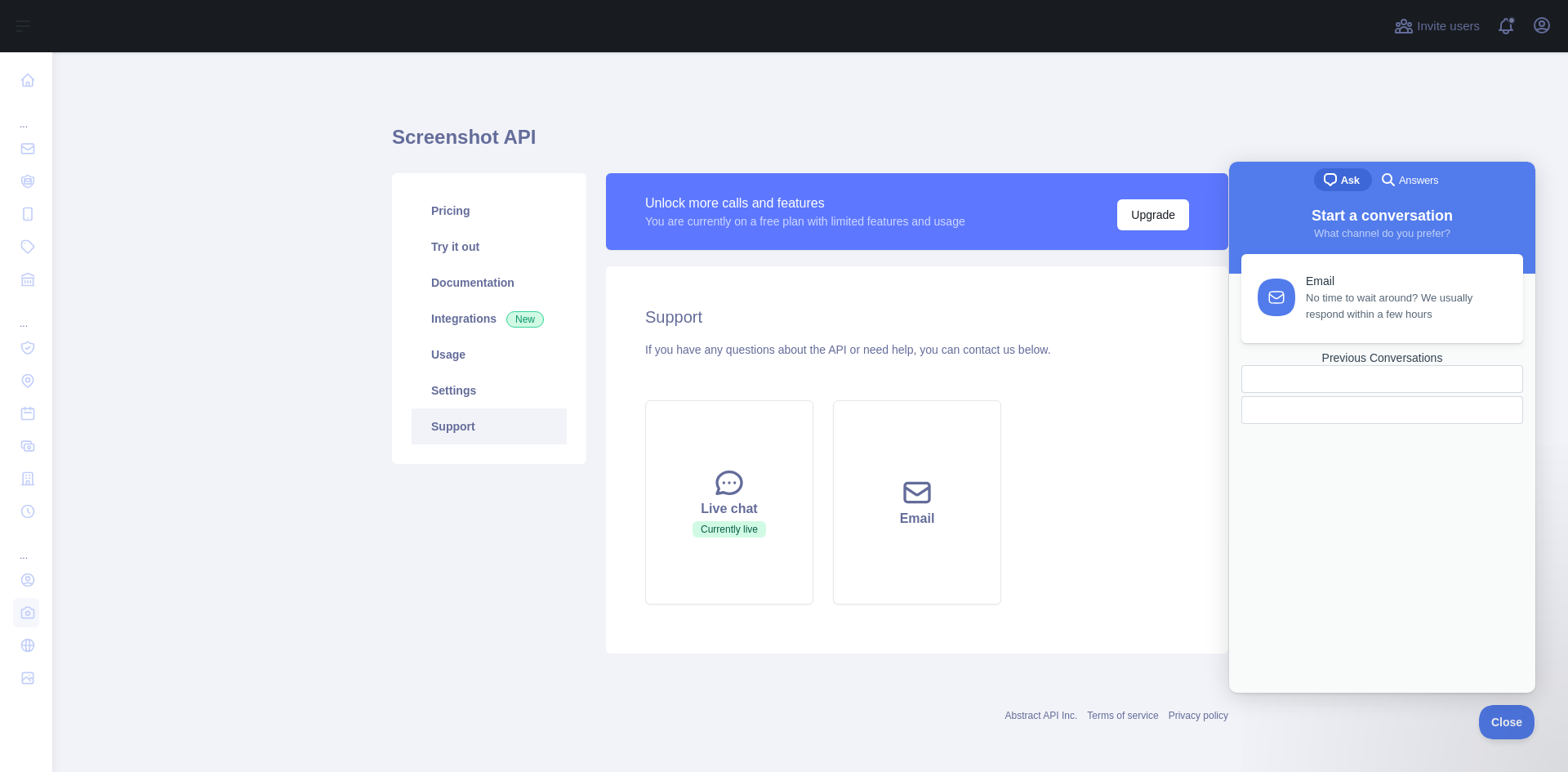
click at [1335, 322] on span "No time to wait around? We usually respond within a few hours" at bounding box center [1405, 306] width 199 height 33
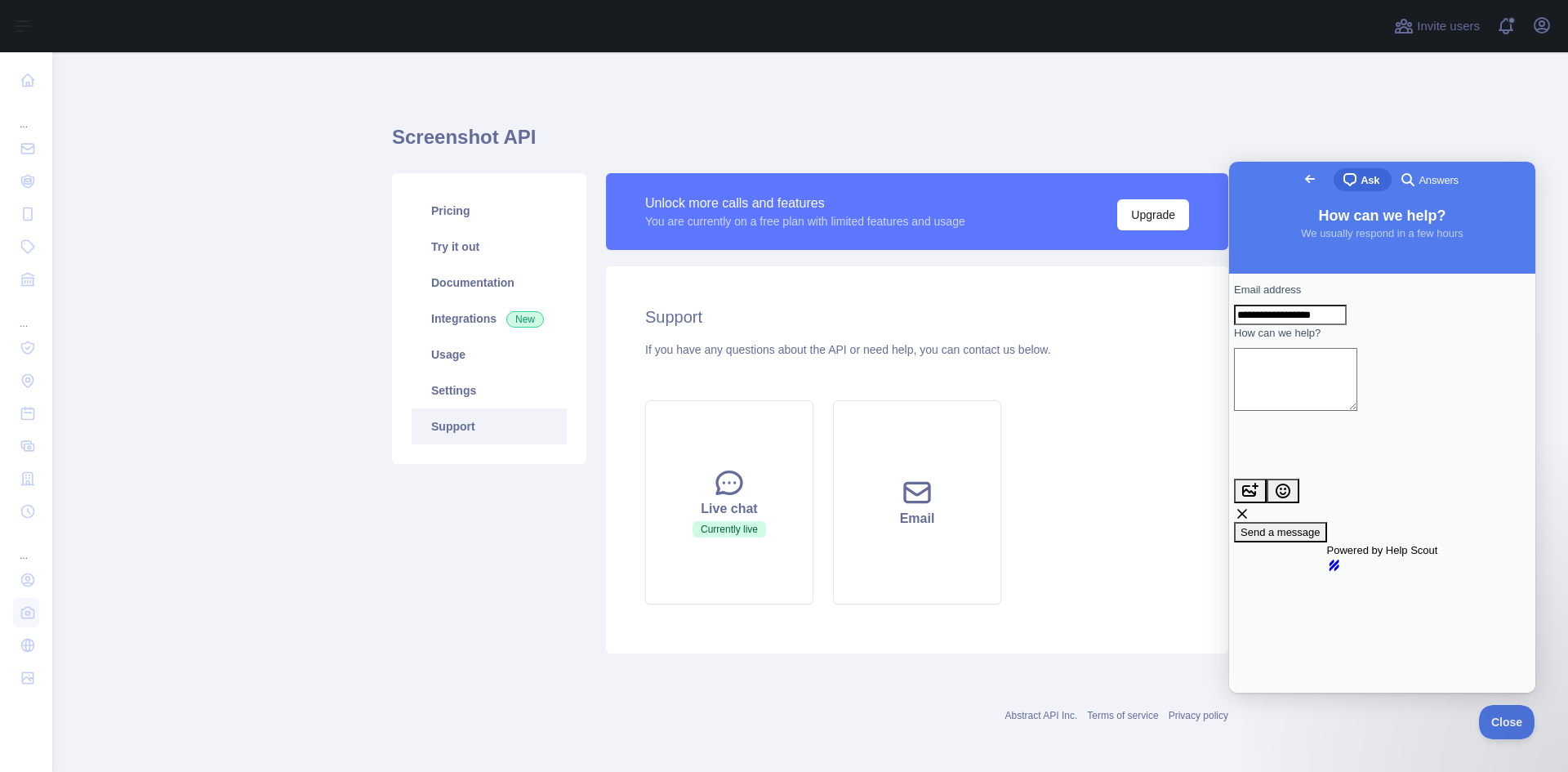
click at [1420, 182] on span "Answers" at bounding box center [1439, 181] width 40 height 16
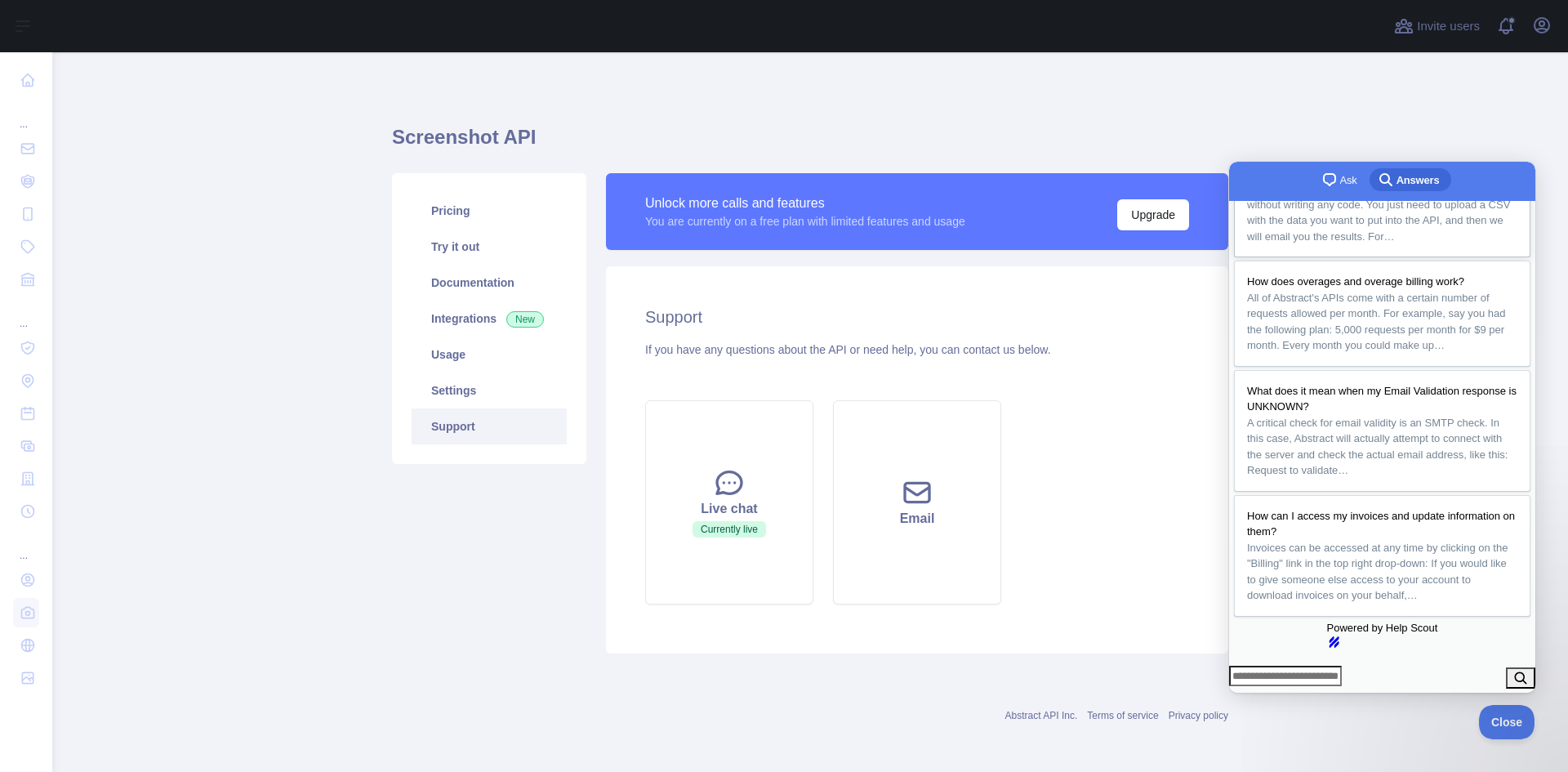
scroll to position [362, 0]
click at [1320, 182] on span "chat-square" at bounding box center [1330, 180] width 20 height 20
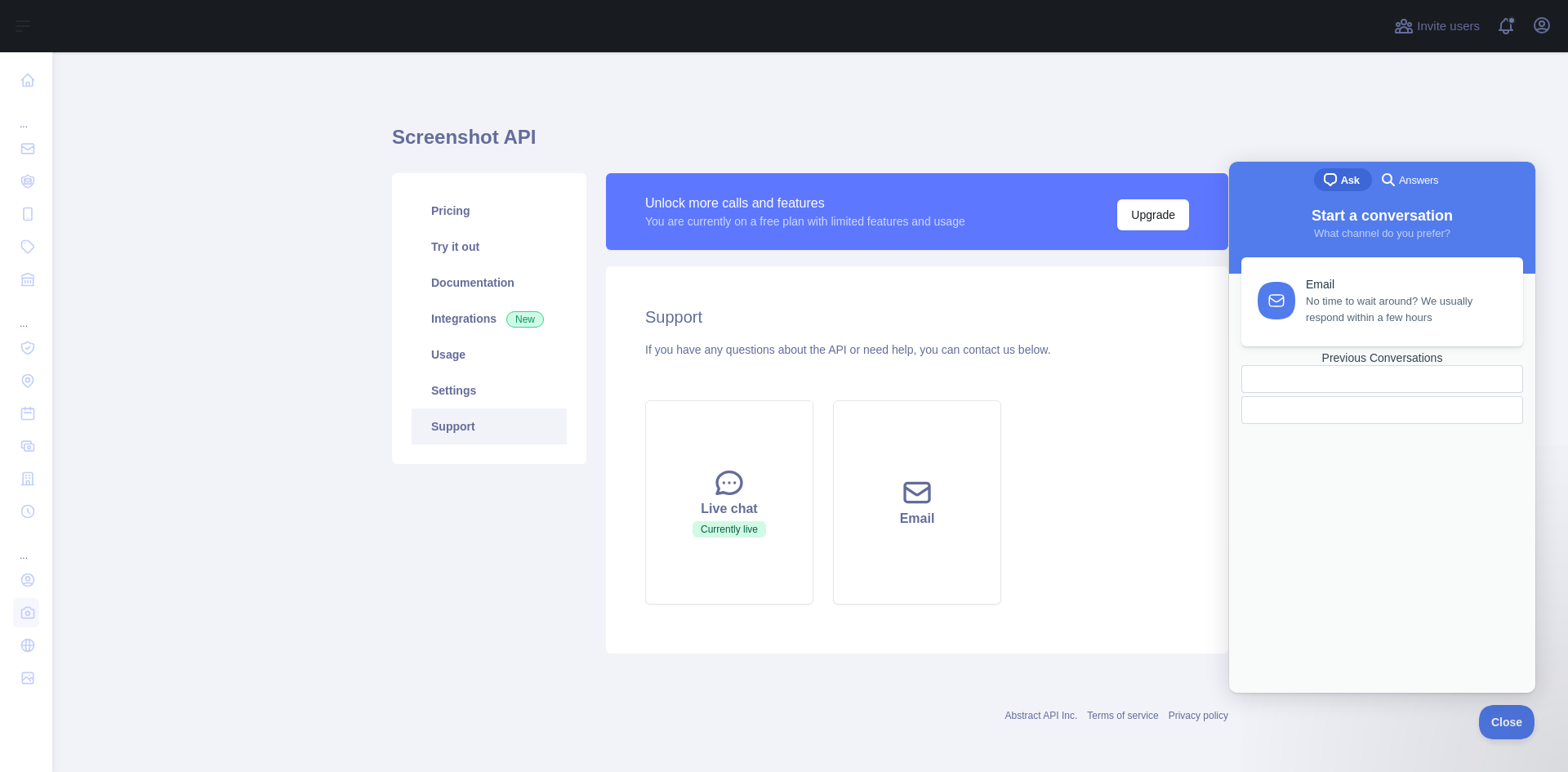
scroll to position [2, 0]
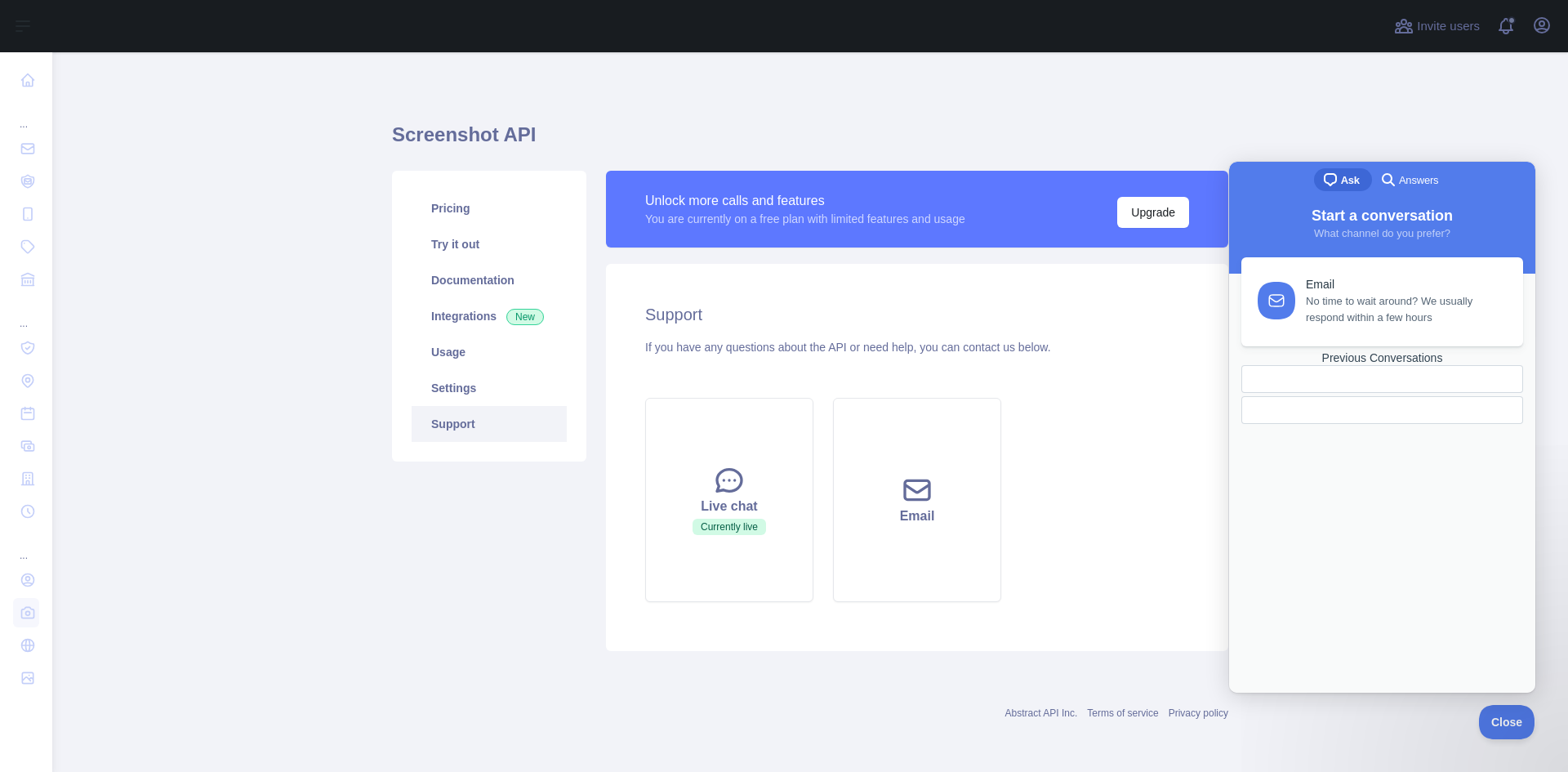
click at [1366, 424] on div at bounding box center [1382, 410] width 282 height 28
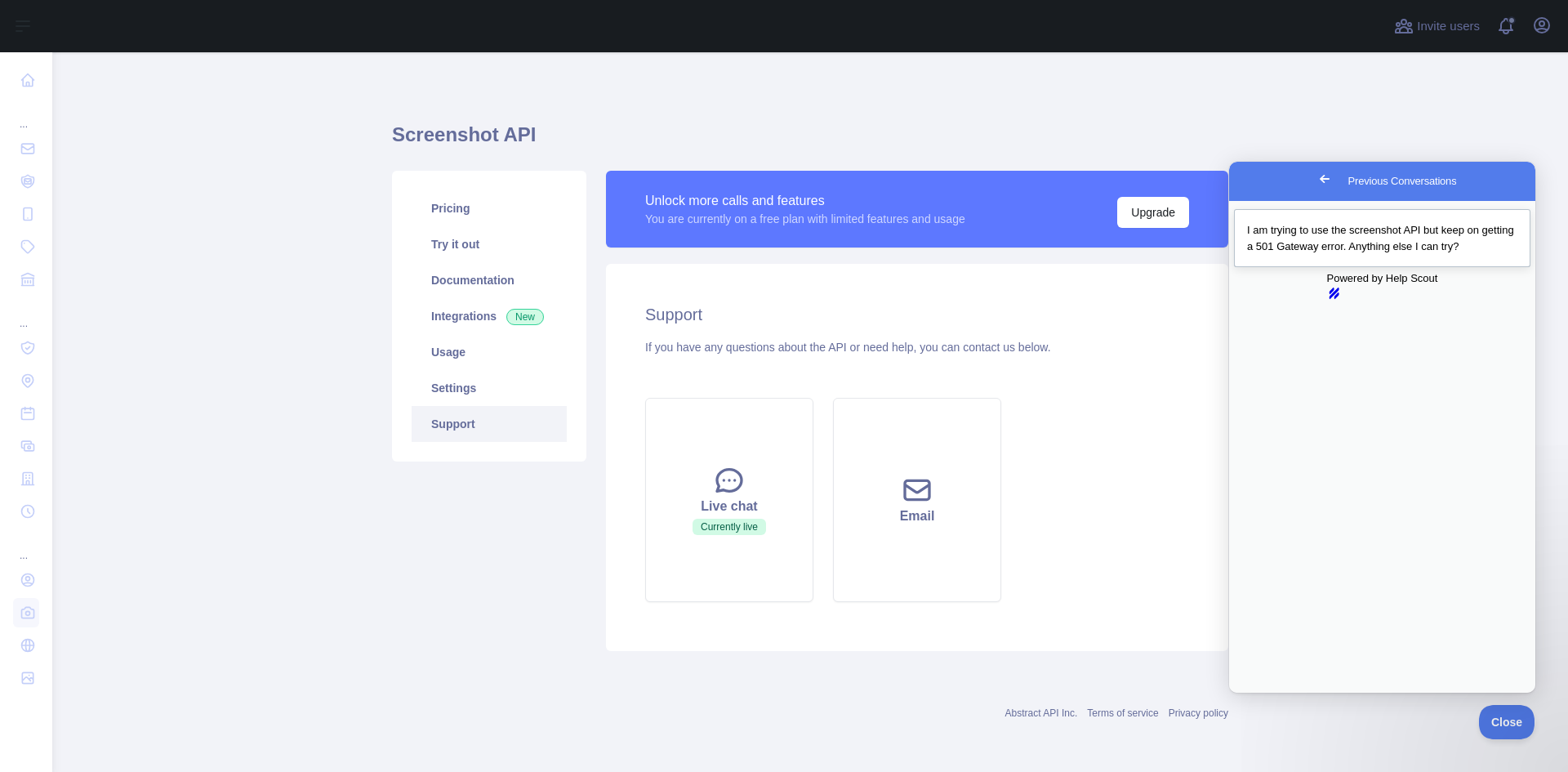
click at [1424, 233] on span "I am trying to use the screenshot API but keep on getting a 501 Gateway error. …" at bounding box center [1381, 238] width 267 height 29
click at [1260, 694] on button "Close" at bounding box center [1245, 704] width 30 height 21
